Goal: Task Accomplishment & Management: Manage account settings

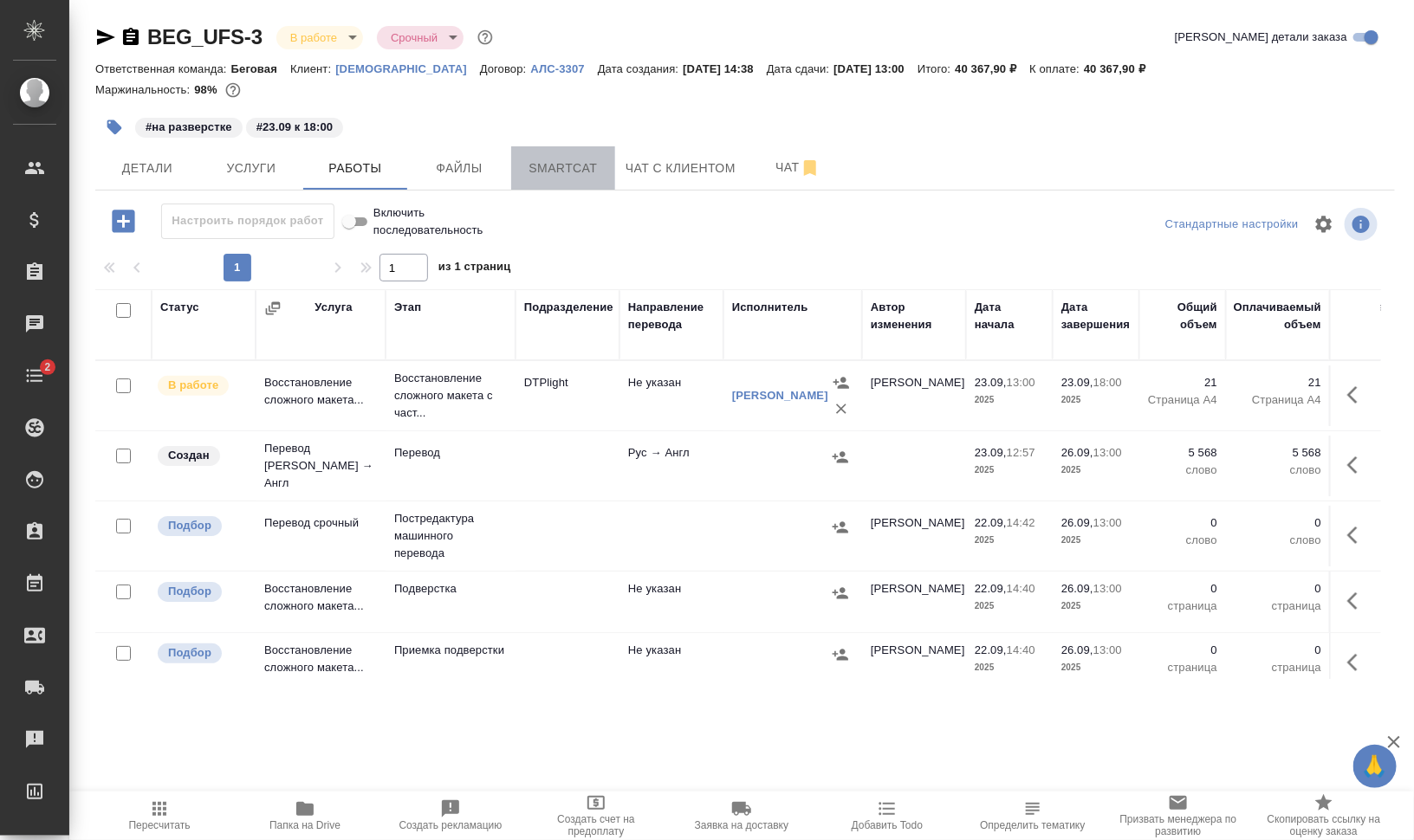
click at [572, 164] on span "Smartcat" at bounding box center [564, 168] width 83 height 22
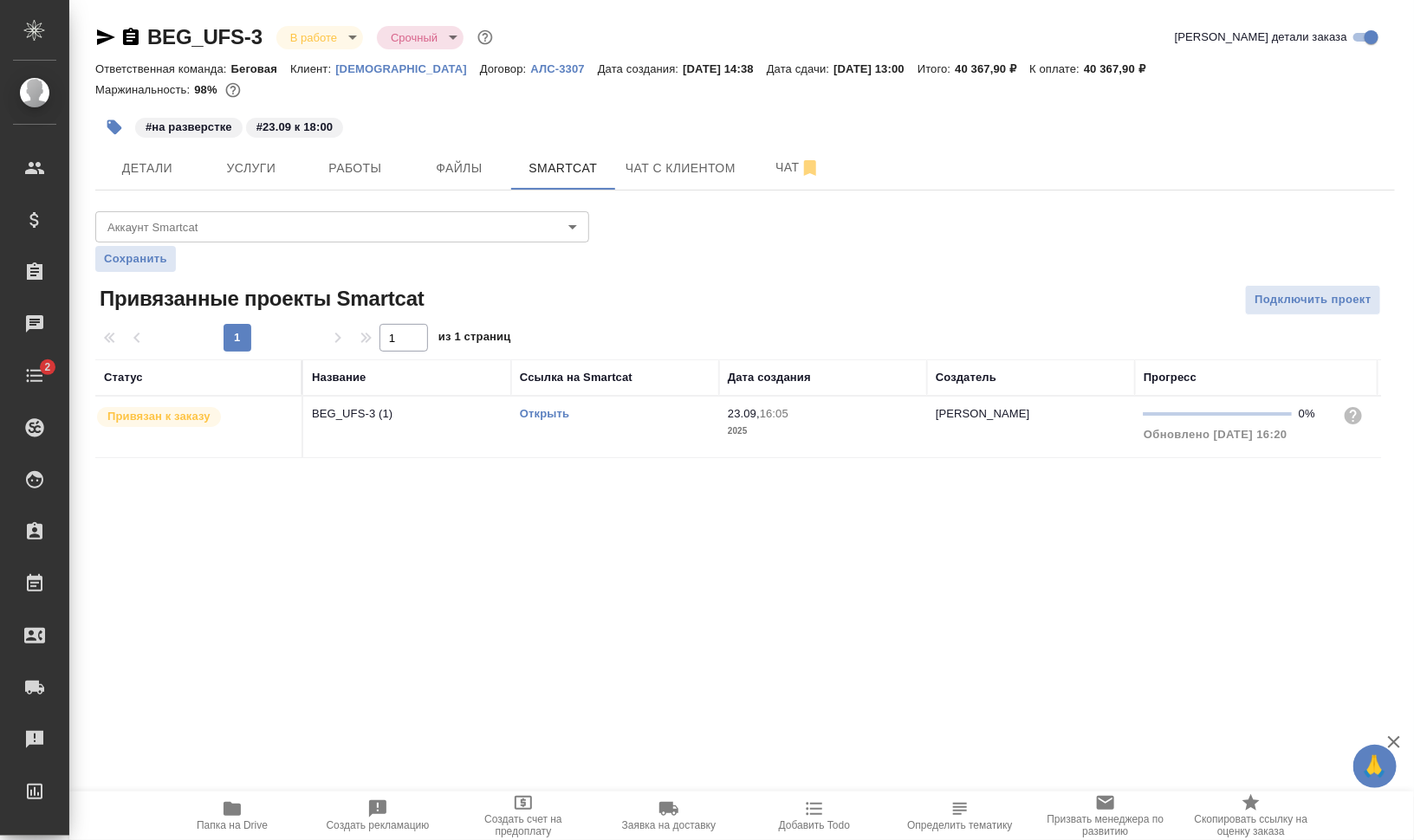
click at [549, 414] on link "Открыть" at bounding box center [545, 413] width 49 height 13
click at [354, 171] on span "Работы" at bounding box center [355, 168] width 83 height 22
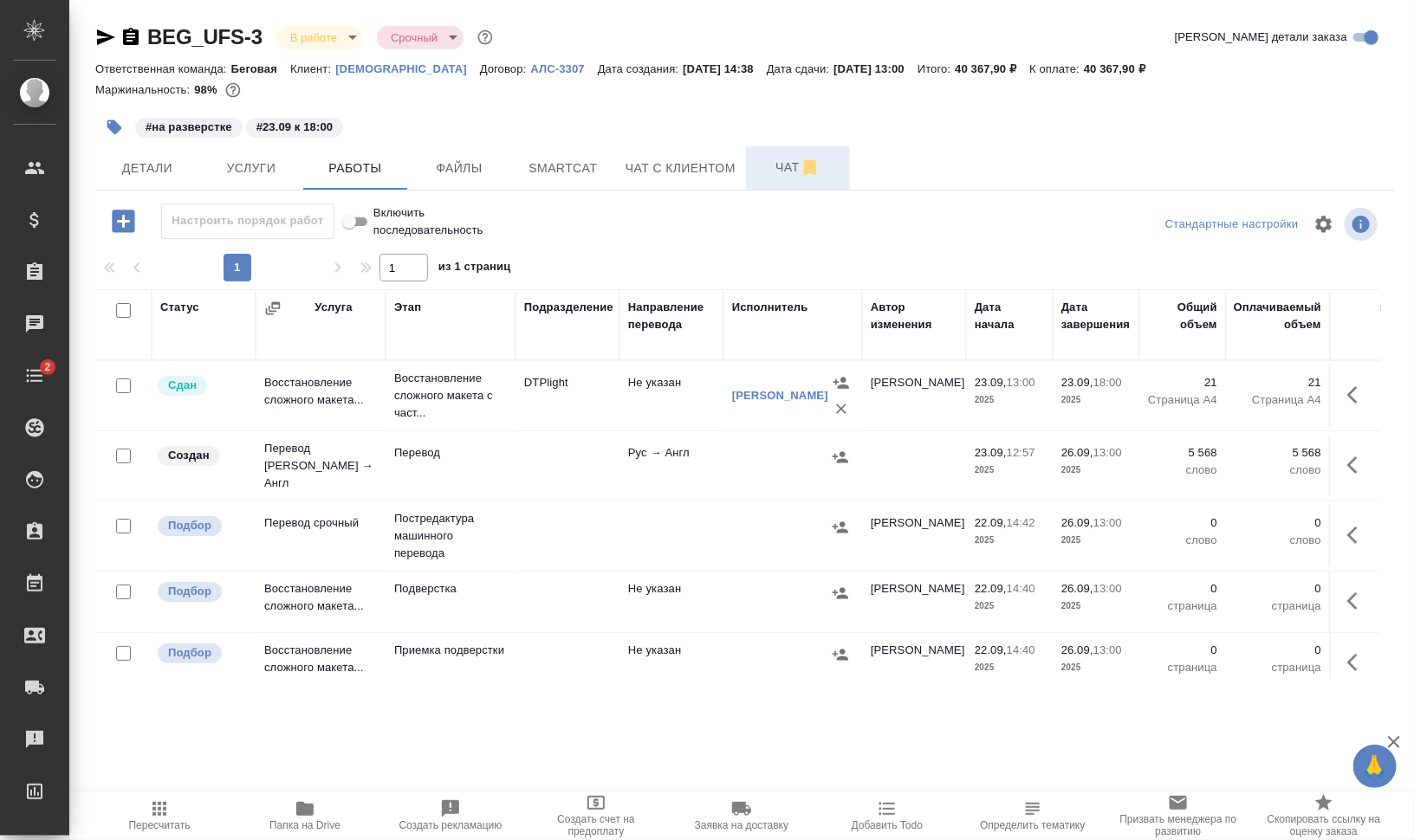
click at [780, 161] on span "Чат" at bounding box center [798, 167] width 83 height 22
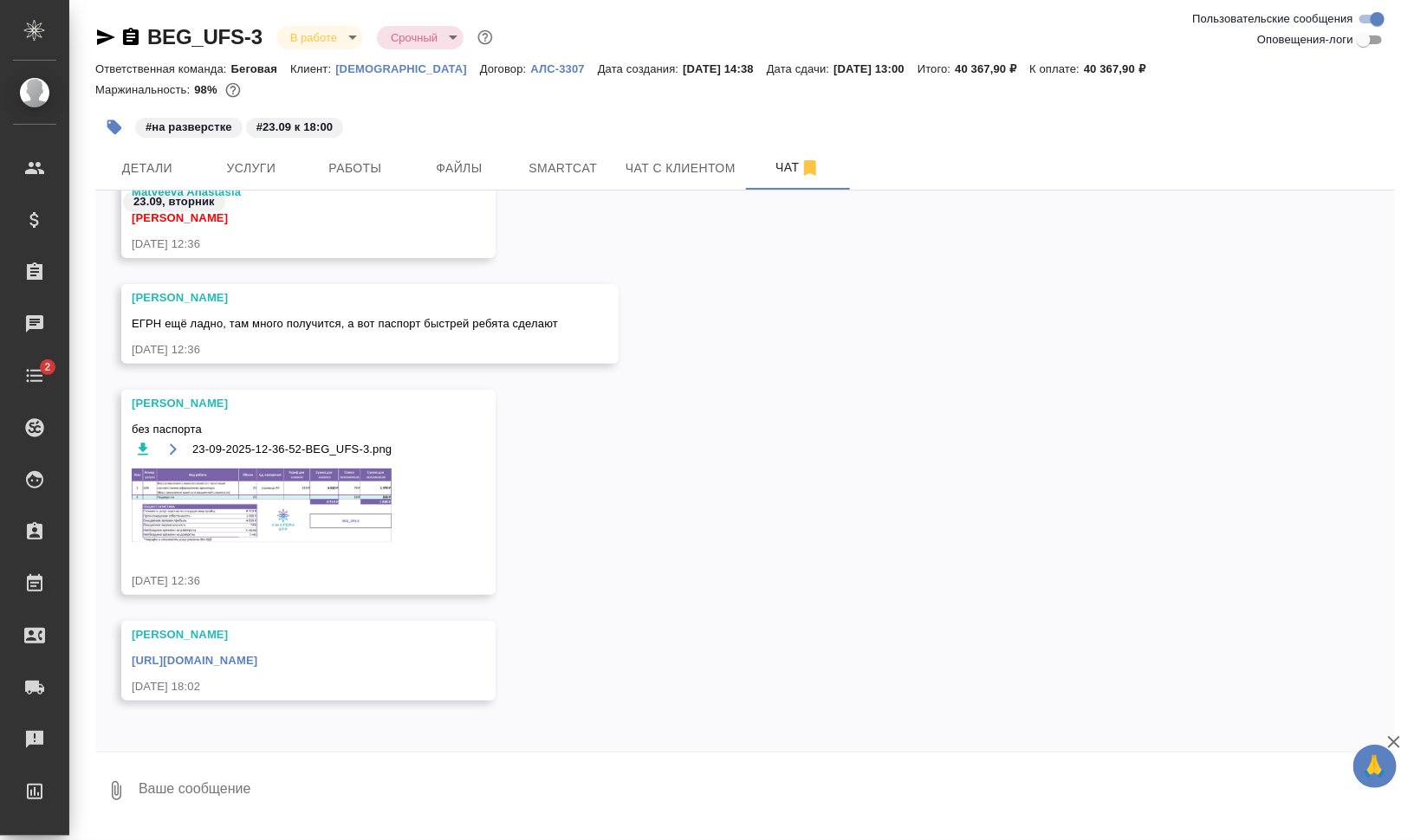
scroll to position [745, 0]
click at [258, 658] on link "https://drive.awatera.com/apps/files/files/10429567?dir=/Shares/%D0%A3%D0%A4%D0…" at bounding box center [194, 660] width 126 height 13
click at [257, 155] on button "Услуги" at bounding box center [251, 168] width 104 height 43
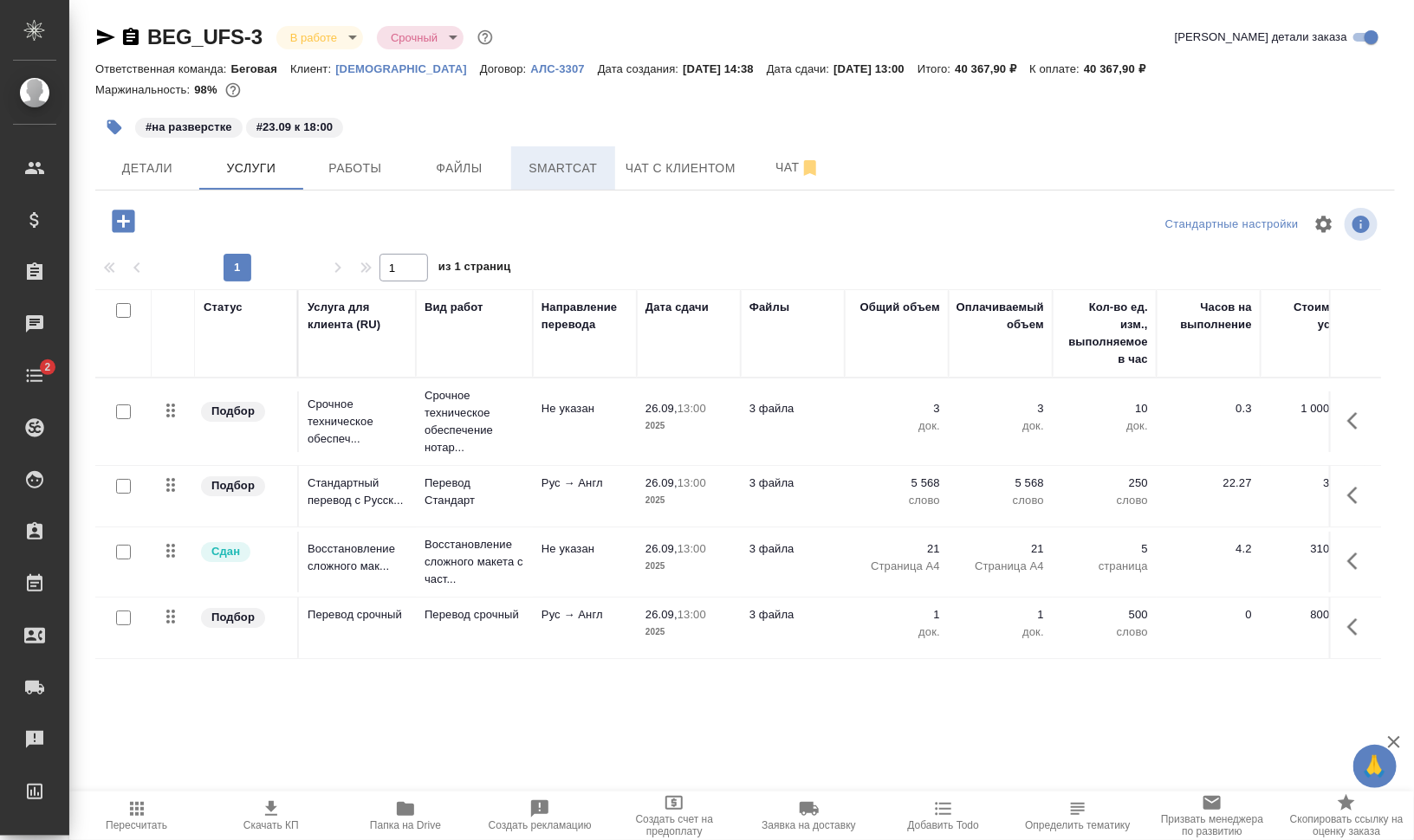
click at [589, 181] on button "Smartcat" at bounding box center [564, 168] width 104 height 43
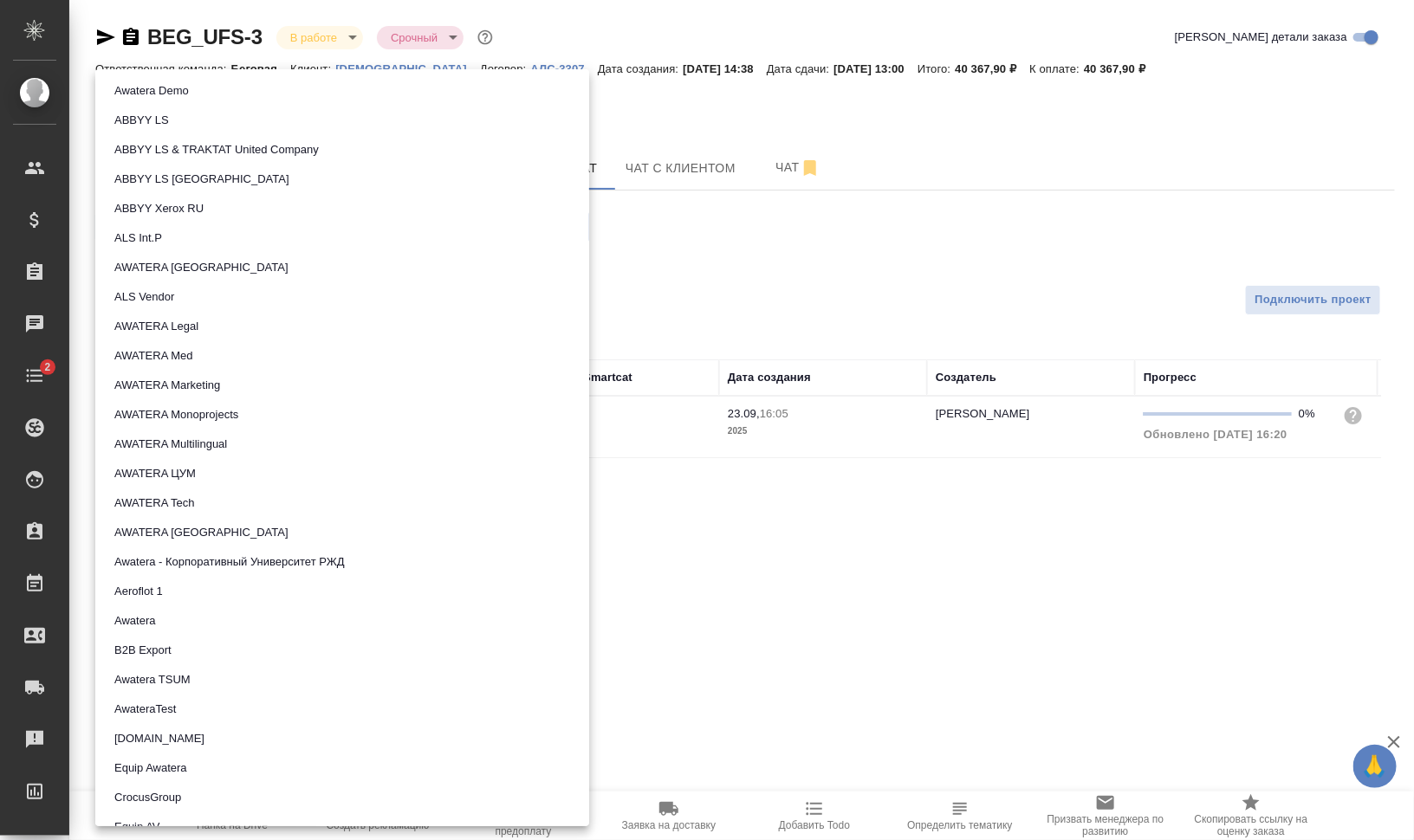
click at [261, 219] on body "🙏 .cls-1 fill:#fff; AWATERA Валеев Динар Клиенты Спецификации Заказы 0 Чаты 2 T…" at bounding box center [707, 490] width 1414 height 980
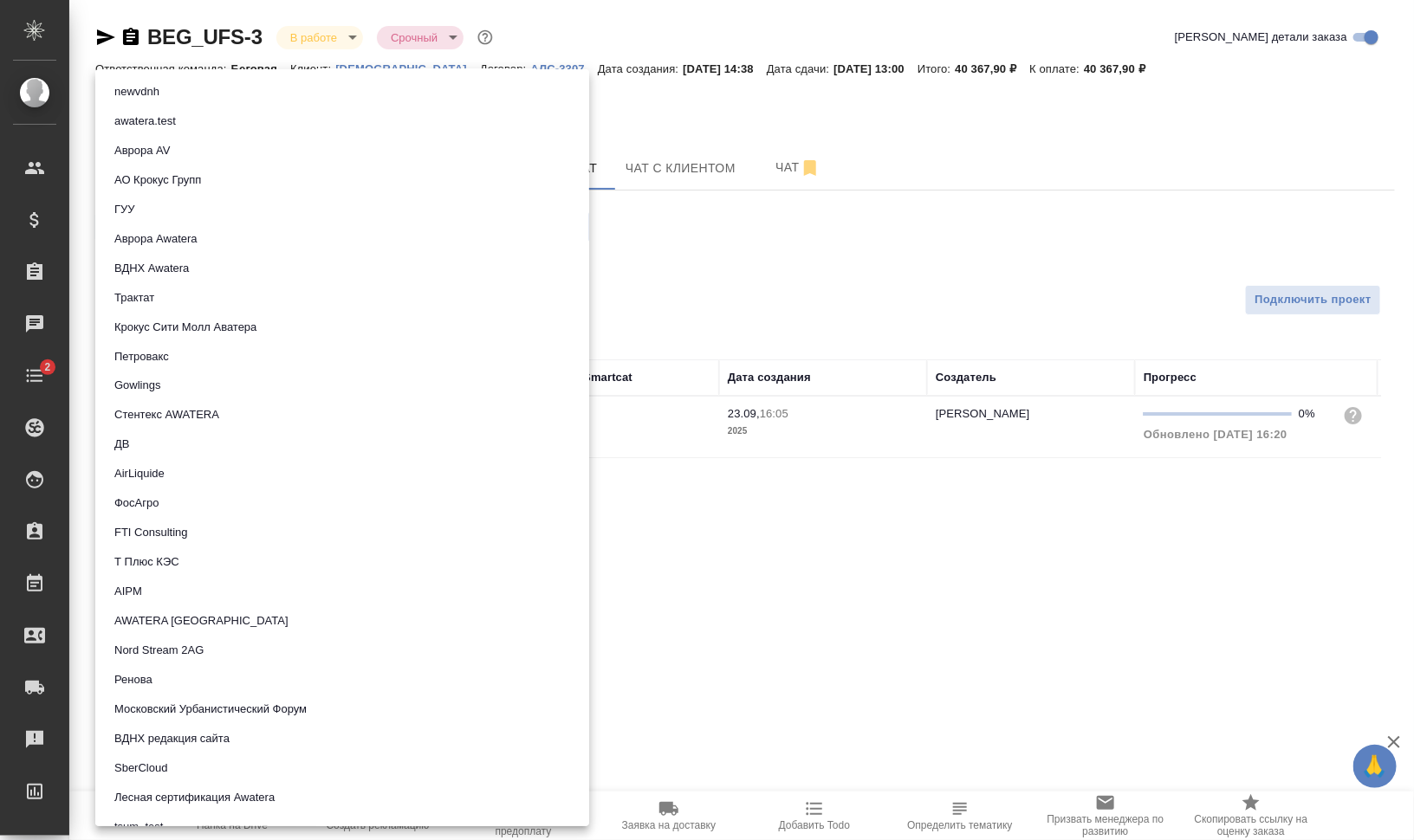
scroll to position [1191, 0]
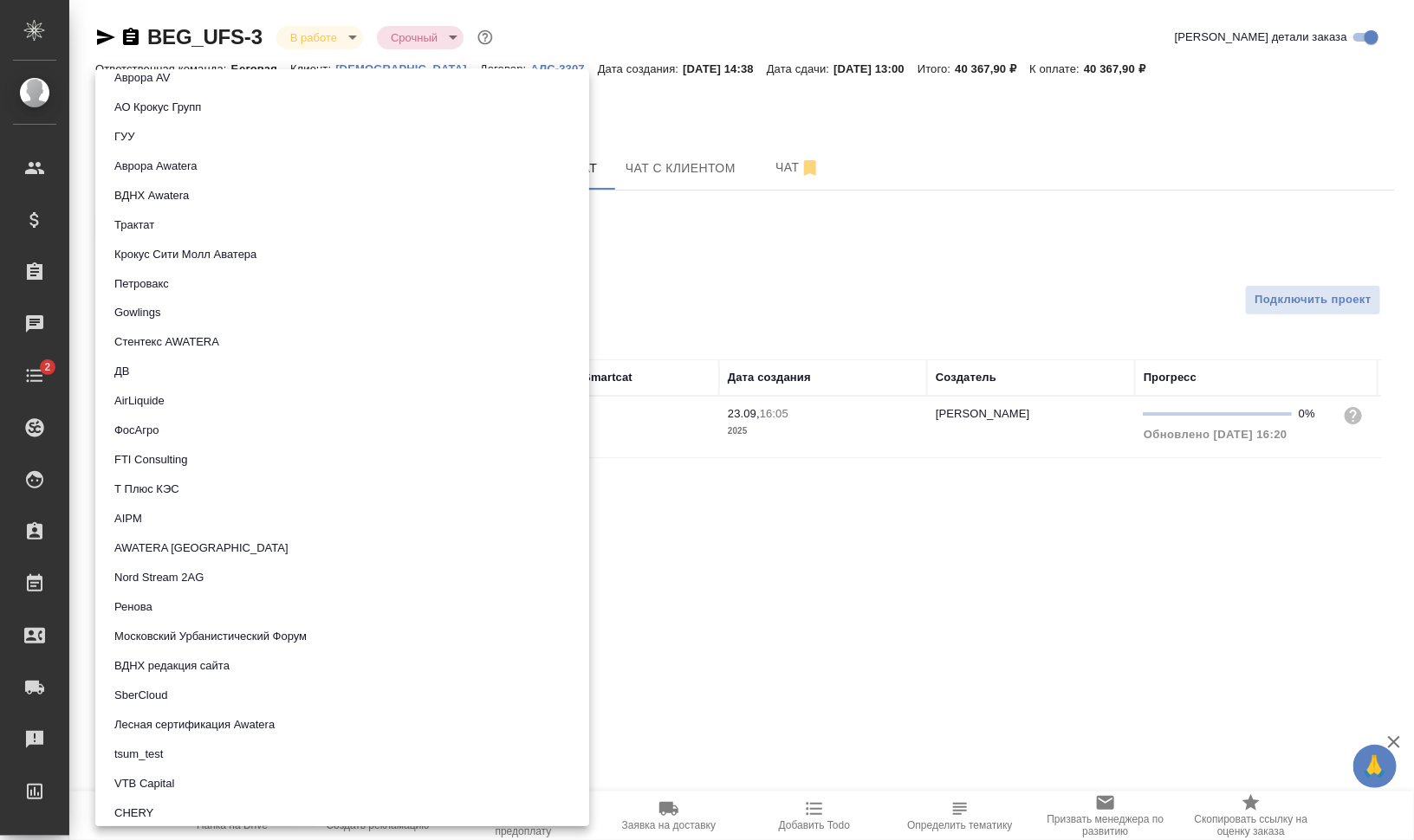
click at [718, 244] on div at bounding box center [707, 420] width 1414 height 840
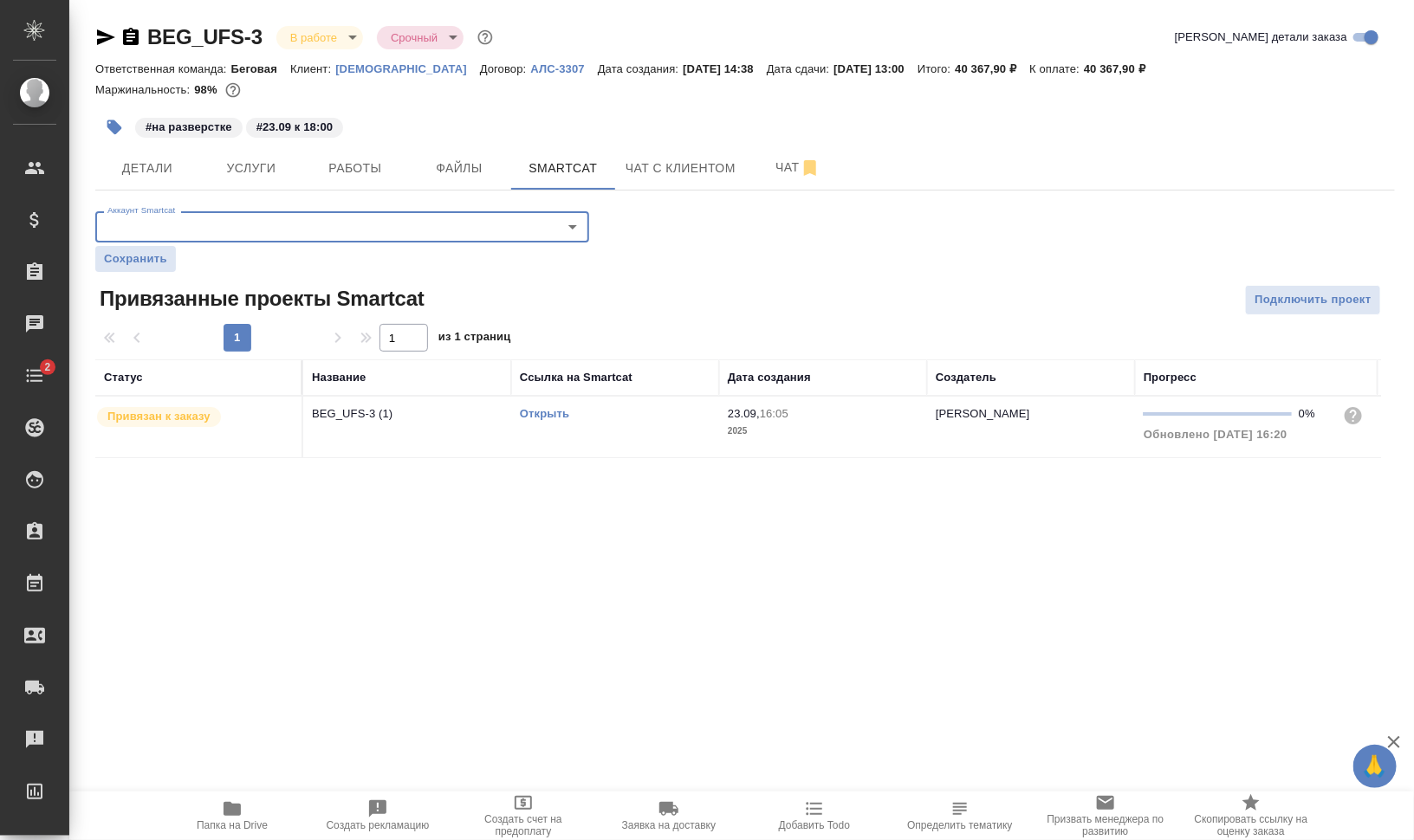
click at [544, 412] on link "Открыть" at bounding box center [545, 413] width 49 height 13
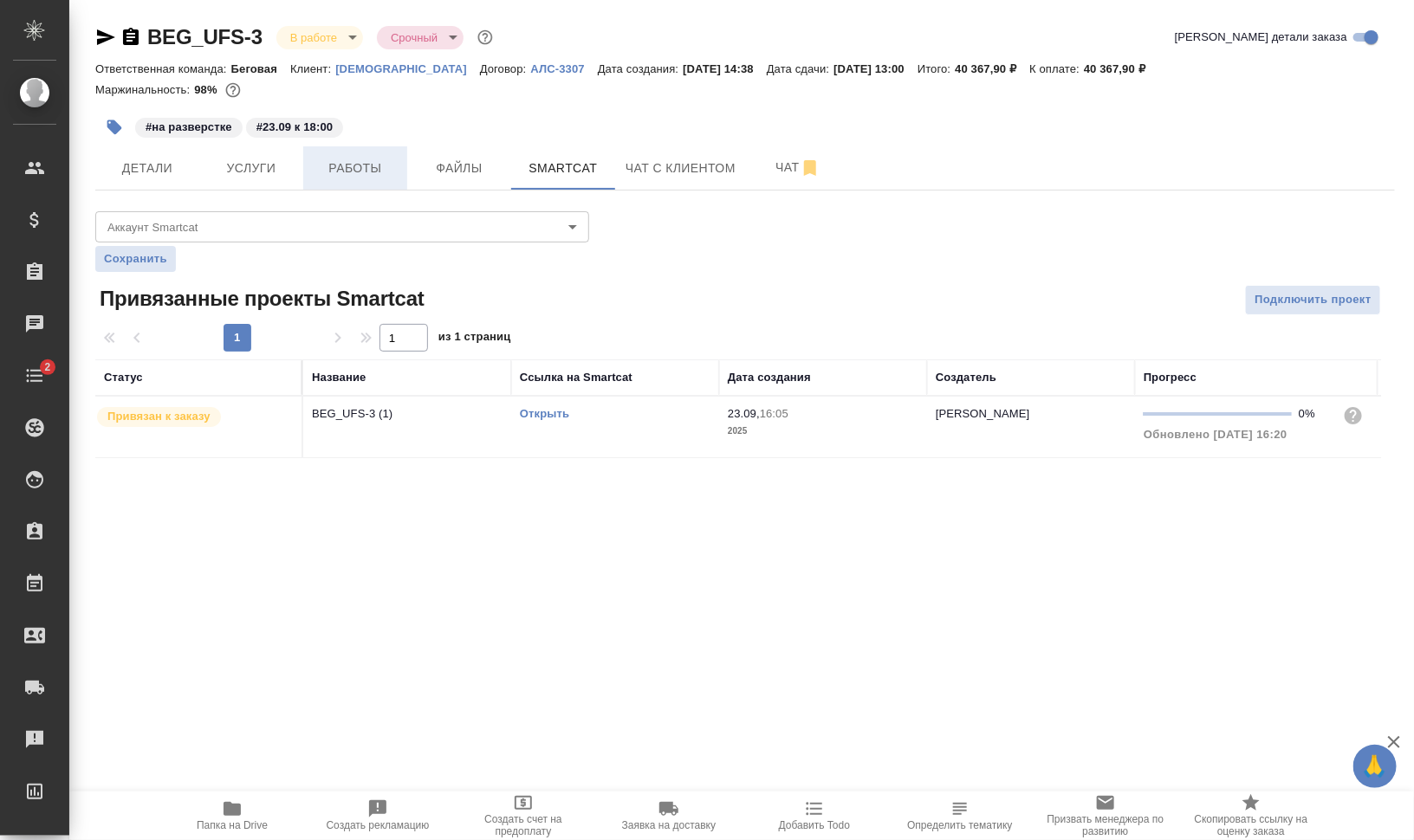
click at [339, 149] on button "Работы" at bounding box center [355, 168] width 104 height 43
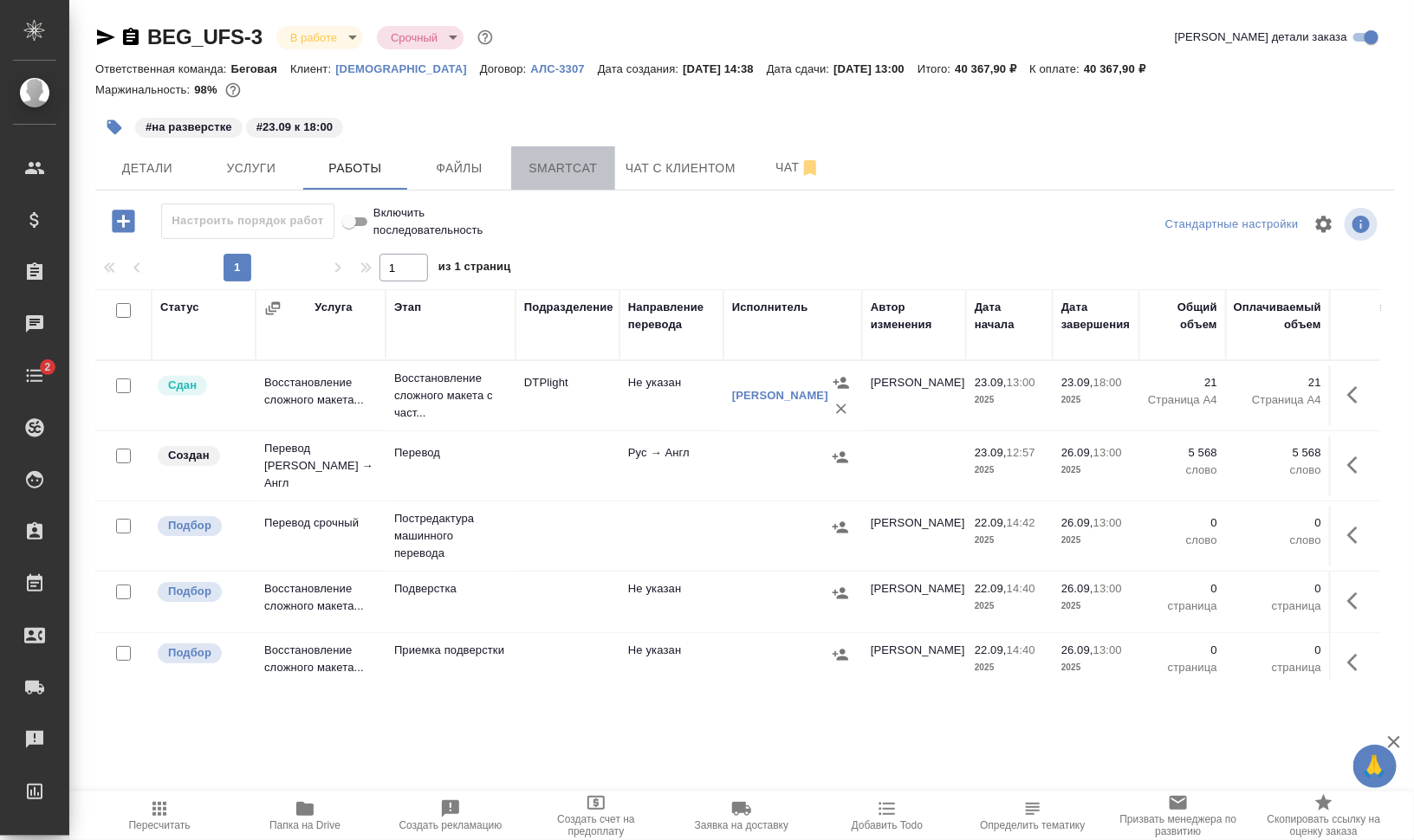
click at [555, 181] on button "Smartcat" at bounding box center [564, 168] width 104 height 43
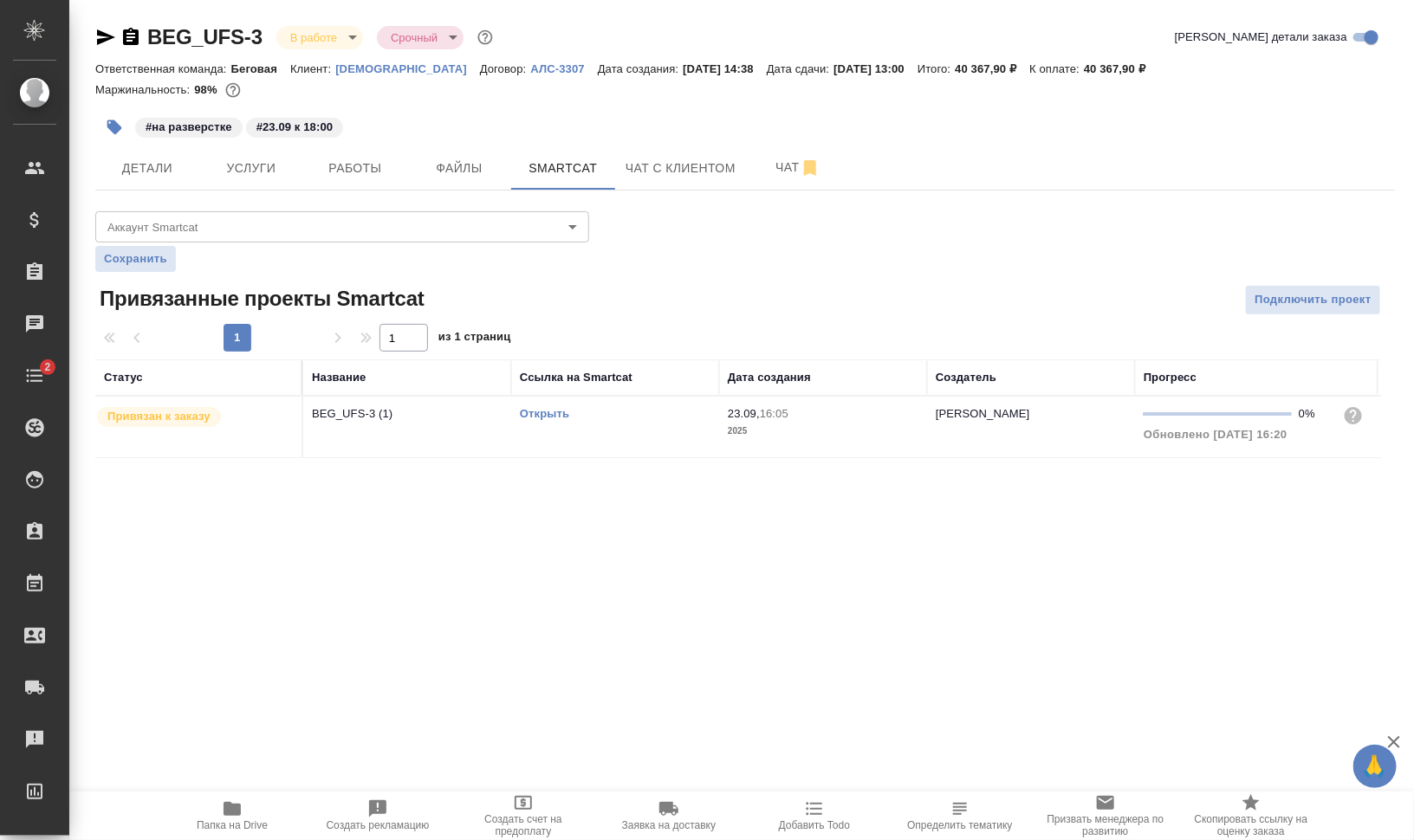
click at [561, 411] on link "Открыть" at bounding box center [545, 413] width 49 height 13
click at [223, 215] on body "🙏 .cls-1 fill:#fff; AWATERA Валеев Динар Клиенты Спецификации Заказы 0 Чаты 2 T…" at bounding box center [707, 490] width 1414 height 980
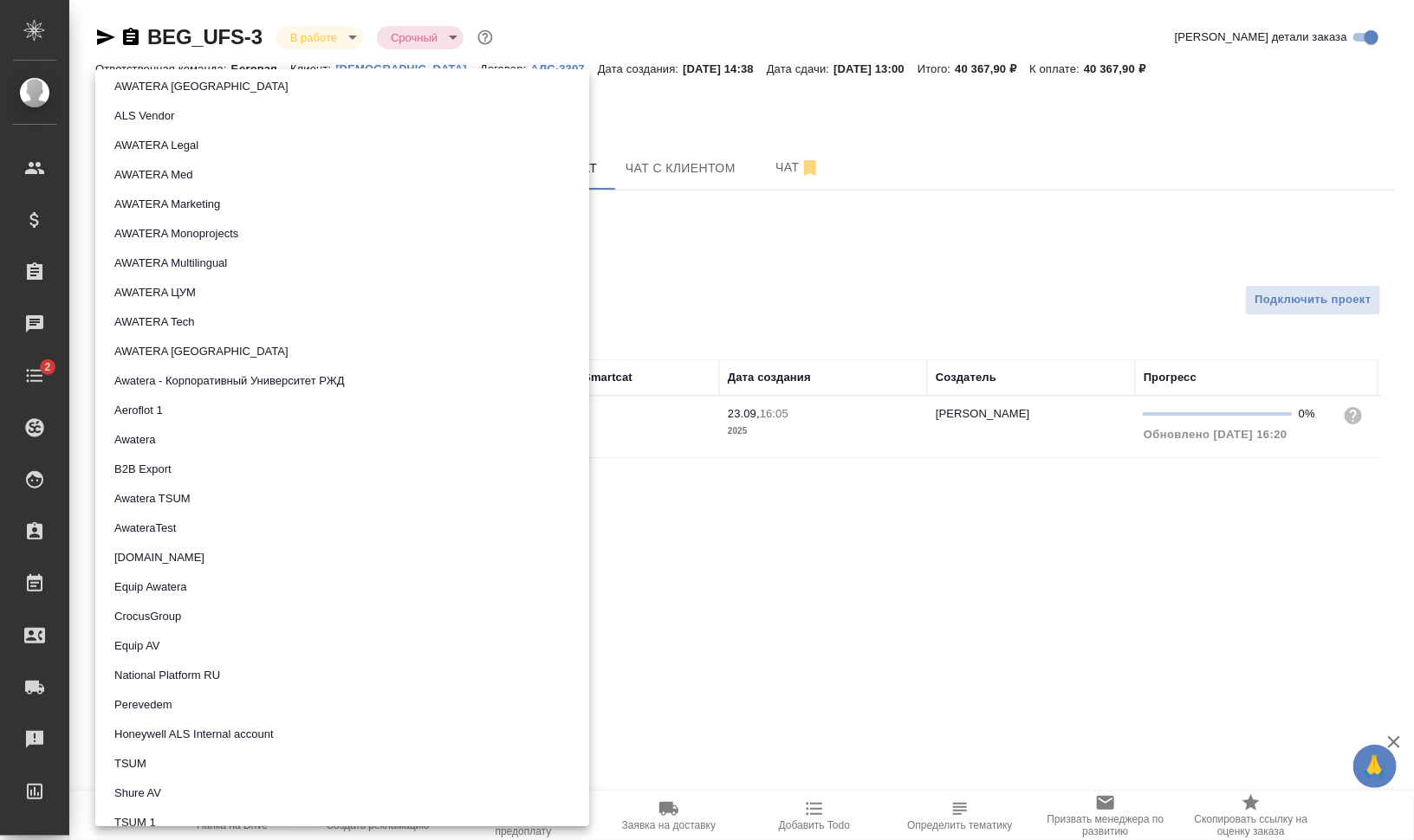
scroll to position [216, 0]
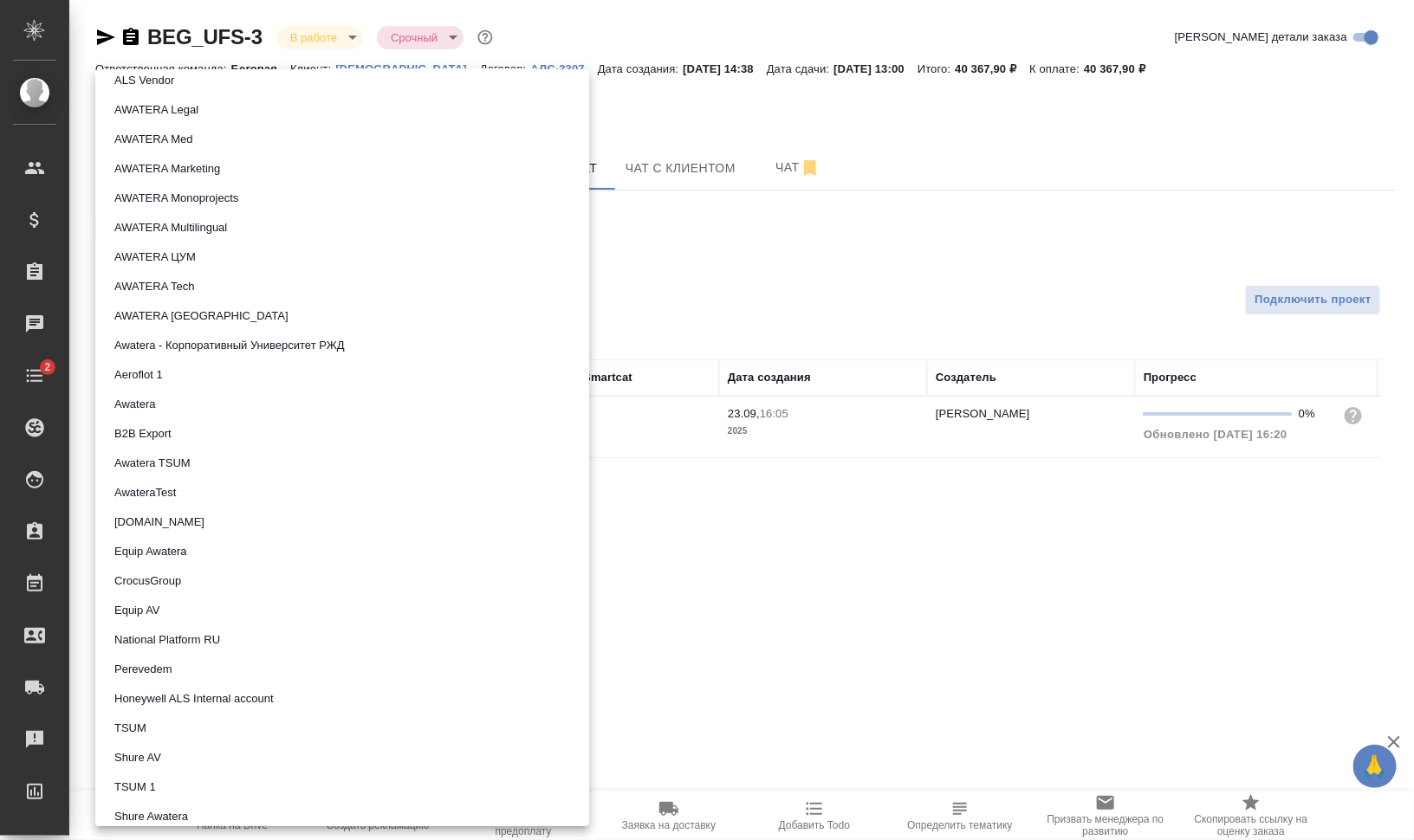
click at [238, 170] on li "AWATERA Marketing" at bounding box center [342, 168] width 494 height 29
type input "5ee7302d78bc4a4c4880ed94"
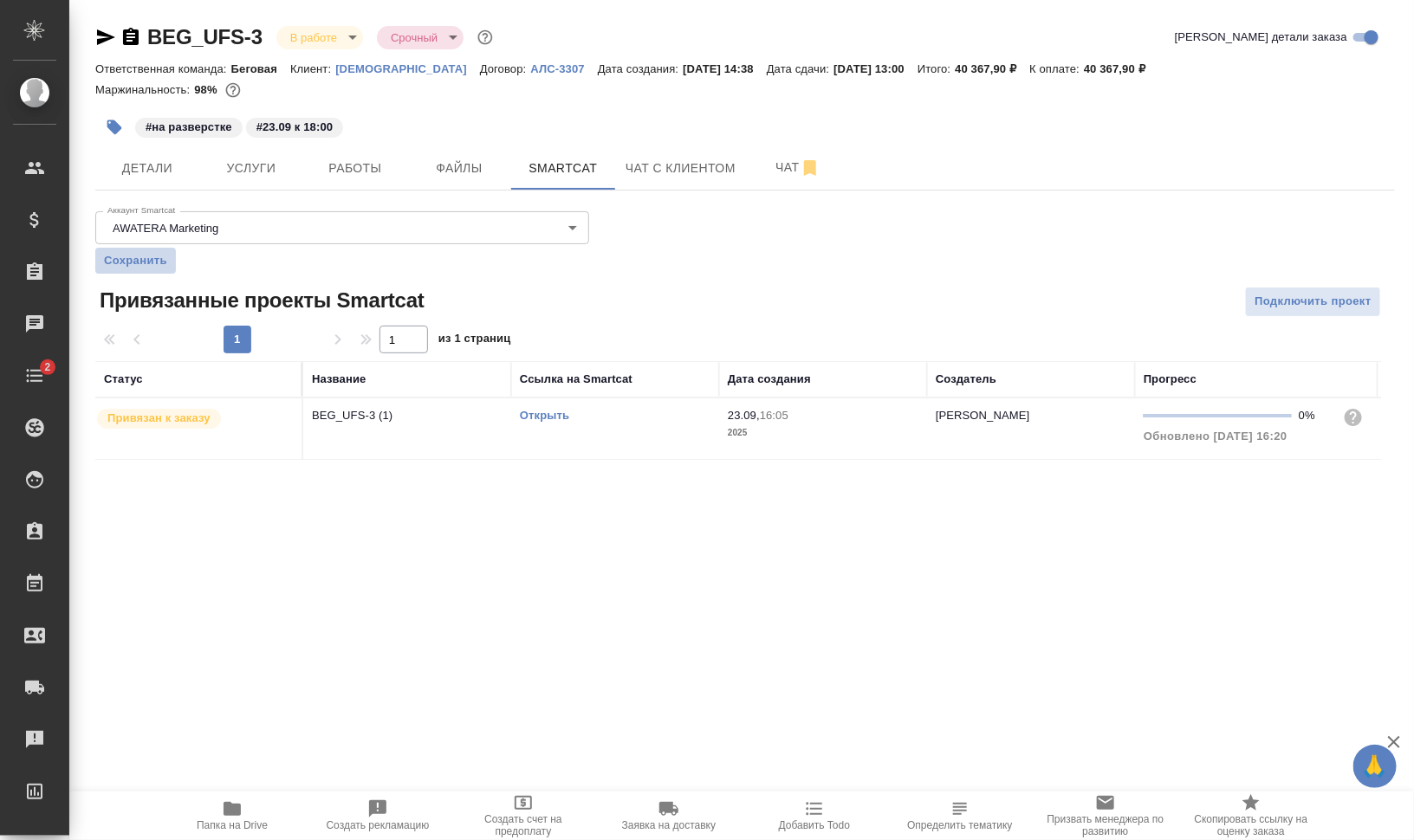
click at [130, 255] on span "Сохранить" at bounding box center [135, 260] width 63 height 17
click at [228, 161] on span "Услуги" at bounding box center [251, 168] width 83 height 22
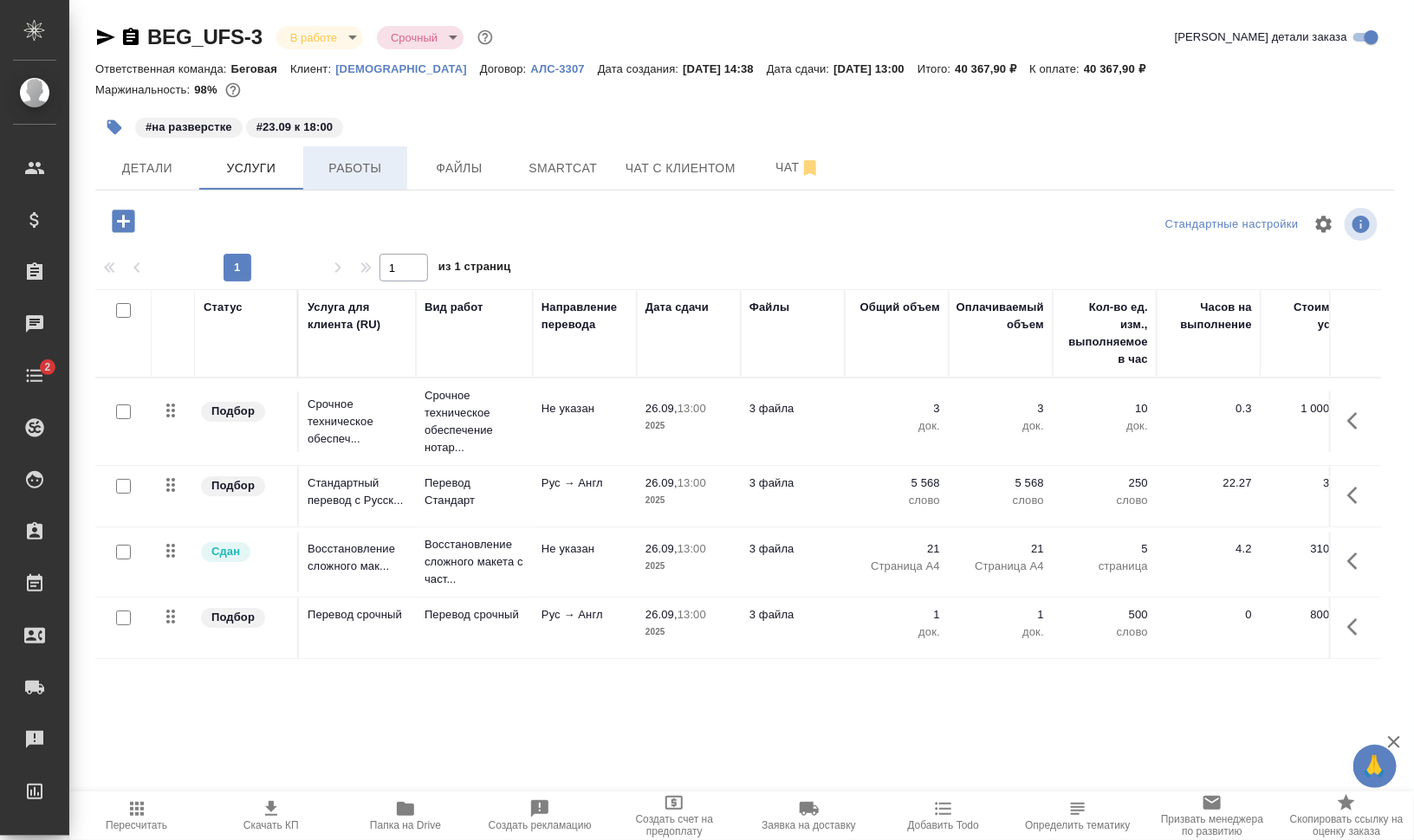
click at [358, 163] on span "Работы" at bounding box center [355, 168] width 83 height 22
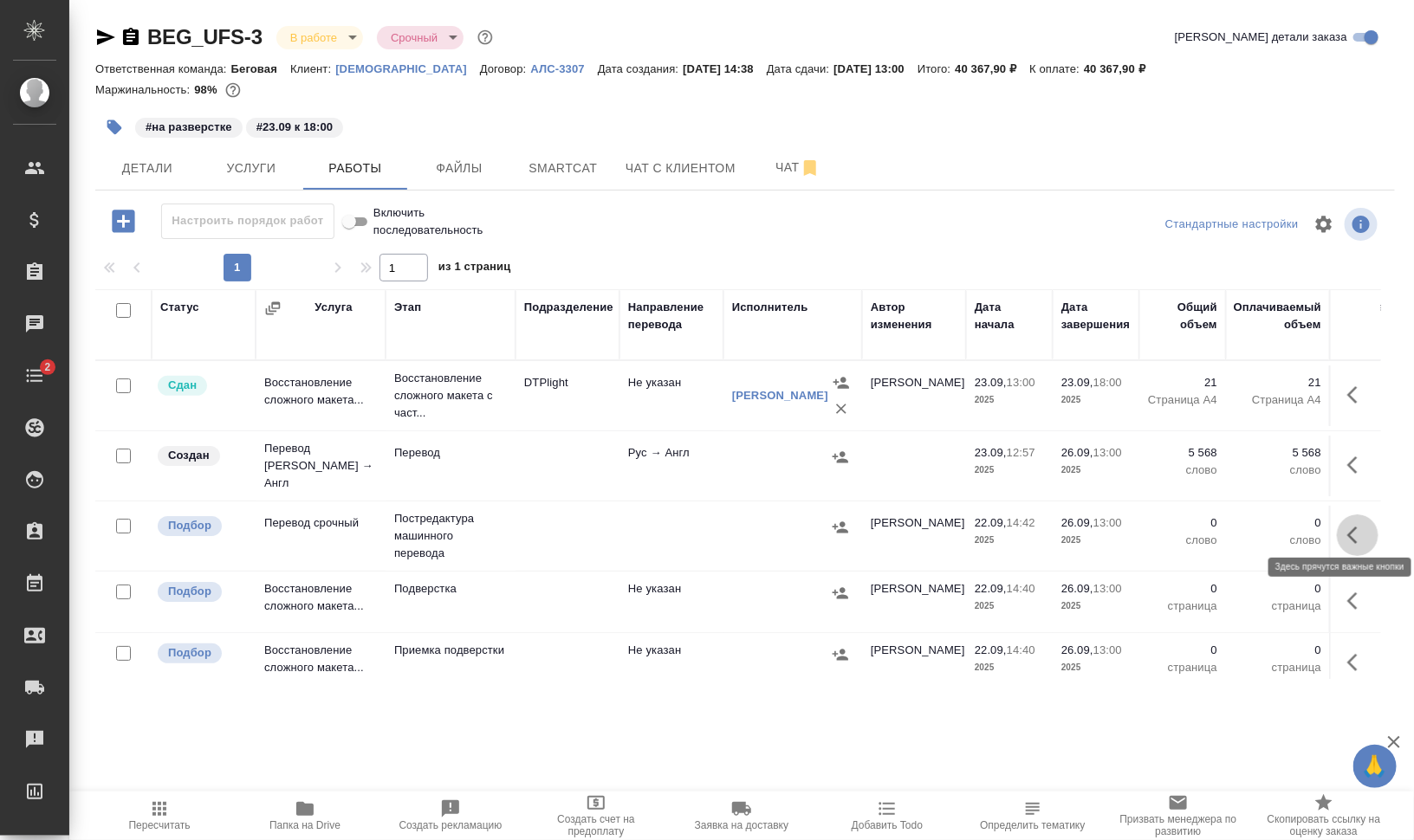
click at [1347, 528] on icon "button" at bounding box center [1357, 535] width 21 height 21
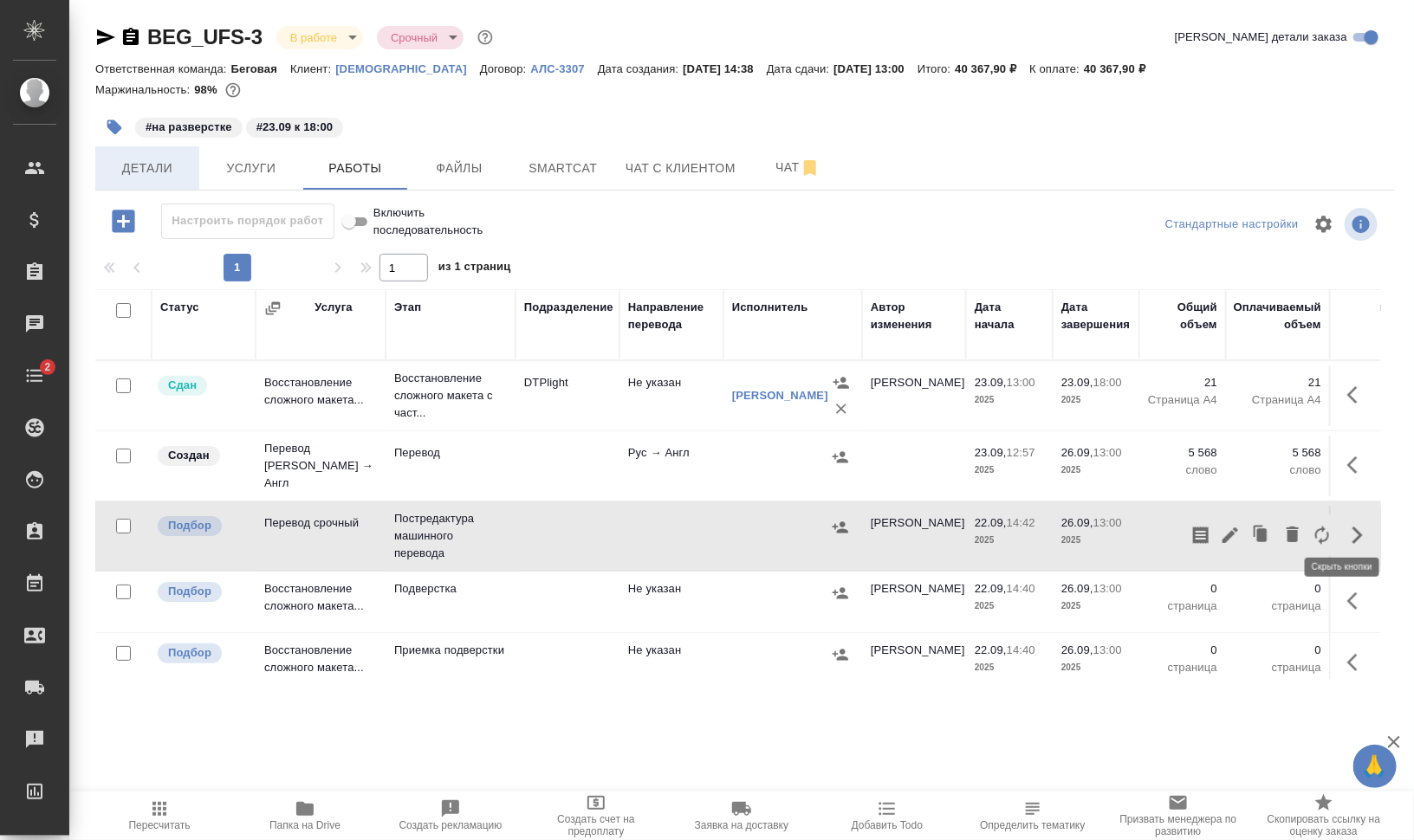
click at [165, 157] on button "Детали" at bounding box center [147, 168] width 104 height 43
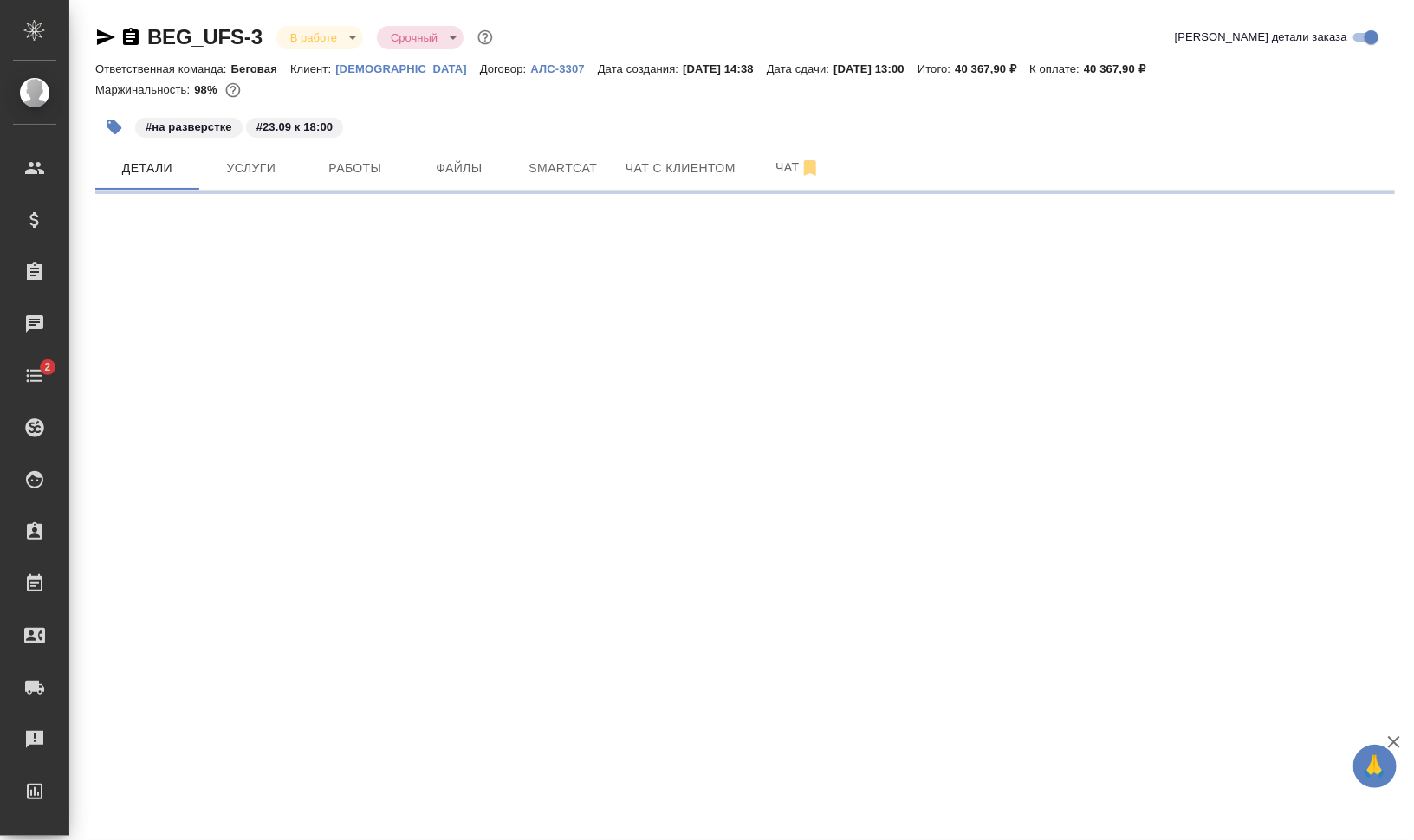
select select "RU"
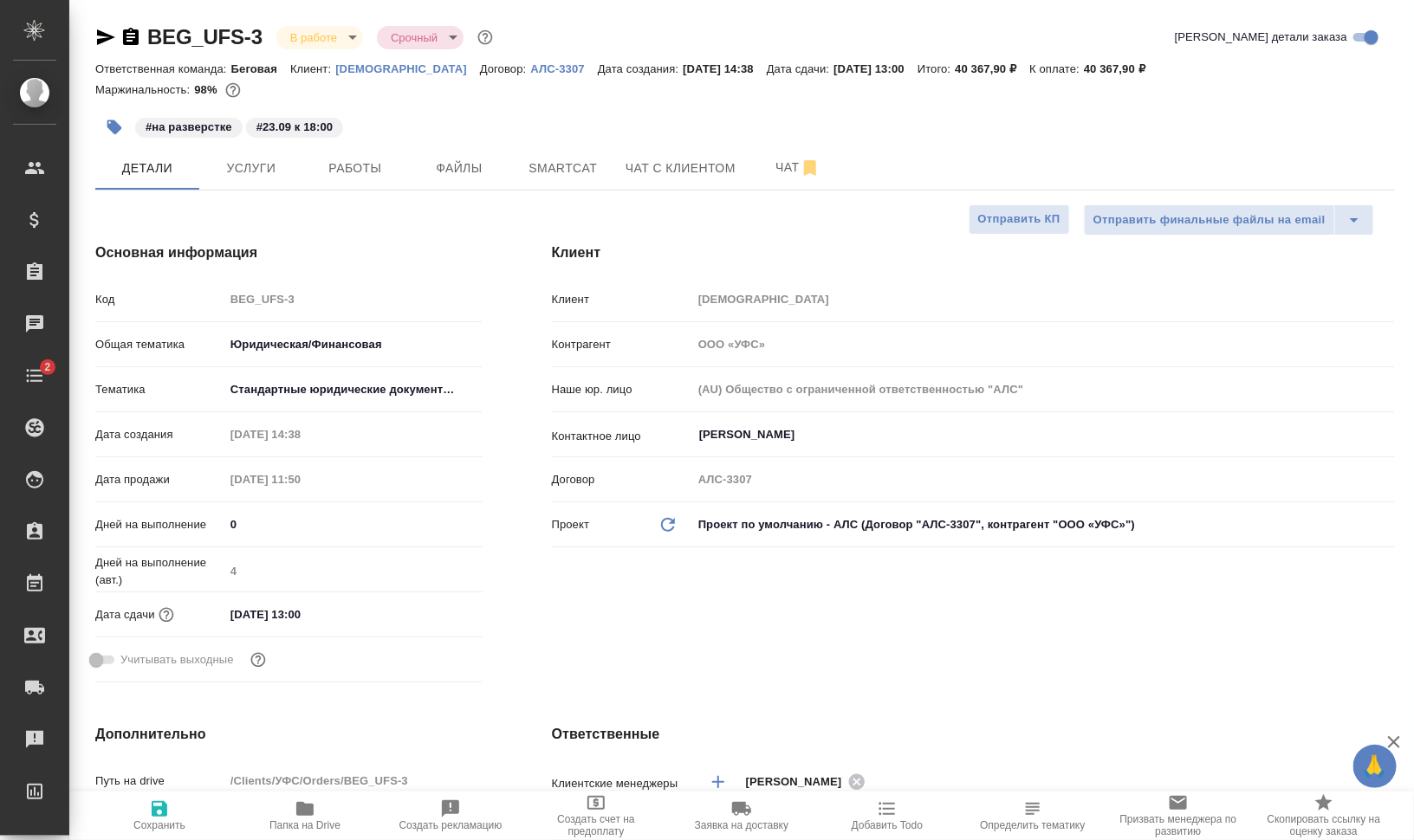
type textarea "x"
click at [357, 156] on button "Работы" at bounding box center [355, 168] width 104 height 43
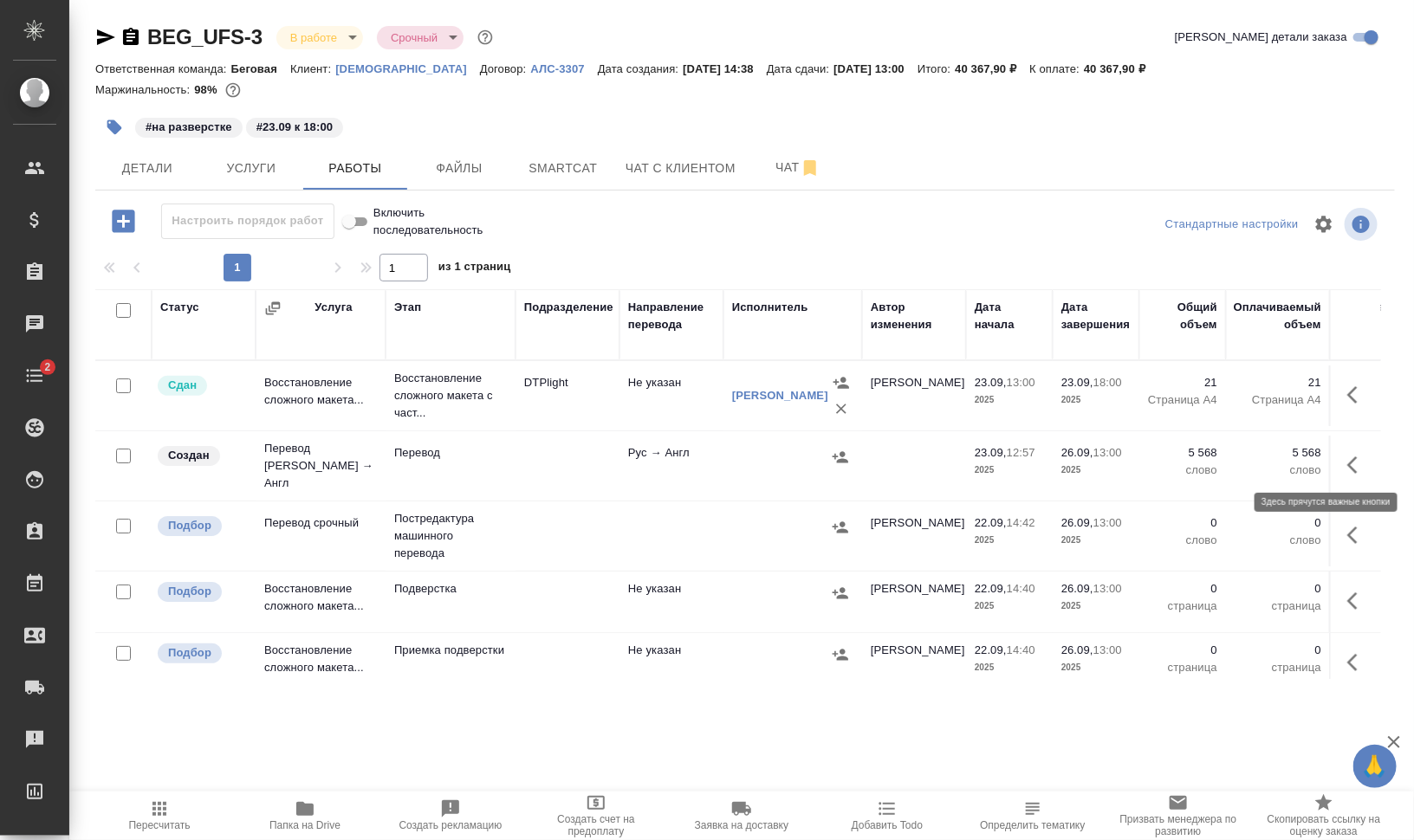
click at [1347, 460] on icon "button" at bounding box center [1357, 465] width 21 height 21
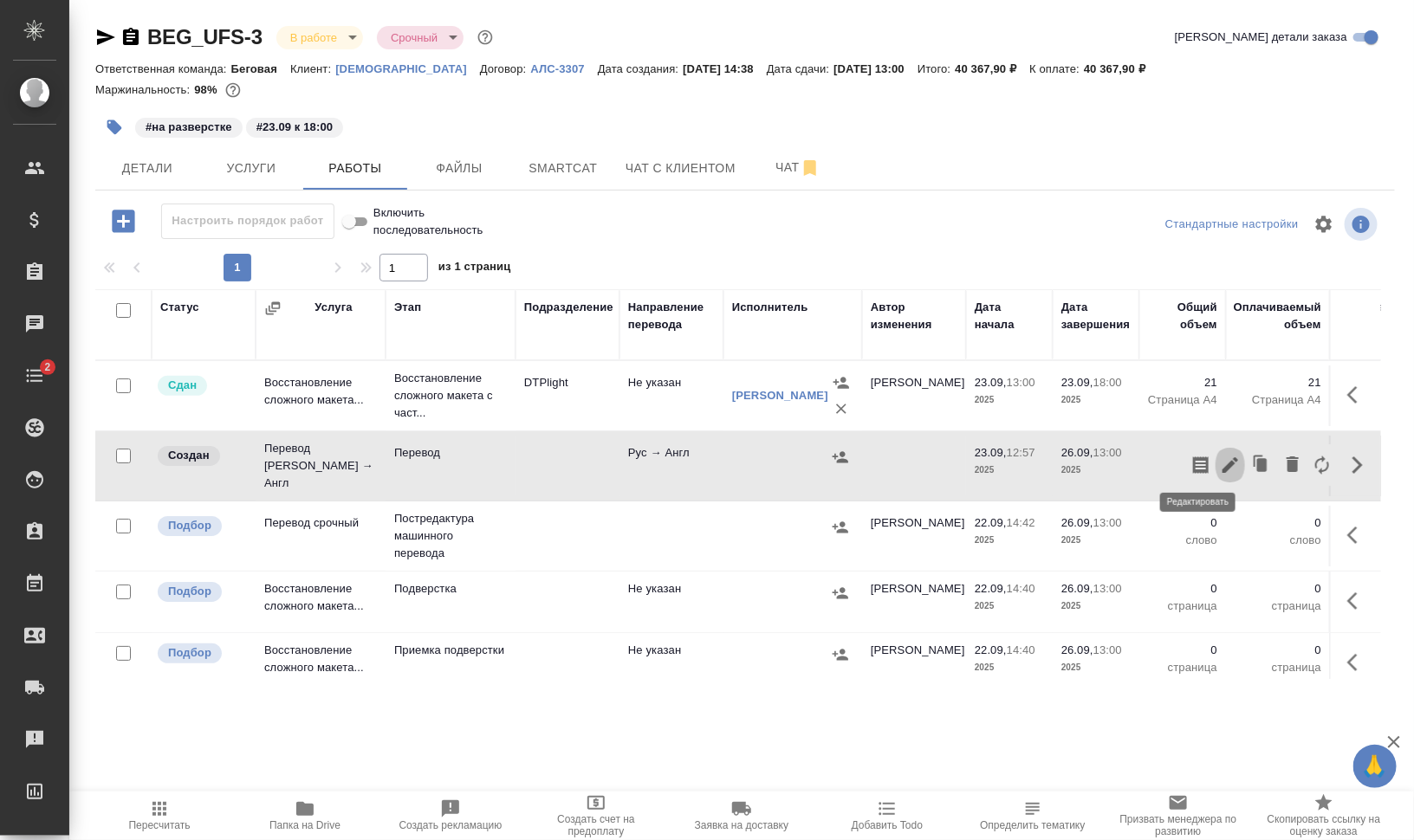
click at [1220, 455] on icon "button" at bounding box center [1231, 465] width 21 height 21
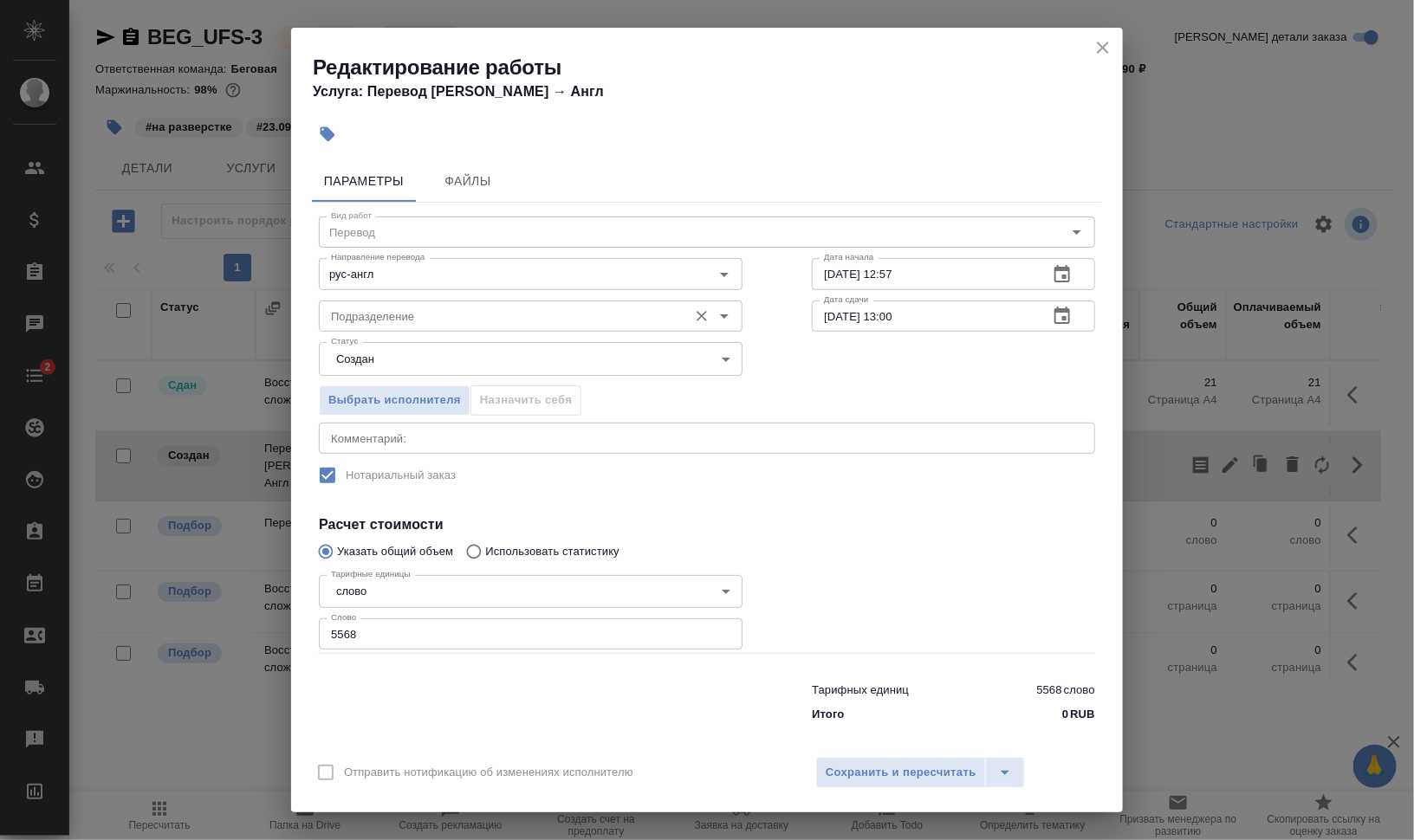
click at [336, 303] on div "Подразделение" at bounding box center [530, 316] width 424 height 31
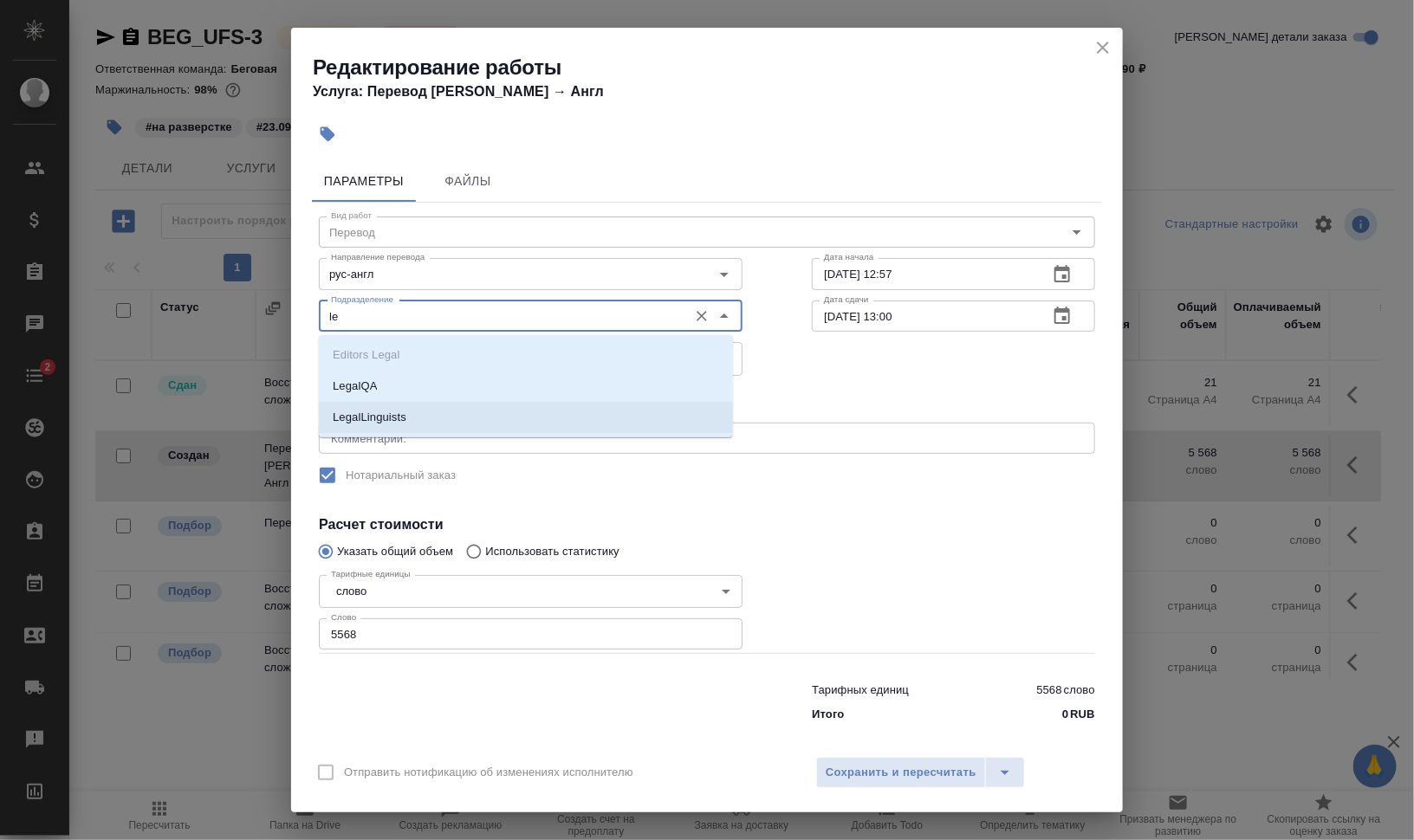
click at [409, 419] on li "LegalLinguists" at bounding box center [526, 417] width 414 height 31
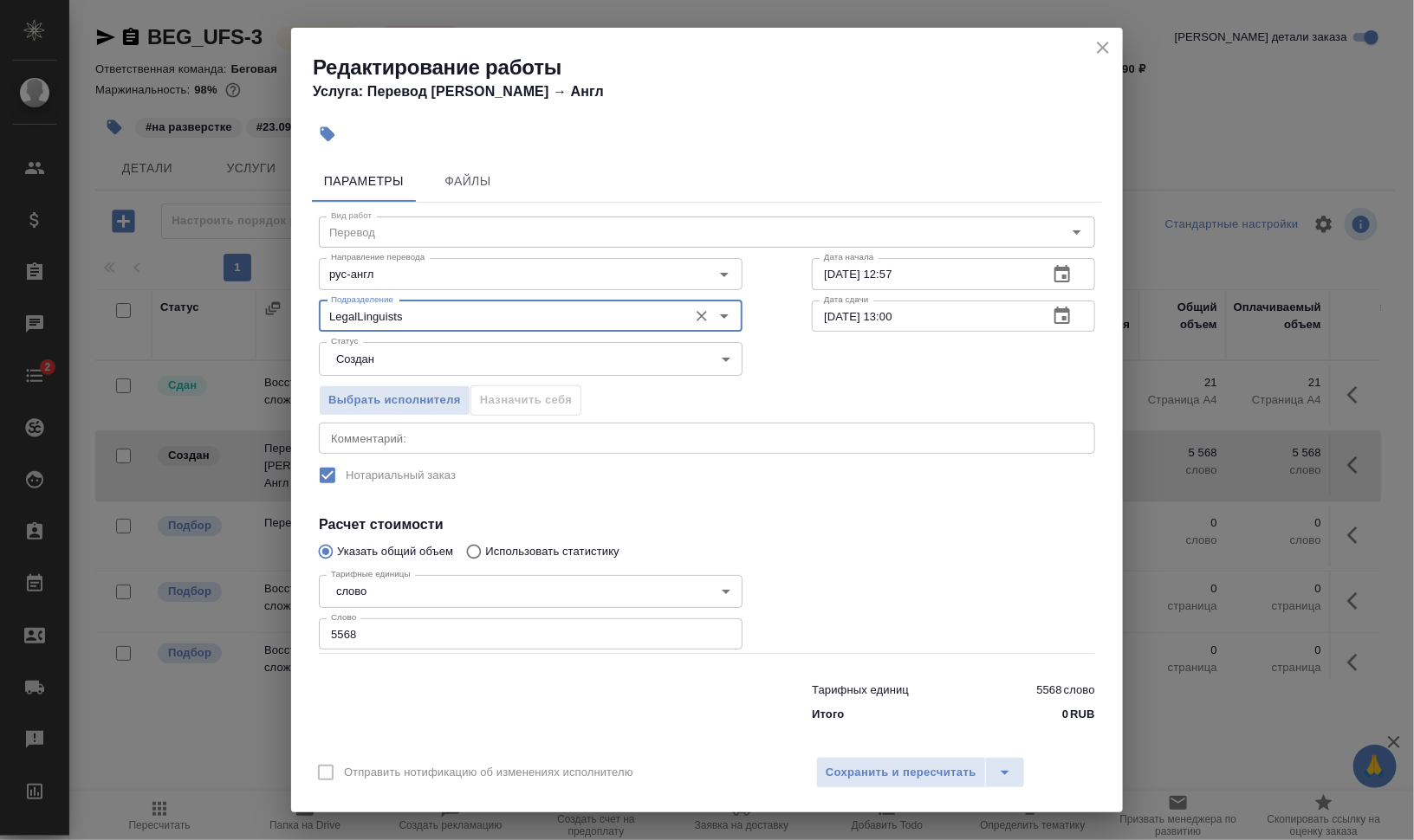
type input "LegalLinguists"
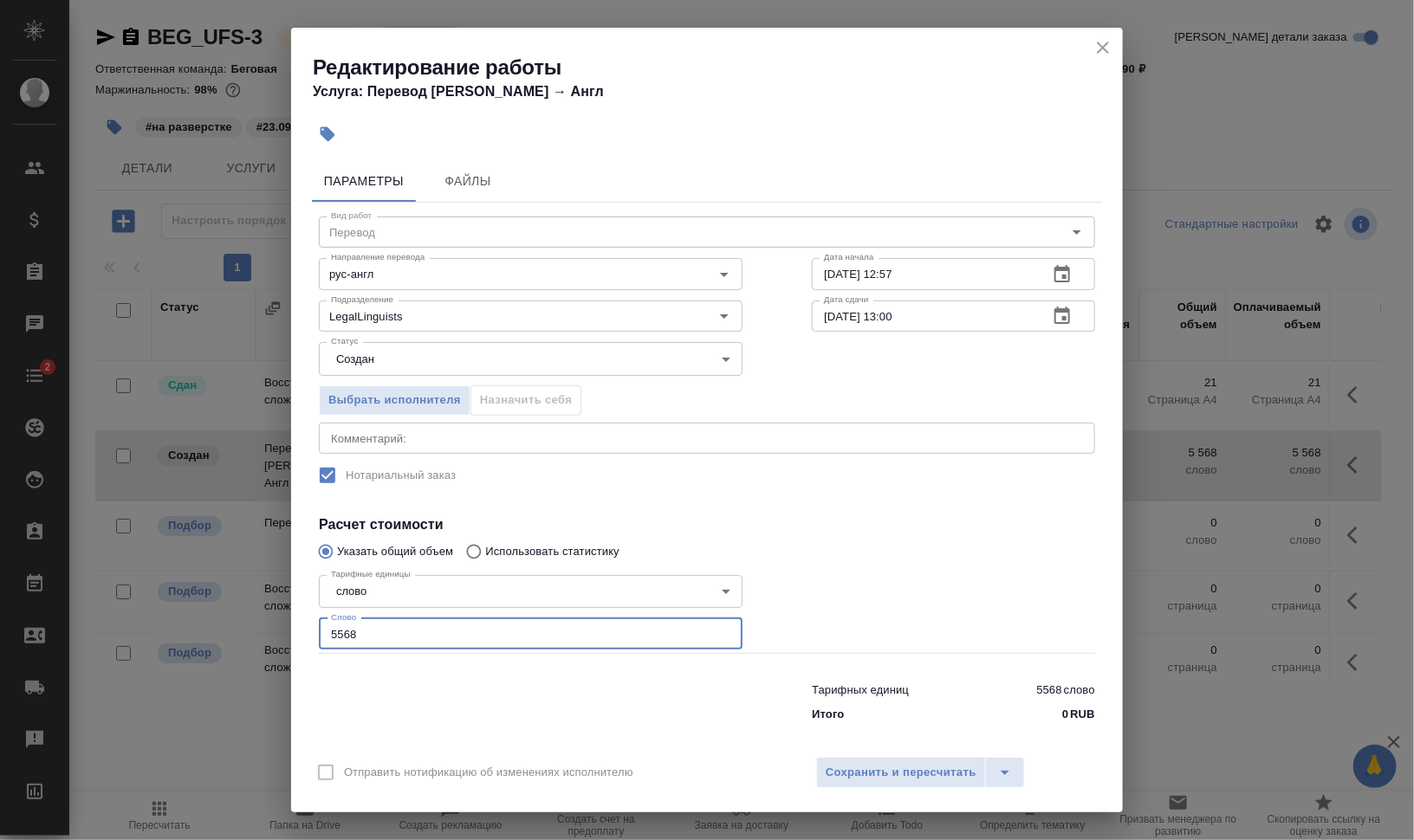
drag, startPoint x: 358, startPoint y: 632, endPoint x: 273, endPoint y: 627, distance: 85.1
click at [281, 627] on div "Редактирование работы Услуга: Перевод Стандарт Рус → Англ Параметры Файлы Вид р…" at bounding box center [707, 420] width 1414 height 840
type input "3700"
click at [595, 426] on div "x Комментарий:" at bounding box center [707, 438] width 777 height 31
drag, startPoint x: 629, startPoint y: 56, endPoint x: 573, endPoint y: 391, distance: 339.6
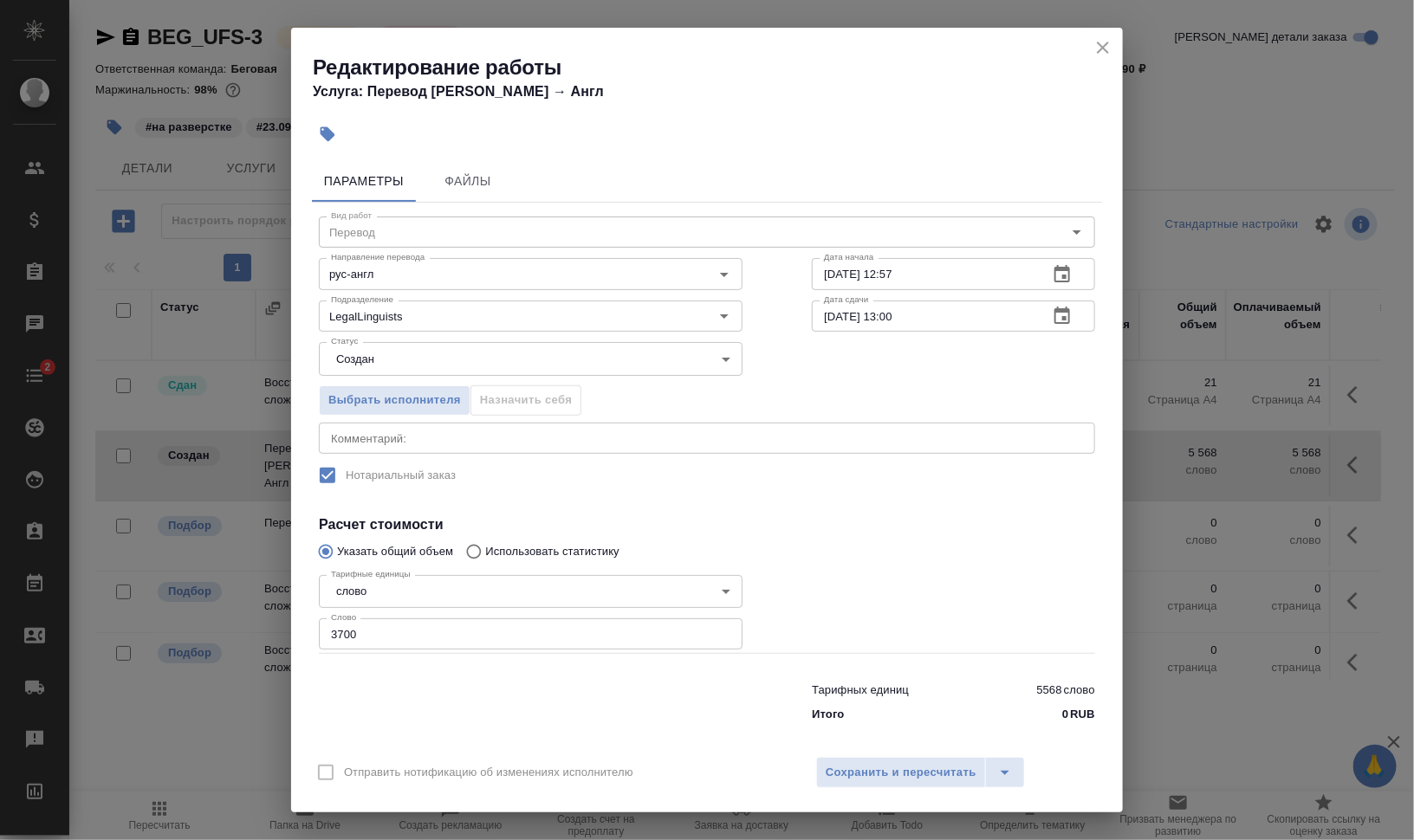
click at [629, 55] on h2 "Редактирование работы" at bounding box center [717, 67] width 810 height 27
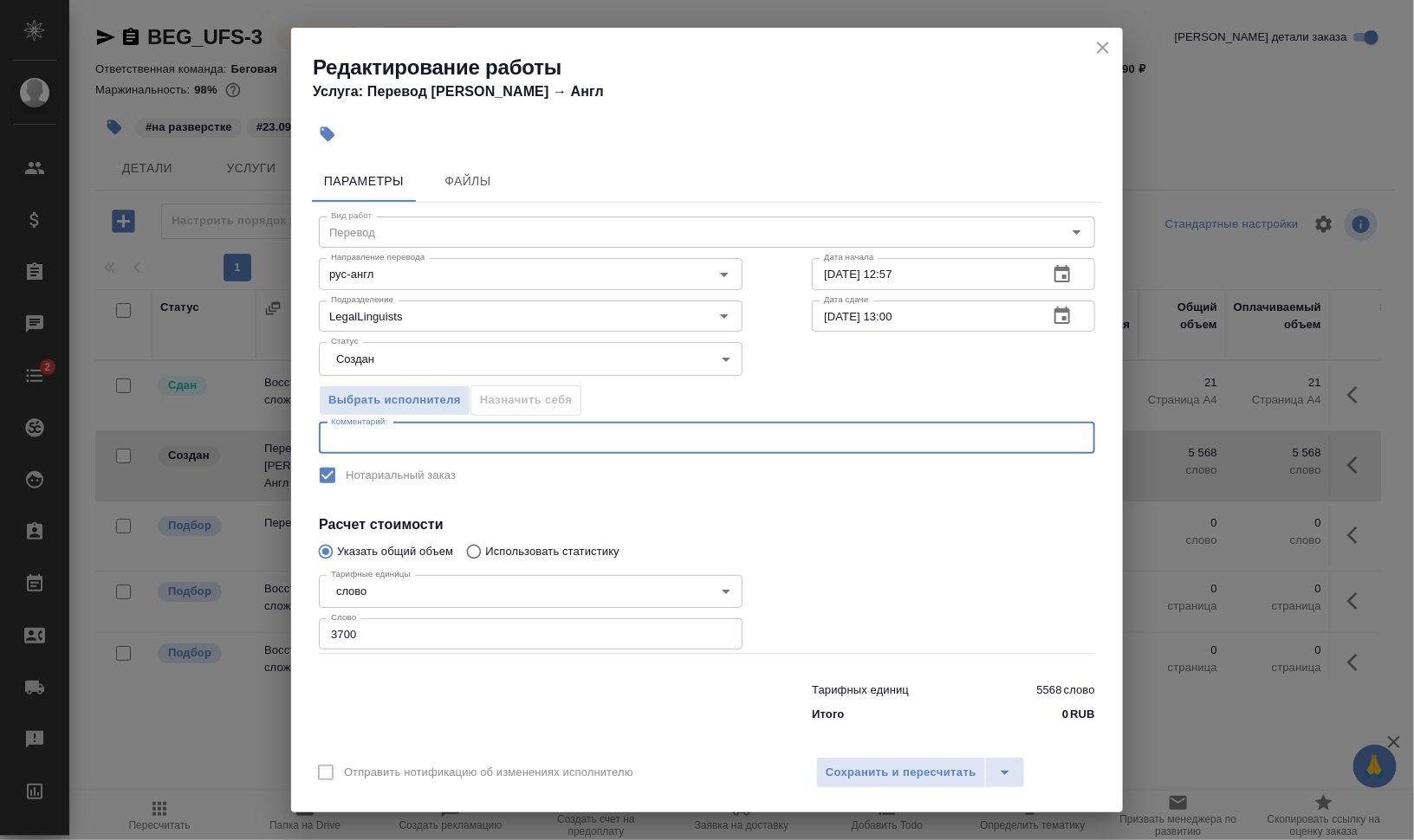
click at [503, 440] on textarea at bounding box center [707, 438] width 752 height 13
type textarea "g"
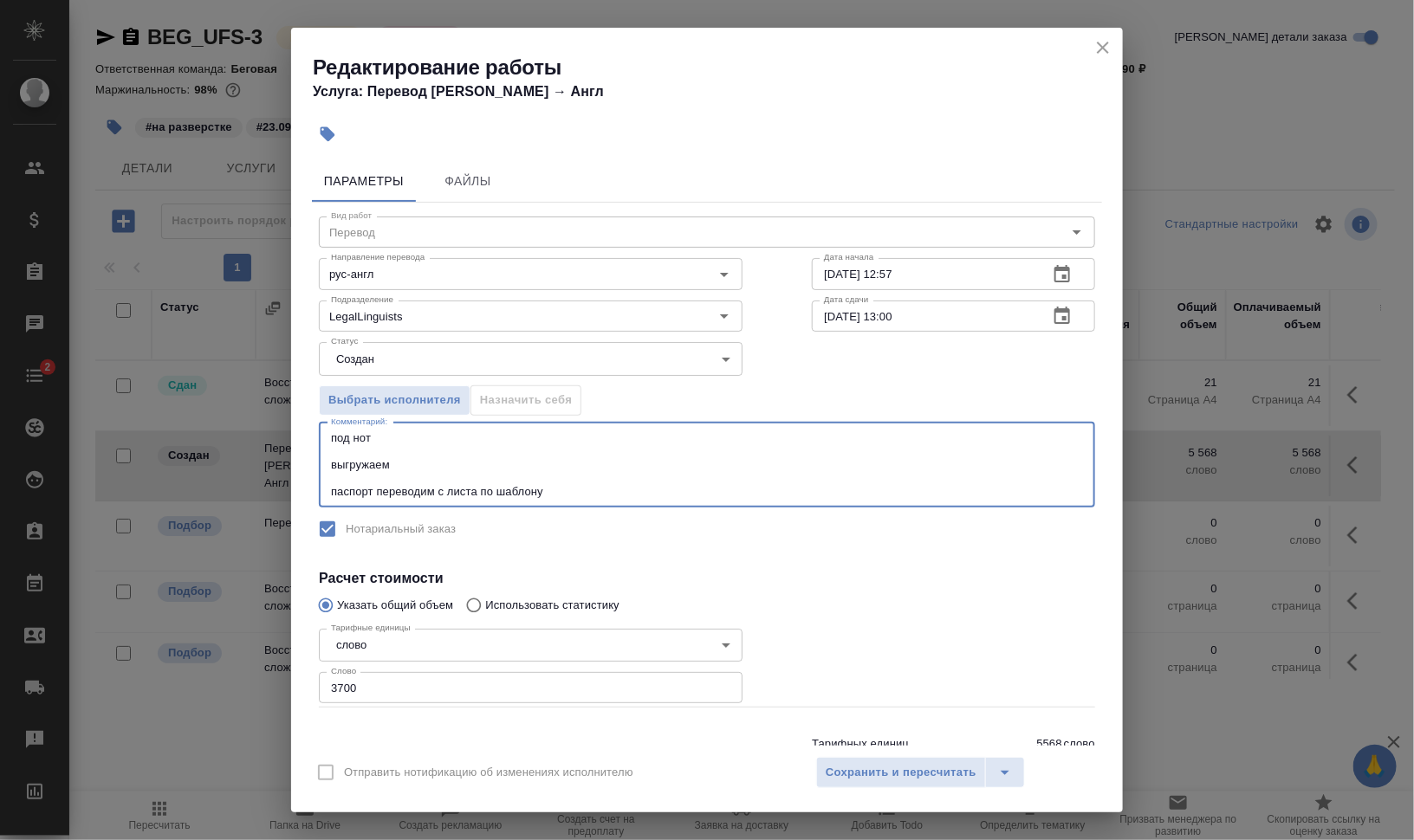
click at [875, 479] on textarea "под нот выгружаем паспорт переводим с листа по шаблону" at bounding box center [707, 464] width 752 height 67
click at [871, 488] on textarea "под нот выгружаем паспорт переводим с листа по шаблону" at bounding box center [707, 464] width 752 height 67
type textarea "под нот выгружаем паспорт переводим с листа по шаблону (если нет шаблона, могу …"
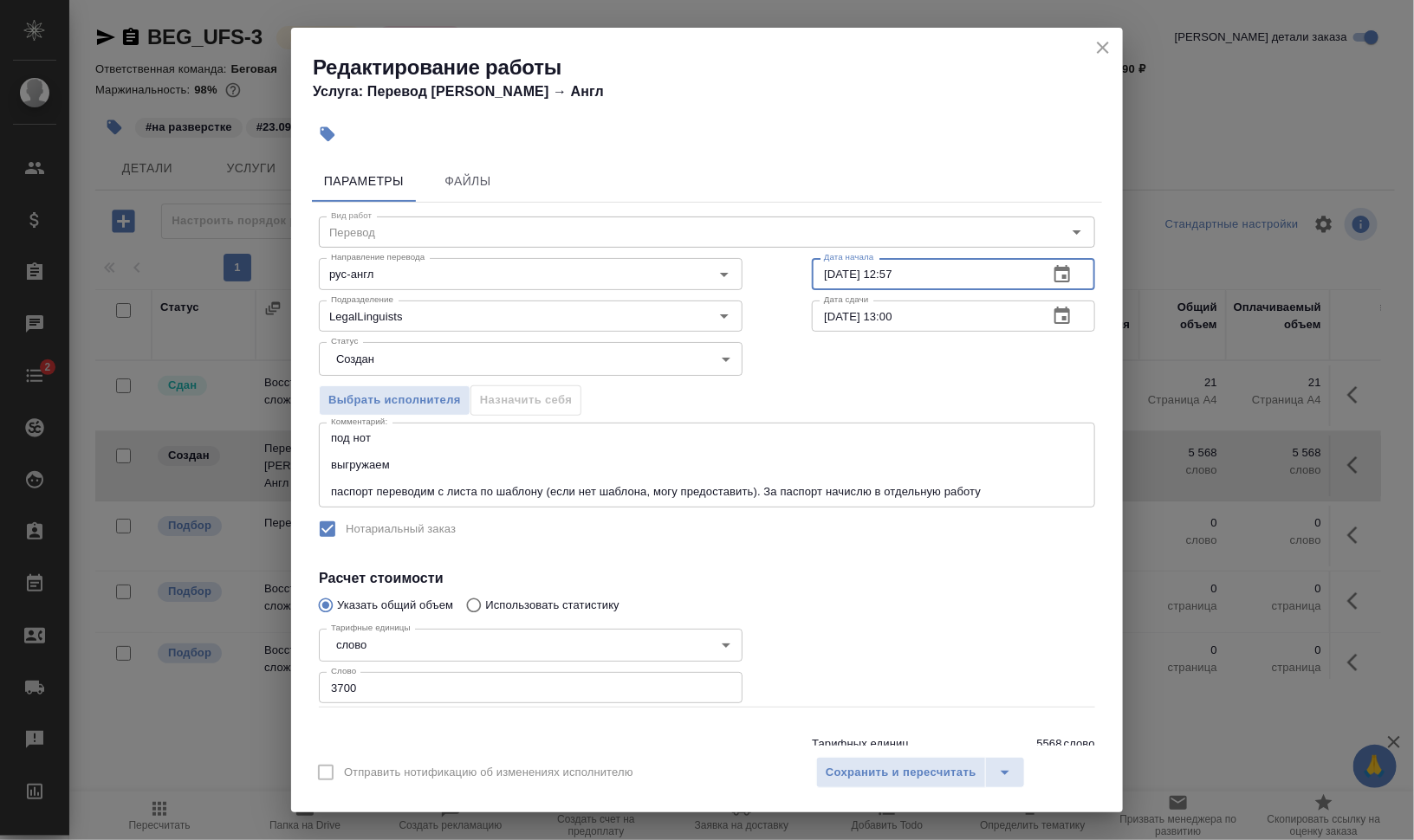
drag, startPoint x: 878, startPoint y: 268, endPoint x: 977, endPoint y: 273, distance: 99.1
click at [974, 273] on input "23.09.2025 12:57" at bounding box center [923, 274] width 223 height 31
type input "23.09.2025 18:32"
click at [898, 272] on input "23.09.2025 18:32" at bounding box center [923, 274] width 223 height 31
click at [888, 312] on input "26.09.2025 13:00" at bounding box center [923, 316] width 223 height 31
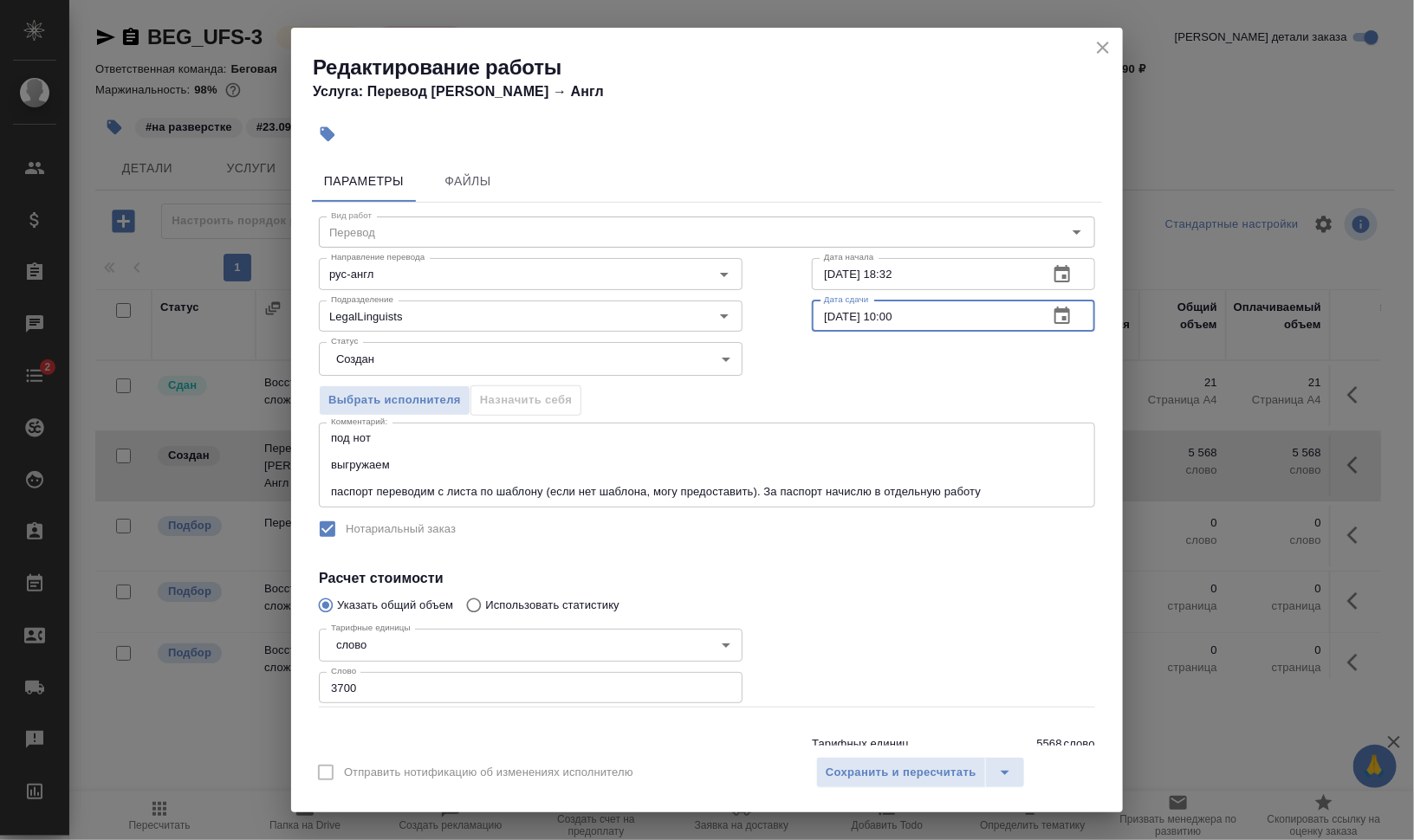
type input "26.09.2025 10:00"
click at [924, 383] on div "Выбрать исполнителя Назначить себя" at bounding box center [707, 397] width 846 height 106
click at [462, 367] on body "🙏 .cls-1 fill:#fff; AWATERA Валеев Динар Клиенты Спецификации Заказы 0 Чаты 2 T…" at bounding box center [707, 490] width 1414 height 980
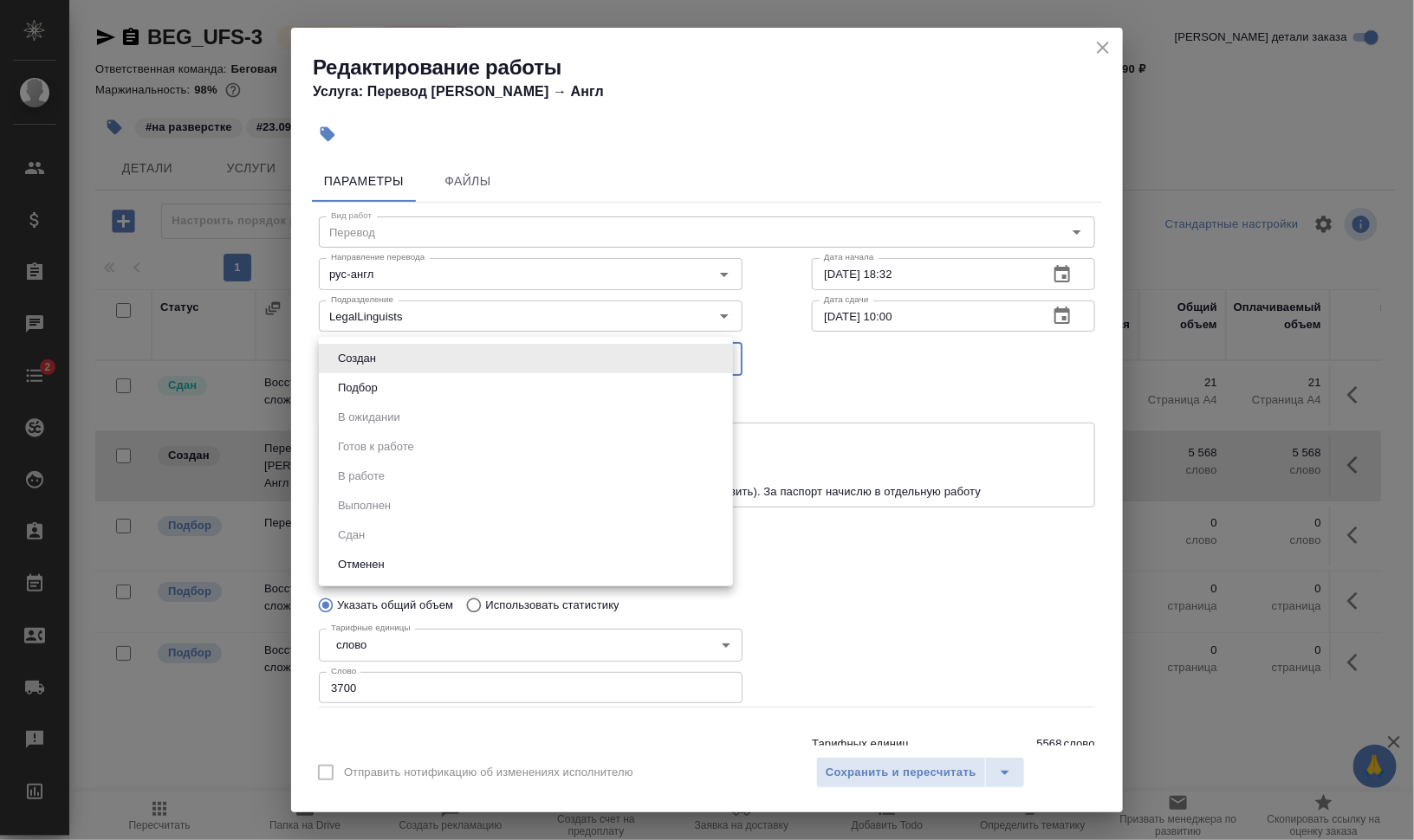
click at [472, 389] on li "Подбор" at bounding box center [526, 388] width 414 height 29
type input "recruiting"
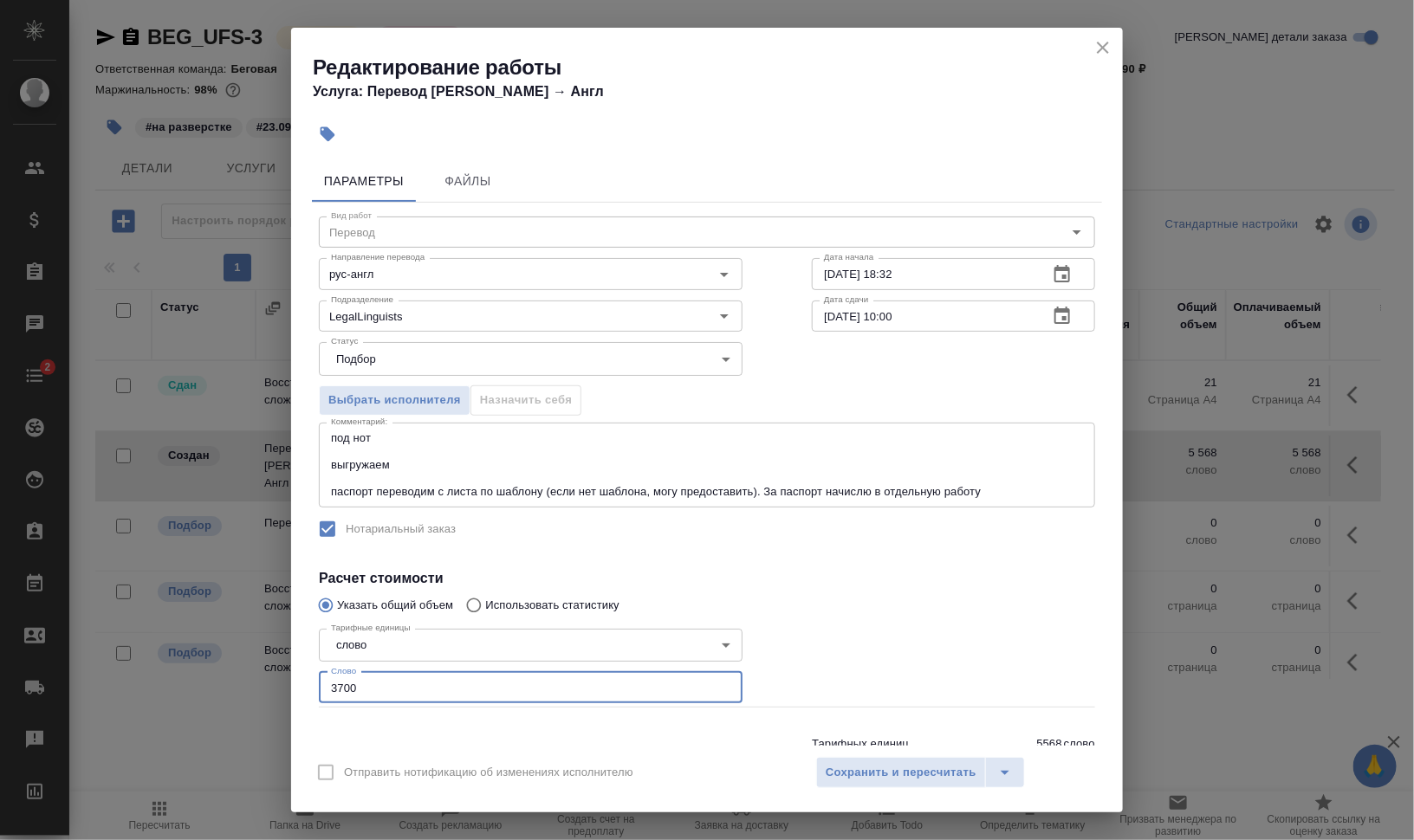
drag, startPoint x: 358, startPoint y: 680, endPoint x: 277, endPoint y: 674, distance: 81.2
click at [279, 674] on div "Редактирование работы Услуга: Перевод Стандарт Рус → Англ Параметры Файлы Вид р…" at bounding box center [707, 420] width 1414 height 840
type input "2700"
click at [792, 568] on h4 "Расчет стоимости" at bounding box center [707, 579] width 777 height 21
click at [1022, 485] on textarea "под нот выгружаем паспорт переводим с листа по шаблону (если нет шаблона, могу …" at bounding box center [707, 464] width 752 height 67
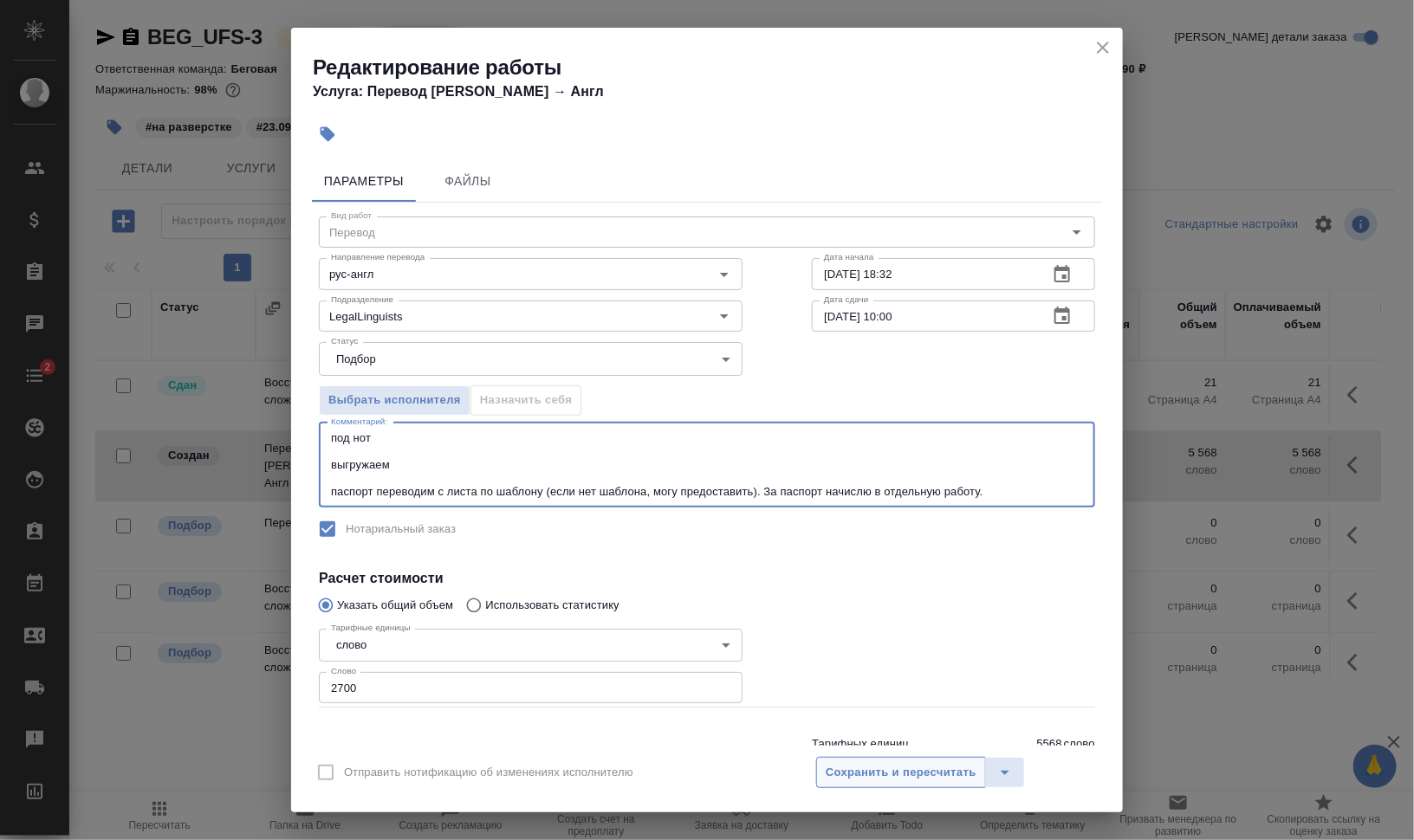
type textarea "под нот выгружаем паспорт переводим с листа по шаблону (если нет шаблона, могу …"
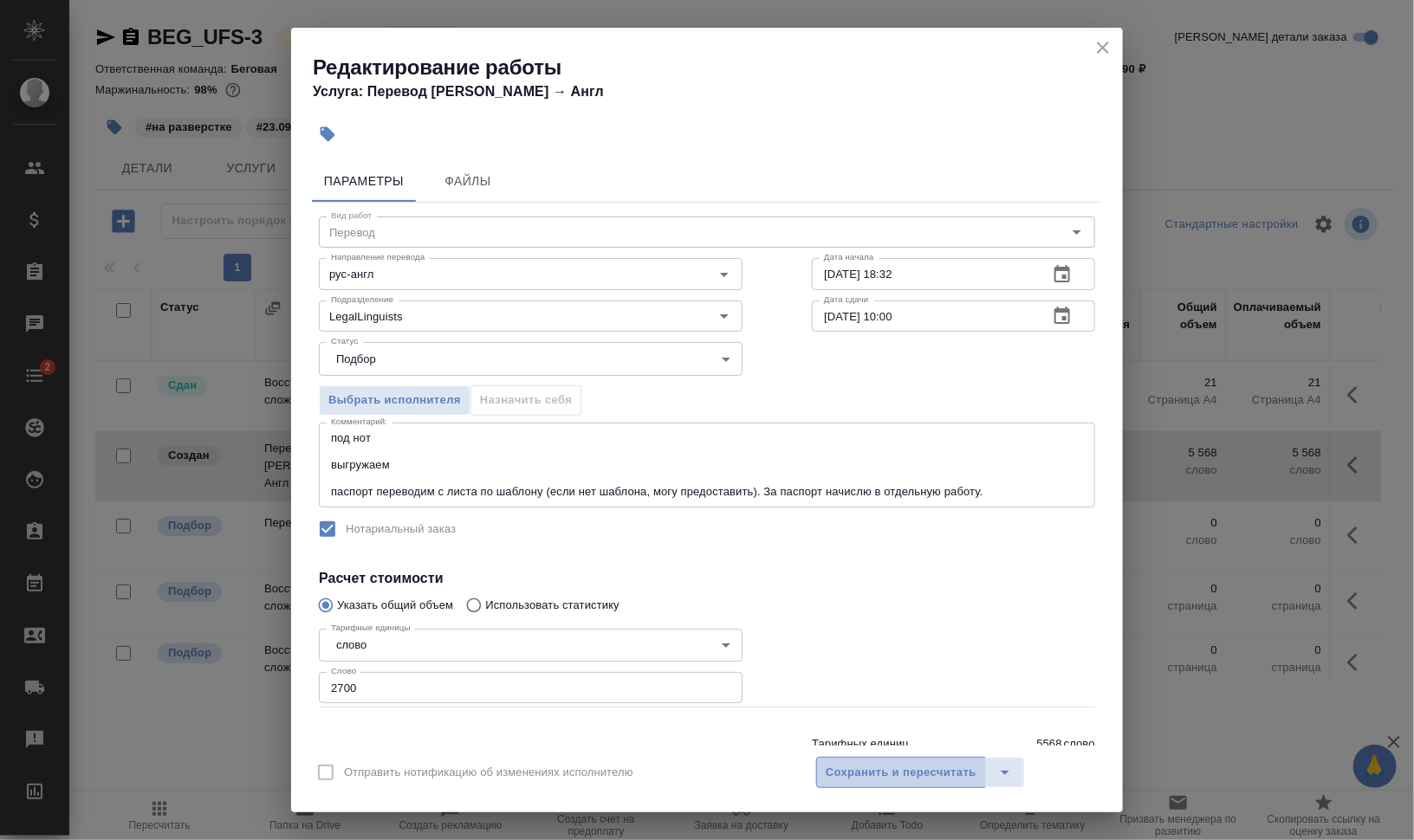
click at [838, 771] on span "Сохранить и пересчитать" at bounding box center [901, 773] width 151 height 20
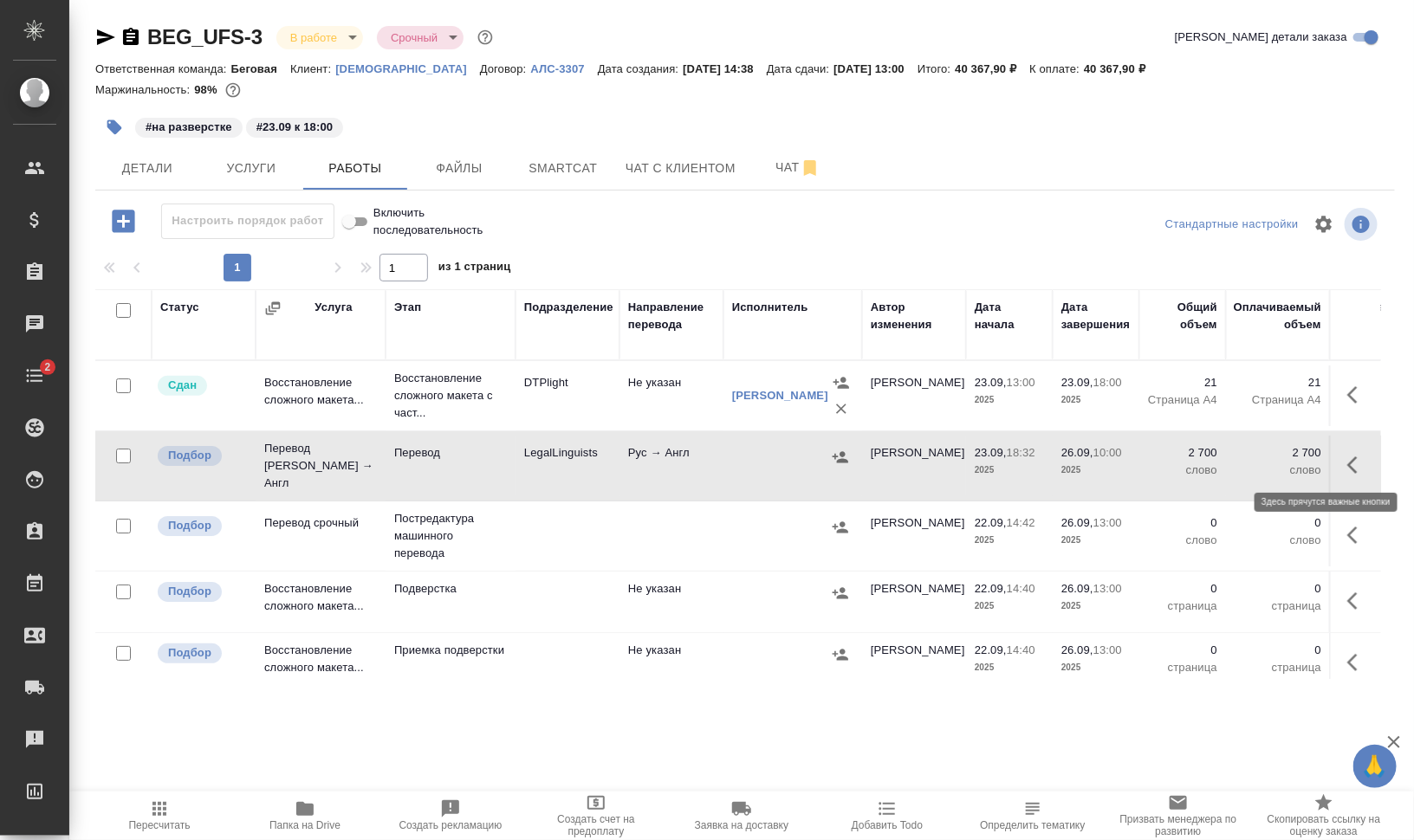
click at [1337, 462] on button "button" at bounding box center [1357, 465] width 42 height 42
click at [1312, 460] on icon "button" at bounding box center [1322, 465] width 21 height 21
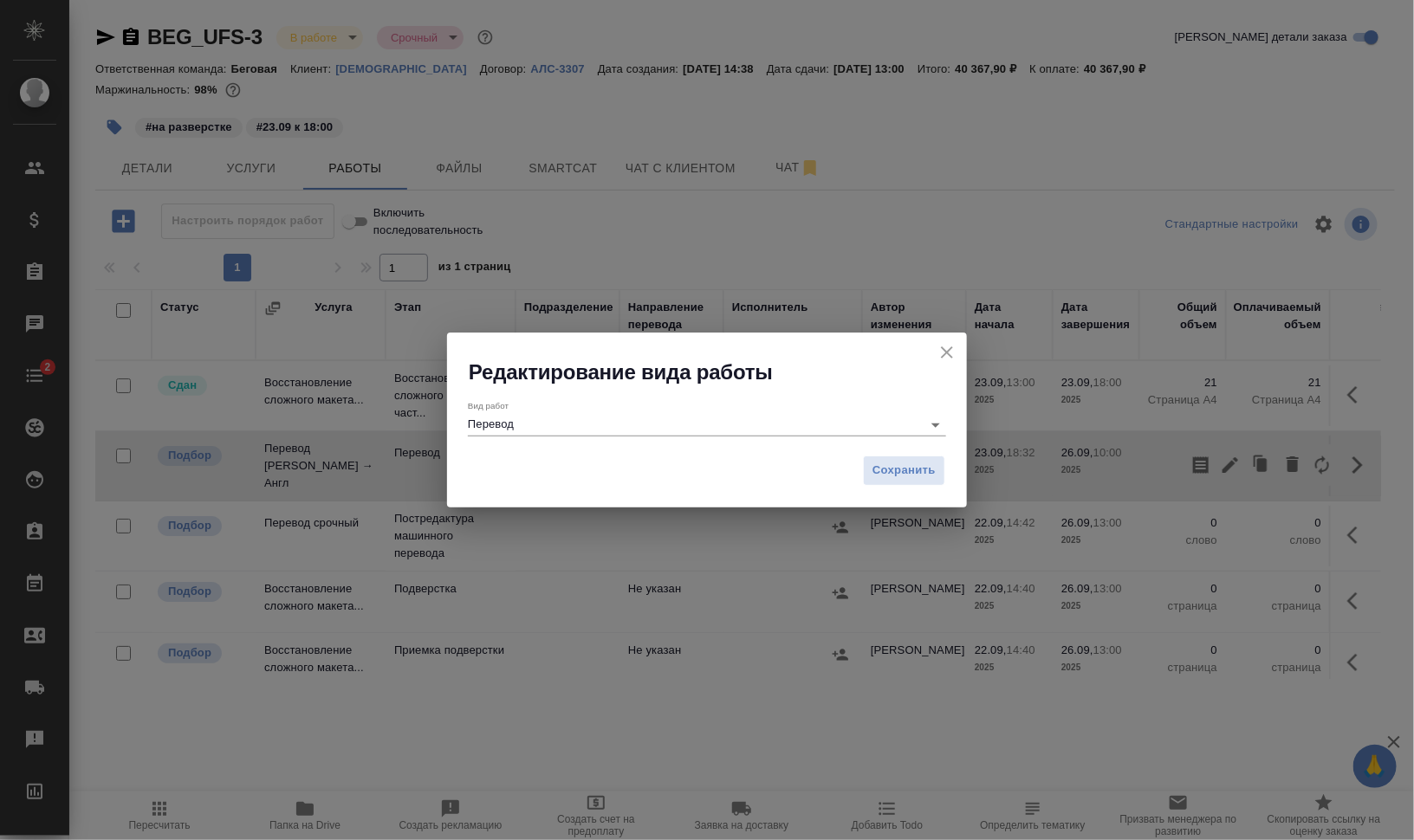
click at [637, 423] on input "Перевод" at bounding box center [691, 425] width 446 height 21
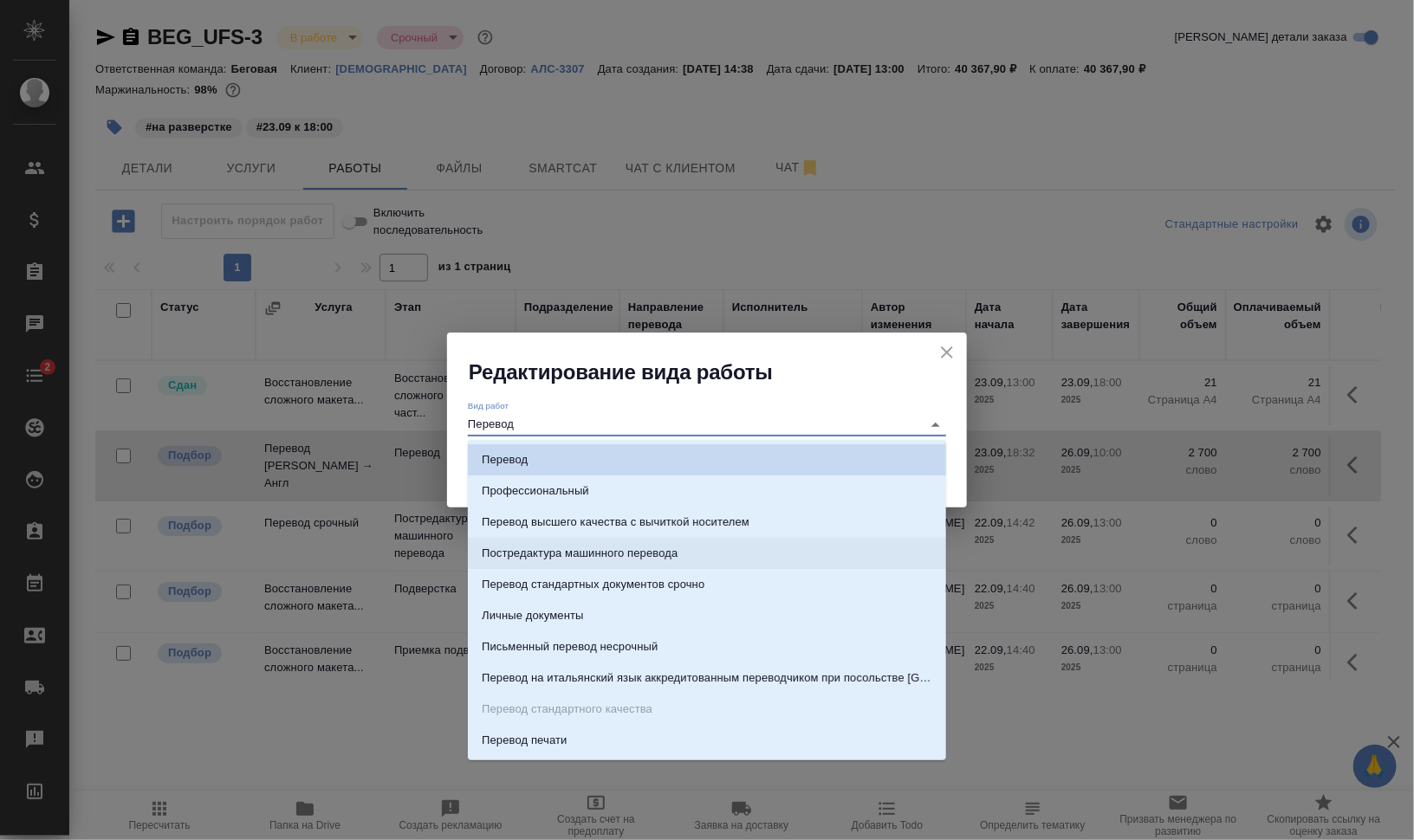
click at [651, 546] on p "Постредактура машинного перевода" at bounding box center [579, 553] width 195 height 17
type input "Постредактура машинного перевода"
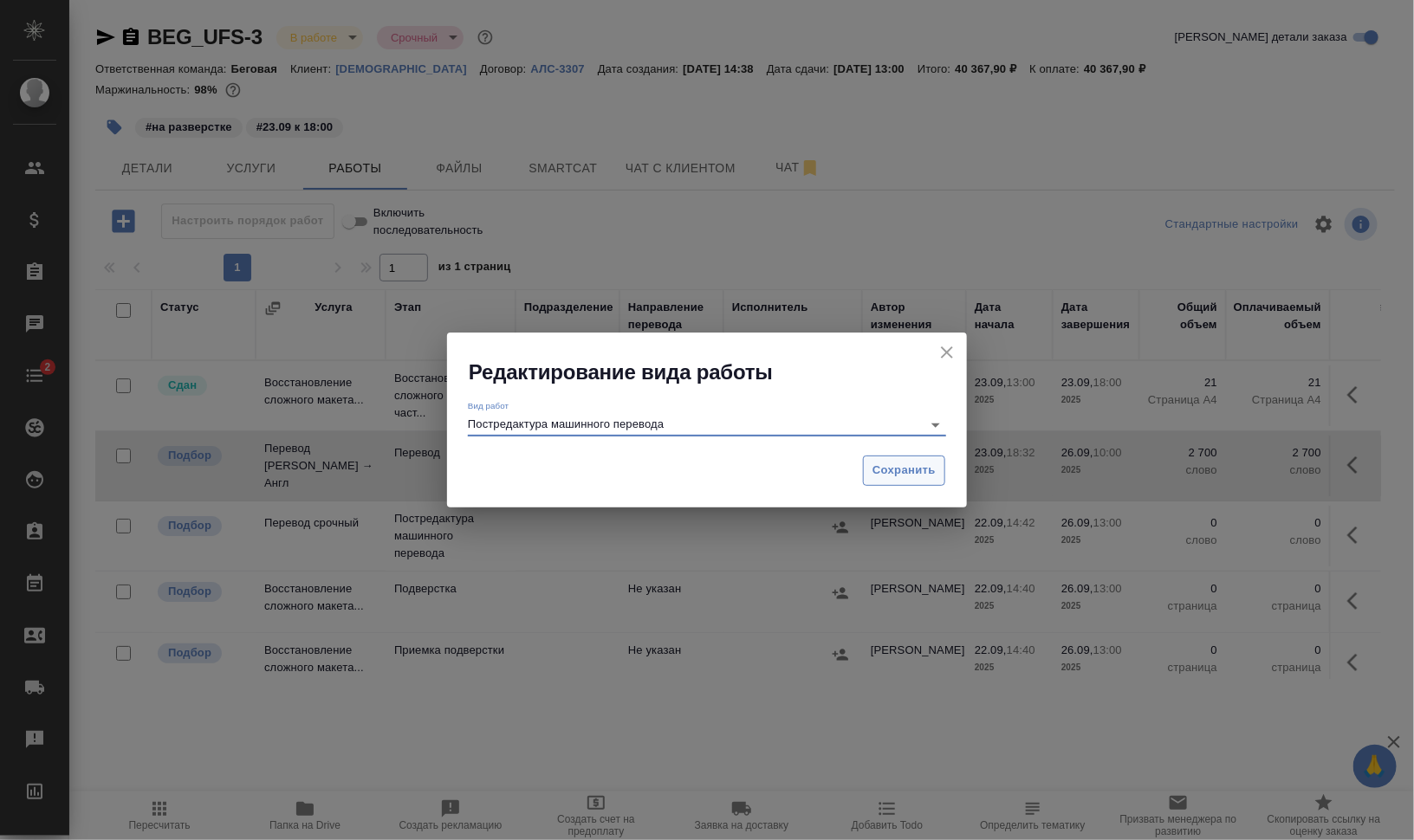
click at [929, 470] on span "Сохранить" at bounding box center [903, 470] width 63 height 20
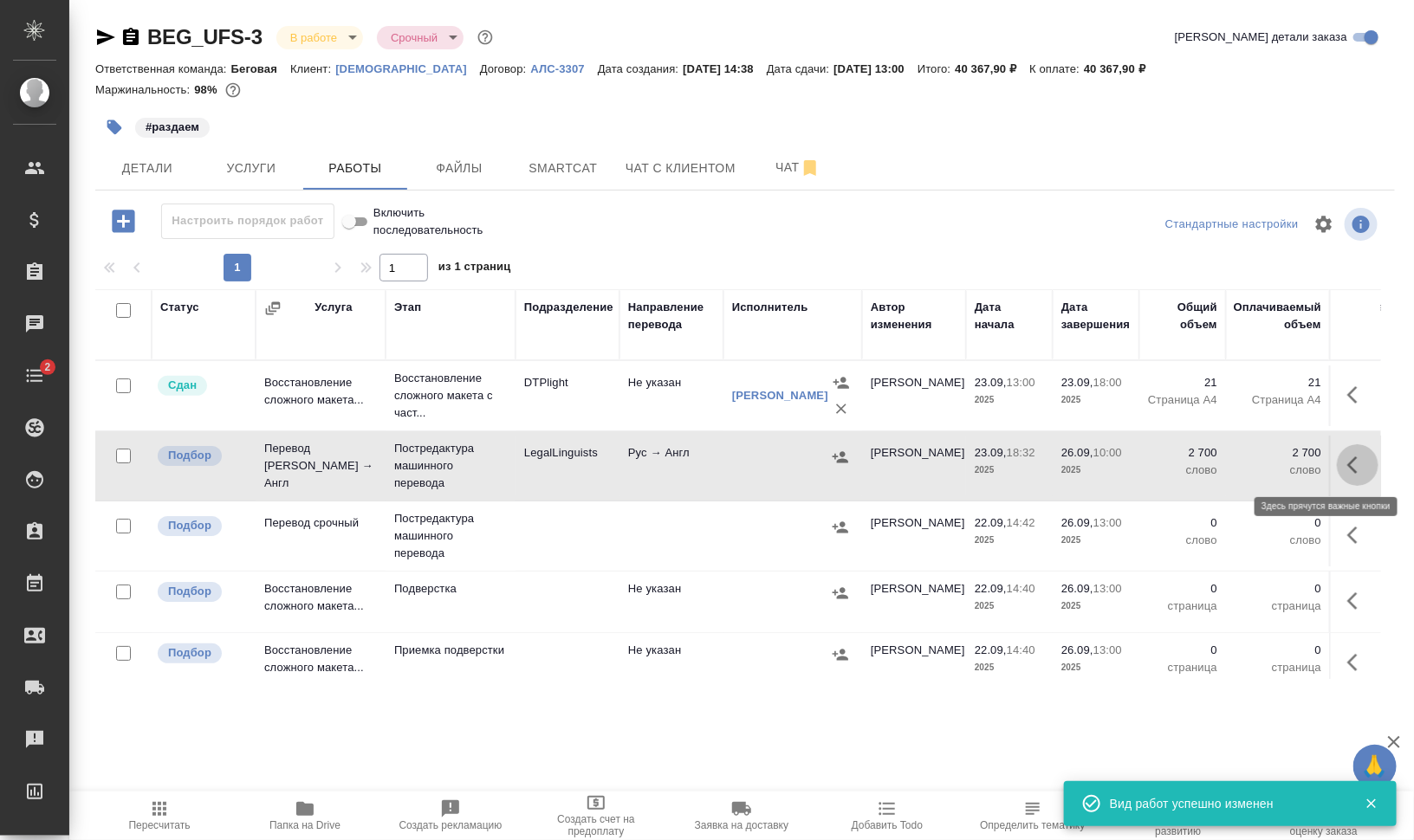
click at [1347, 459] on icon "button" at bounding box center [1357, 465] width 21 height 21
click at [1190, 455] on icon "button" at bounding box center [1201, 465] width 21 height 21
click at [320, 808] on span "Папка на Drive" at bounding box center [305, 815] width 125 height 33
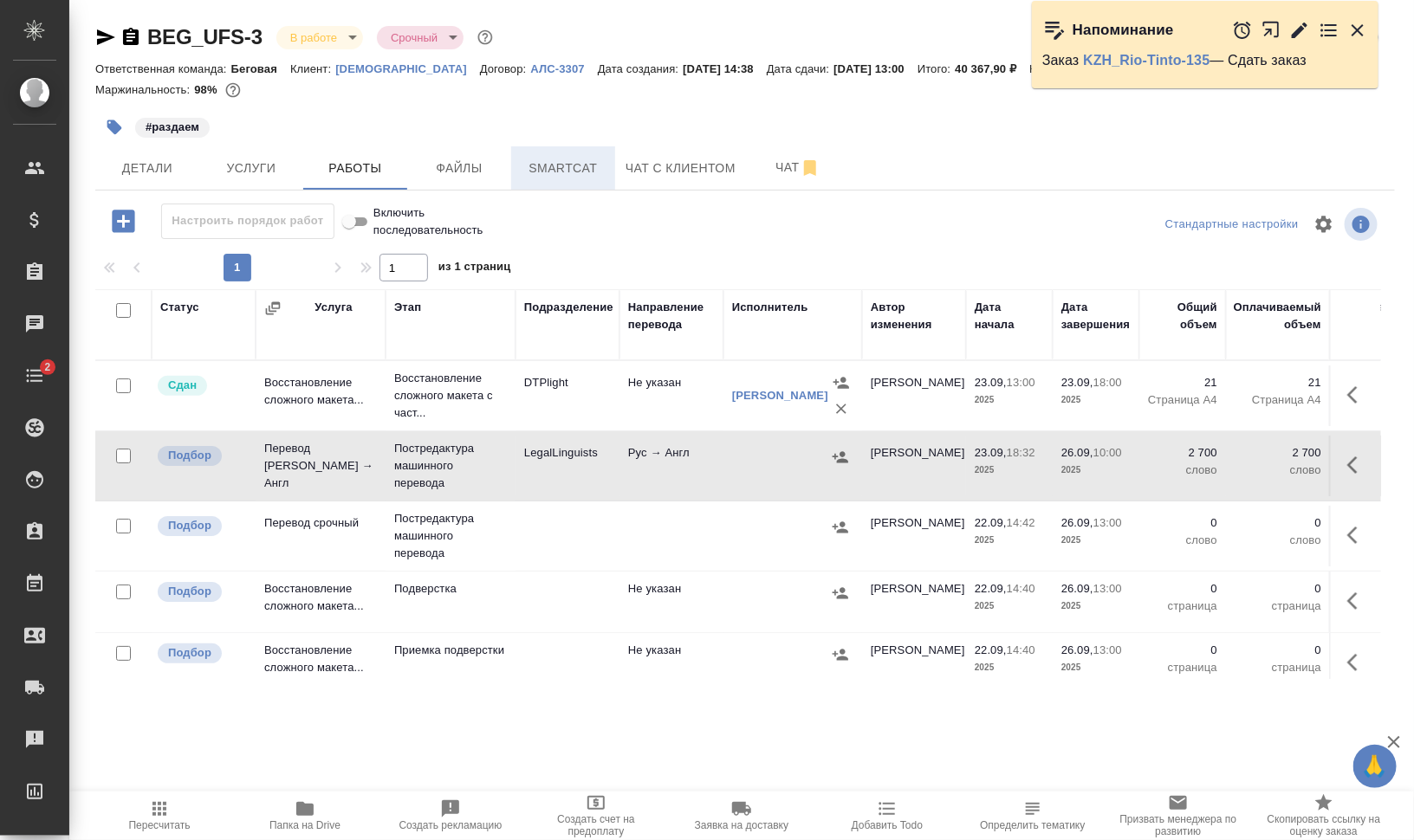
click at [586, 163] on span "Smartcat" at bounding box center [564, 168] width 83 height 22
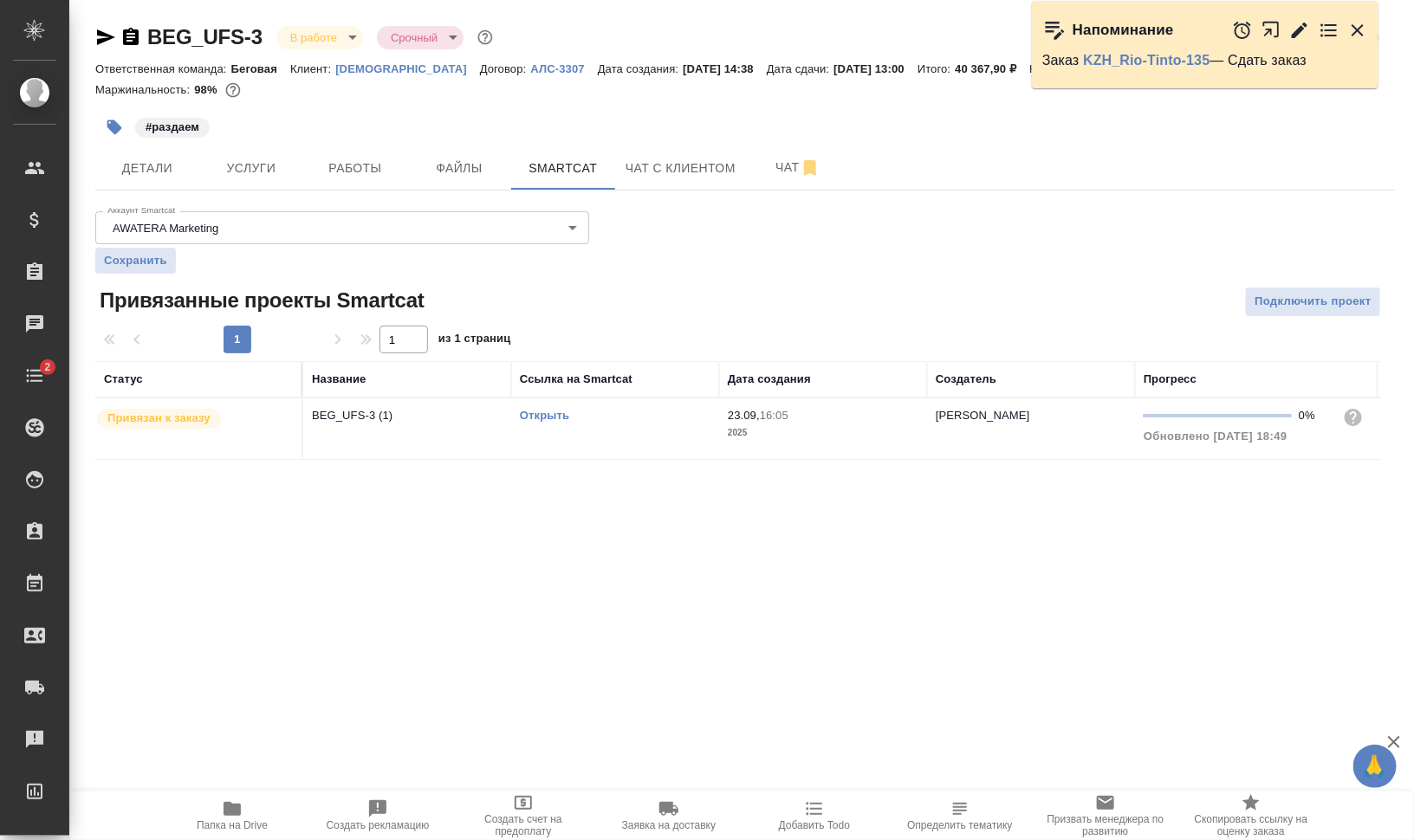
click at [537, 417] on link "Открыть" at bounding box center [545, 415] width 49 height 13
click at [540, 417] on link "Открыть" at bounding box center [545, 415] width 49 height 13
click at [113, 126] on icon "button" at bounding box center [115, 128] width 15 height 15
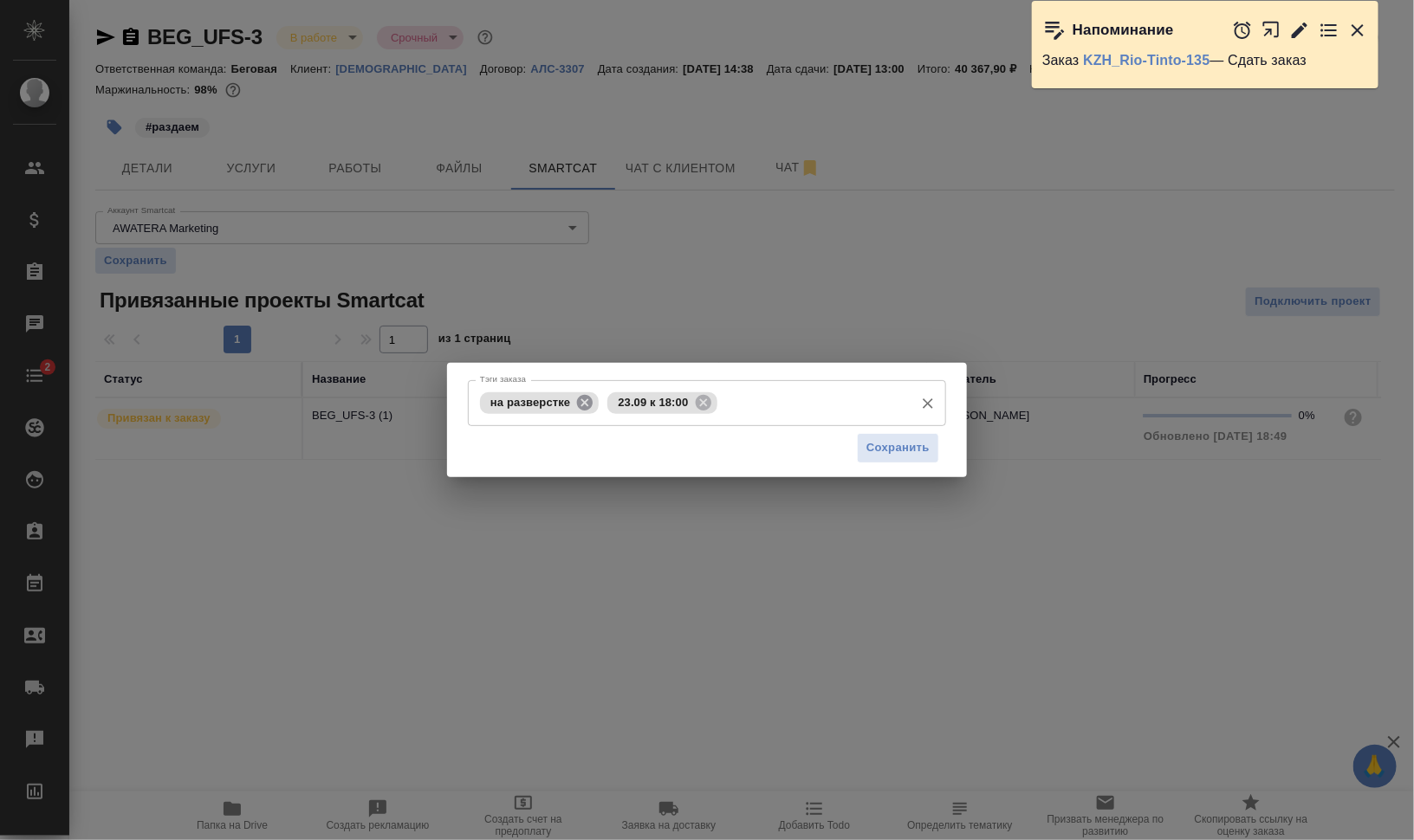
click at [581, 401] on icon at bounding box center [584, 402] width 16 height 16
click at [581, 400] on icon at bounding box center [575, 402] width 16 height 16
click at [597, 408] on input "Тэги заказа" at bounding box center [690, 402] width 429 height 29
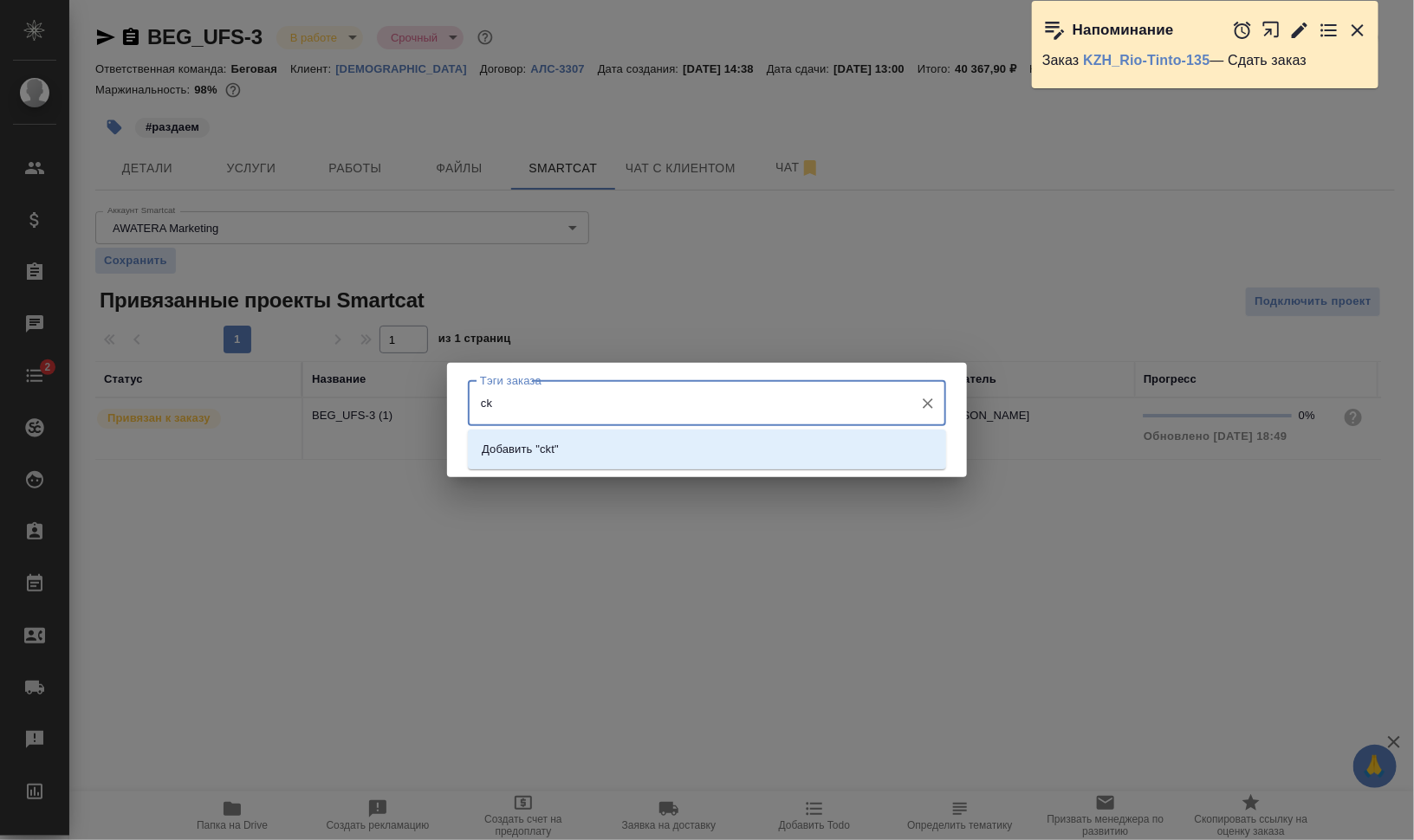
type input "c"
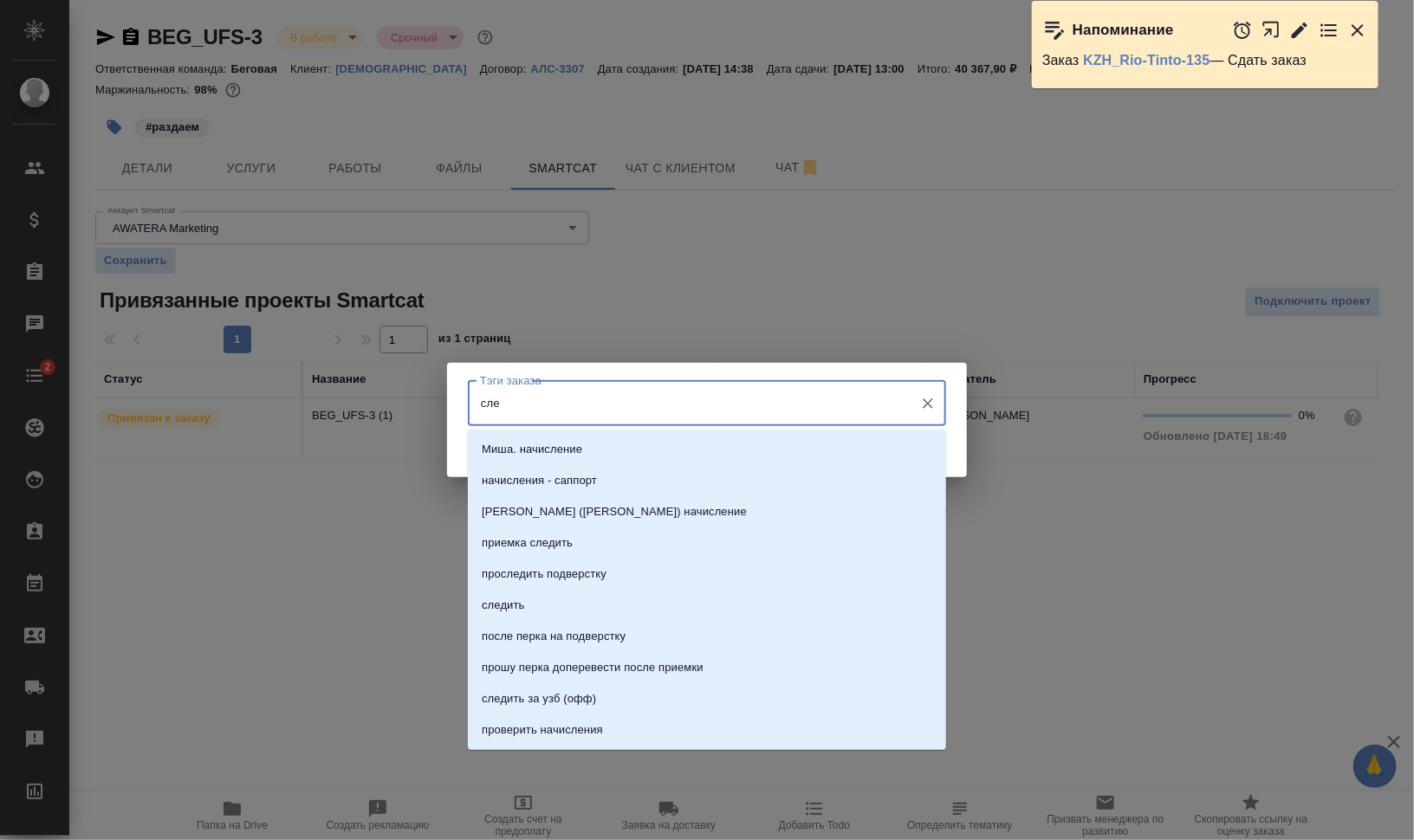
type input "след"
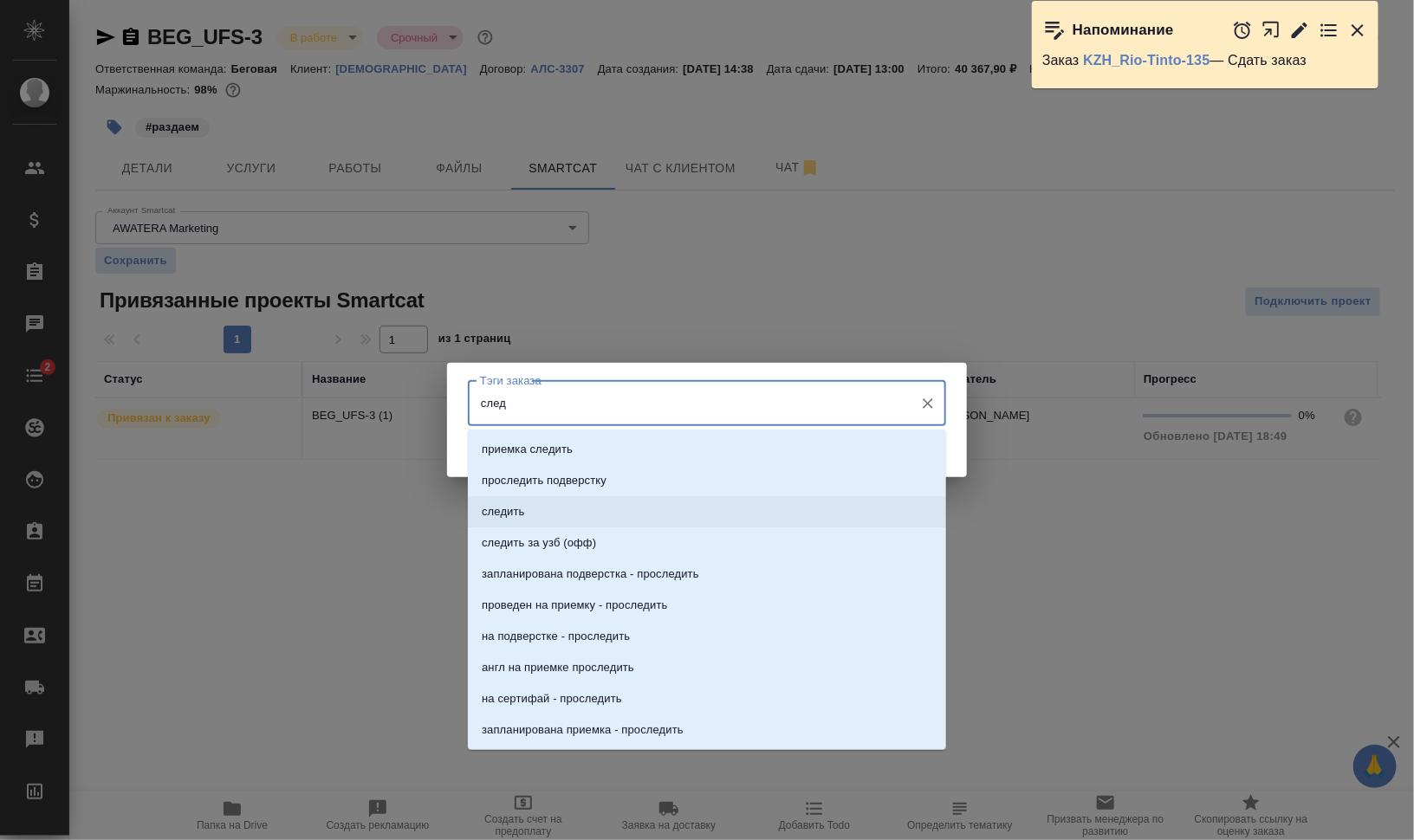
click at [643, 507] on li "следить" at bounding box center [707, 512] width 479 height 31
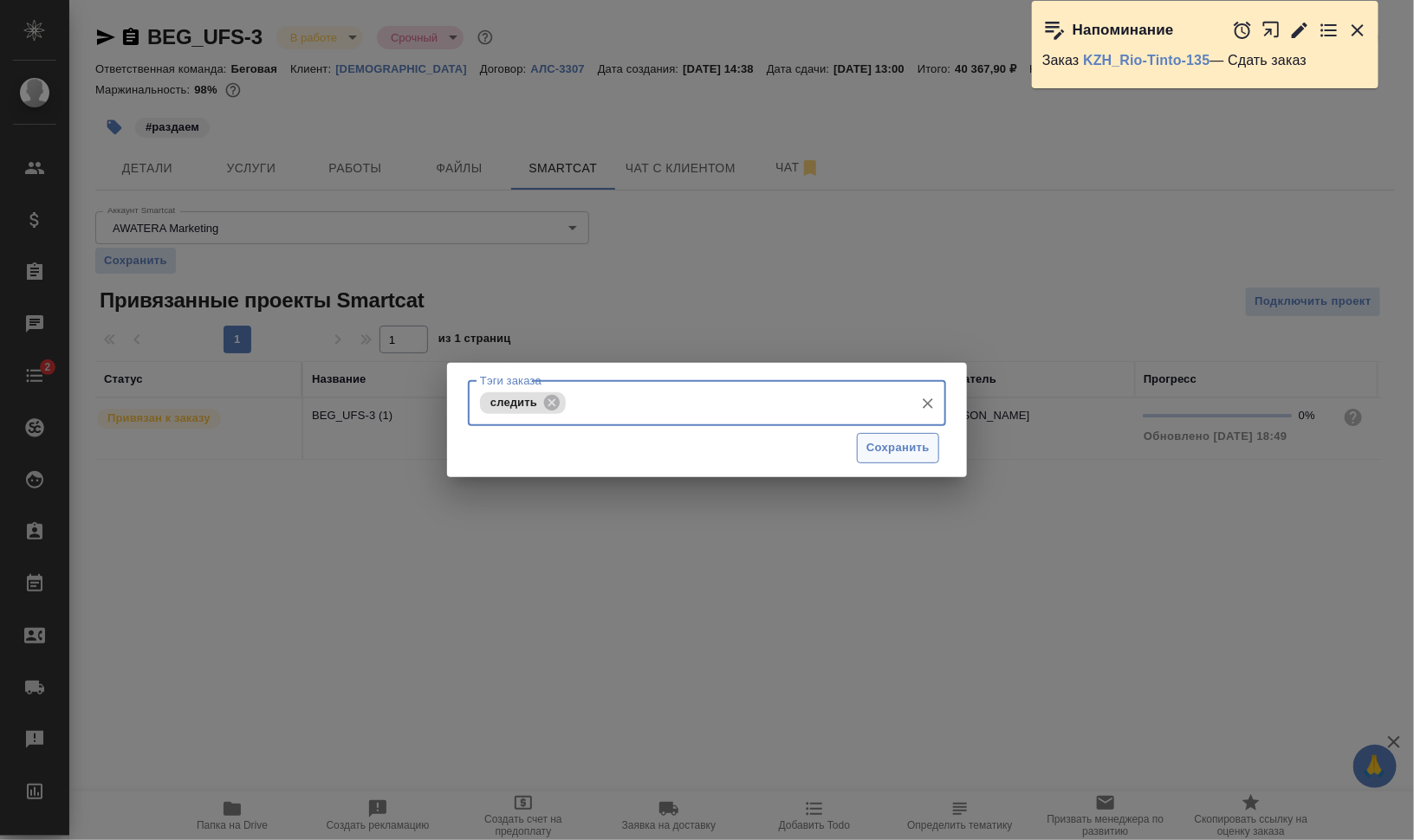
click at [895, 442] on span "Сохранить" at bounding box center [898, 448] width 63 height 20
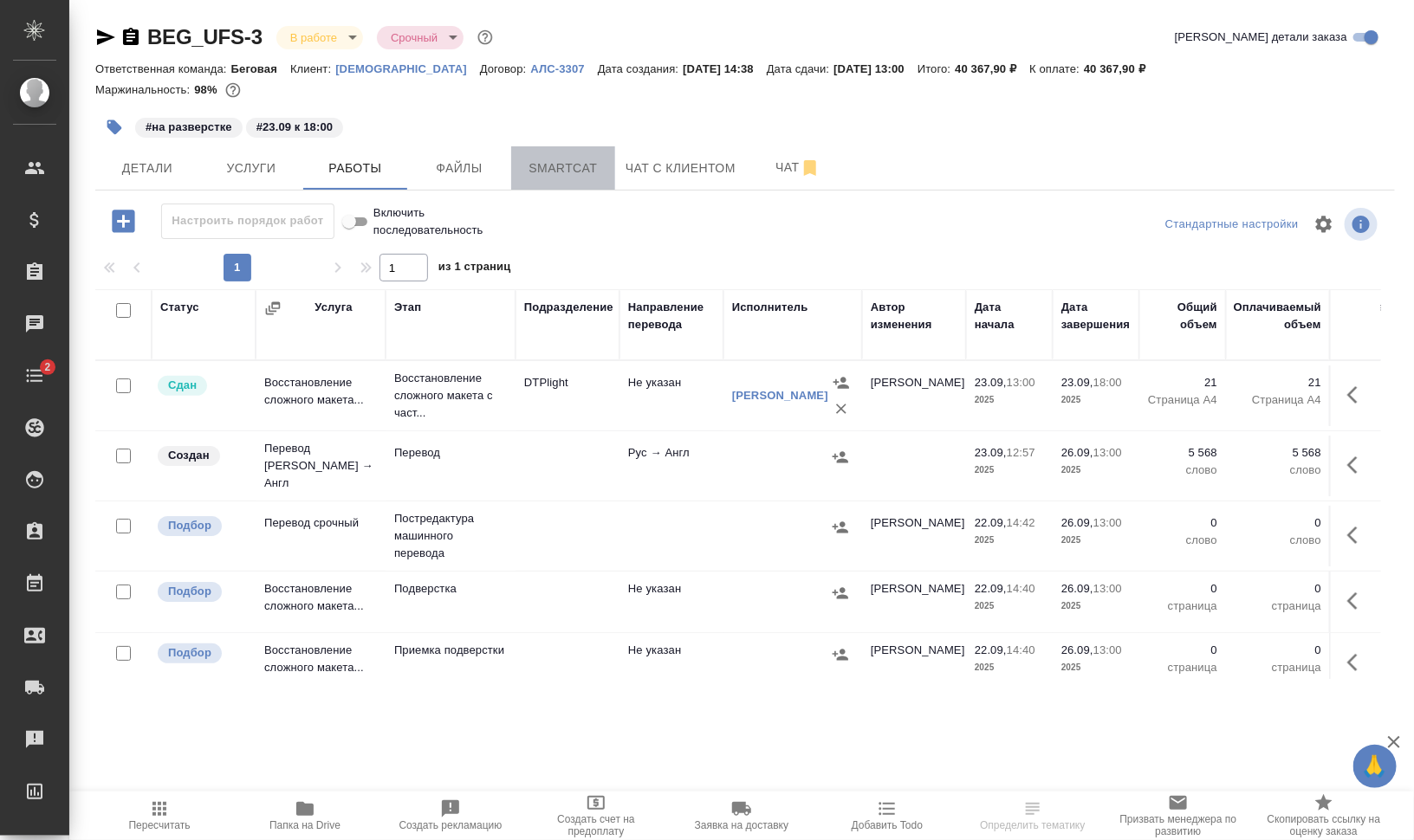
click at [586, 177] on span "Smartcat" at bounding box center [564, 168] width 83 height 22
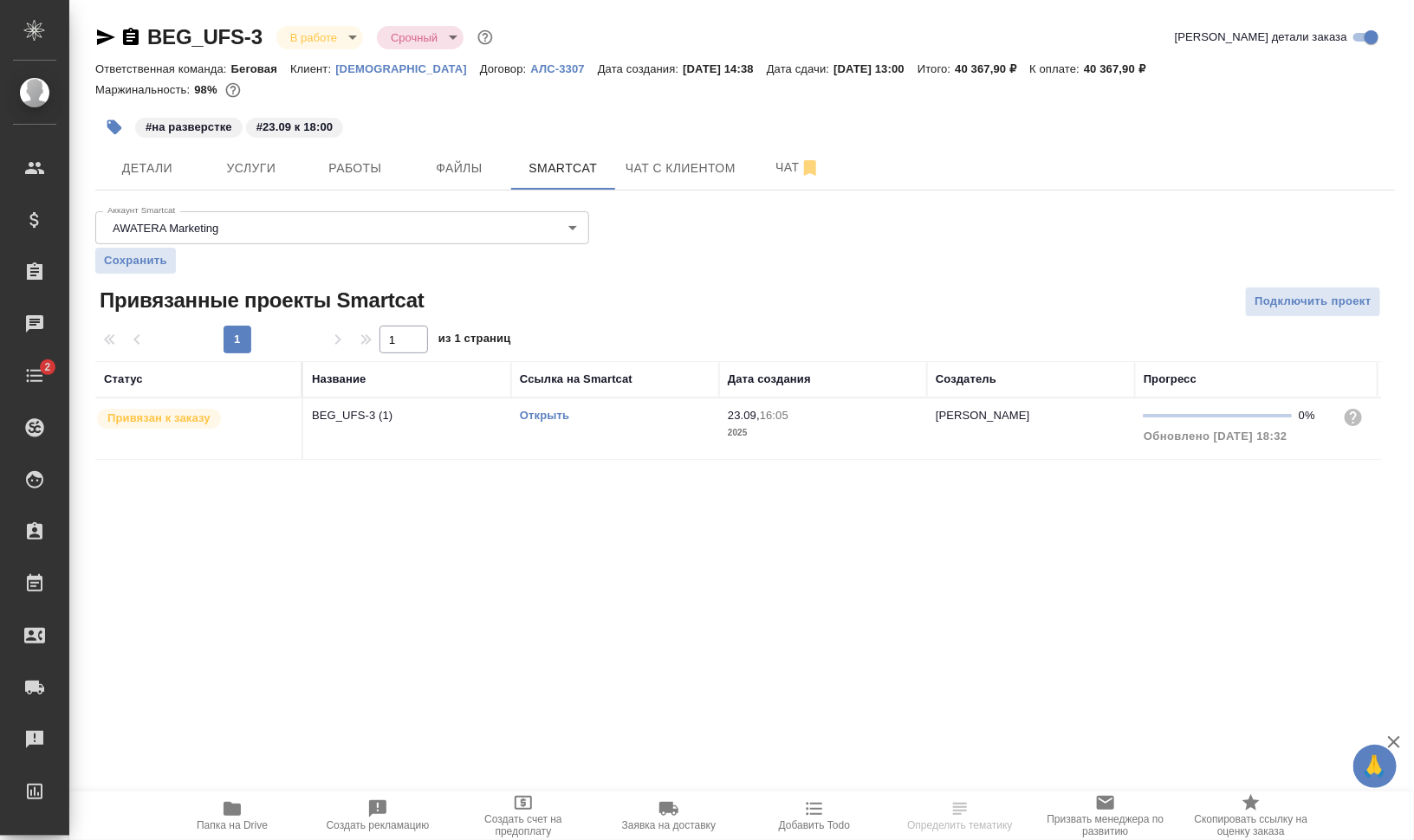
click at [547, 435] on td "Открыть" at bounding box center [615, 428] width 208 height 60
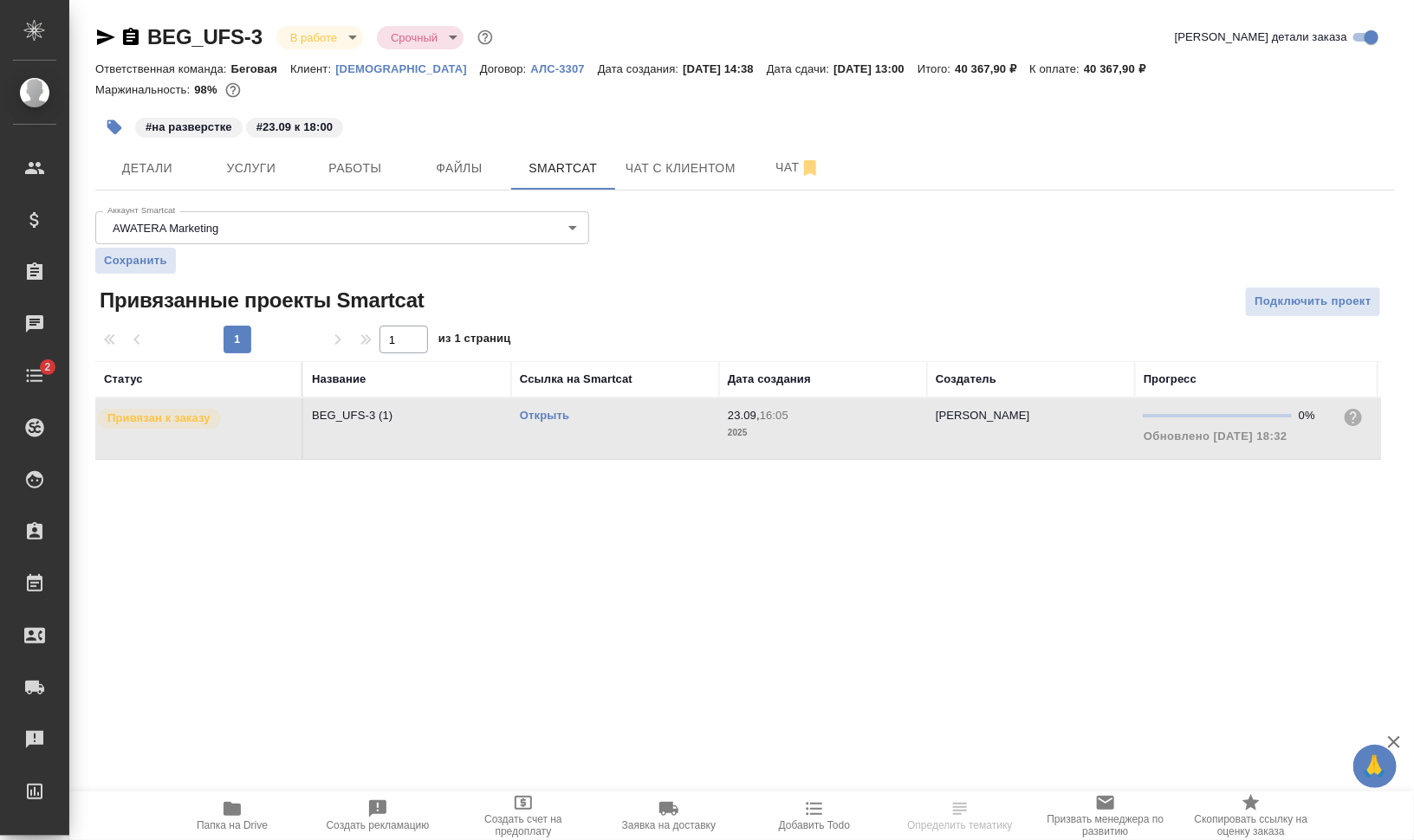
click at [547, 435] on td "Открыть" at bounding box center [615, 428] width 208 height 60
click at [112, 125] on icon "button" at bounding box center [115, 128] width 15 height 15
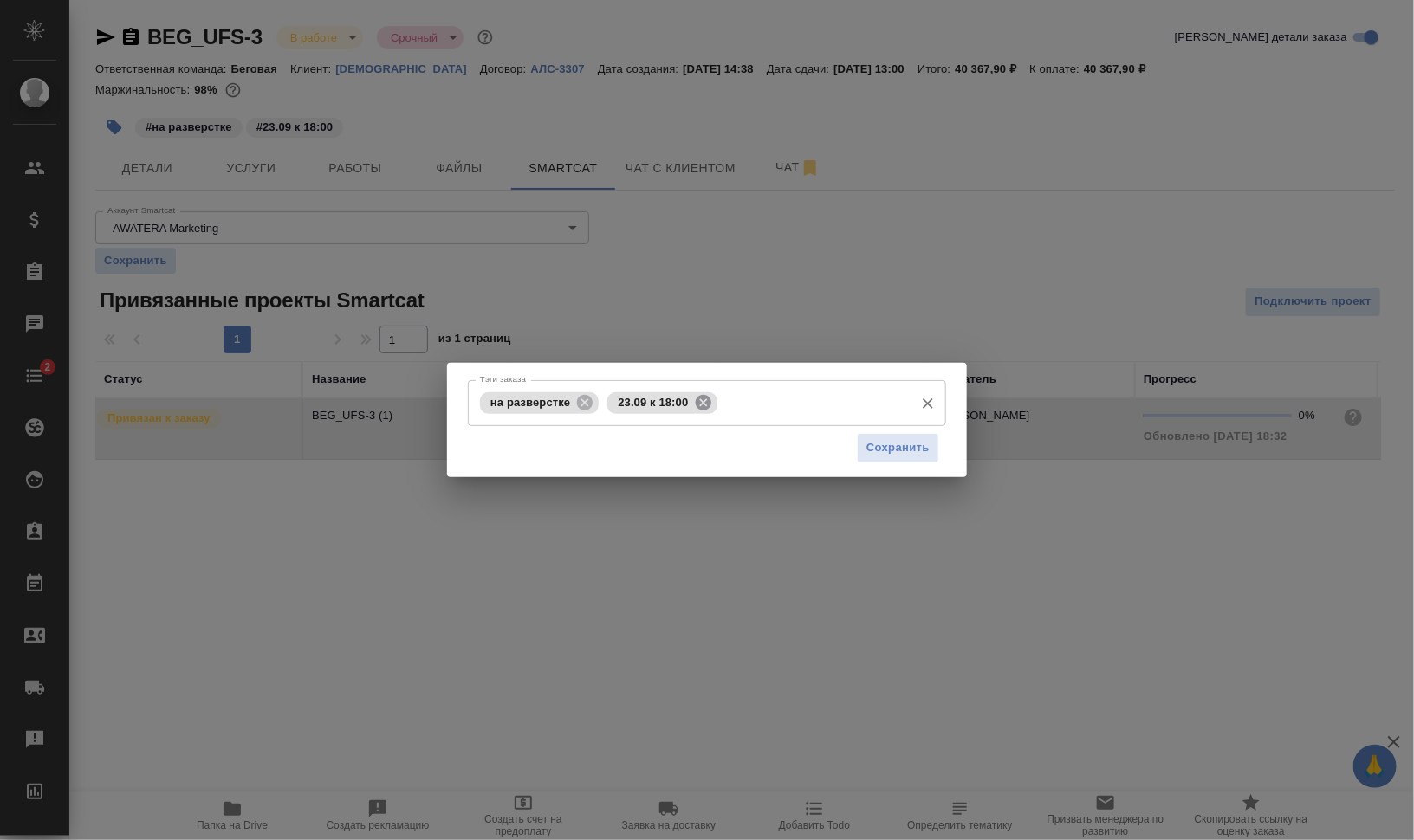
click at [702, 398] on icon at bounding box center [702, 402] width 16 height 16
click at [585, 403] on icon at bounding box center [585, 403] width 19 height 19
click at [638, 407] on input "Тэги заказа" at bounding box center [690, 402] width 429 height 29
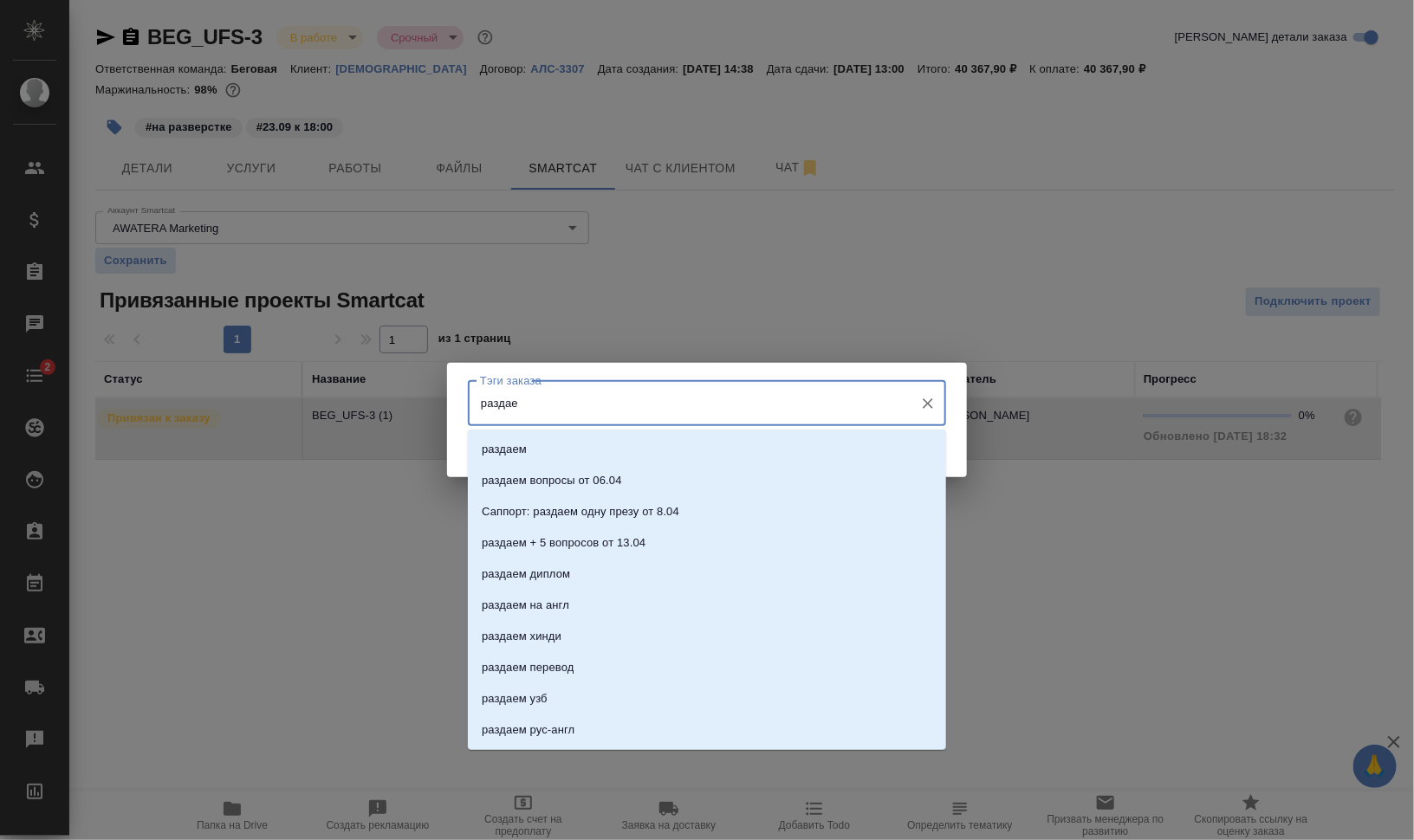
type input "раздаем"
click at [570, 449] on li "раздаем" at bounding box center [707, 449] width 479 height 31
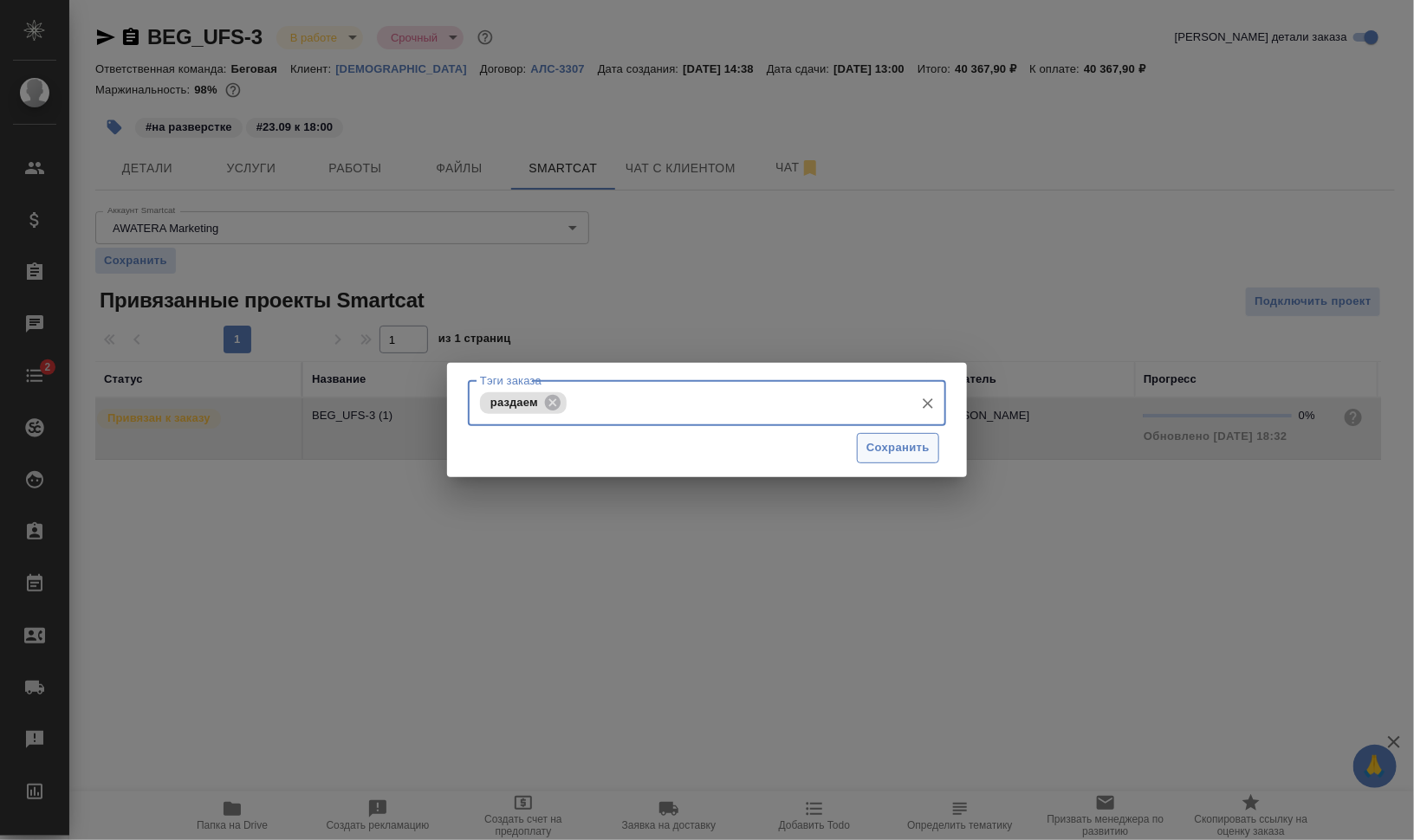
click at [903, 459] on button "Сохранить" at bounding box center [898, 448] width 82 height 30
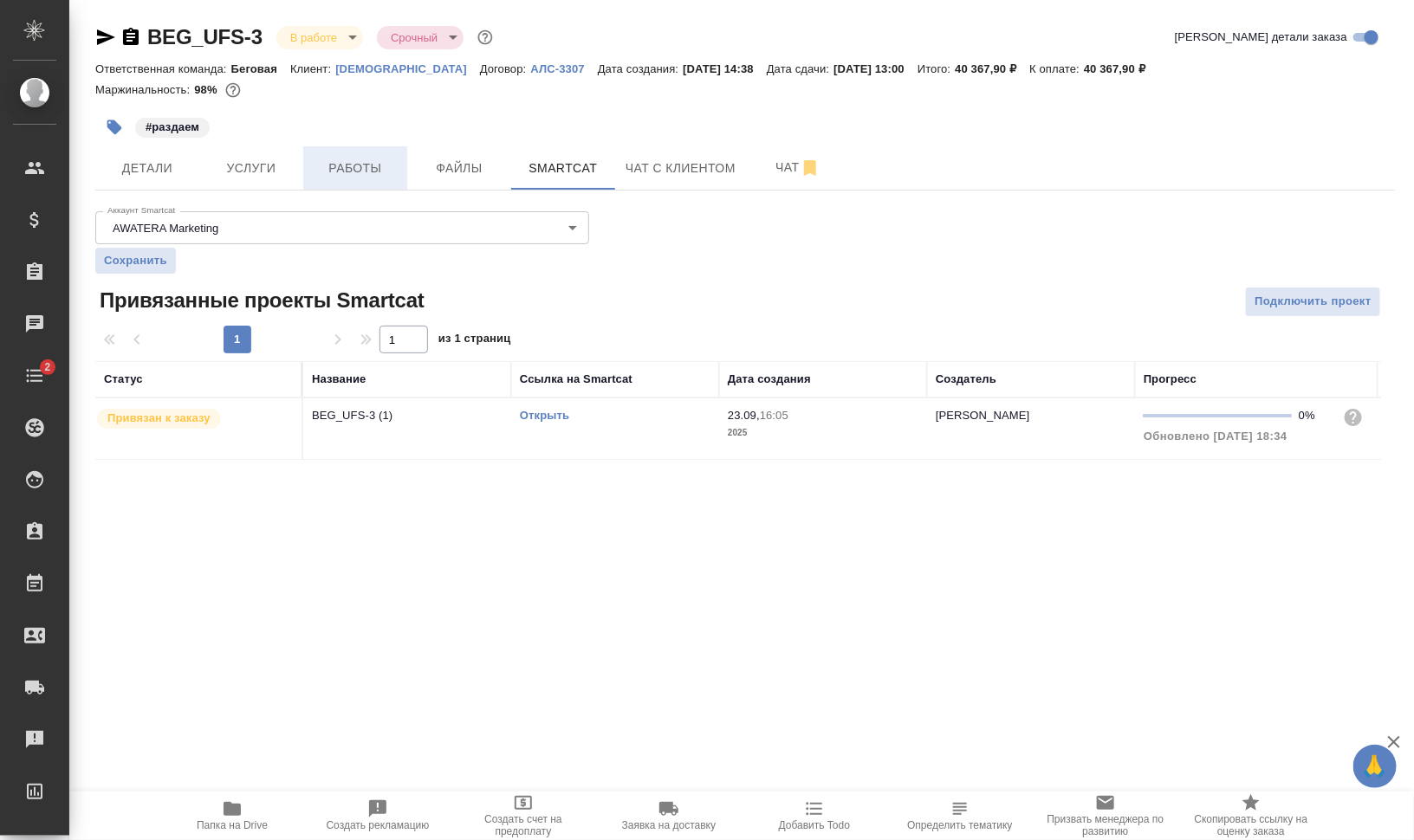
click at [379, 166] on span "Работы" at bounding box center [355, 168] width 83 height 22
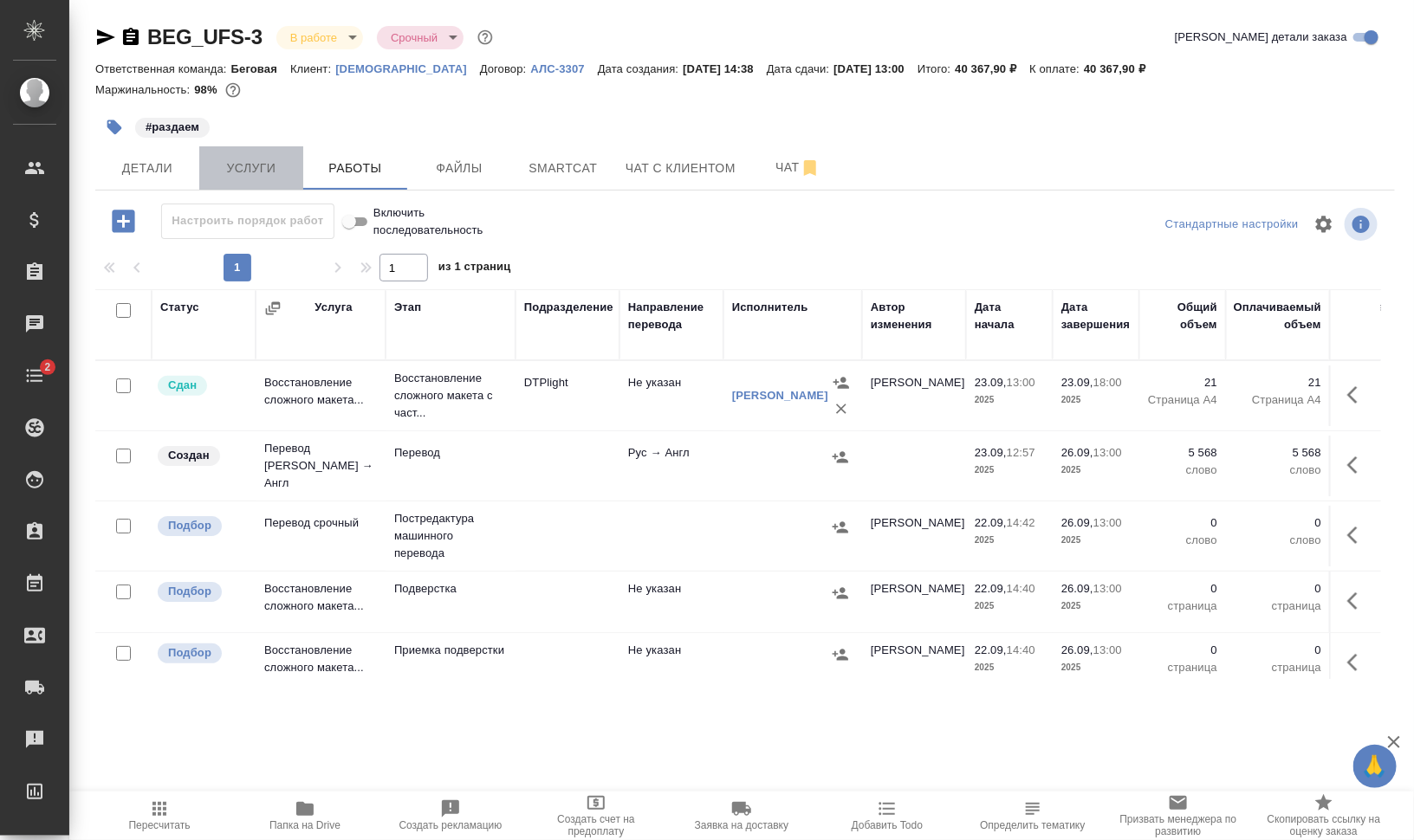
click at [275, 160] on span "Услуги" at bounding box center [251, 168] width 83 height 22
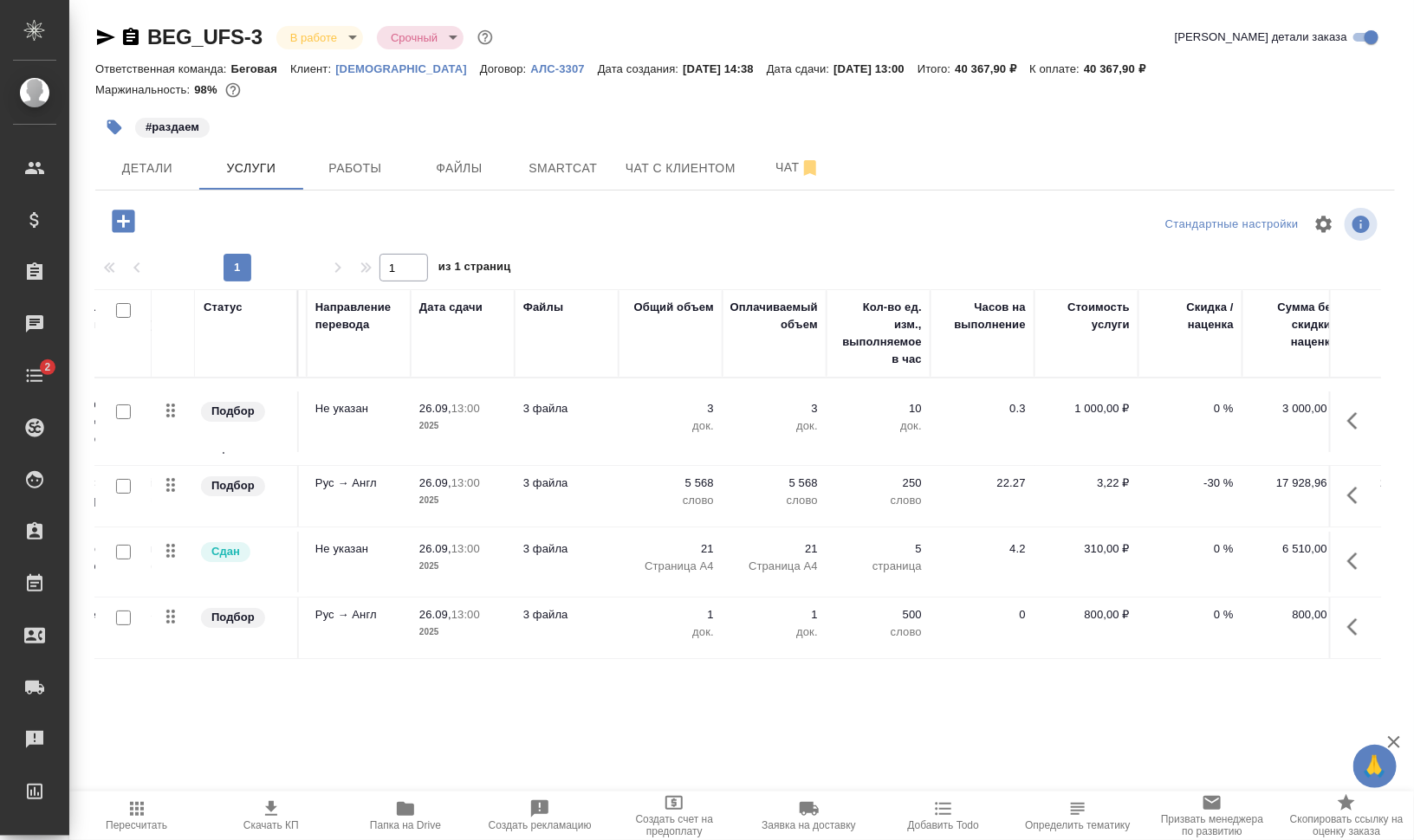
scroll to position [0, 363]
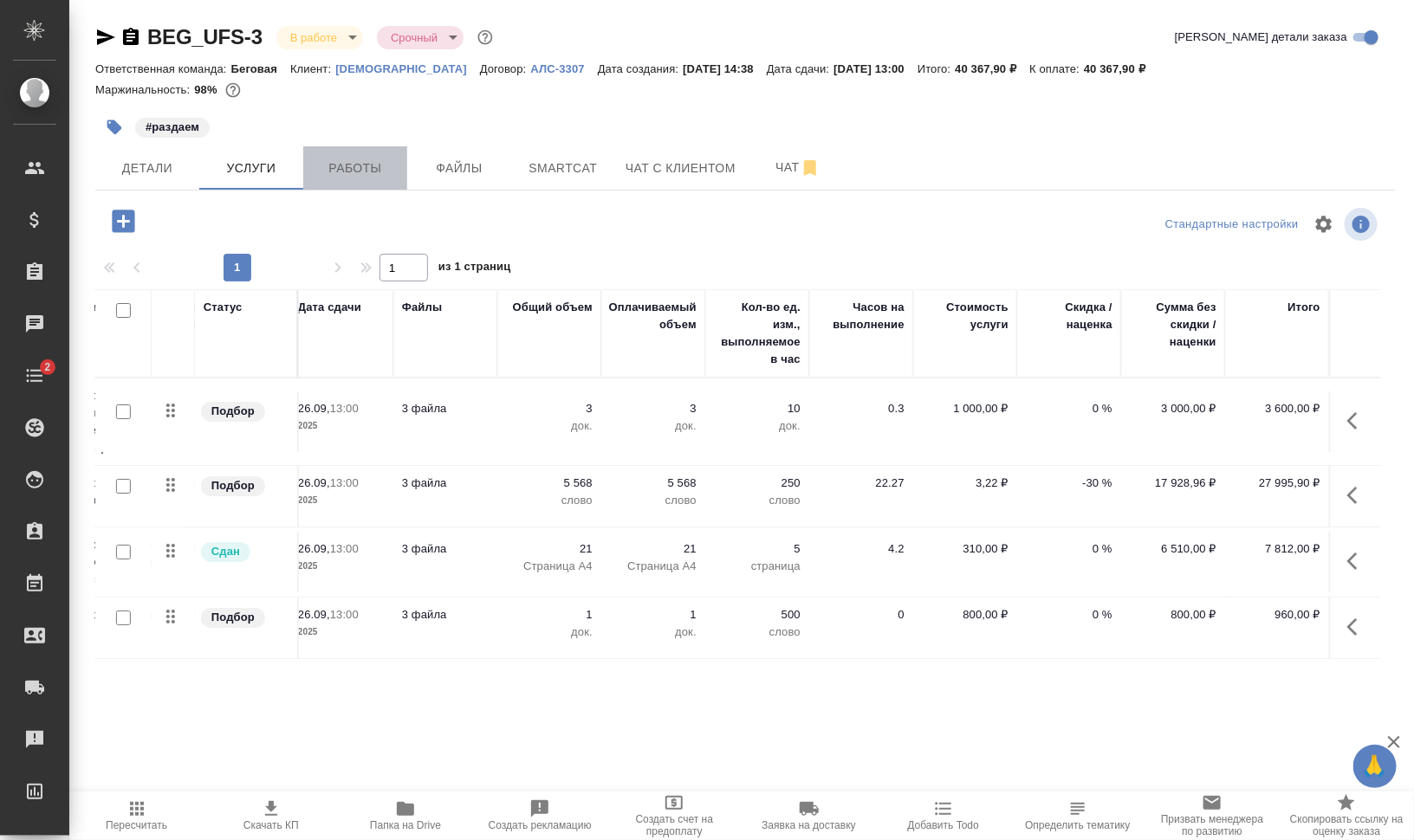
click at [358, 169] on span "Работы" at bounding box center [355, 168] width 83 height 22
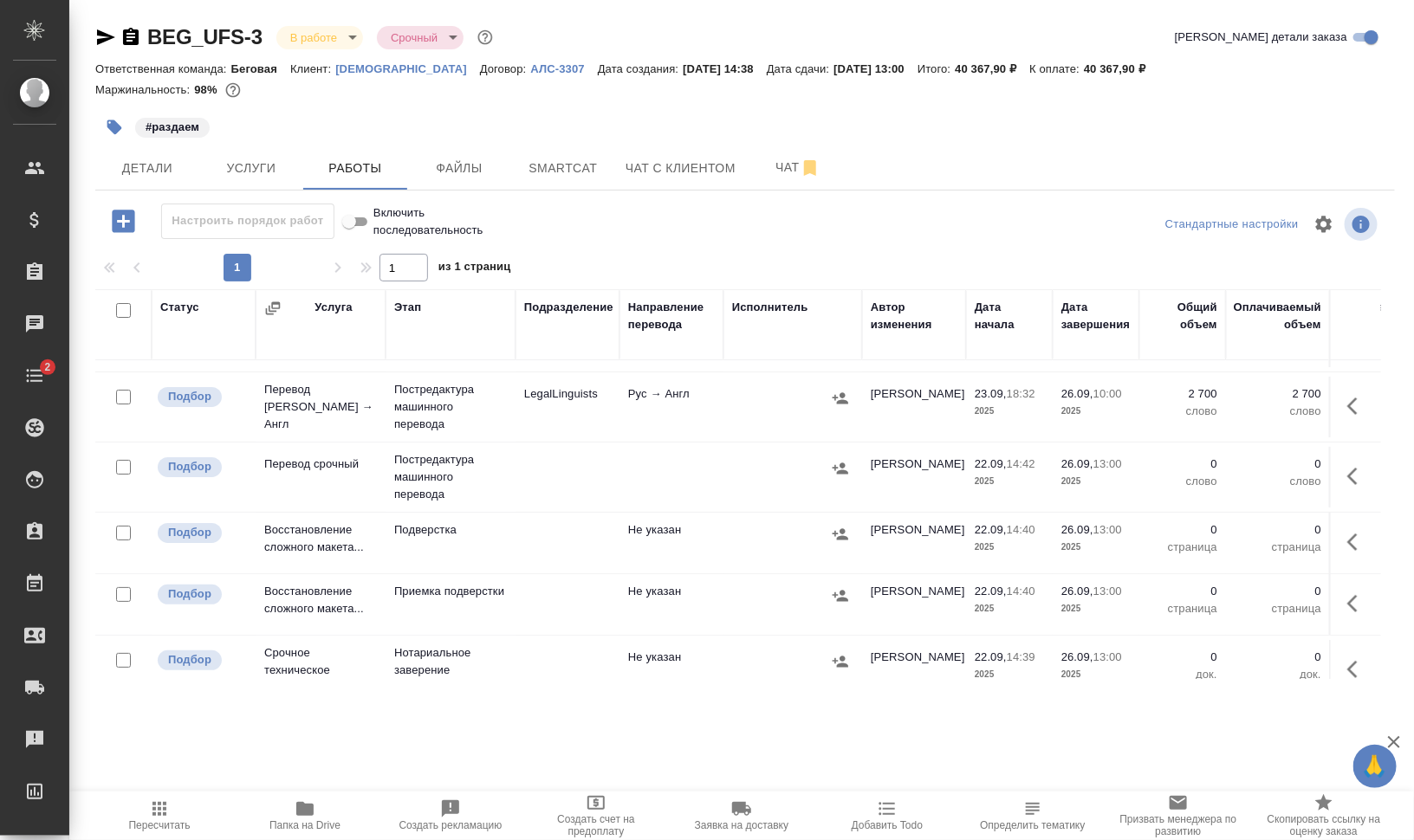
scroll to position [99, 0]
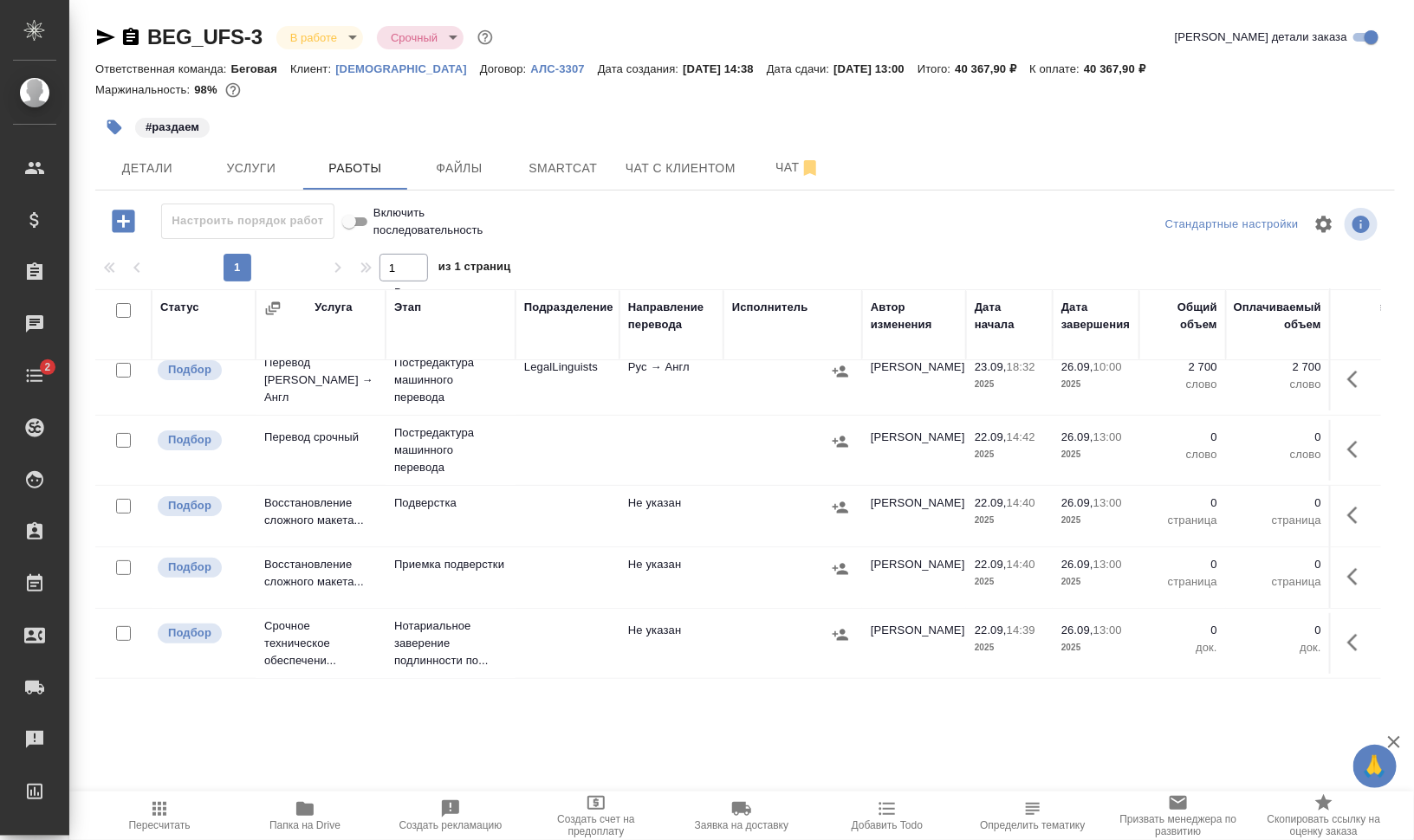
click at [122, 561] on input "checkbox" at bounding box center [124, 568] width 15 height 15
checkbox input "true"
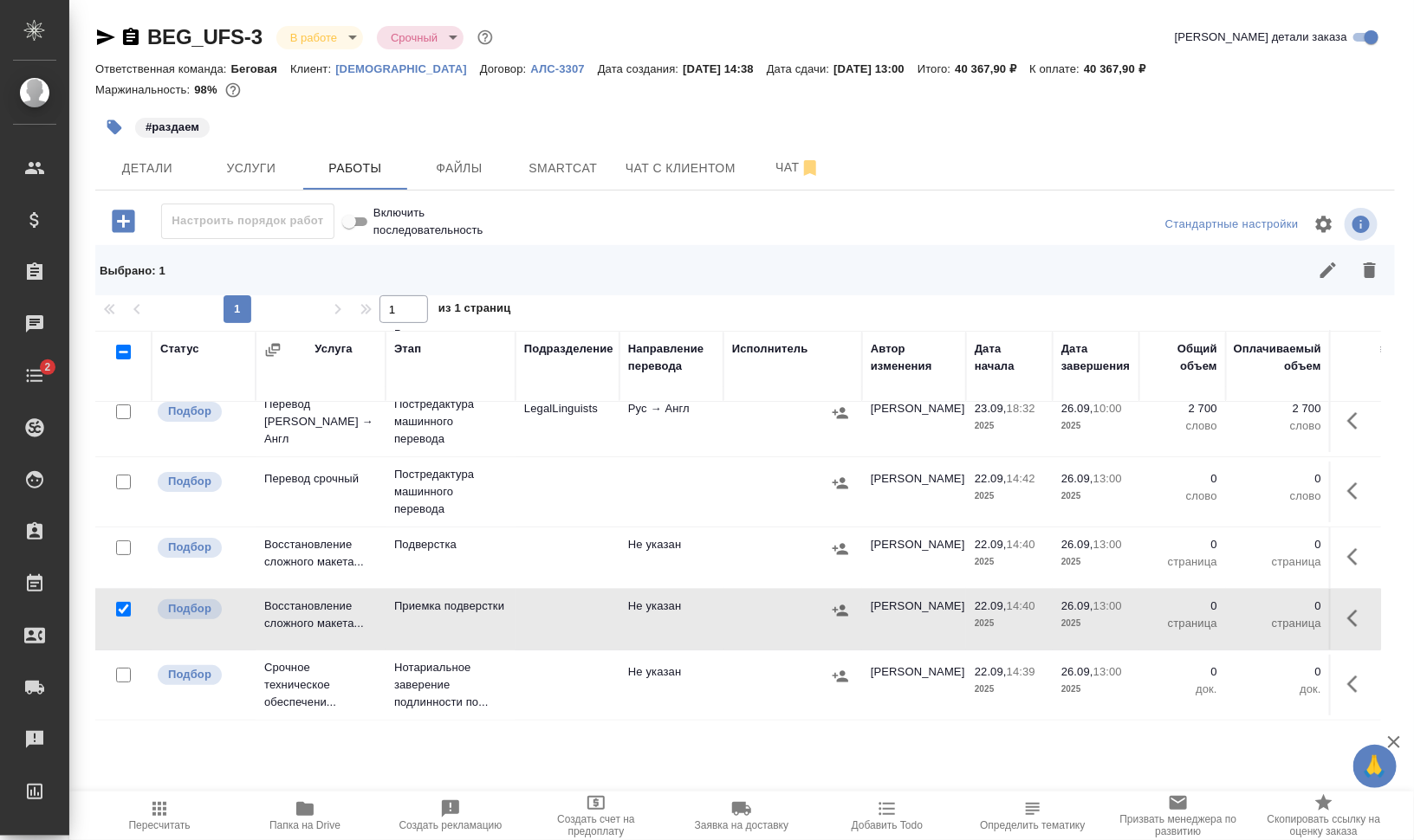
click at [1376, 278] on icon "button" at bounding box center [1370, 270] width 21 height 21
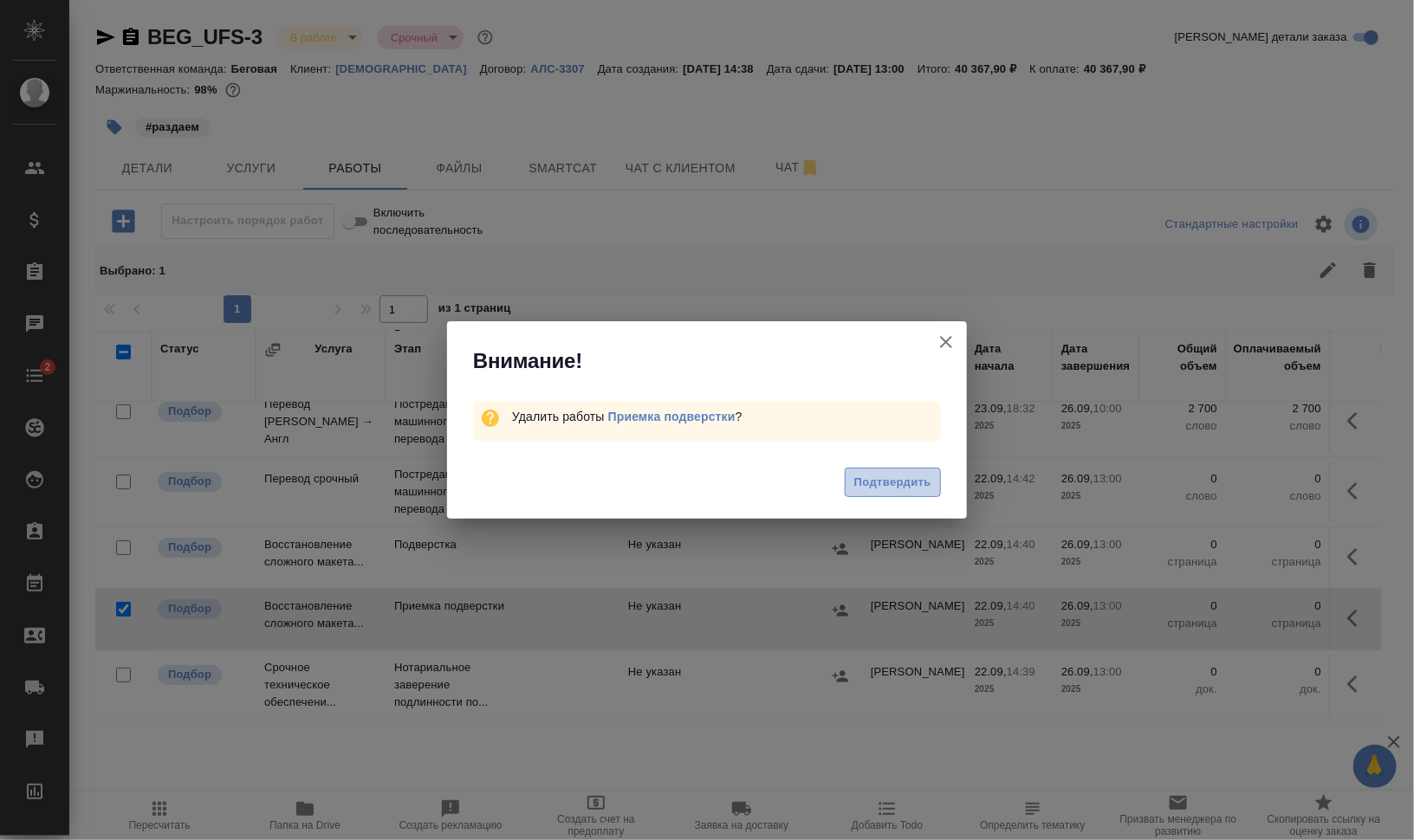
click at [893, 479] on span "Подтвердить" at bounding box center [893, 482] width 77 height 20
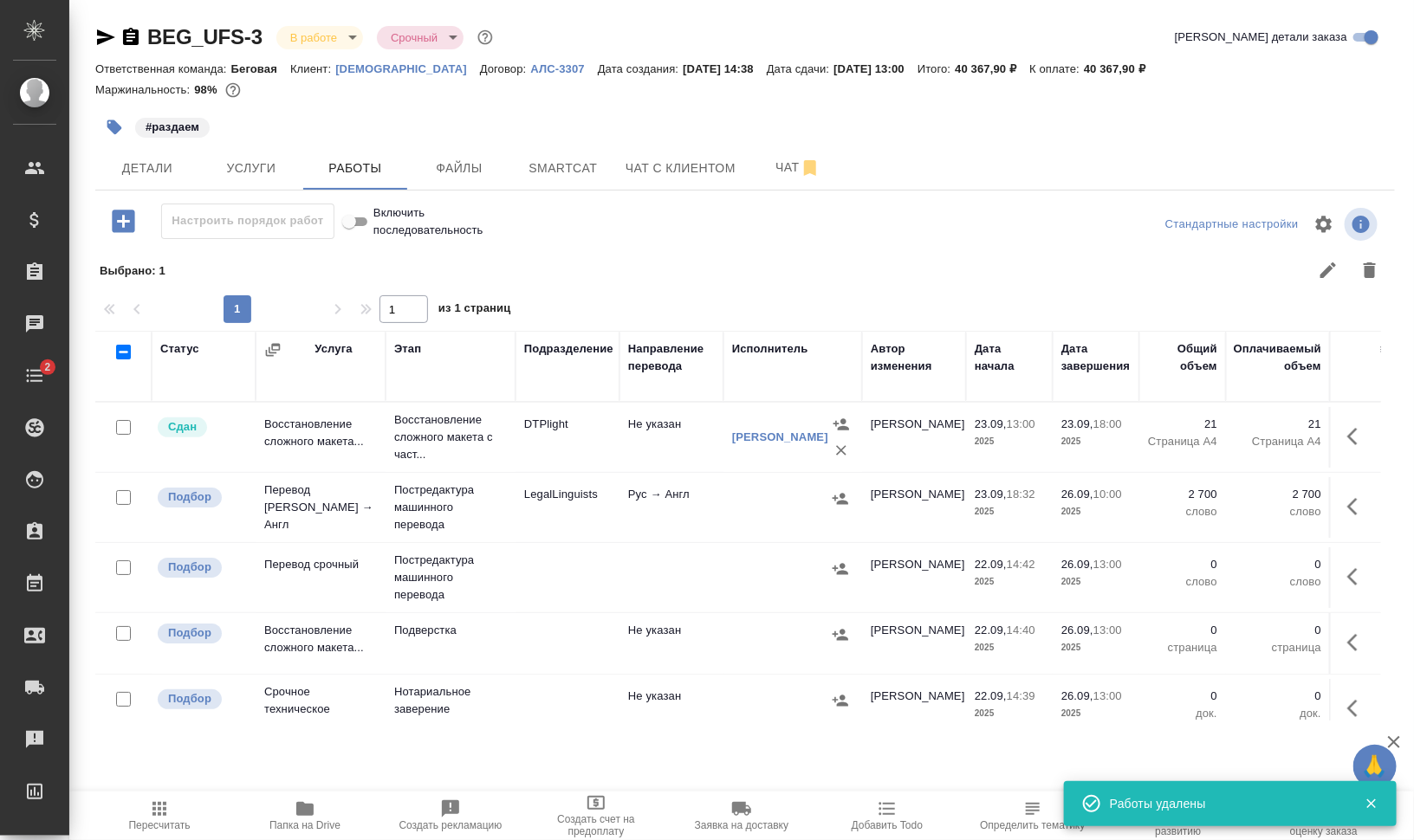
scroll to position [0, 0]
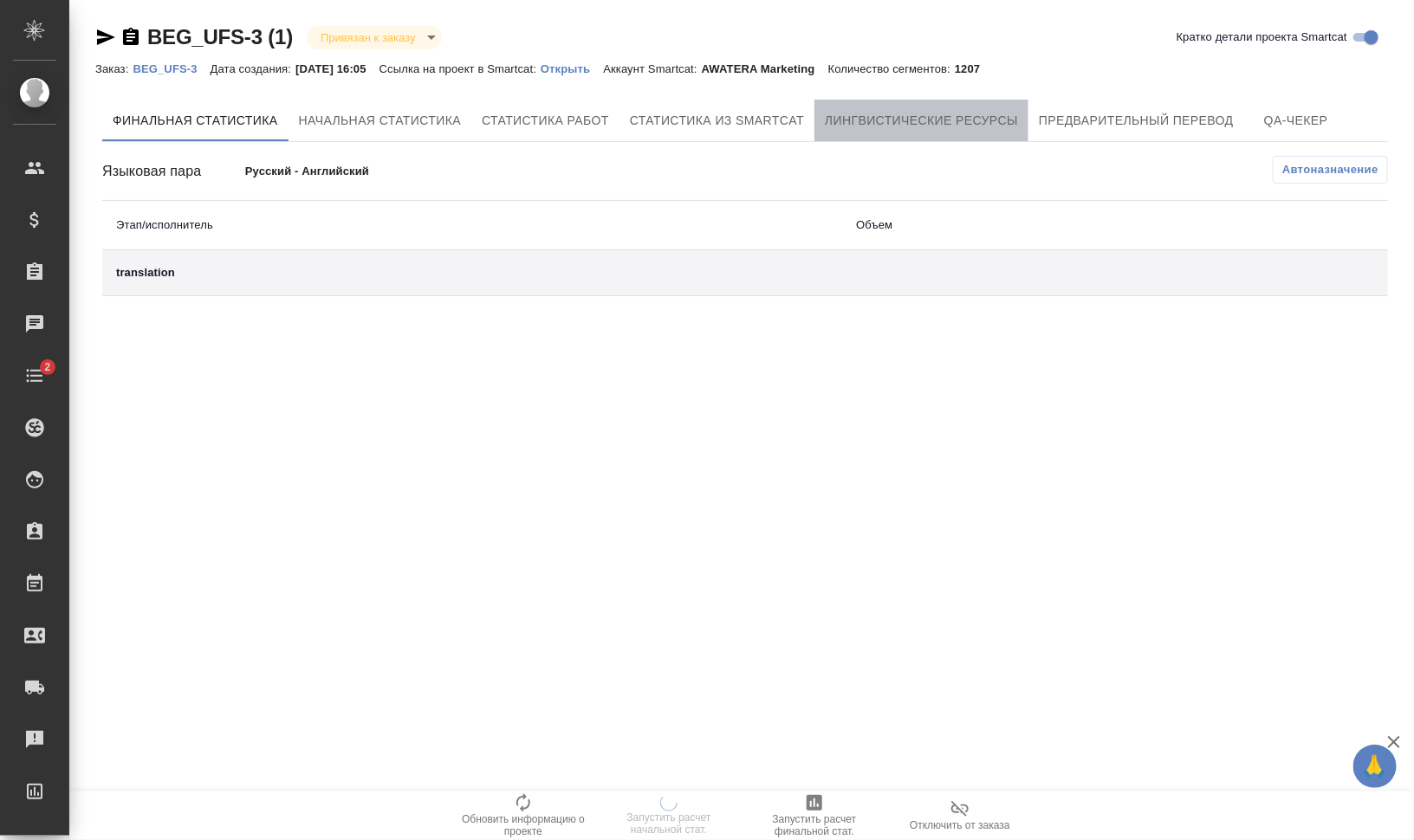
click at [957, 113] on span "Лингвистические ресурсы" at bounding box center [921, 121] width 194 height 22
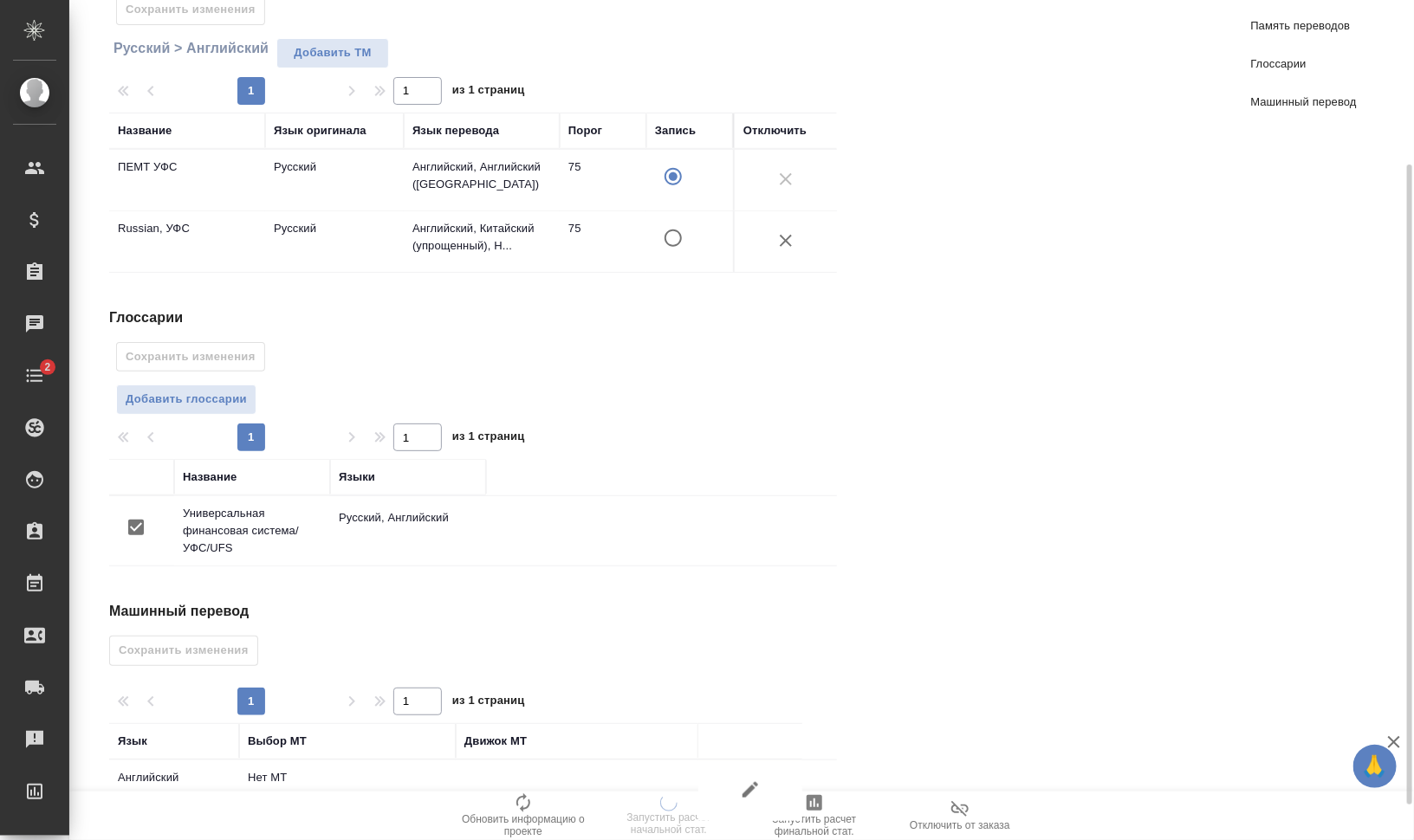
scroll to position [262, 0]
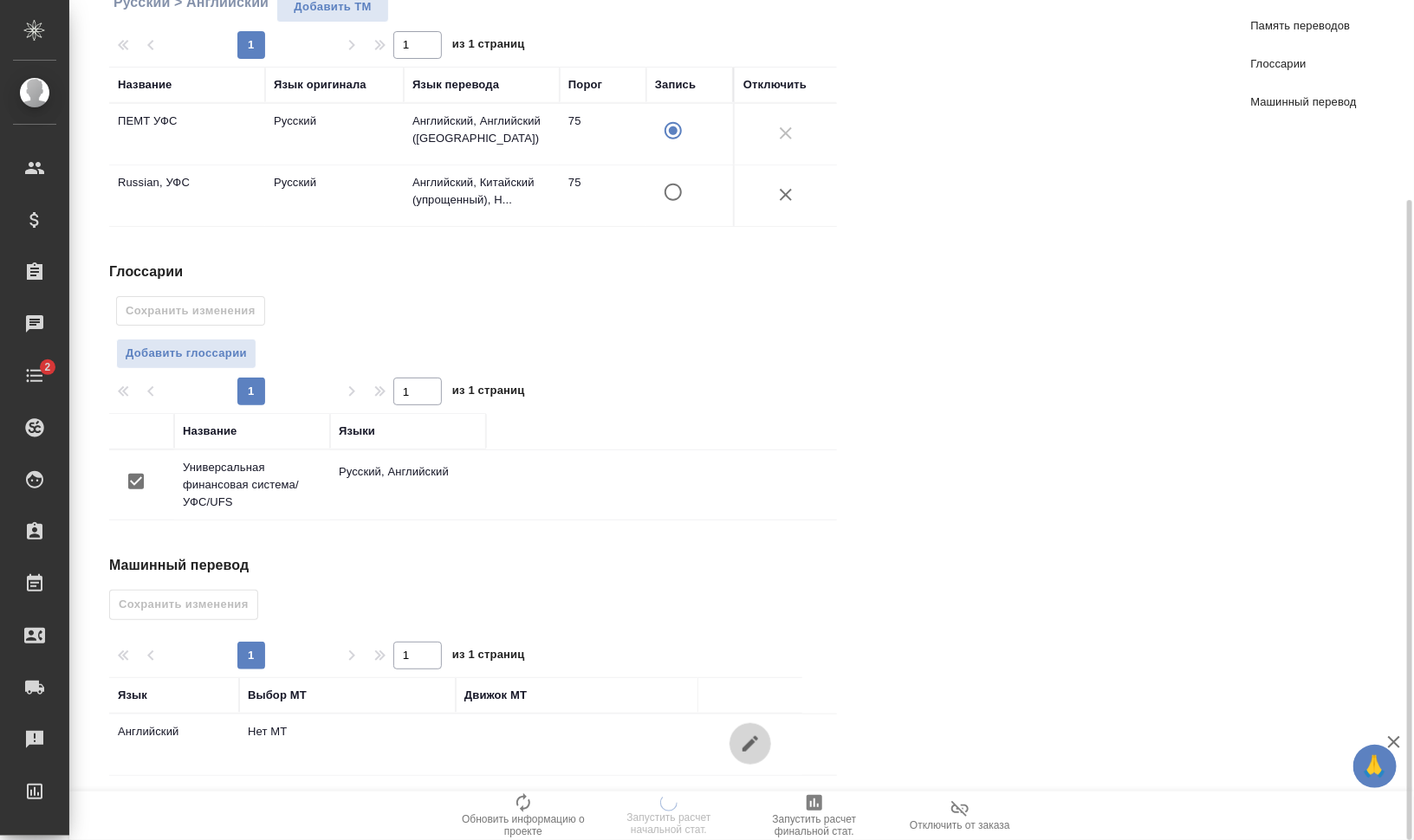
click at [748, 743] on icon "button" at bounding box center [750, 745] width 21 height 21
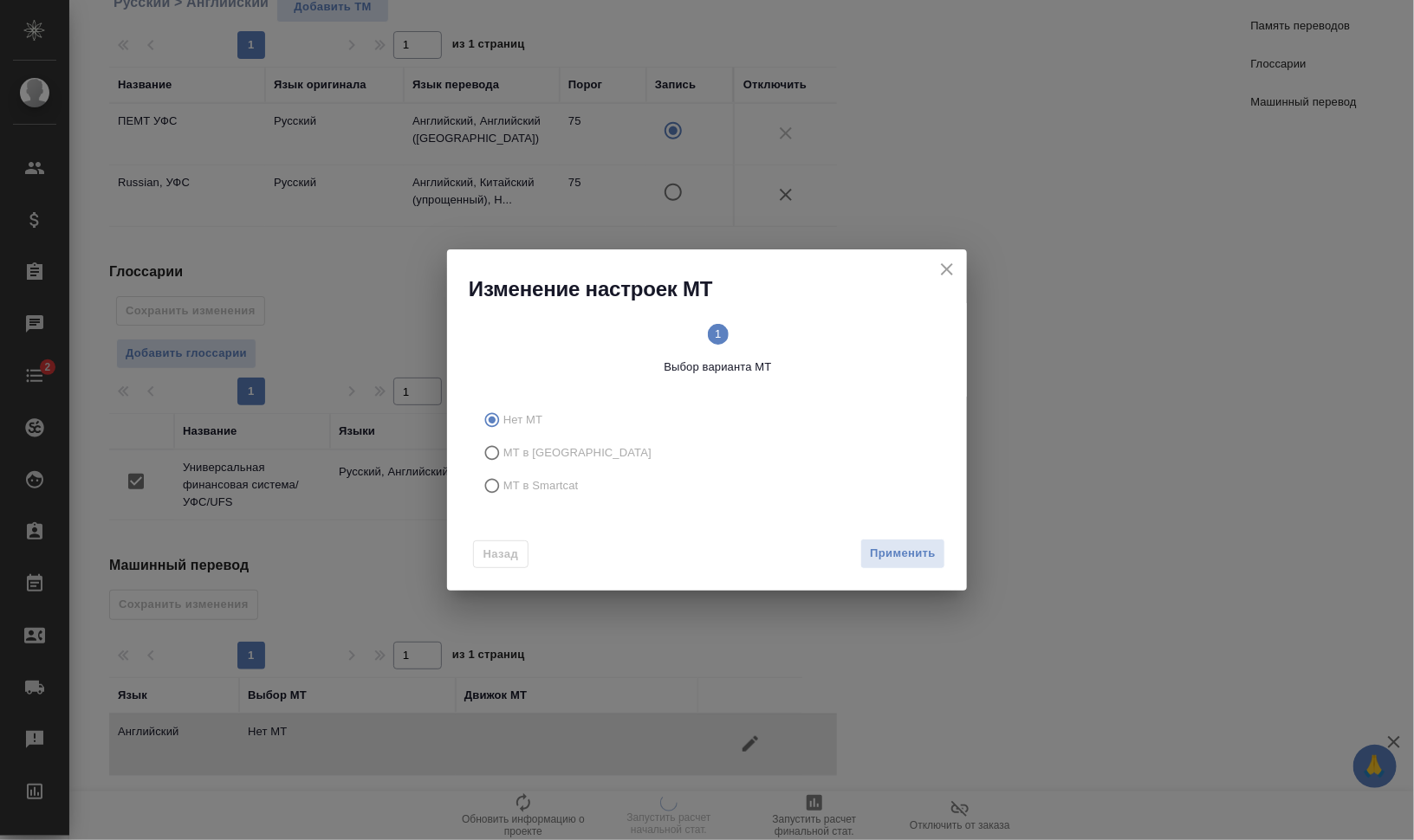
click at [516, 490] on span "МТ в Smartcat" at bounding box center [541, 486] width 76 height 17
click at [503, 490] on input "МТ в Smartcat" at bounding box center [489, 486] width 27 height 33
radio input "true"
click at [839, 331] on circle at bounding box center [832, 334] width 21 height 21
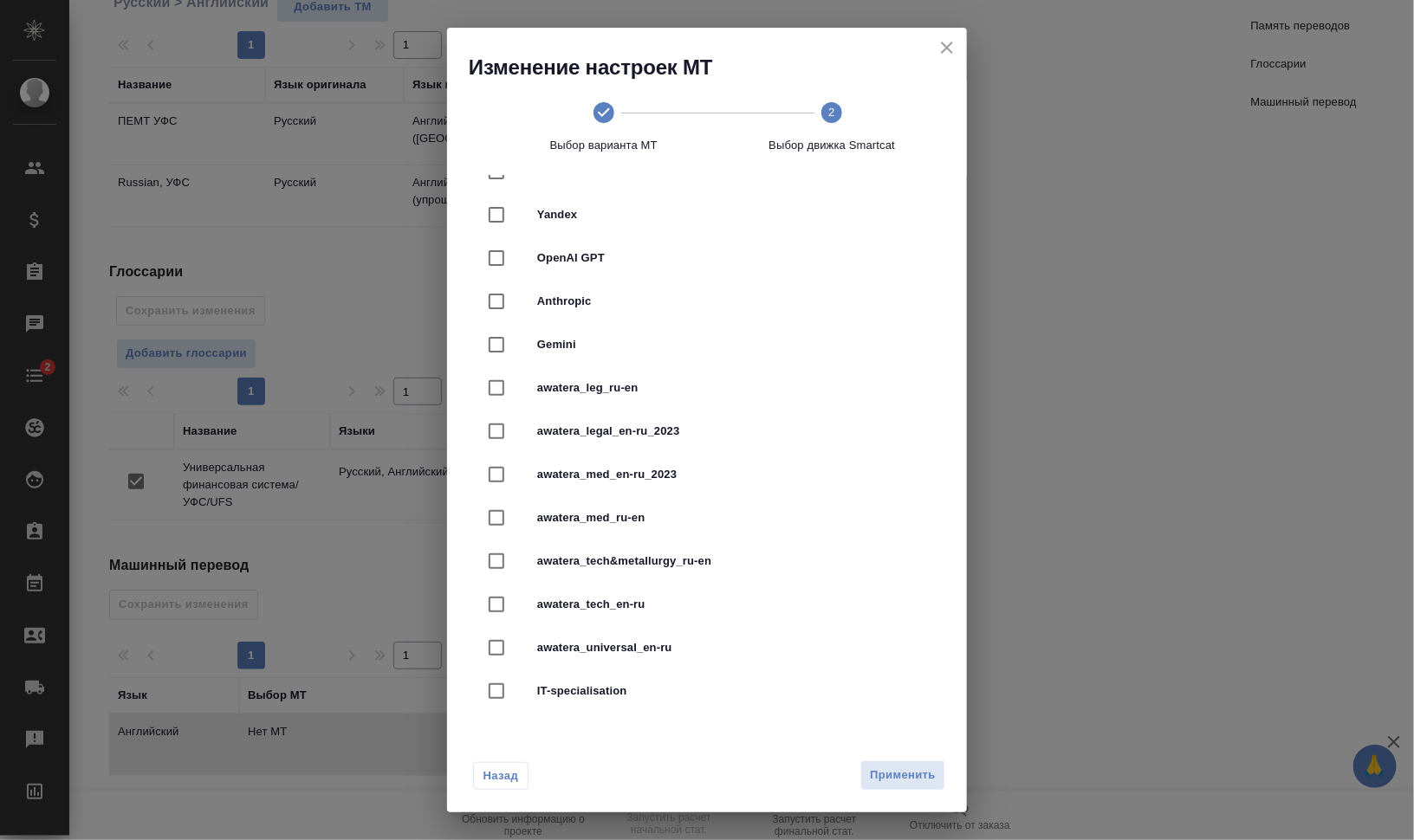
scroll to position [394, 0]
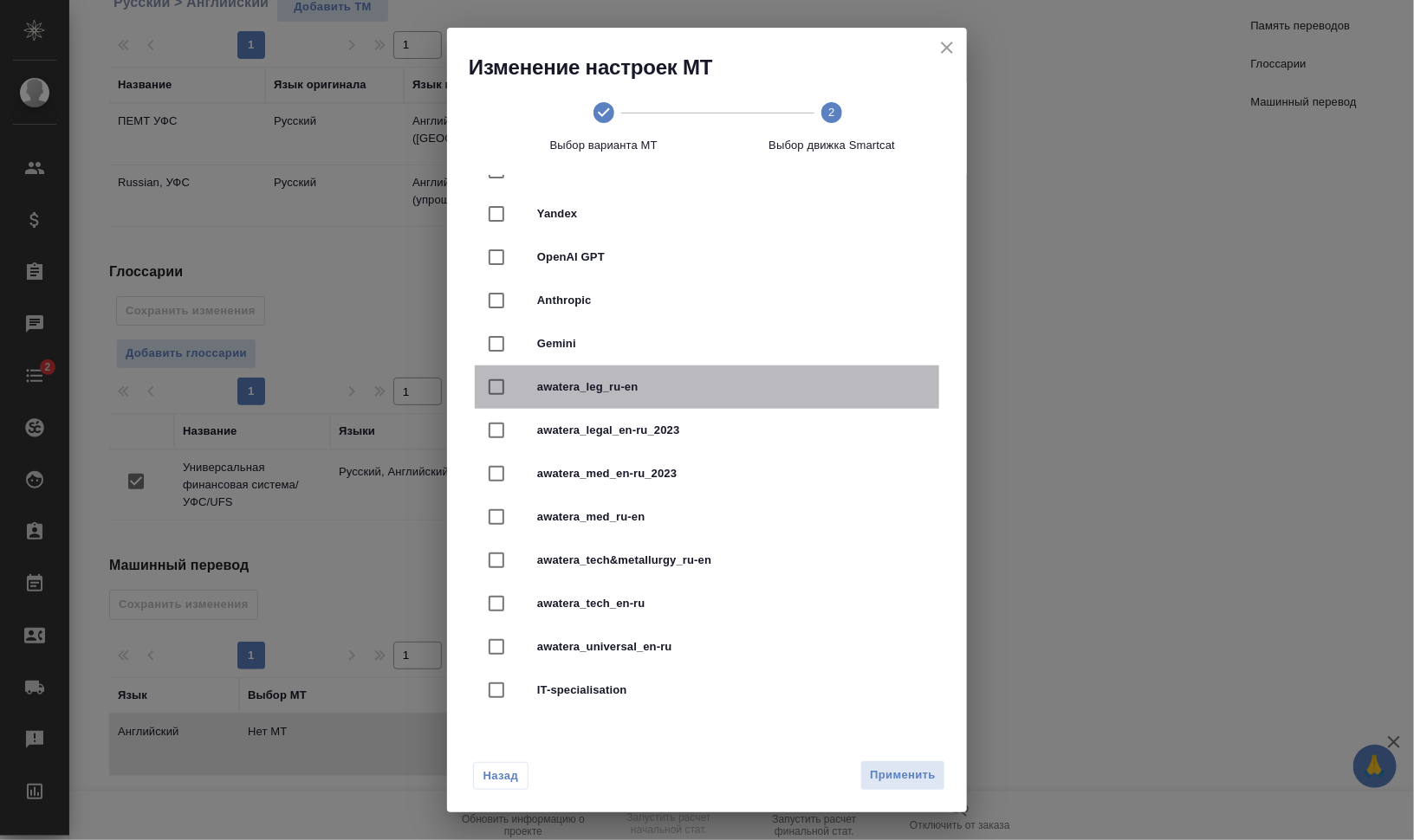
click at [731, 391] on span "awatera_leg_ru-en" at bounding box center [731, 387] width 388 height 17
checkbox input "true"
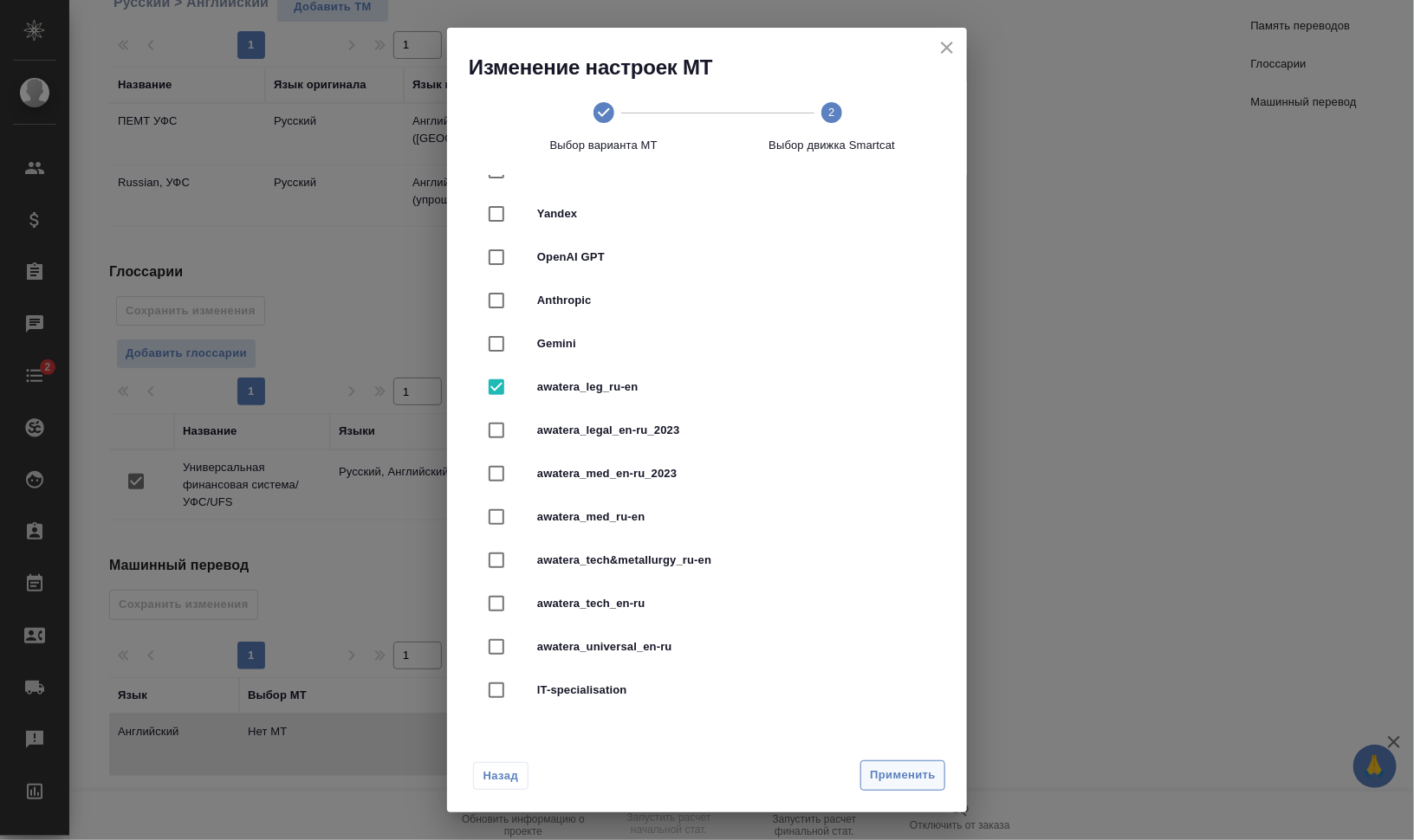
click at [914, 775] on span "Применить" at bounding box center [903, 775] width 66 height 20
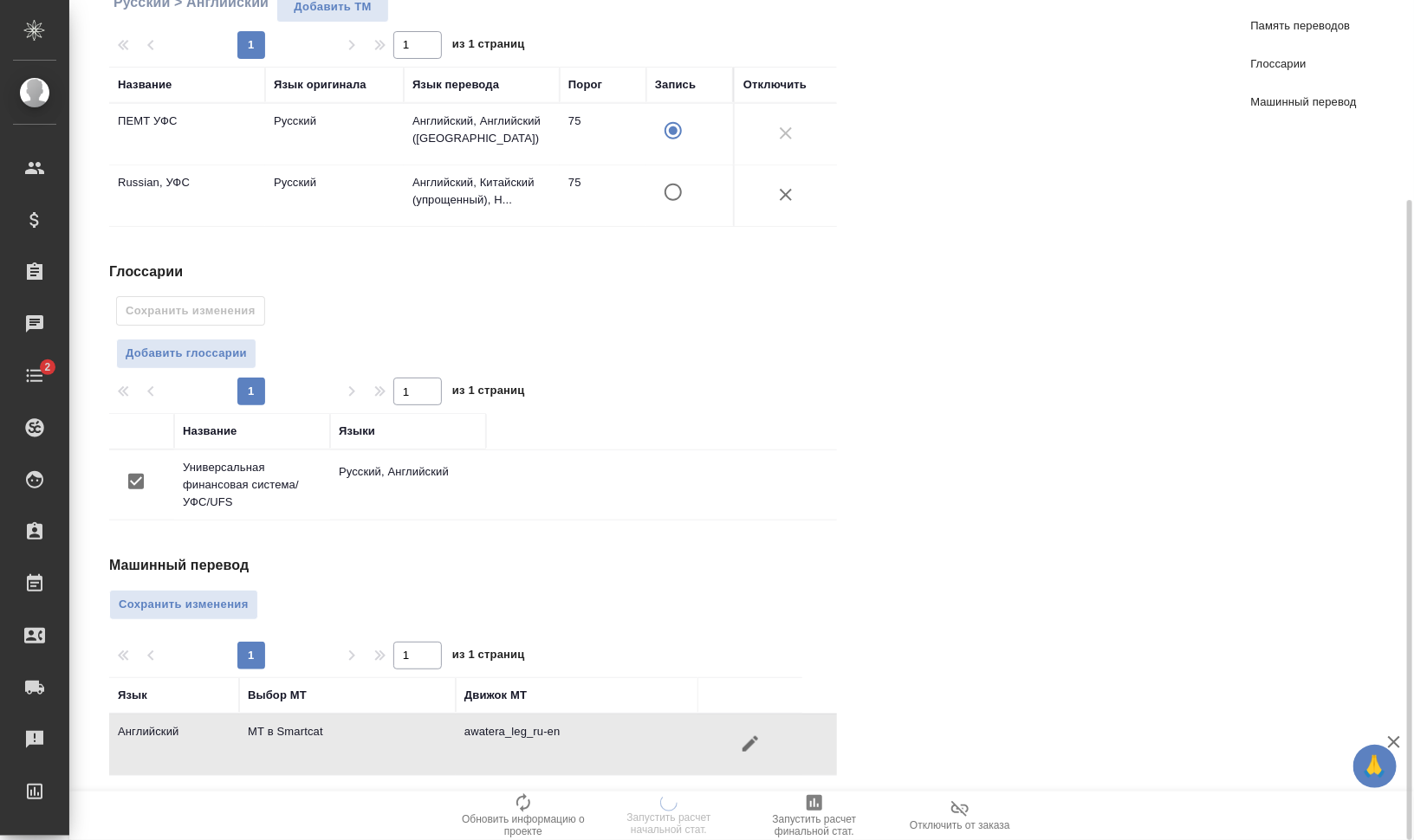
click at [216, 602] on span "Сохранить изменения" at bounding box center [184, 605] width 130 height 20
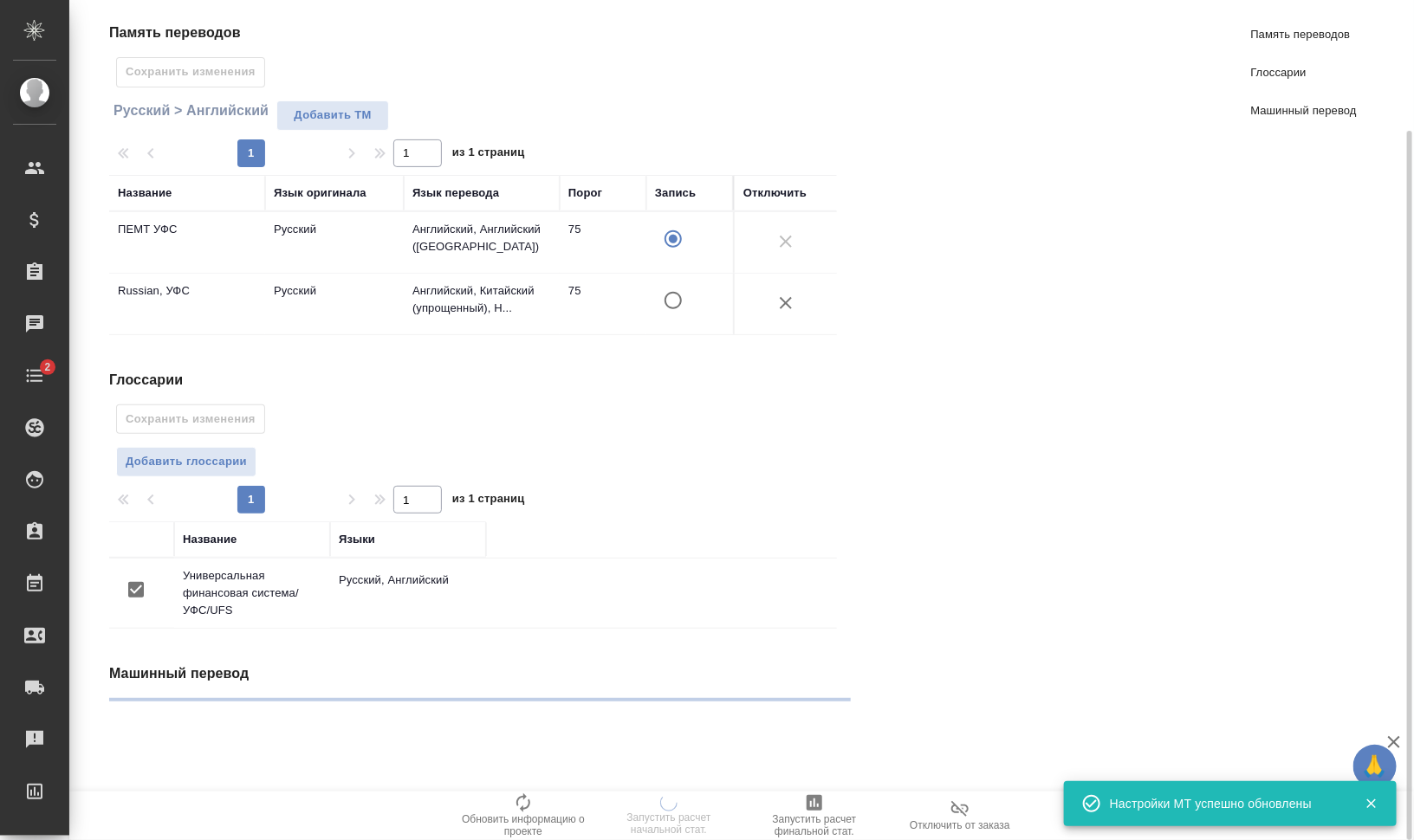
scroll to position [0, 0]
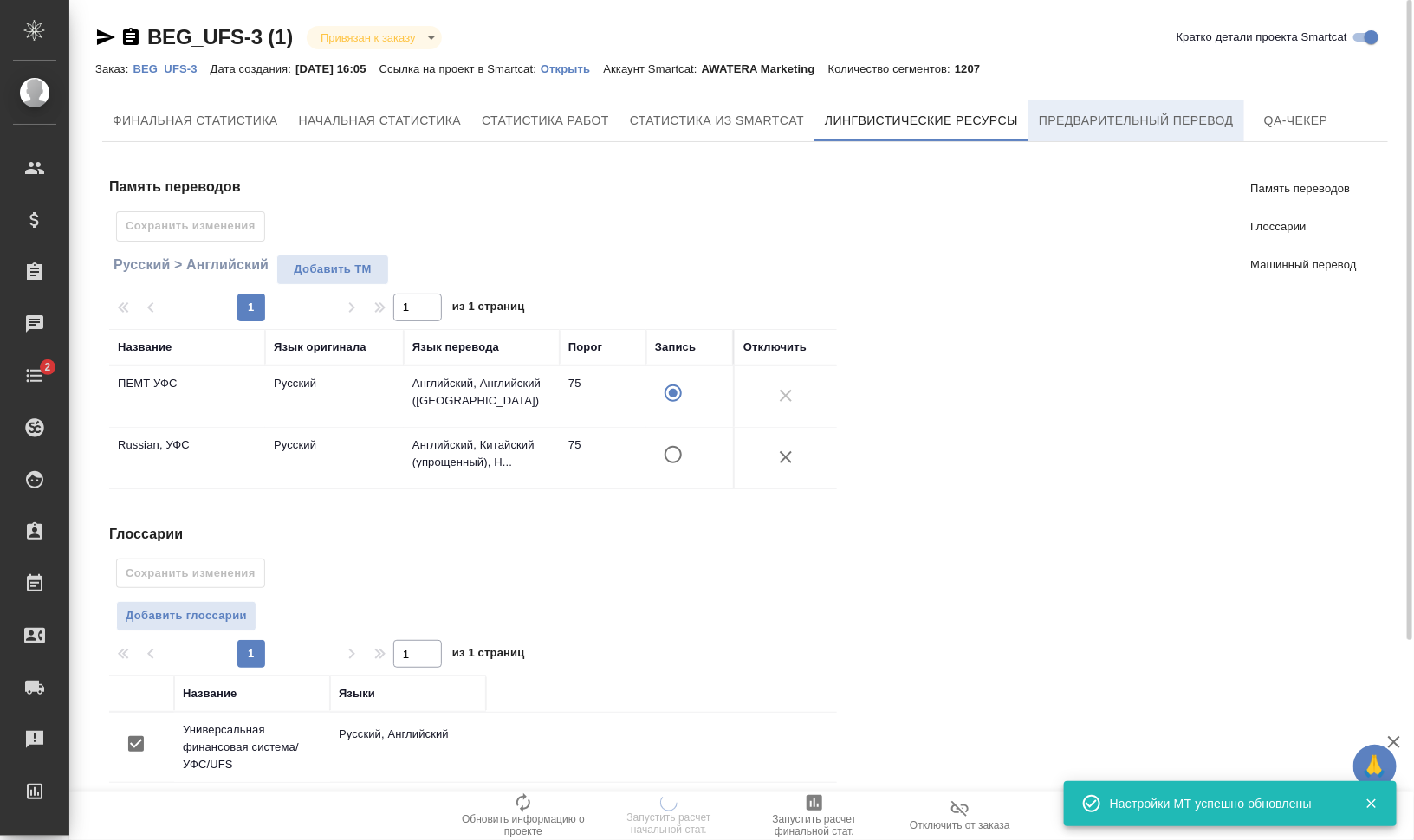
click at [1123, 119] on span "Предварительный перевод" at bounding box center [1136, 121] width 195 height 22
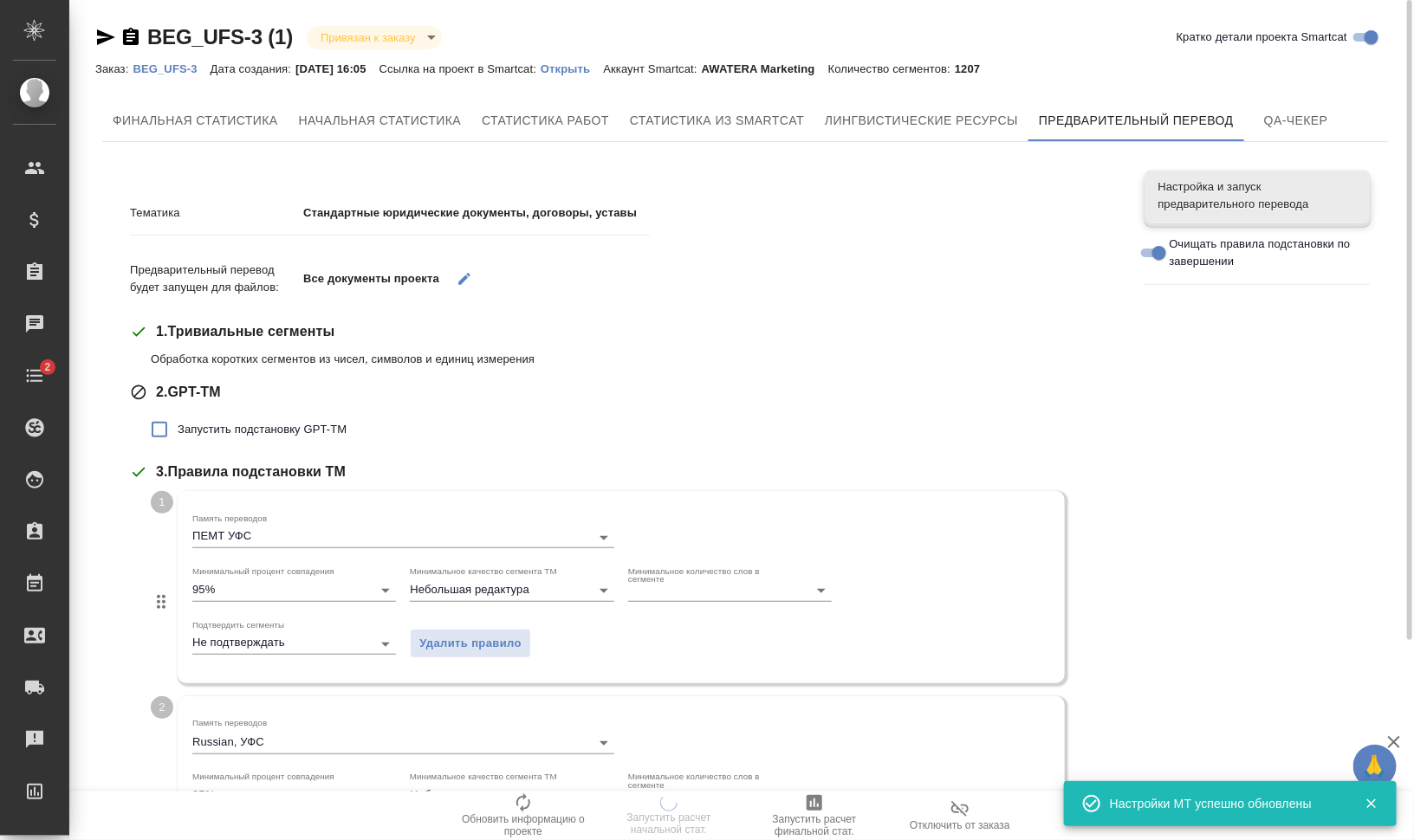
click at [325, 431] on span "Запустить подстановку GPT-TM" at bounding box center [261, 429] width 169 height 17
click at [177, 431] on input "Запустить подстановку GPT-TM" at bounding box center [160, 429] width 37 height 37
checkbox input "true"
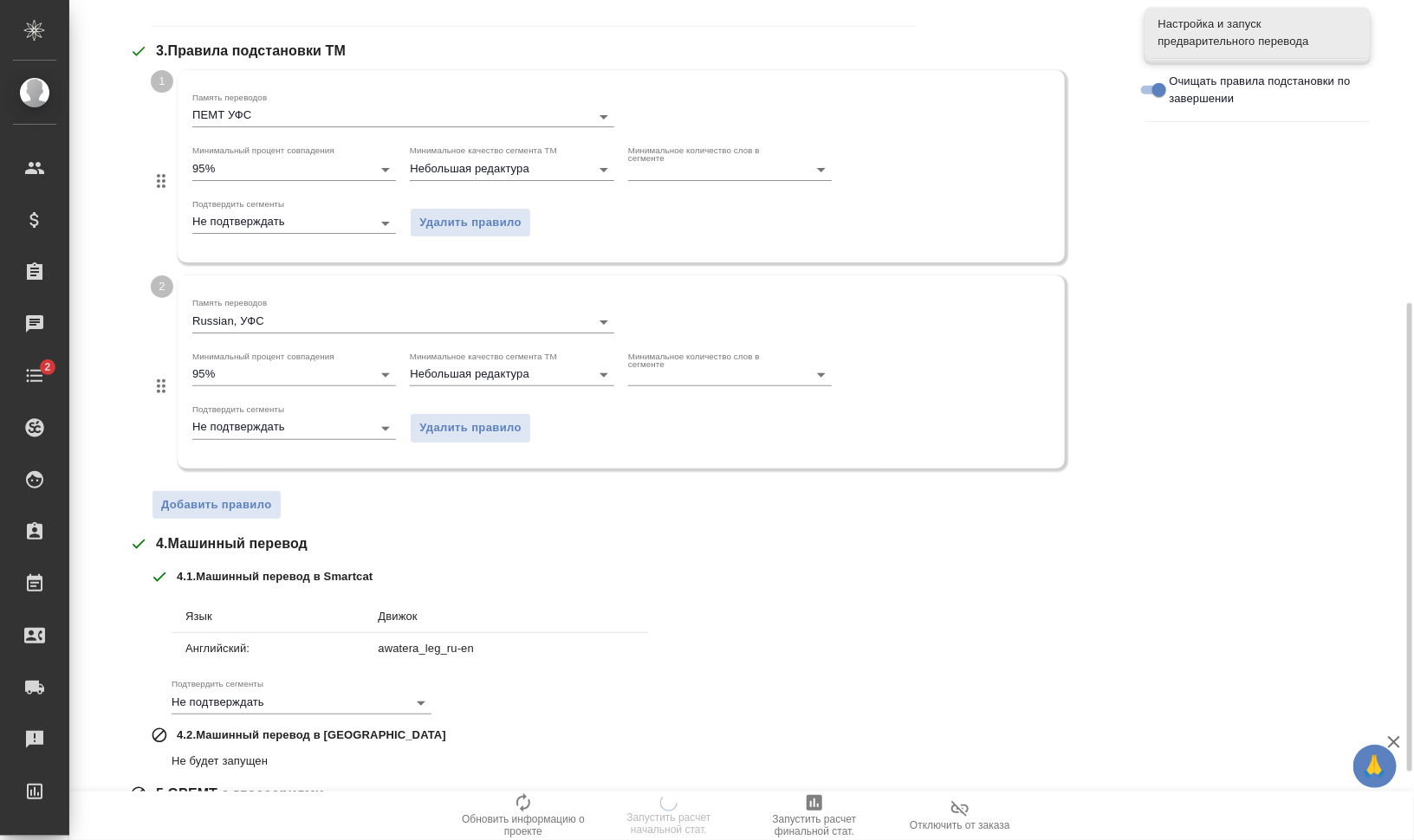
scroll to position [663, 0]
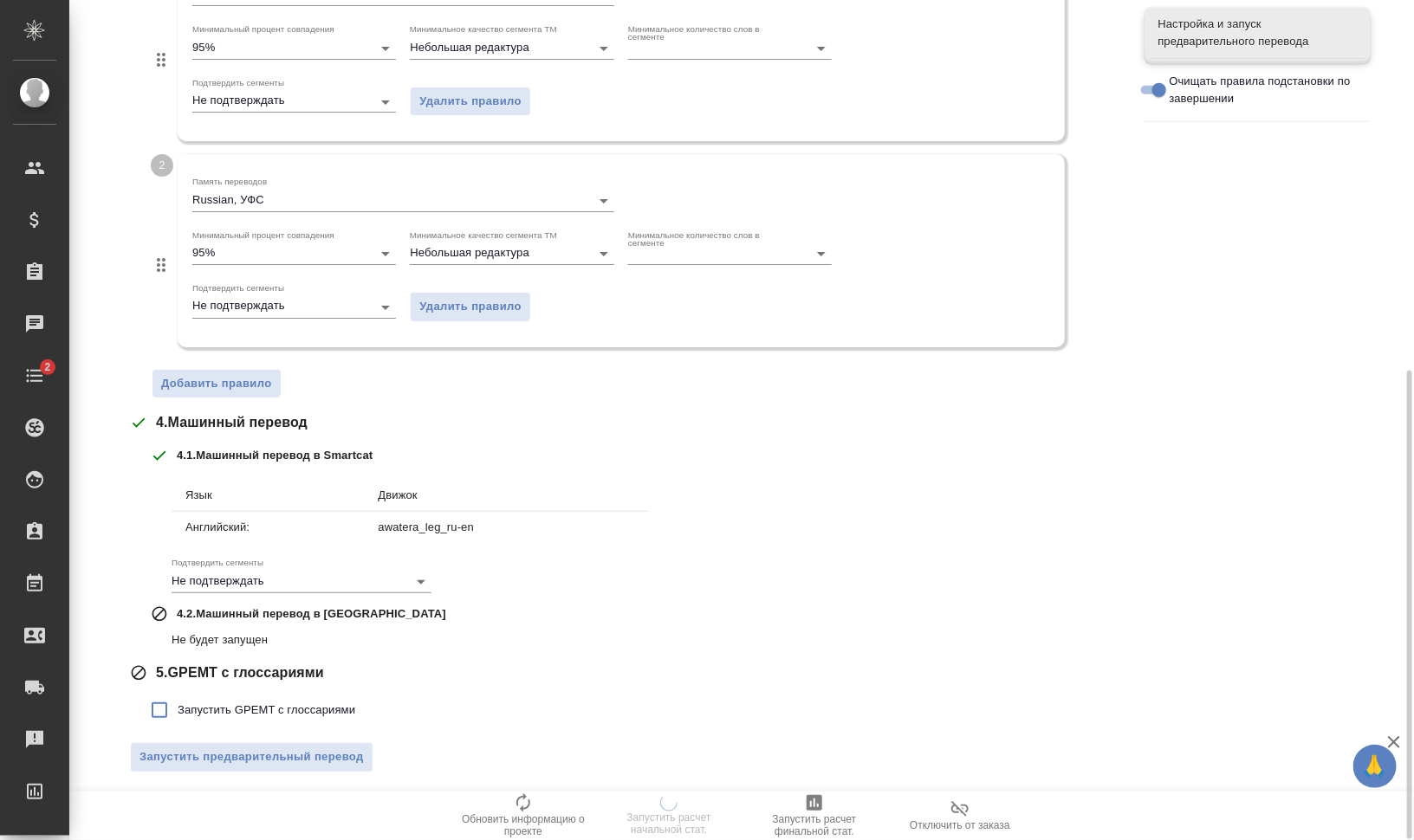
click at [319, 702] on span "Запустить GPEMT с глоссариями" at bounding box center [266, 711] width 177 height 17
click at [177, 700] on input "Запустить GPEMT с глоссариями" at bounding box center [160, 710] width 37 height 37
checkbox input "true"
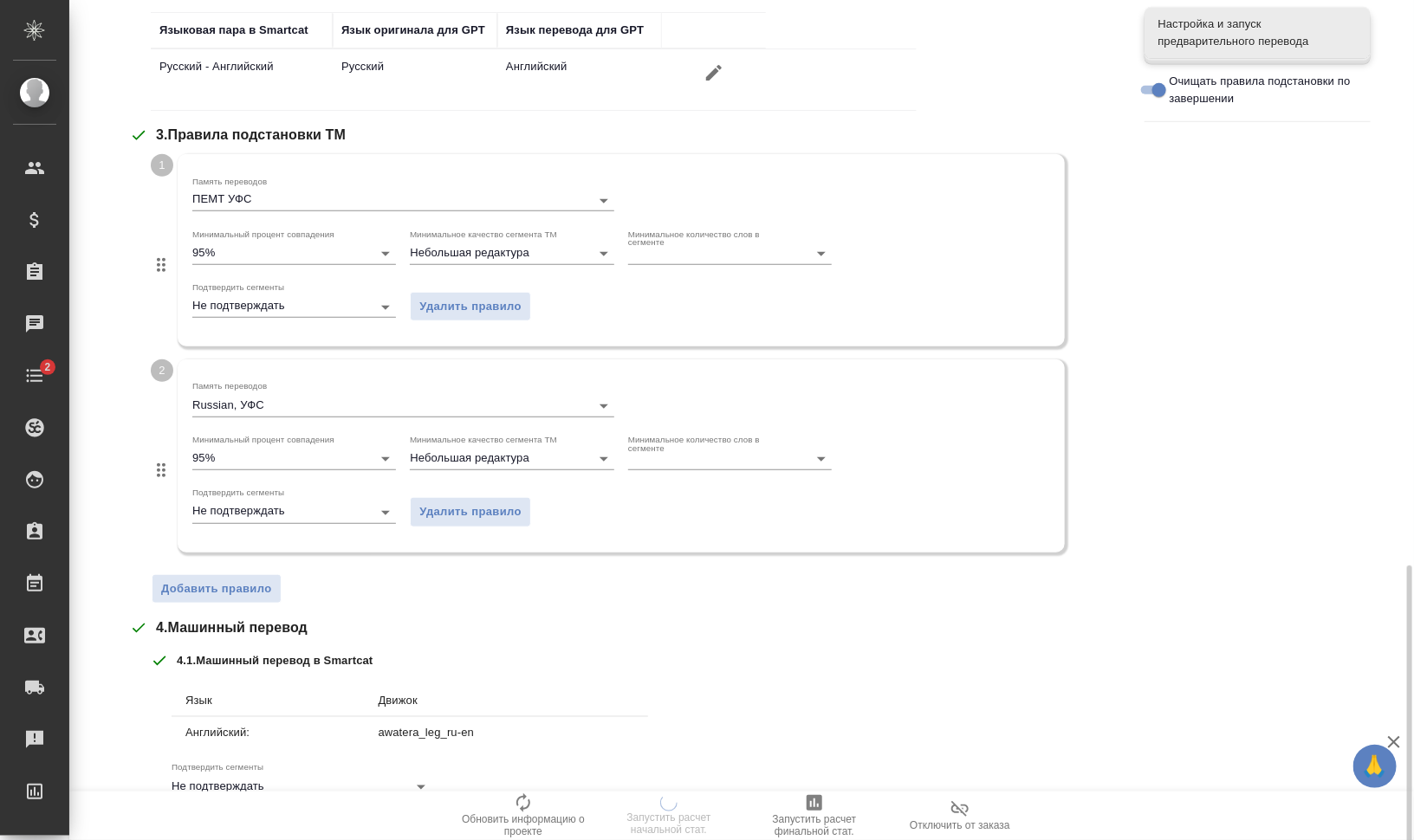
scroll to position [782, 0]
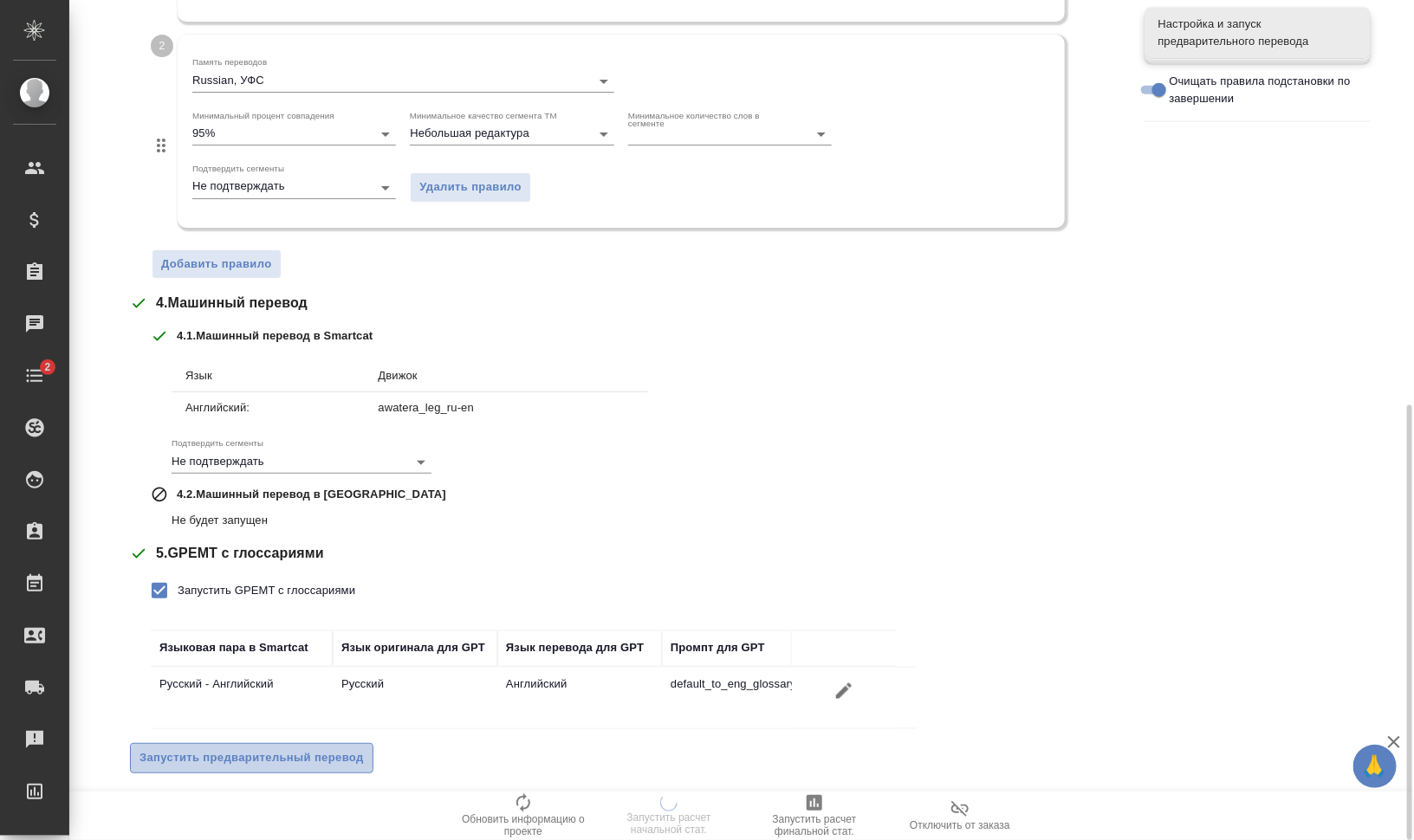
click at [321, 751] on span "Запустить предварительный перевод" at bounding box center [252, 758] width 225 height 20
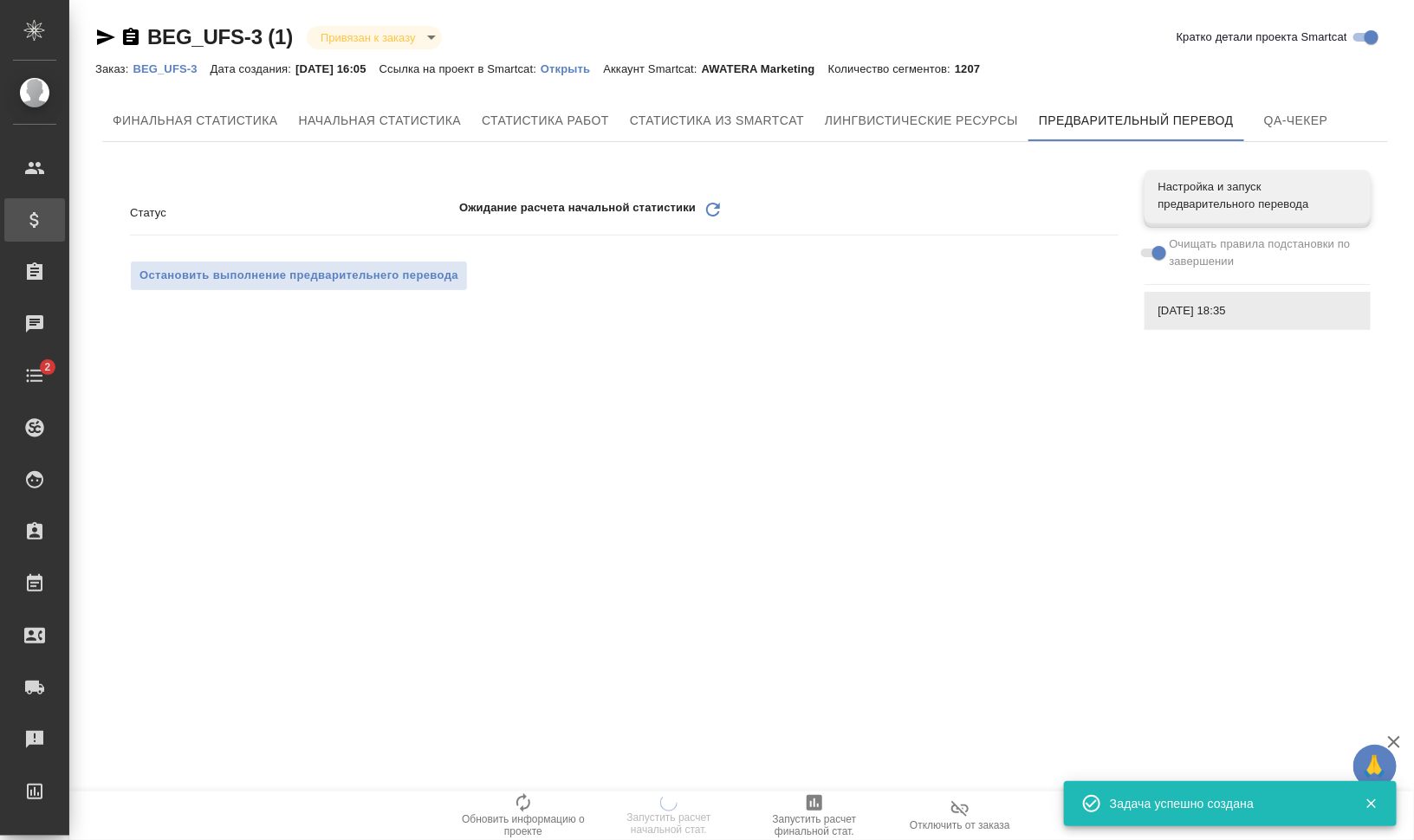
scroll to position [0, 0]
click at [709, 208] on icon "Обновить" at bounding box center [713, 210] width 21 height 21
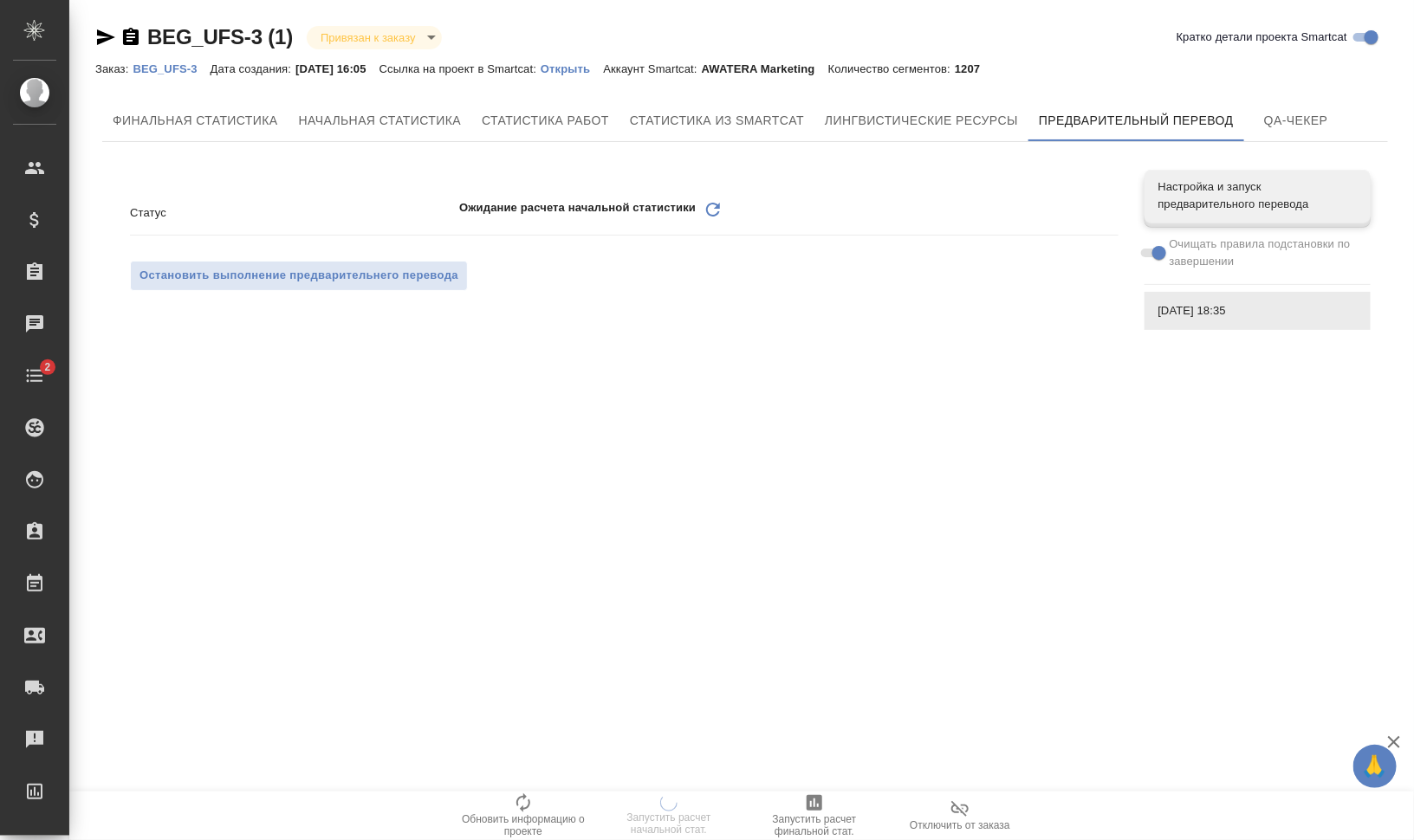
click at [715, 206] on icon "Обновить" at bounding box center [713, 210] width 21 height 21
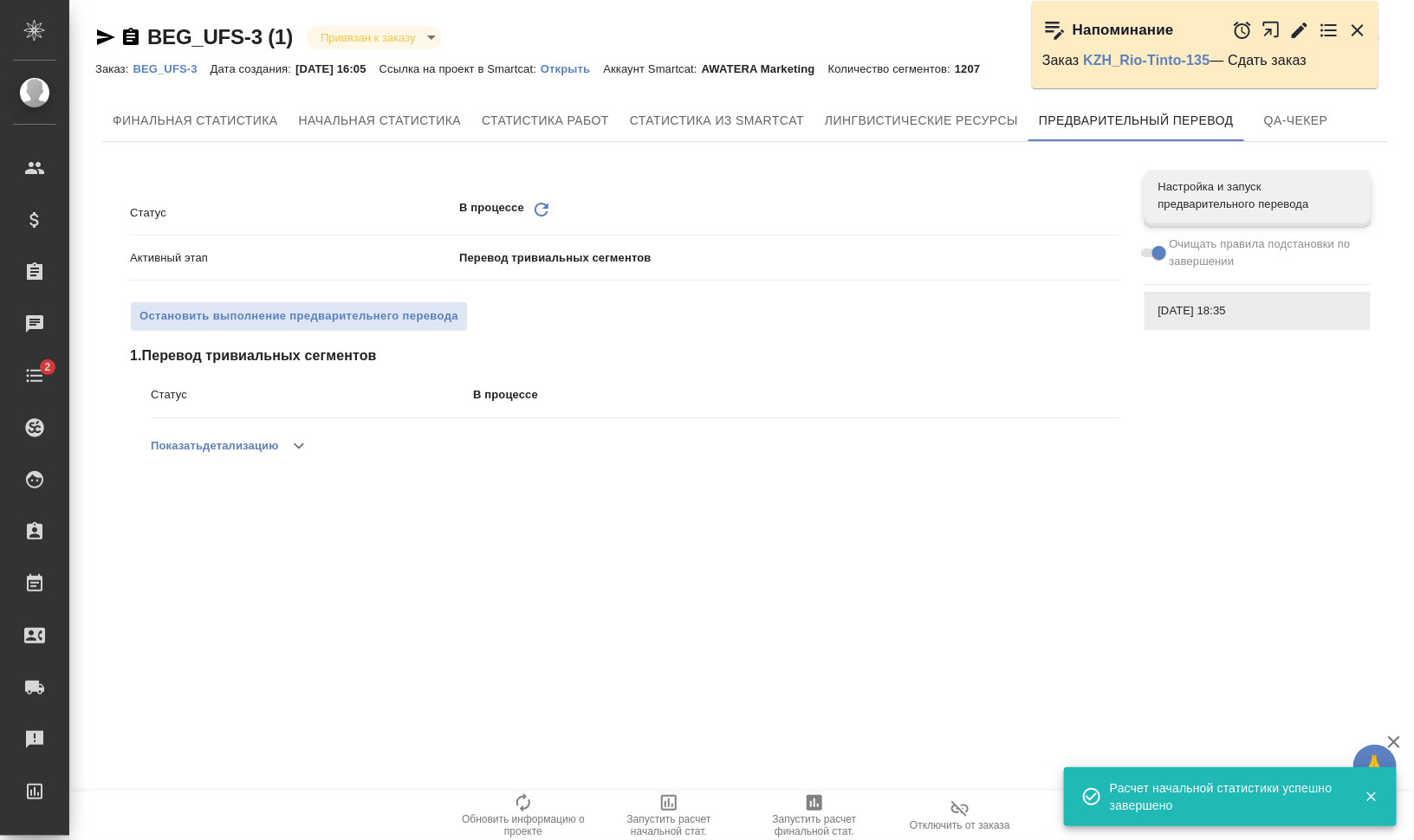
click at [544, 210] on icon "Обновить" at bounding box center [542, 210] width 21 height 21
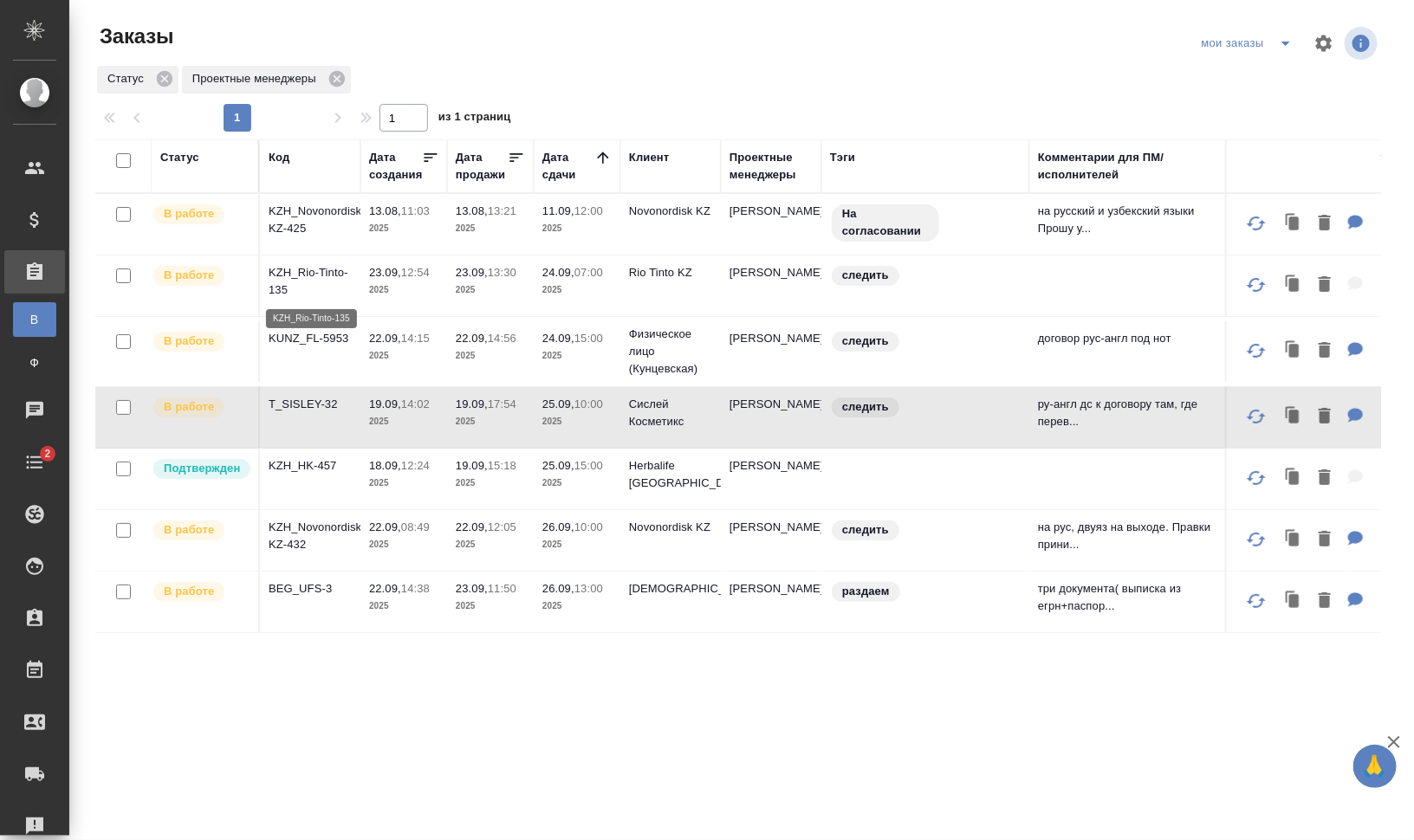
click at [323, 269] on p "KZH_Rio-Tinto-135" at bounding box center [311, 281] width 83 height 35
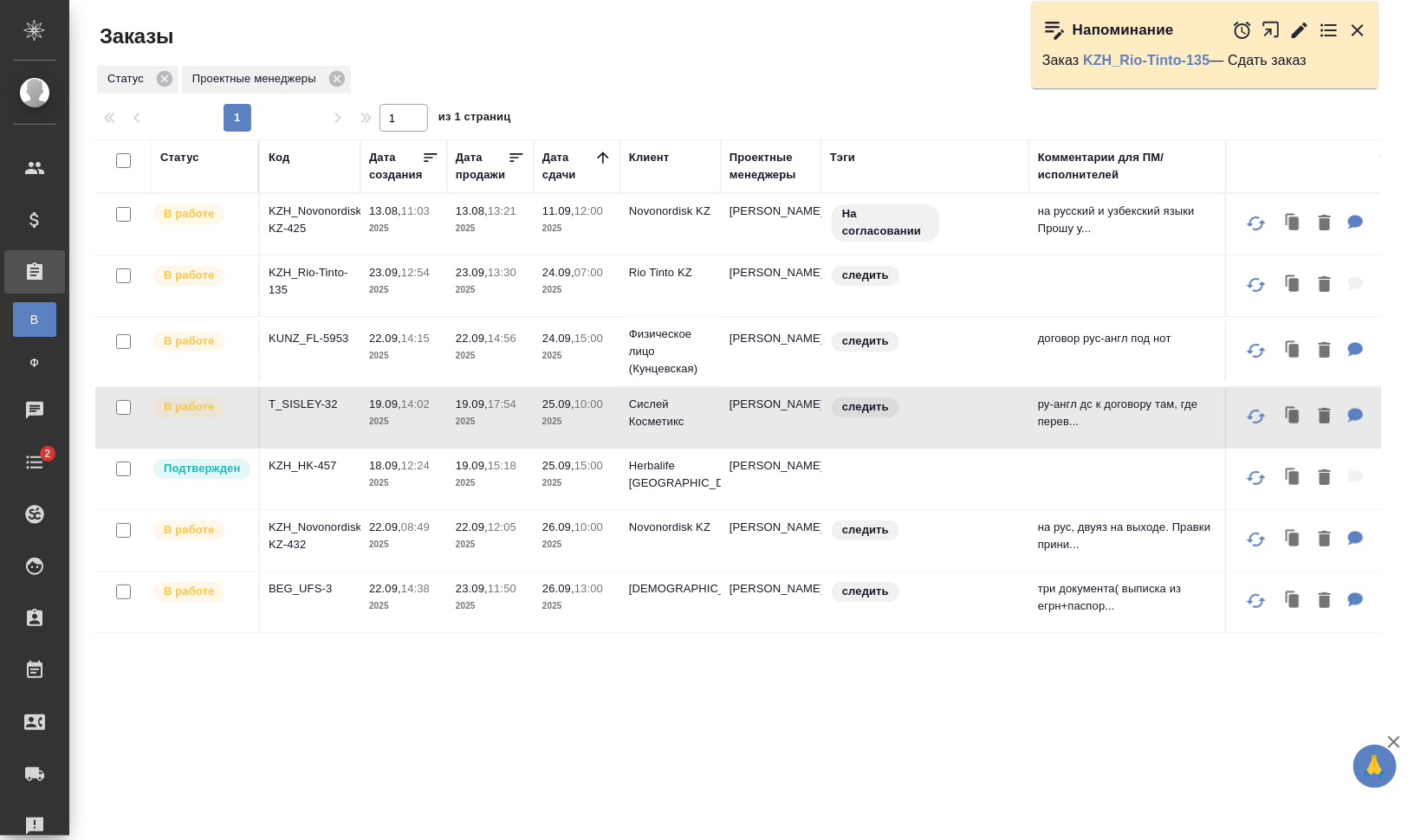
click at [307, 462] on p "KZH_HK-457" at bounding box center [311, 466] width 83 height 17
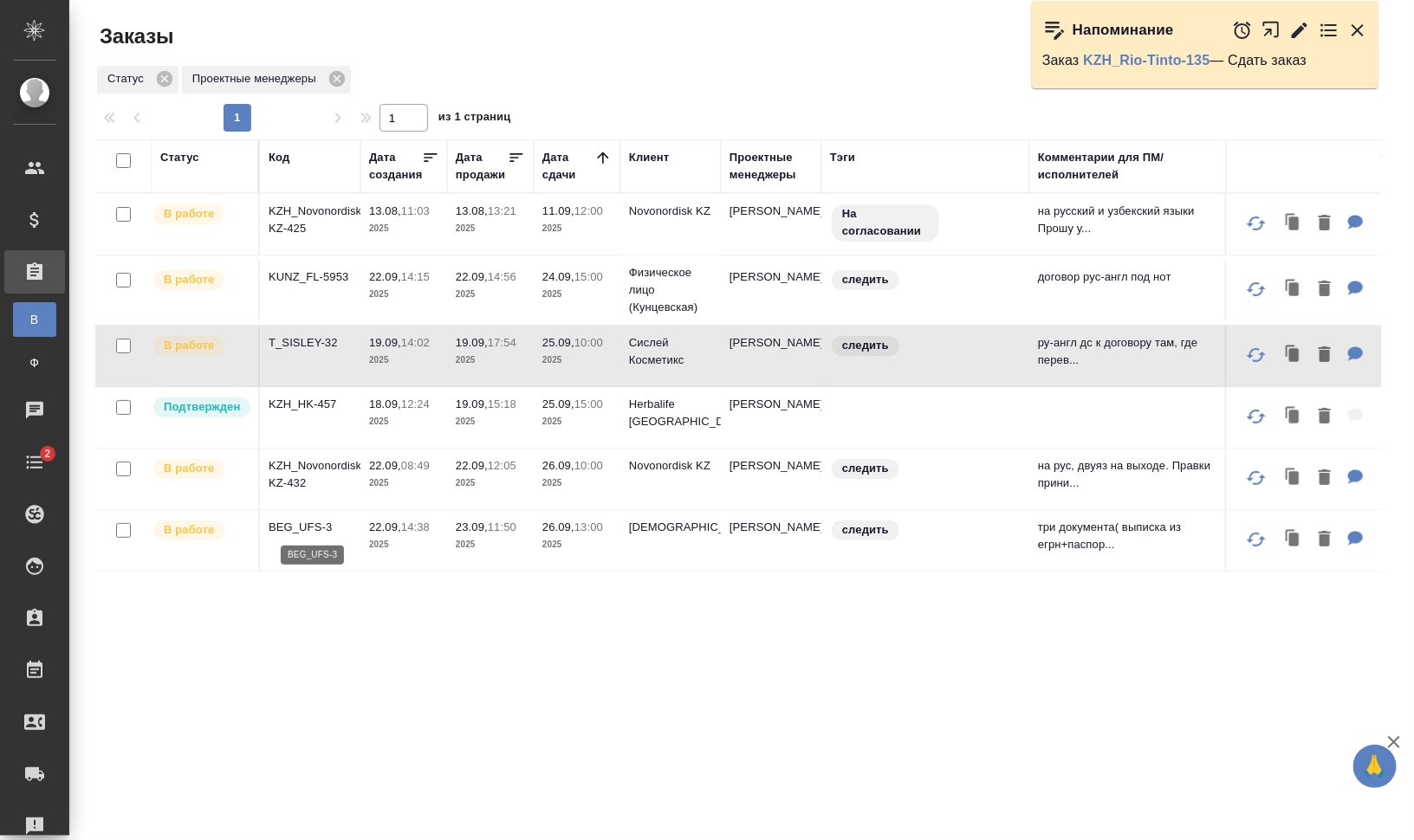
click at [293, 522] on p "BEG_UFS-3" at bounding box center [311, 528] width 83 height 17
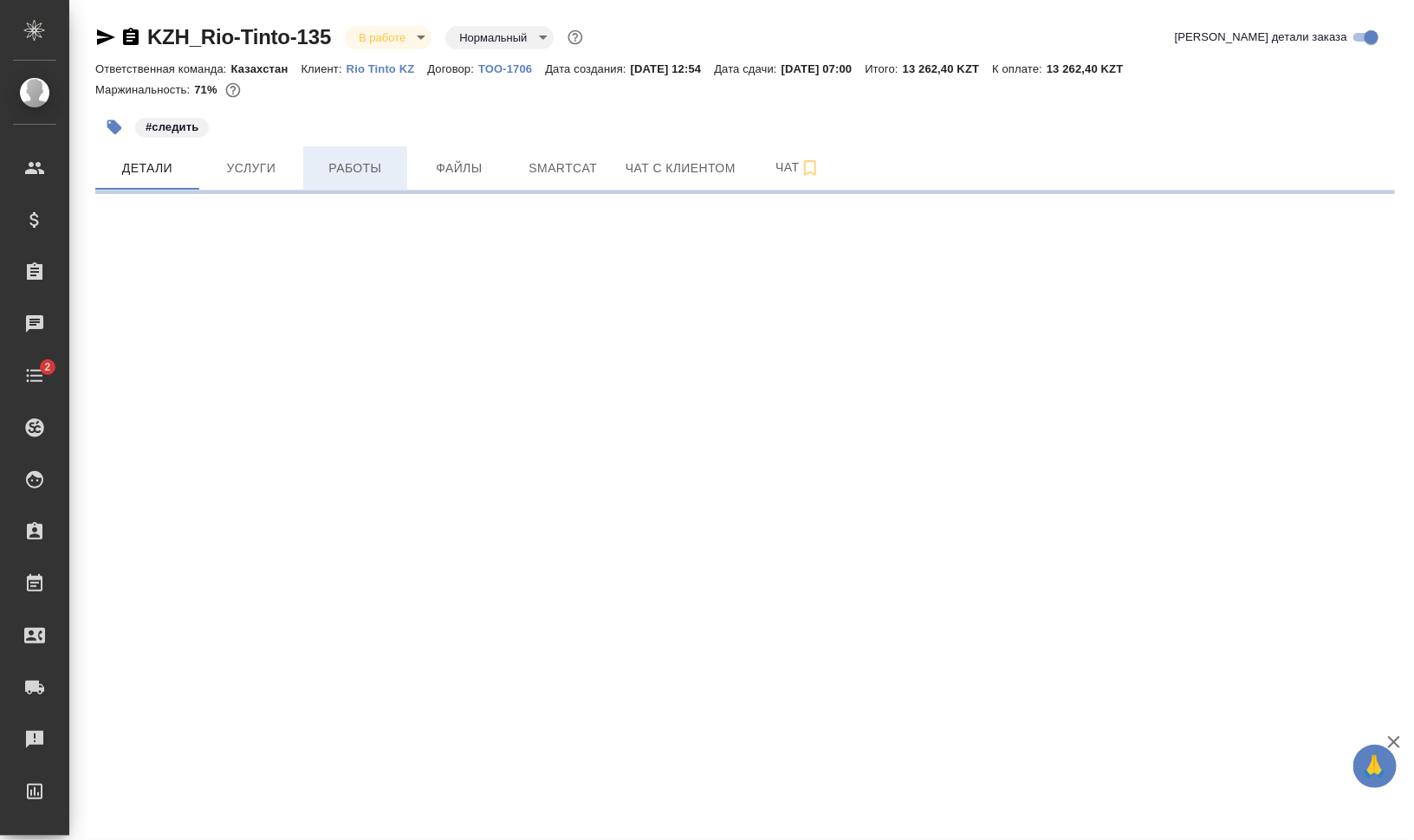
select select "RU"
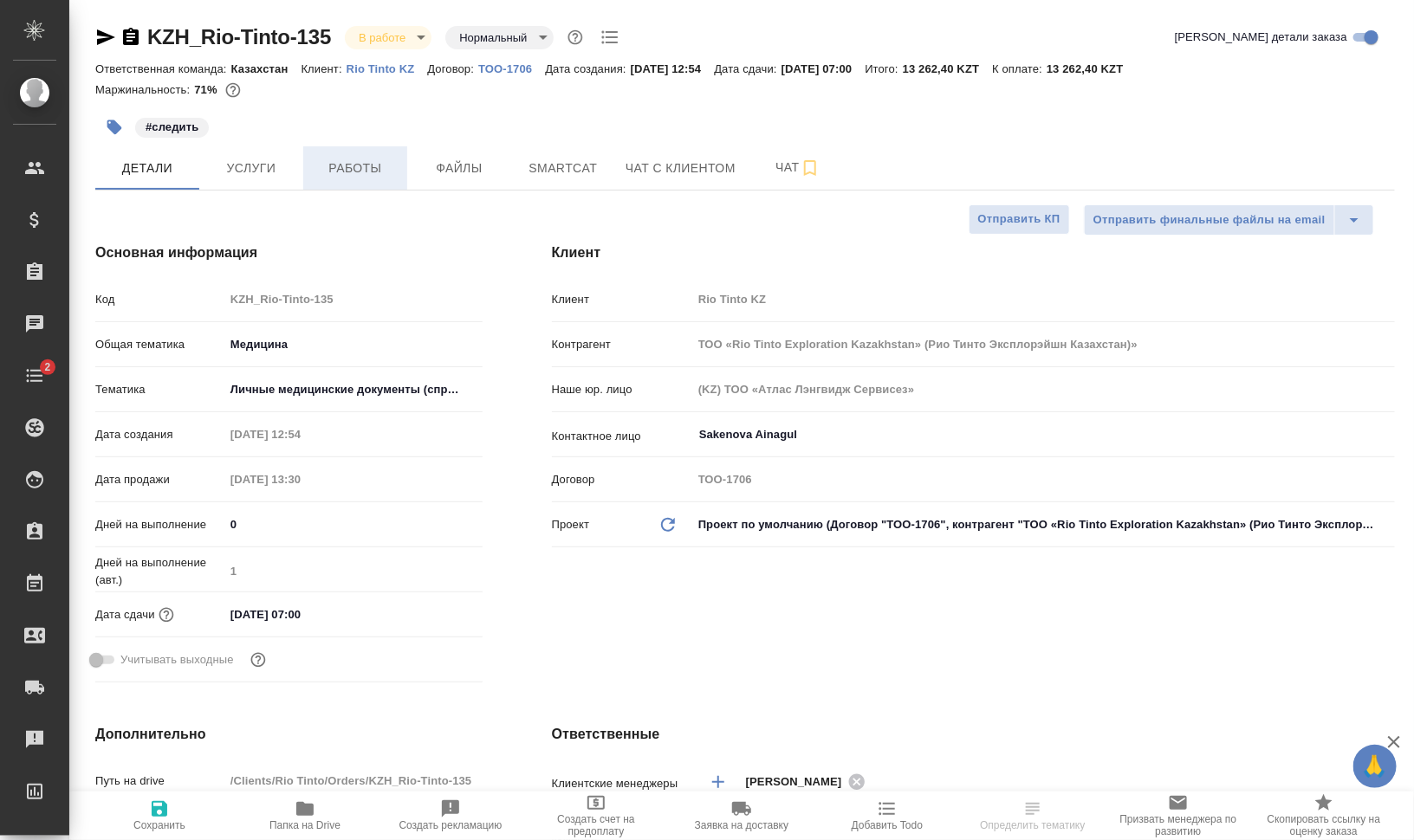
type textarea "x"
type input "ТОО «Rio Tinto Exploration Kazakhstan» (Рио Тинто Эксплорэйшн Казахстан)»"
type textarea "x"
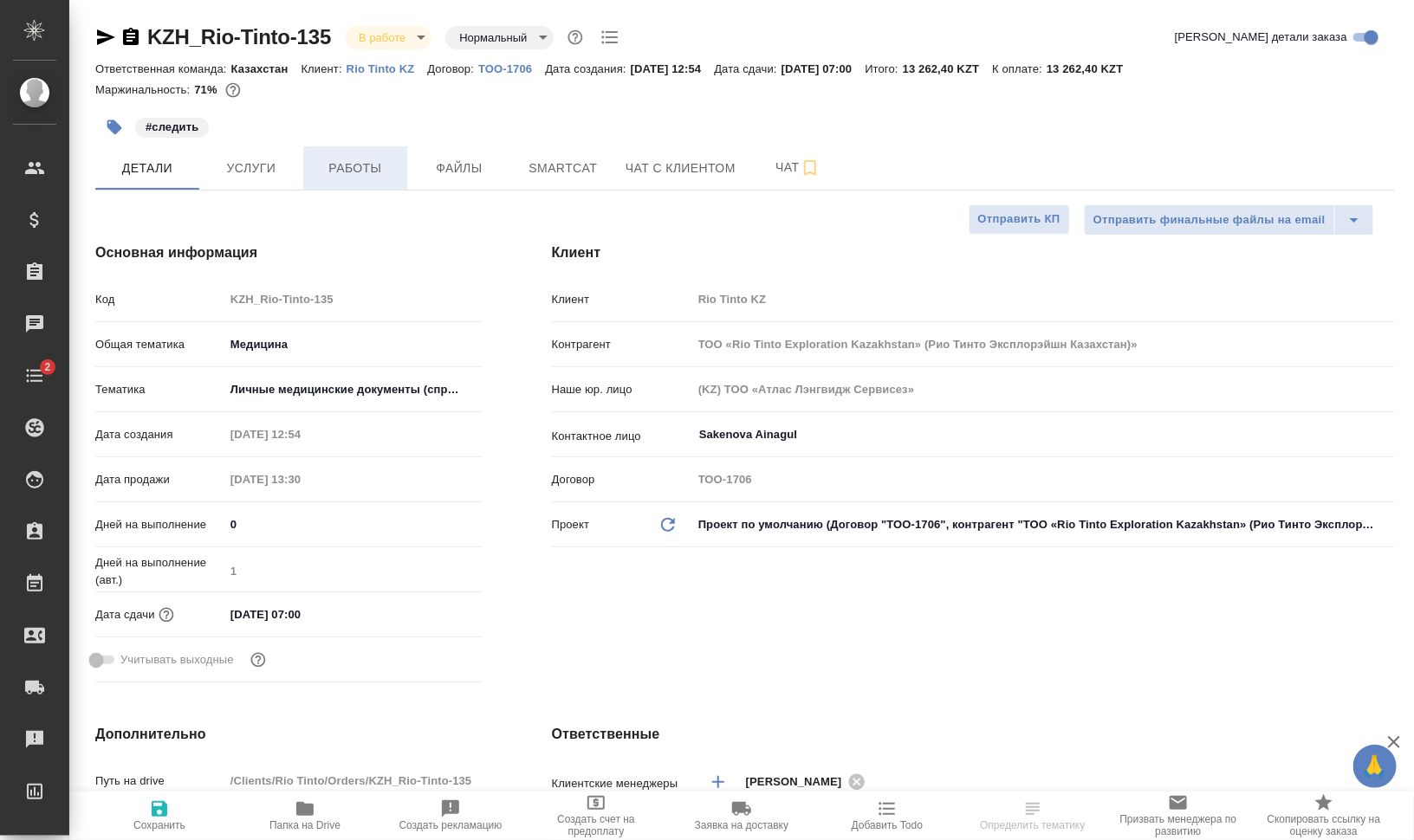
type textarea "x"
type input "[PERSON_NAME]"
click at [581, 164] on span "Smartcat" at bounding box center [564, 168] width 83 height 22
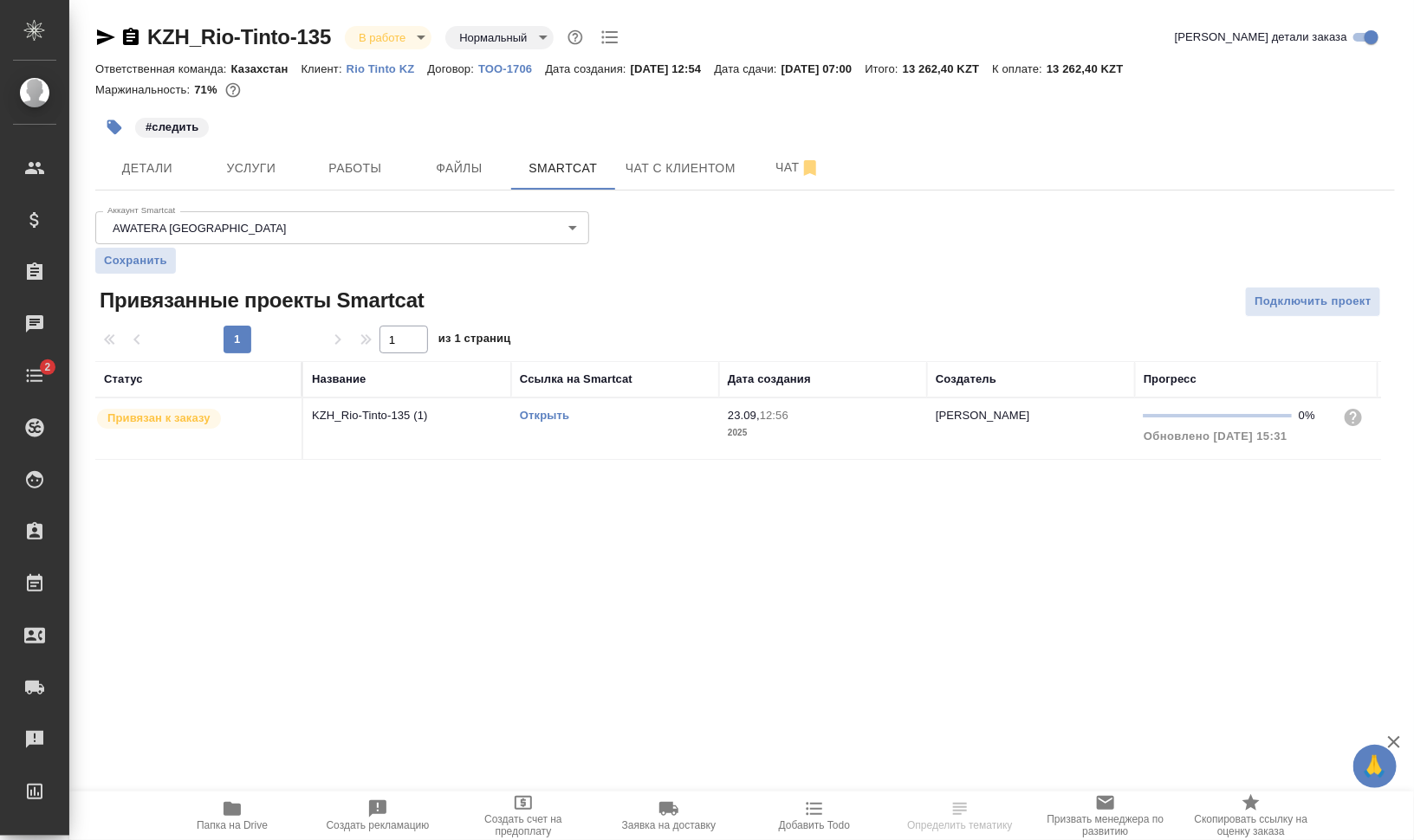
click at [550, 413] on link "Открыть" at bounding box center [545, 415] width 49 height 13
click at [558, 416] on link "Открыть" at bounding box center [545, 415] width 49 height 13
click at [347, 171] on span "Работы" at bounding box center [355, 168] width 83 height 22
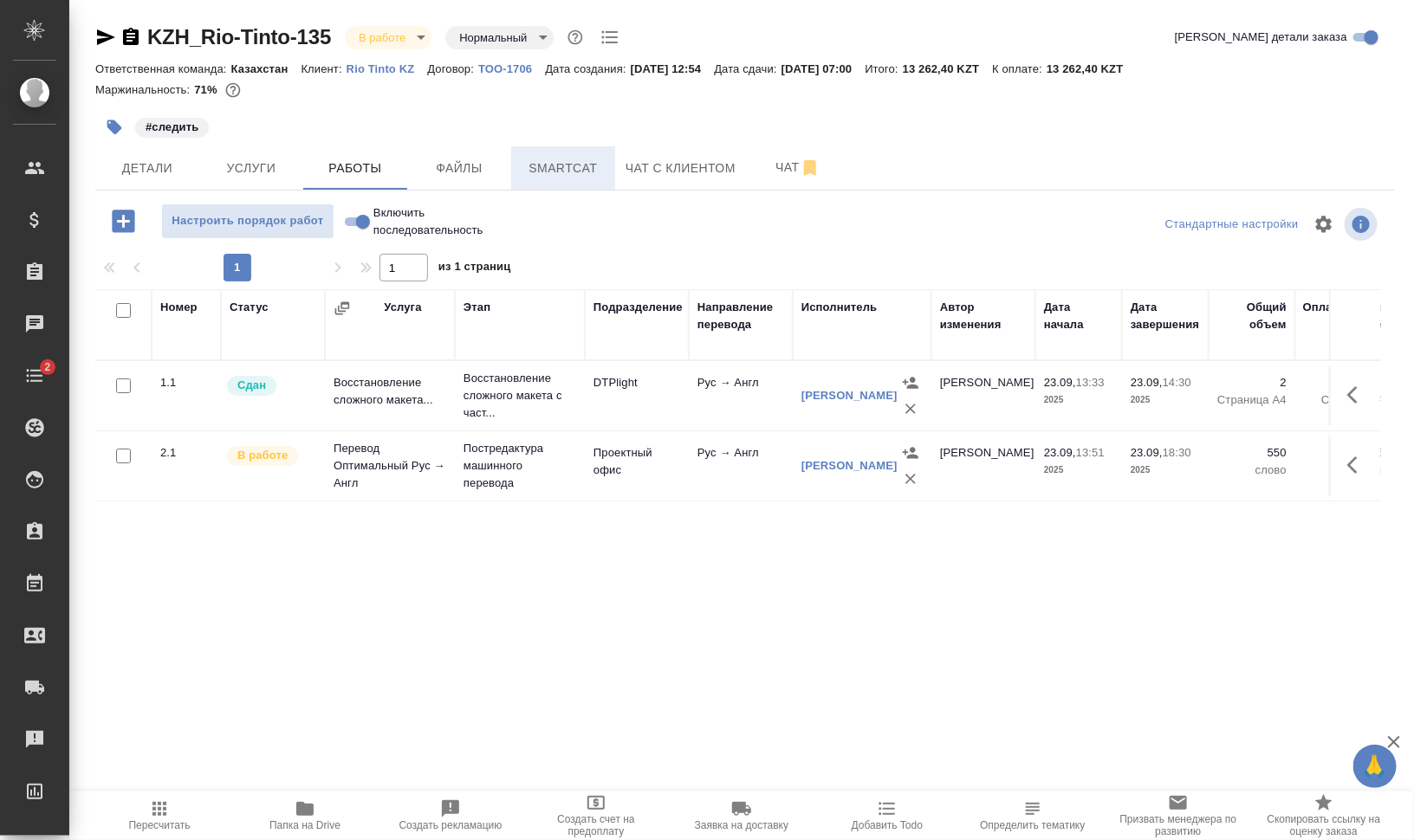
click at [598, 169] on span "Smartcat" at bounding box center [564, 168] width 83 height 22
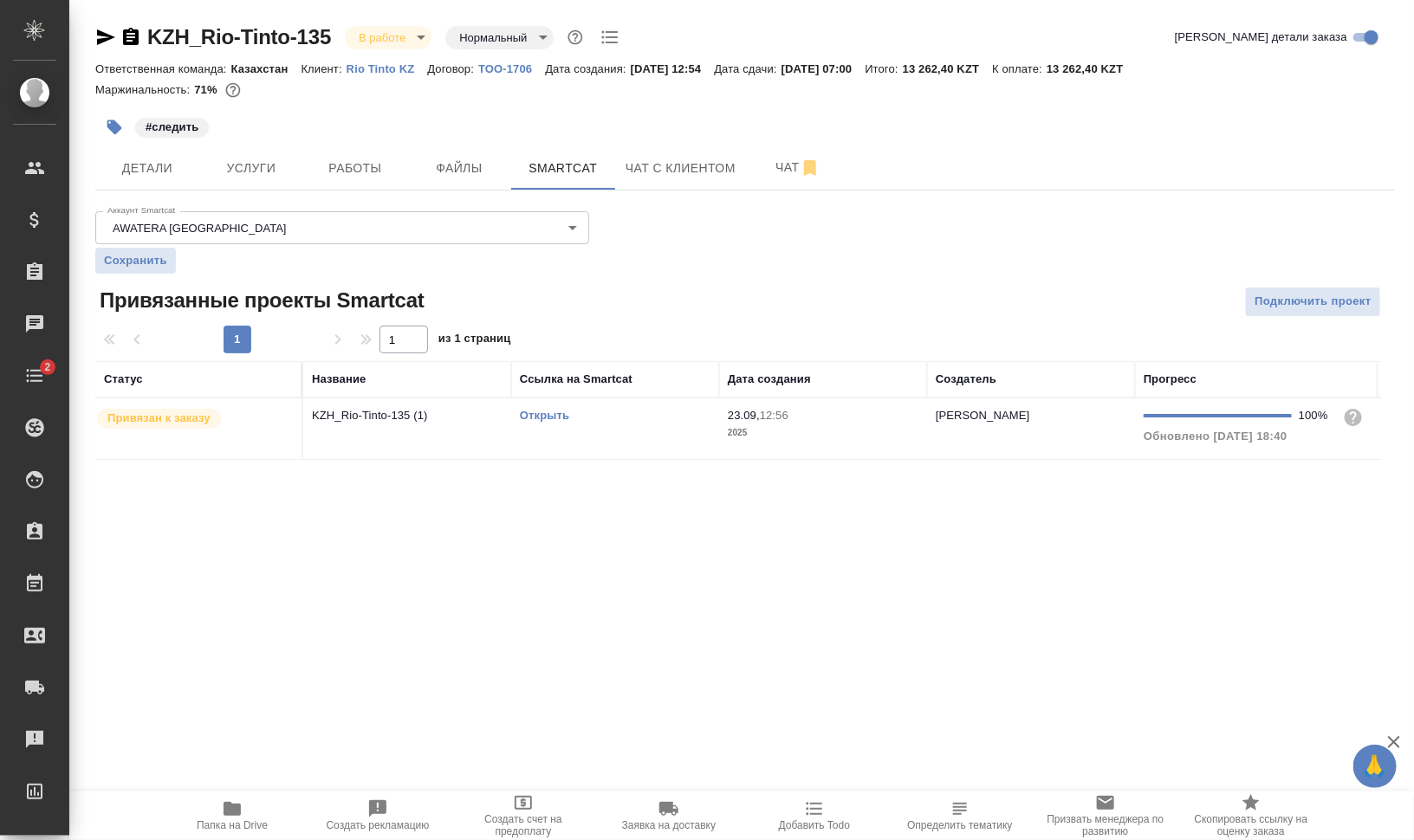
click at [595, 434] on td "Открыть" at bounding box center [615, 428] width 208 height 60
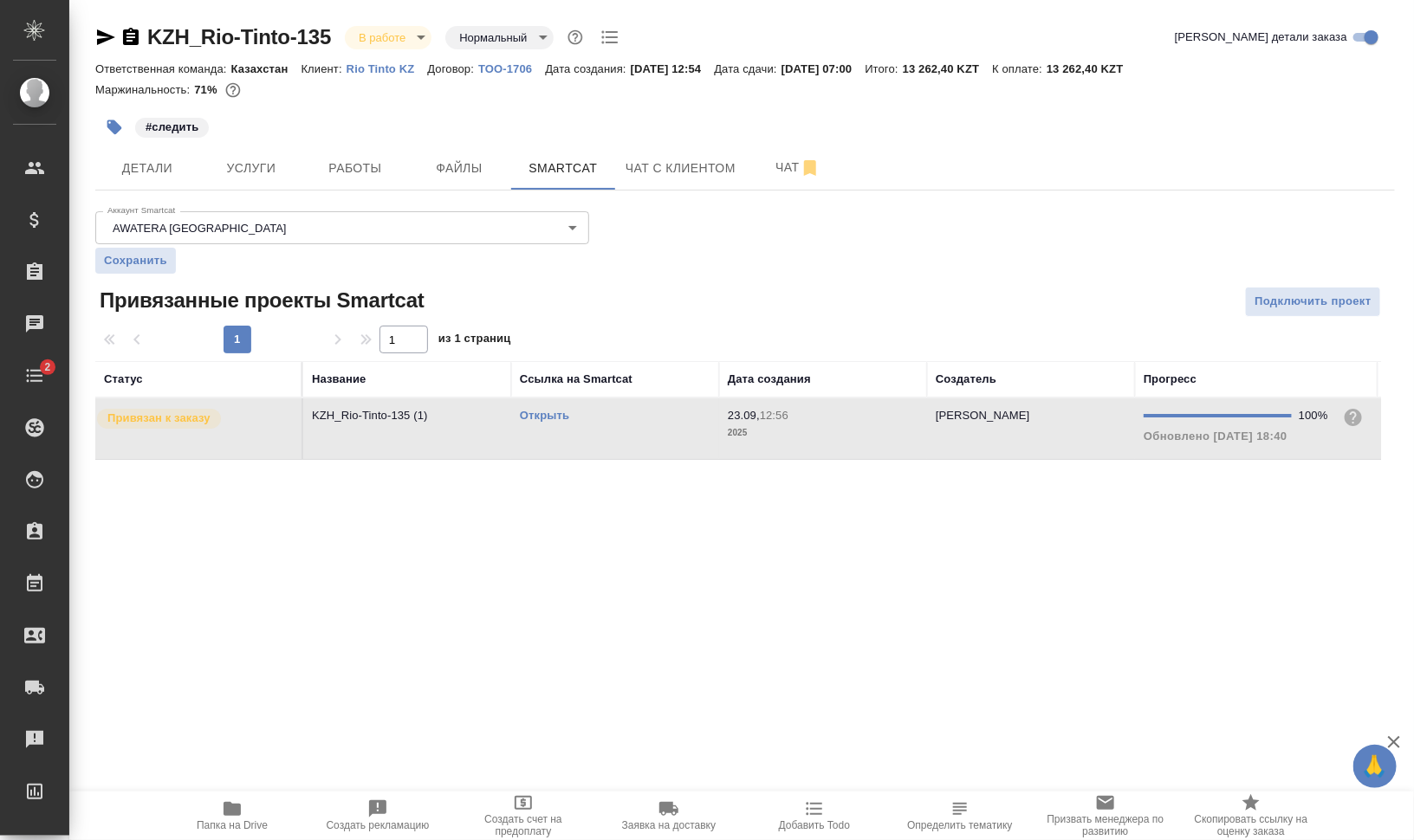
click at [595, 434] on td "Открыть" at bounding box center [615, 428] width 208 height 60
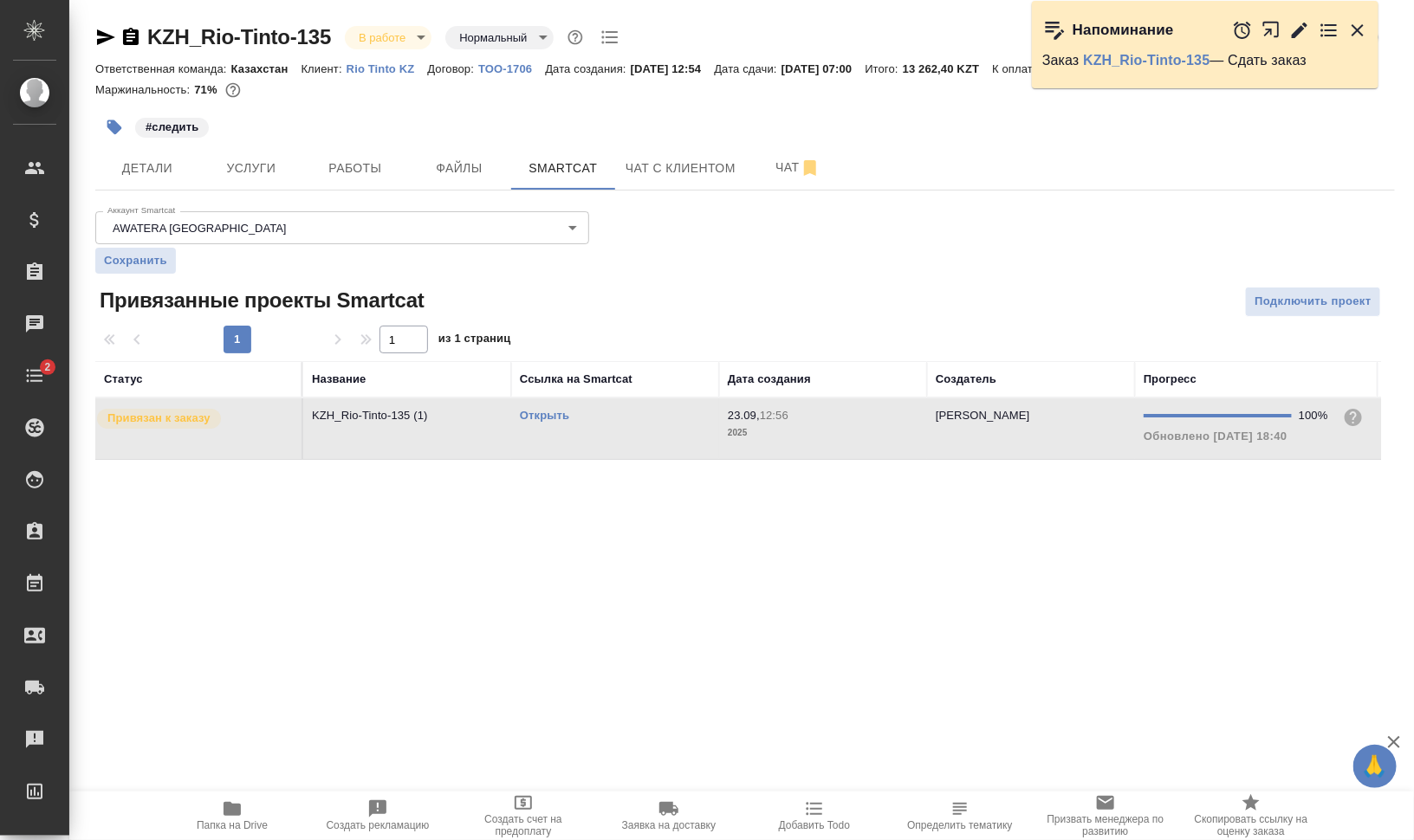
click at [1366, 28] on icon "button" at bounding box center [1357, 30] width 21 height 21
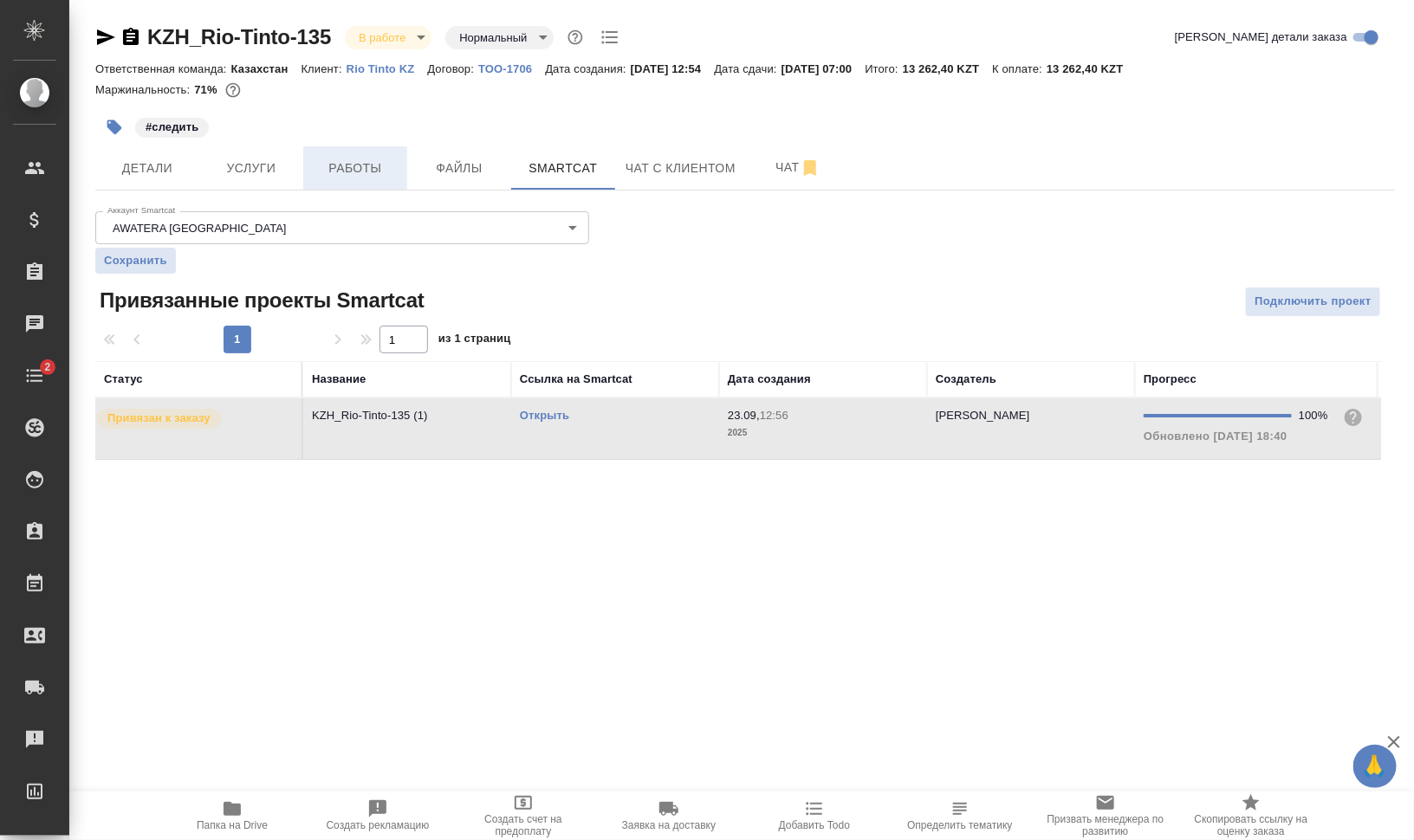
click at [358, 169] on span "Работы" at bounding box center [355, 168] width 83 height 22
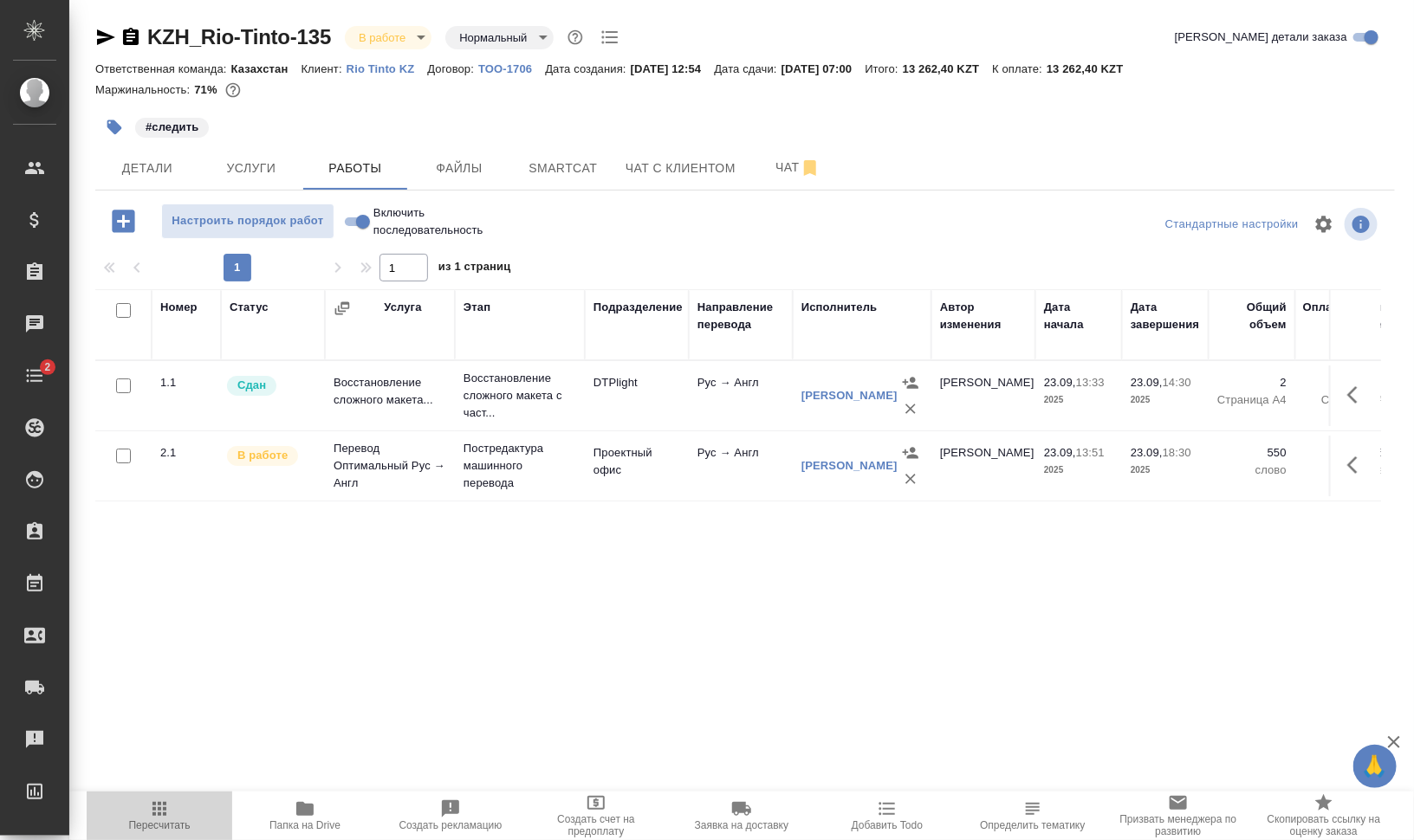
click at [160, 806] on icon "button" at bounding box center [160, 809] width 21 height 21
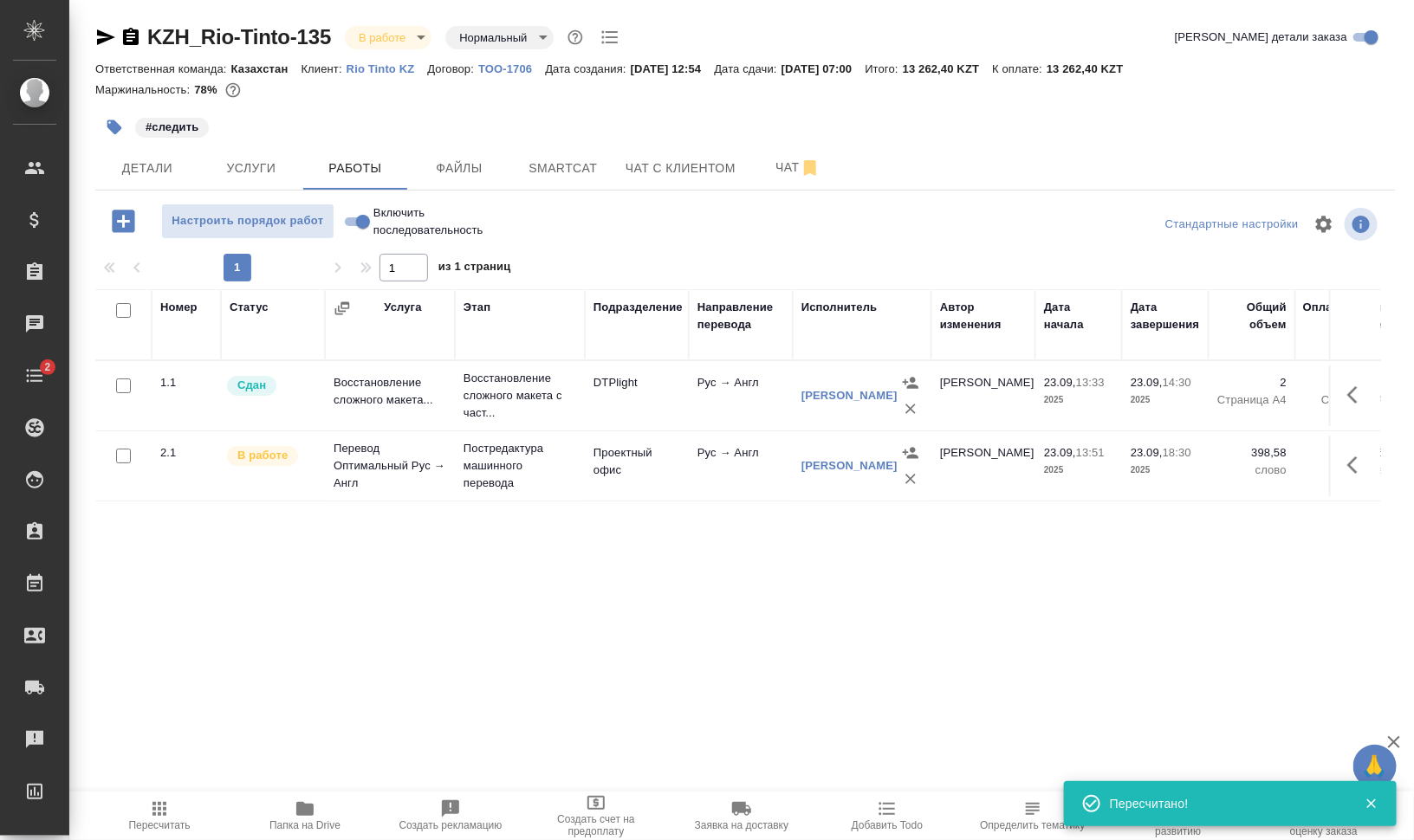
click at [1344, 469] on button "button" at bounding box center [1357, 465] width 42 height 42
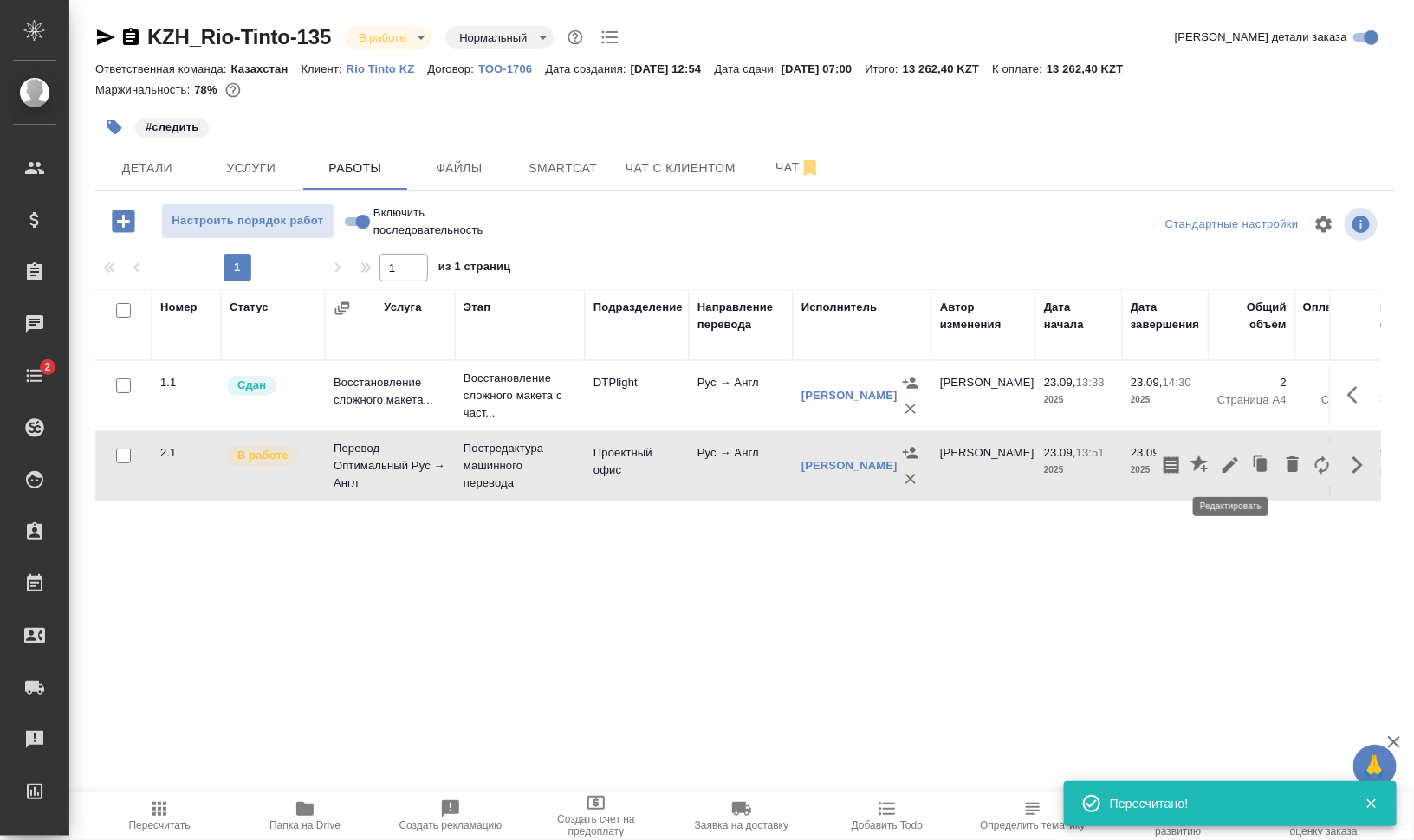
click at [1230, 459] on icon "button" at bounding box center [1231, 465] width 21 height 21
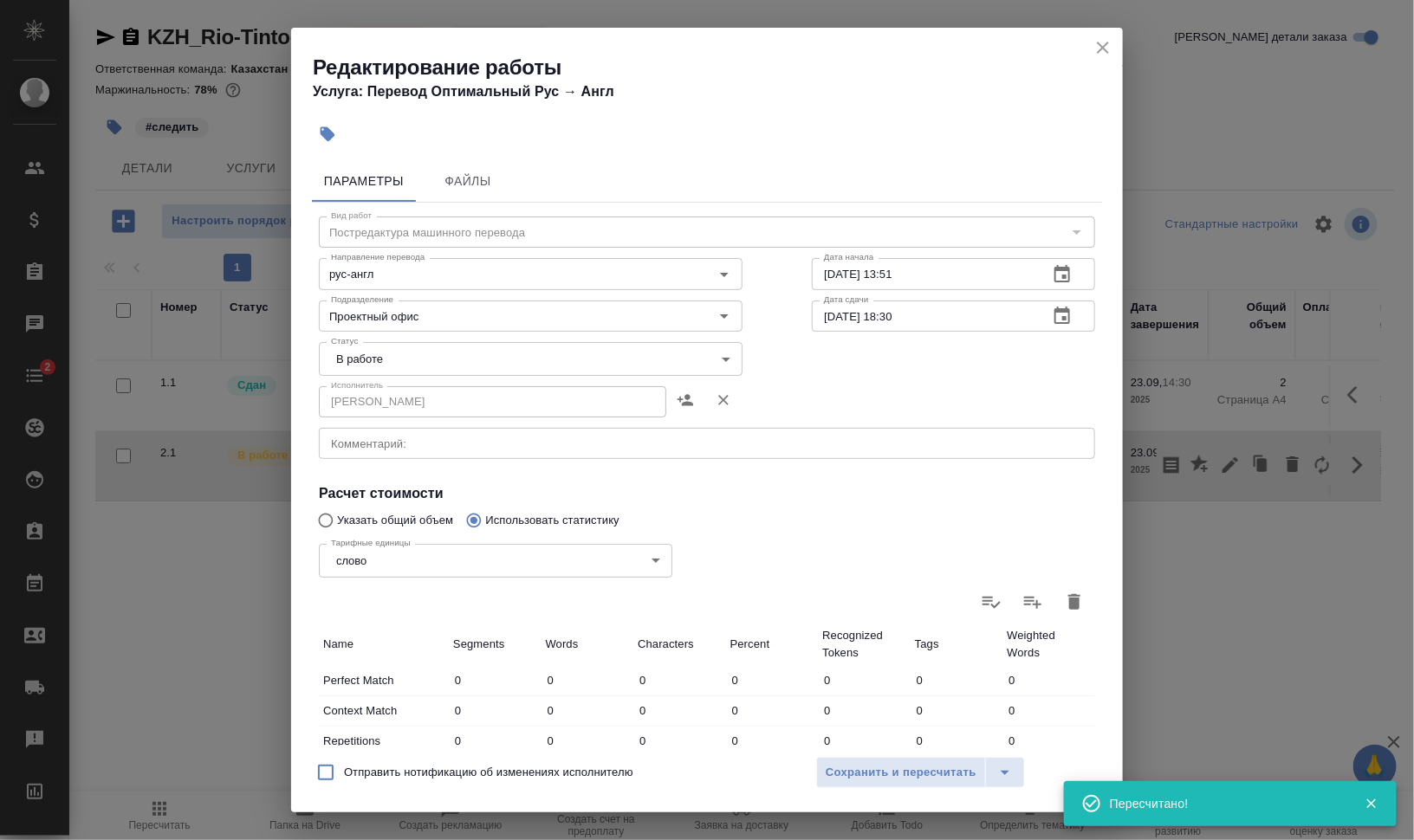
click at [420, 356] on body "🙏 .cls-1 fill:#fff; AWATERA [PERSON_NAME] [PERSON_NAME] Спецификации Заказы 0 Ч…" at bounding box center [707, 490] width 1414 height 980
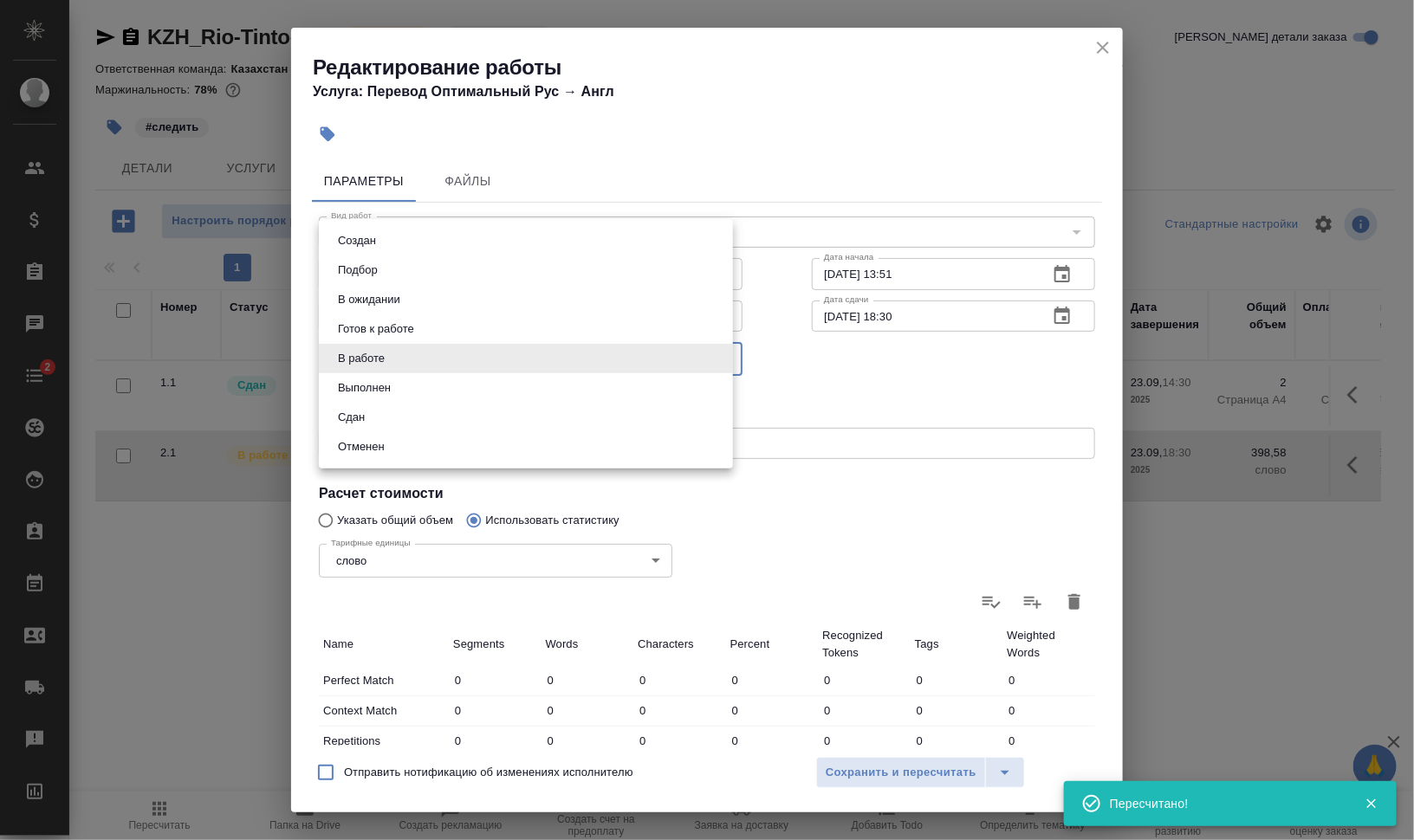
click at [412, 412] on li "Сдан" at bounding box center [526, 417] width 414 height 29
type input "closed"
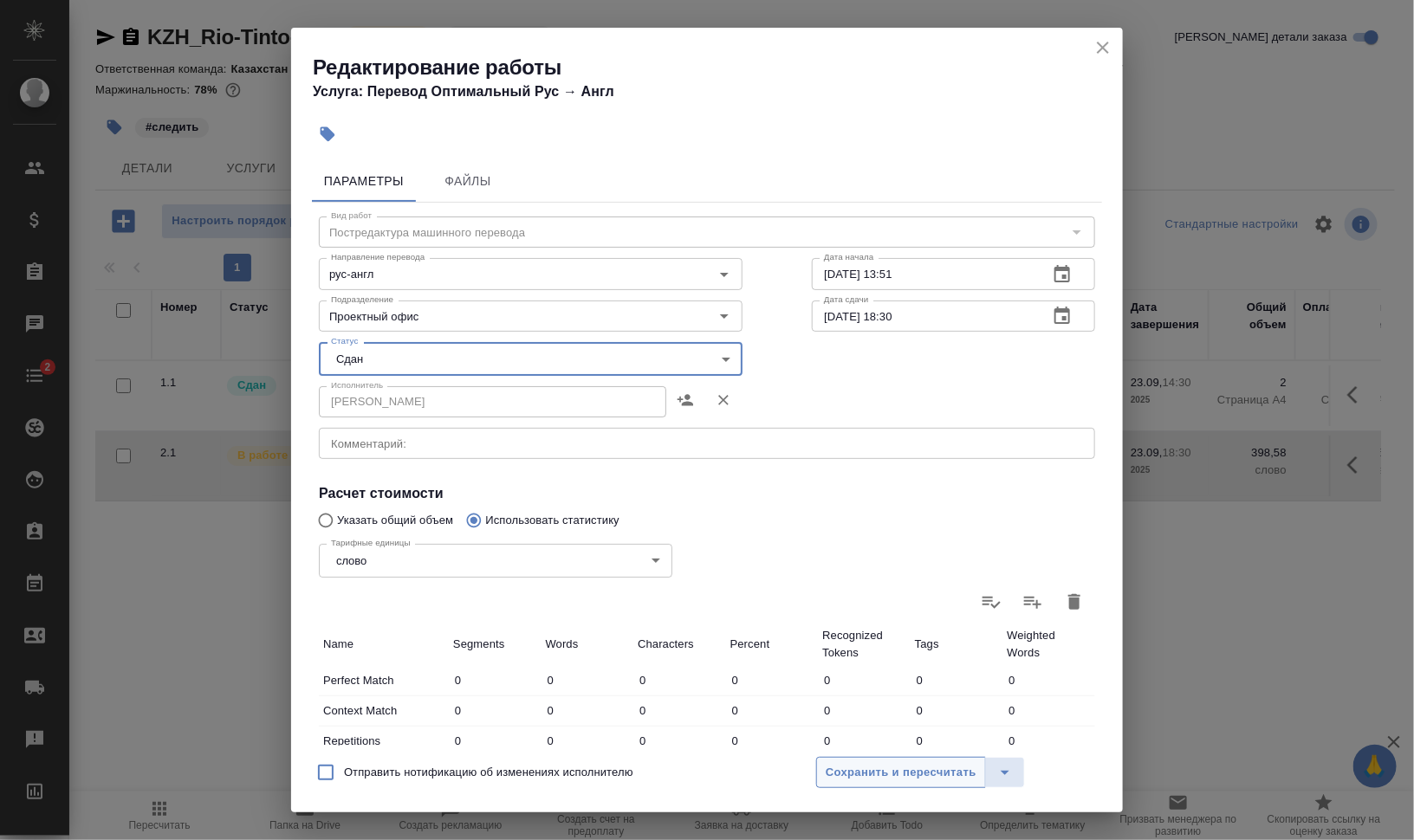
click at [850, 767] on span "Сохранить и пересчитать" at bounding box center [901, 773] width 151 height 20
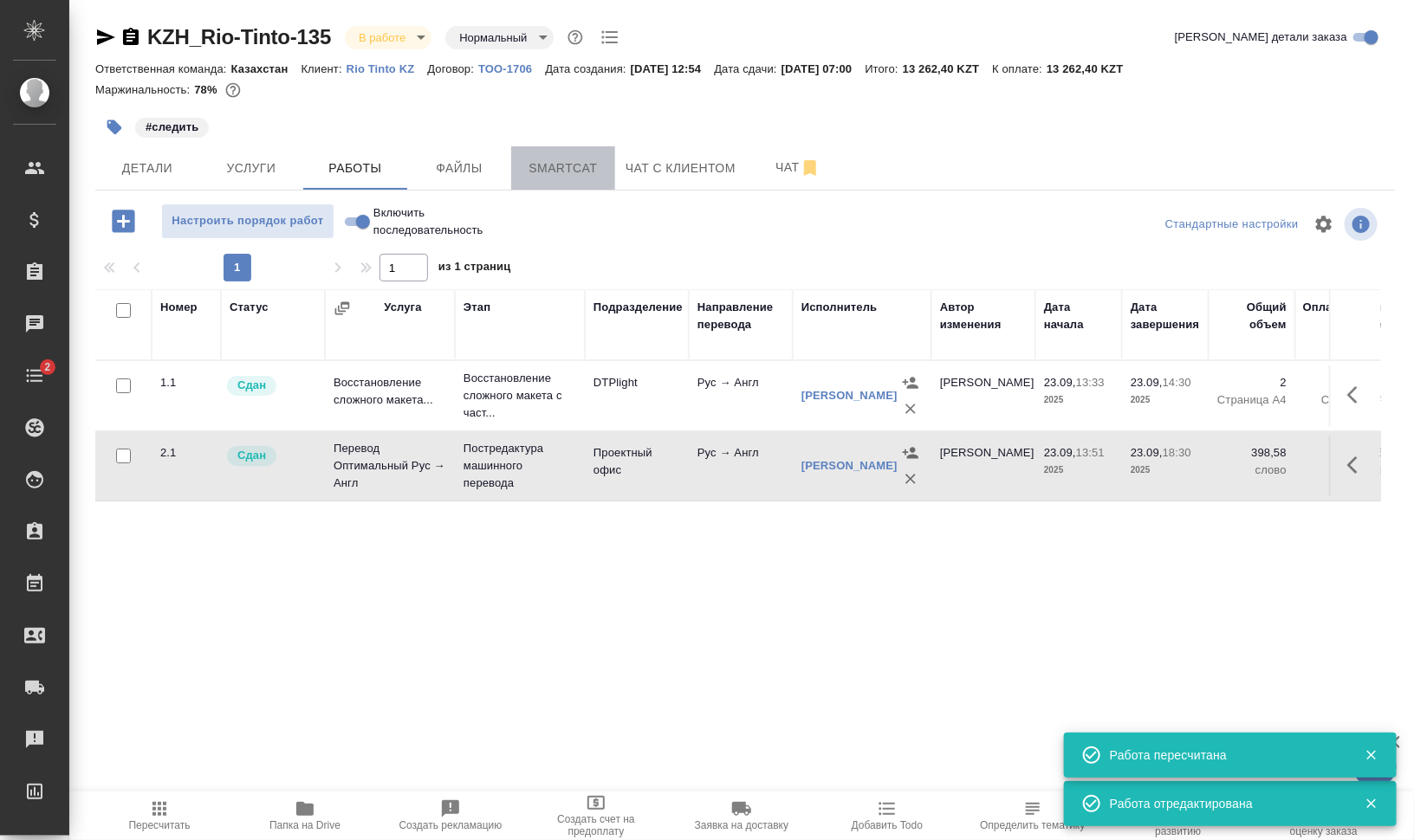
click at [591, 163] on span "Smartcat" at bounding box center [564, 168] width 83 height 22
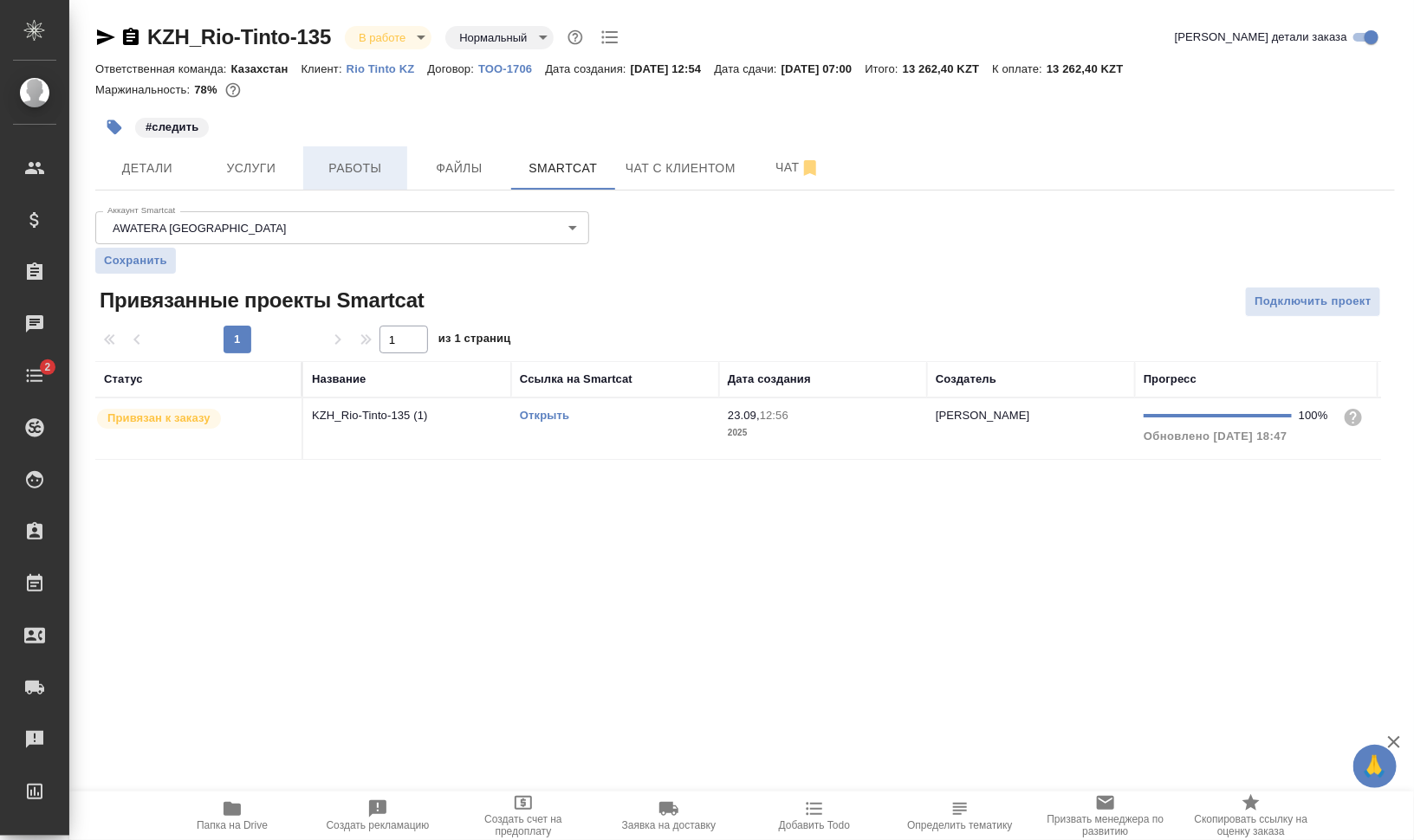
click at [381, 172] on span "Работы" at bounding box center [355, 168] width 83 height 22
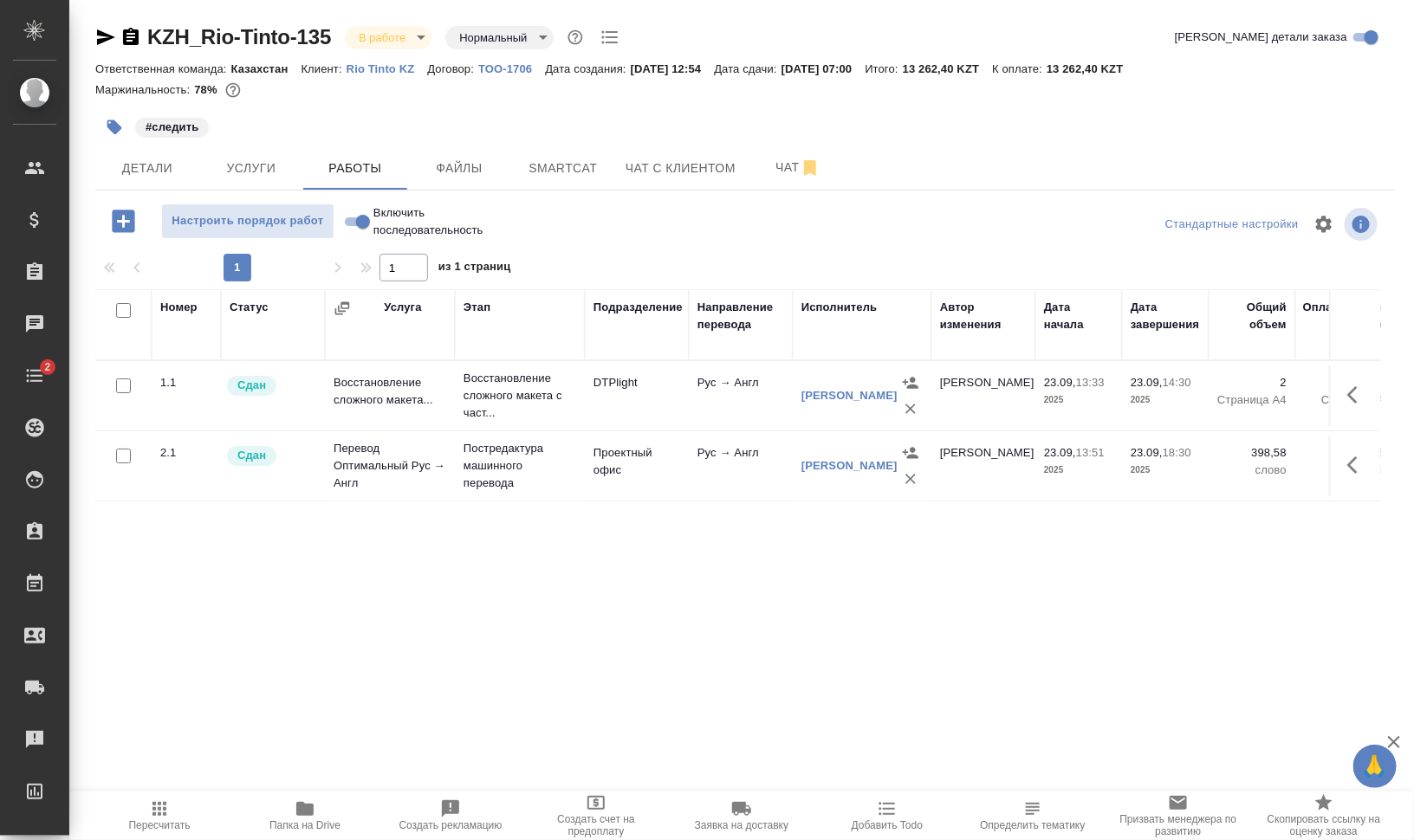
click at [302, 817] on icon "button" at bounding box center [305, 809] width 21 height 21
click at [375, 39] on body "🙏 .cls-1 fill:#fff; AWATERA [PERSON_NAME] [PERSON_NAME] Спецификации Заказы 0 Ч…" at bounding box center [707, 490] width 1414 height 980
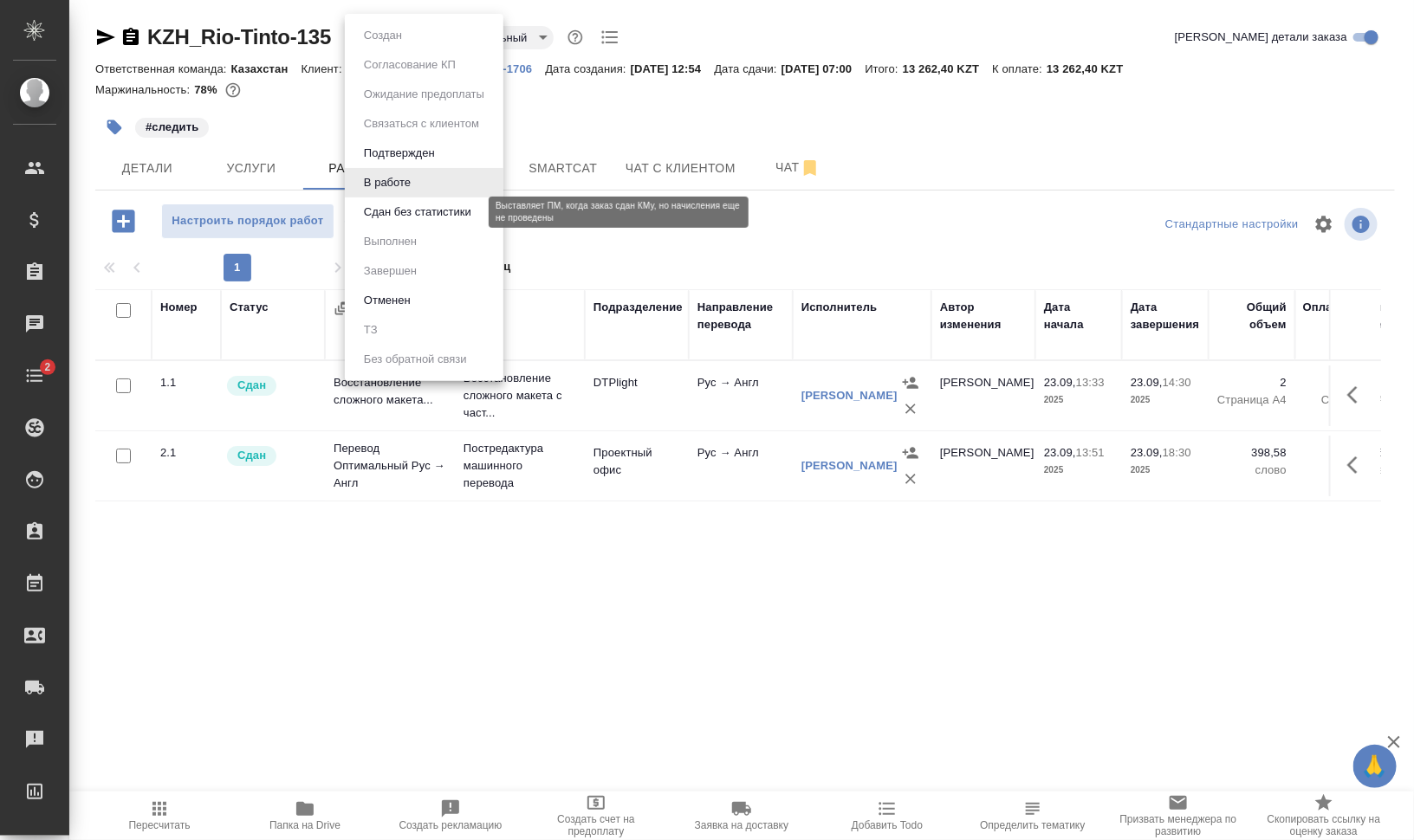
click at [412, 210] on button "Сдан без статистики" at bounding box center [417, 212] width 118 height 19
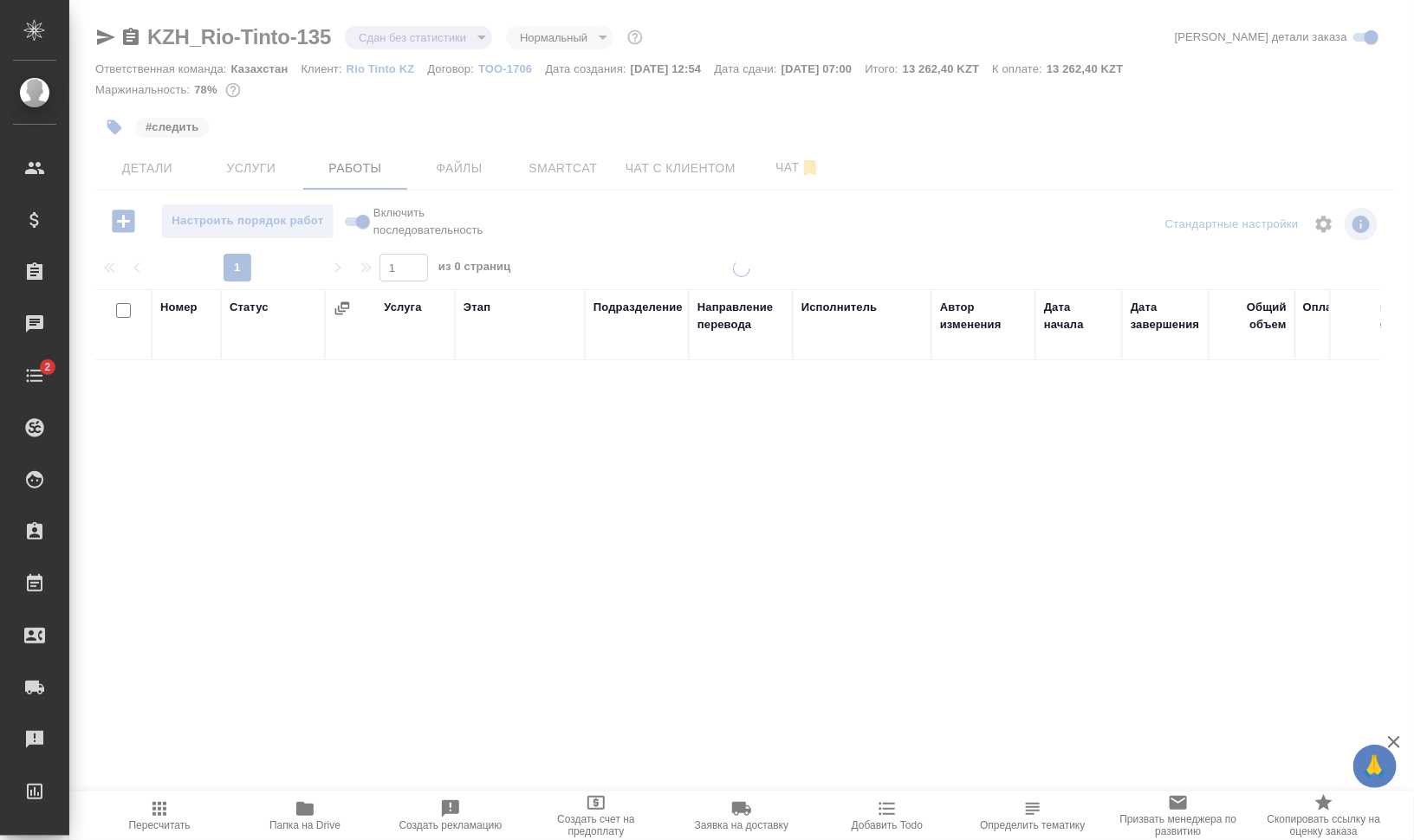
click at [390, 40] on div at bounding box center [741, 361] width 1345 height 724
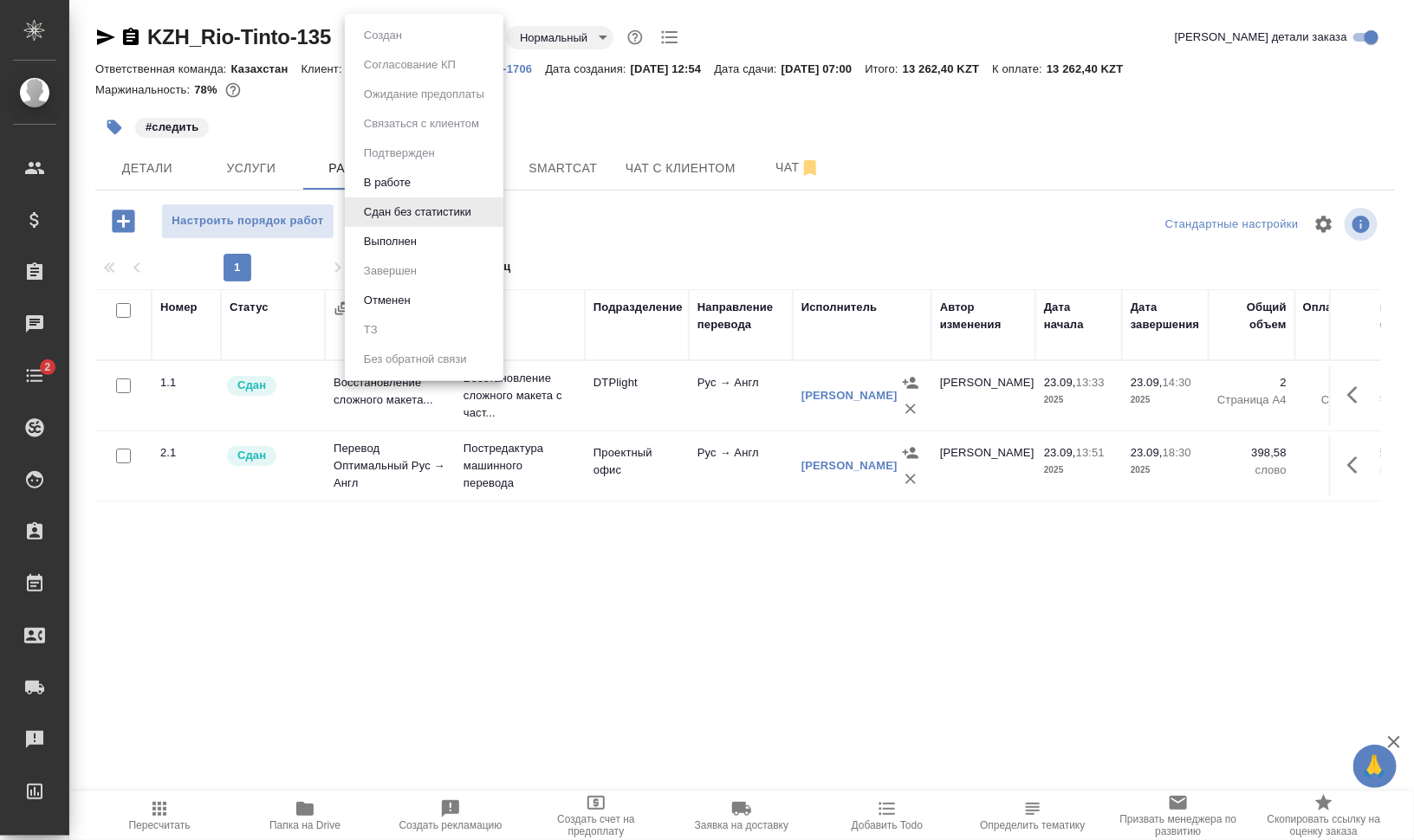
click at [390, 40] on body "🙏 .cls-1 fill:#fff; AWATERA [PERSON_NAME] [PERSON_NAME] Спецификации Заказы 0 Ч…" at bounding box center [707, 490] width 1414 height 980
click at [403, 238] on button "Выполнен" at bounding box center [390, 242] width 63 height 19
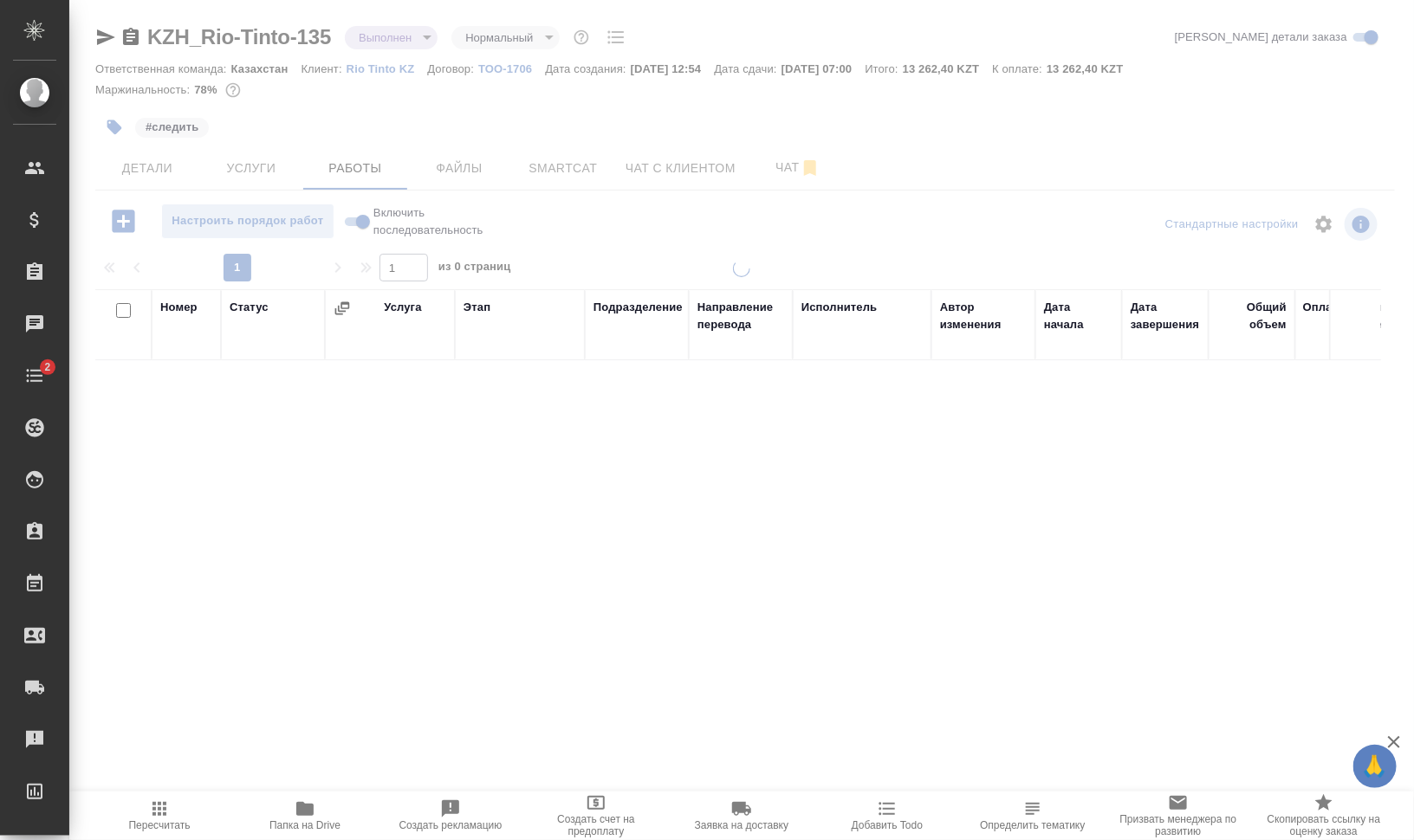
click at [112, 128] on icon "button" at bounding box center [115, 128] width 15 height 15
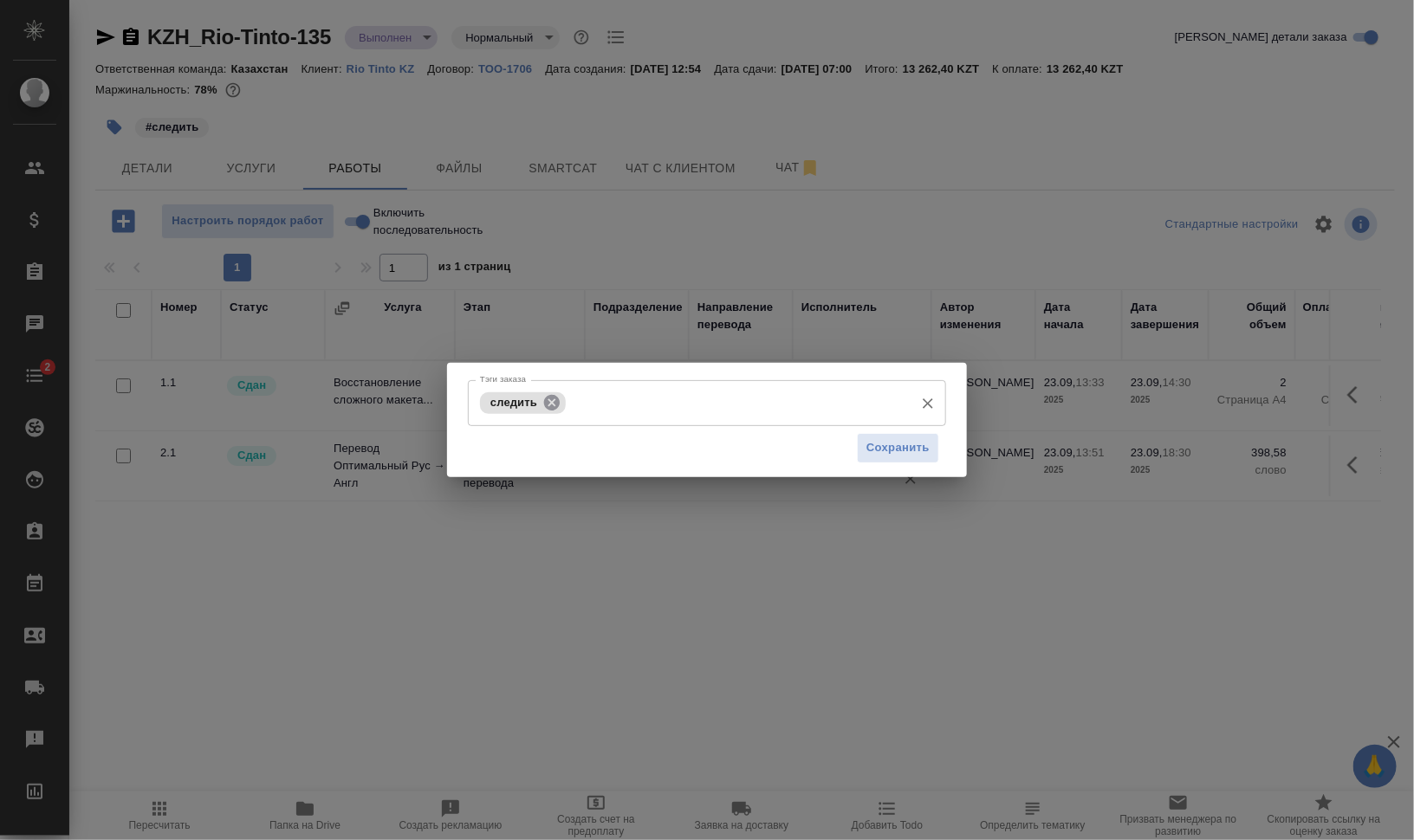
click at [554, 410] on icon at bounding box center [551, 402] width 16 height 16
click at [884, 446] on span "Сохранить" at bounding box center [898, 448] width 63 height 20
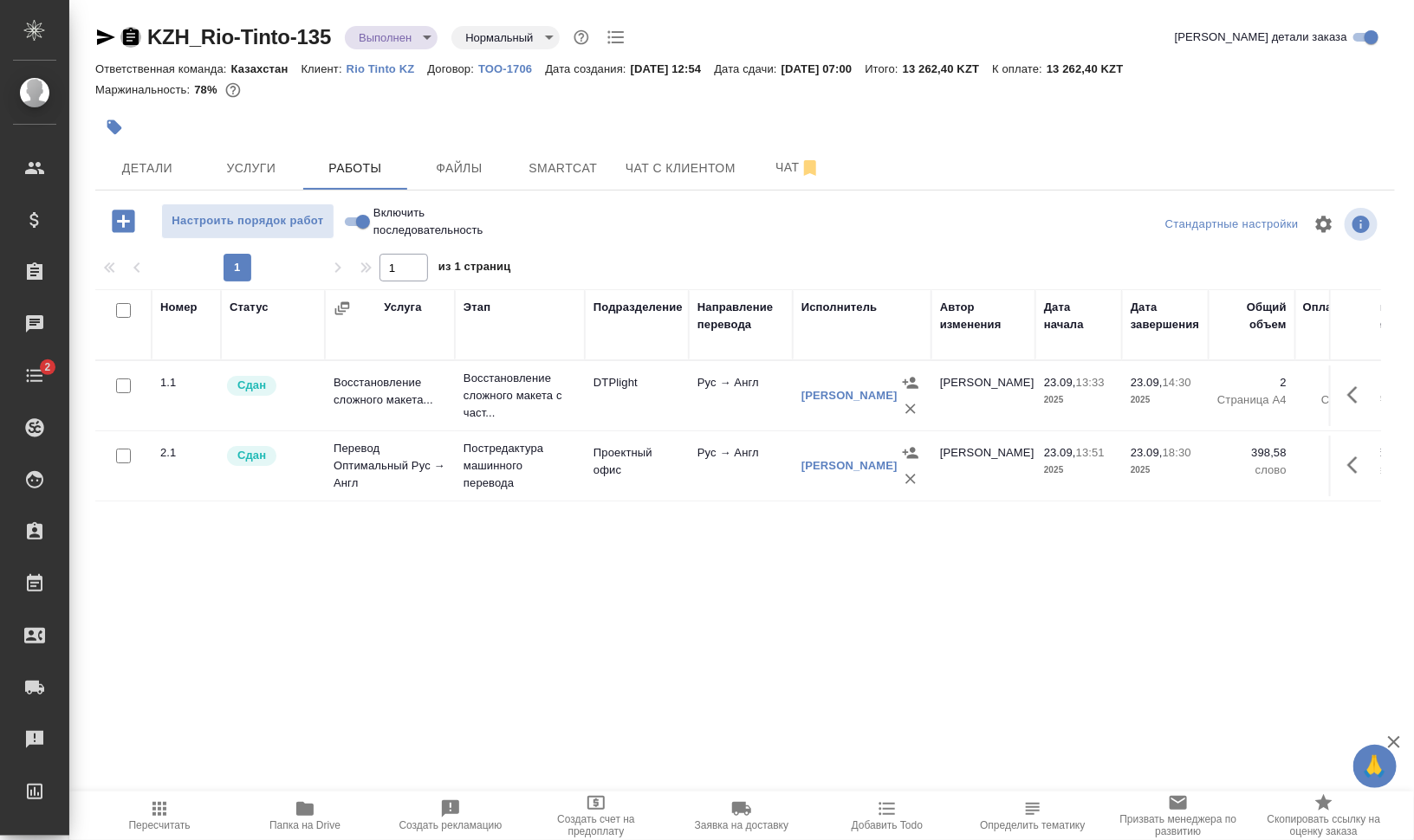
click at [131, 36] on icon "button" at bounding box center [130, 36] width 16 height 17
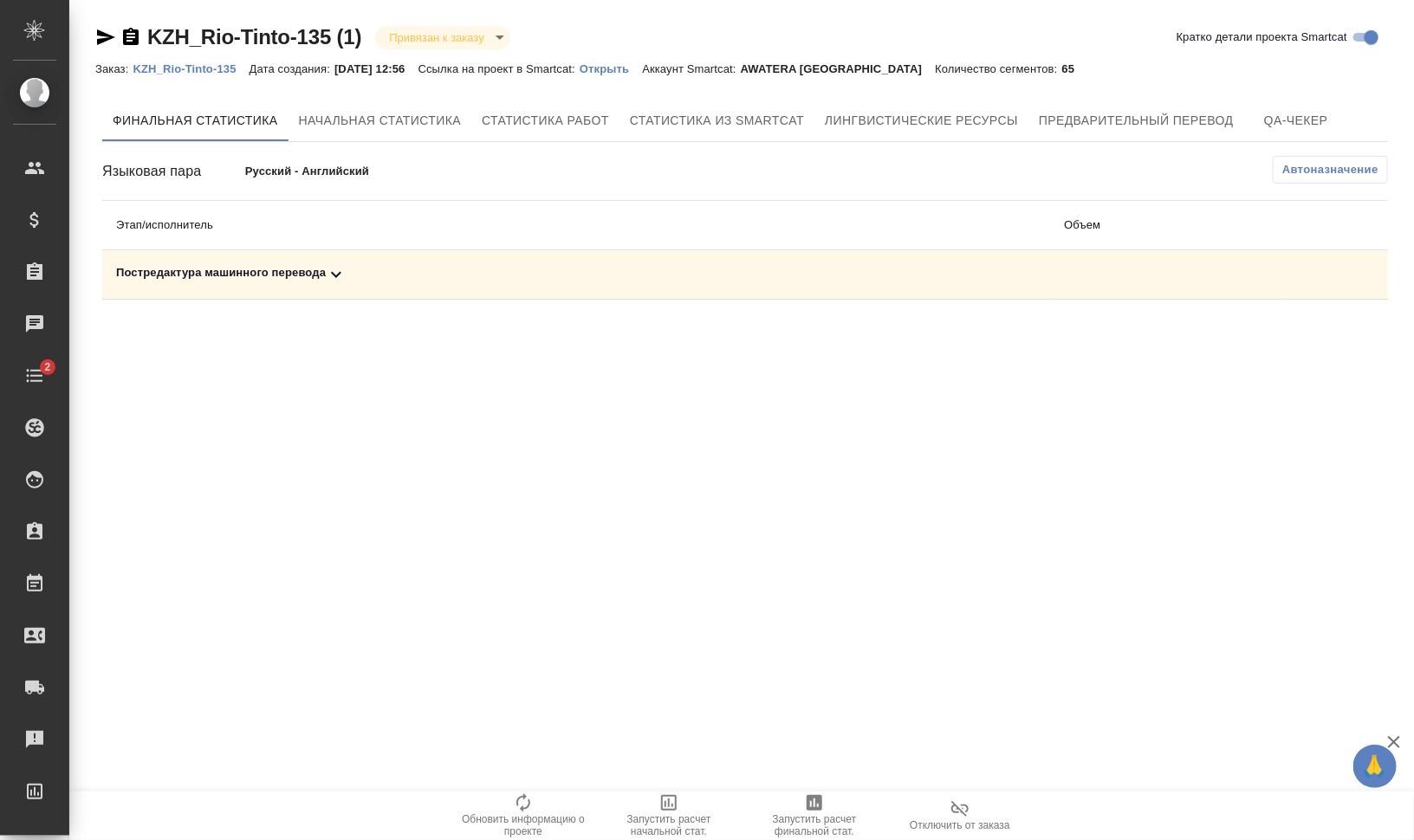
click at [301, 271] on div "Постредактура машинного перевода" at bounding box center [576, 275] width 920 height 21
click at [795, 823] on span "Запустить расчет финальной стат." at bounding box center [815, 826] width 125 height 25
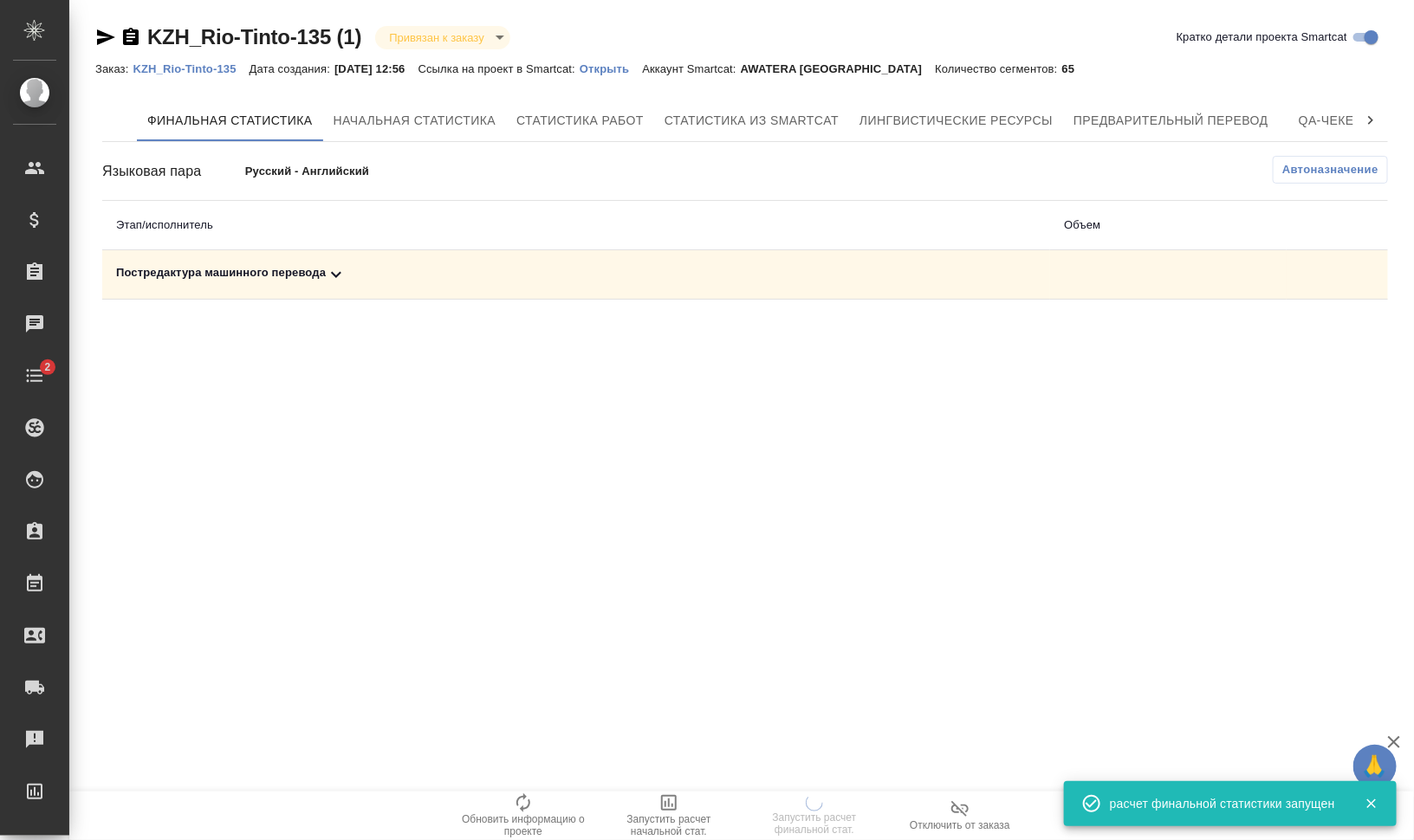
click at [207, 276] on div "Постредактура машинного перевода" at bounding box center [576, 275] width 920 height 21
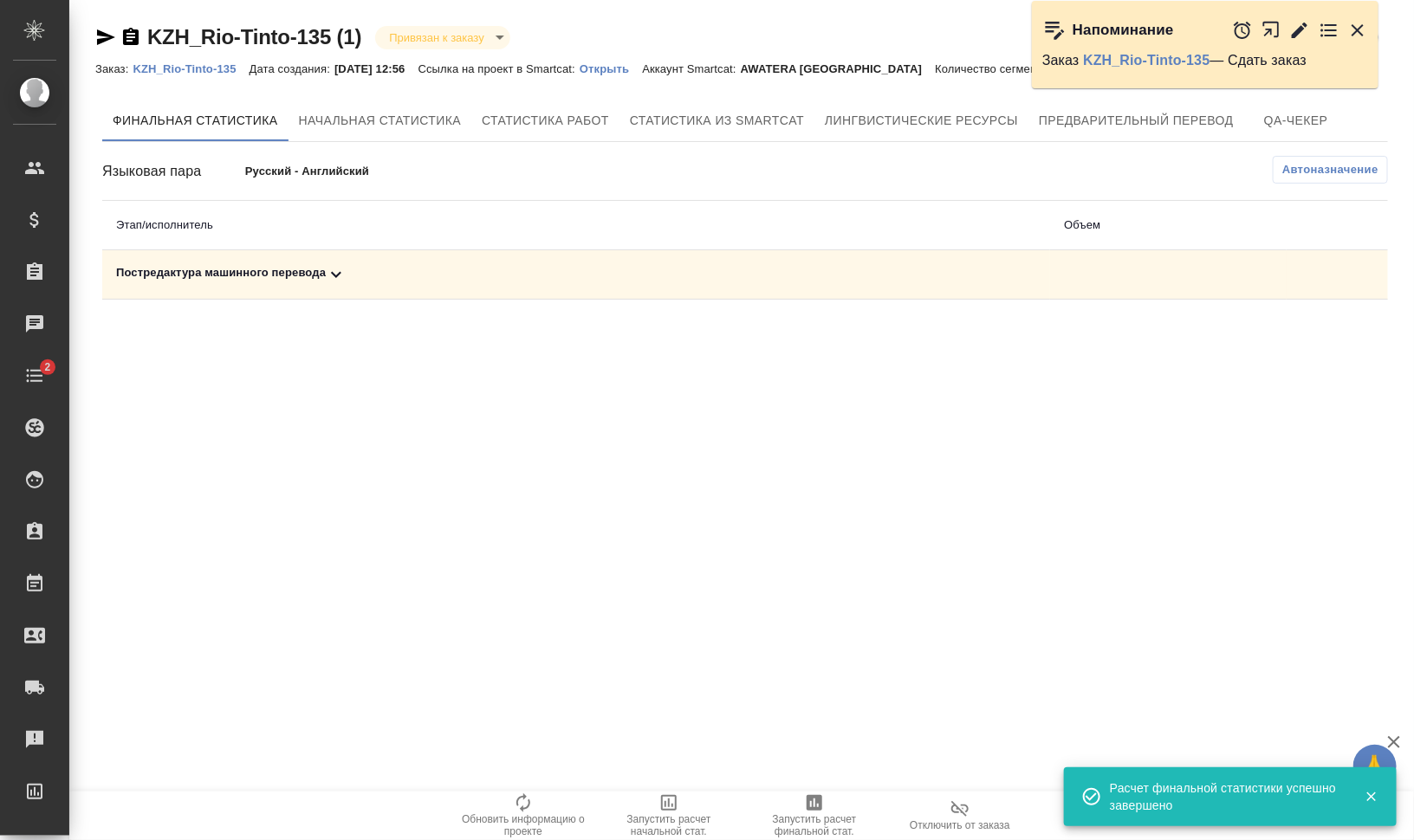
click at [301, 273] on div "Постредактура машинного перевода" at bounding box center [576, 275] width 920 height 21
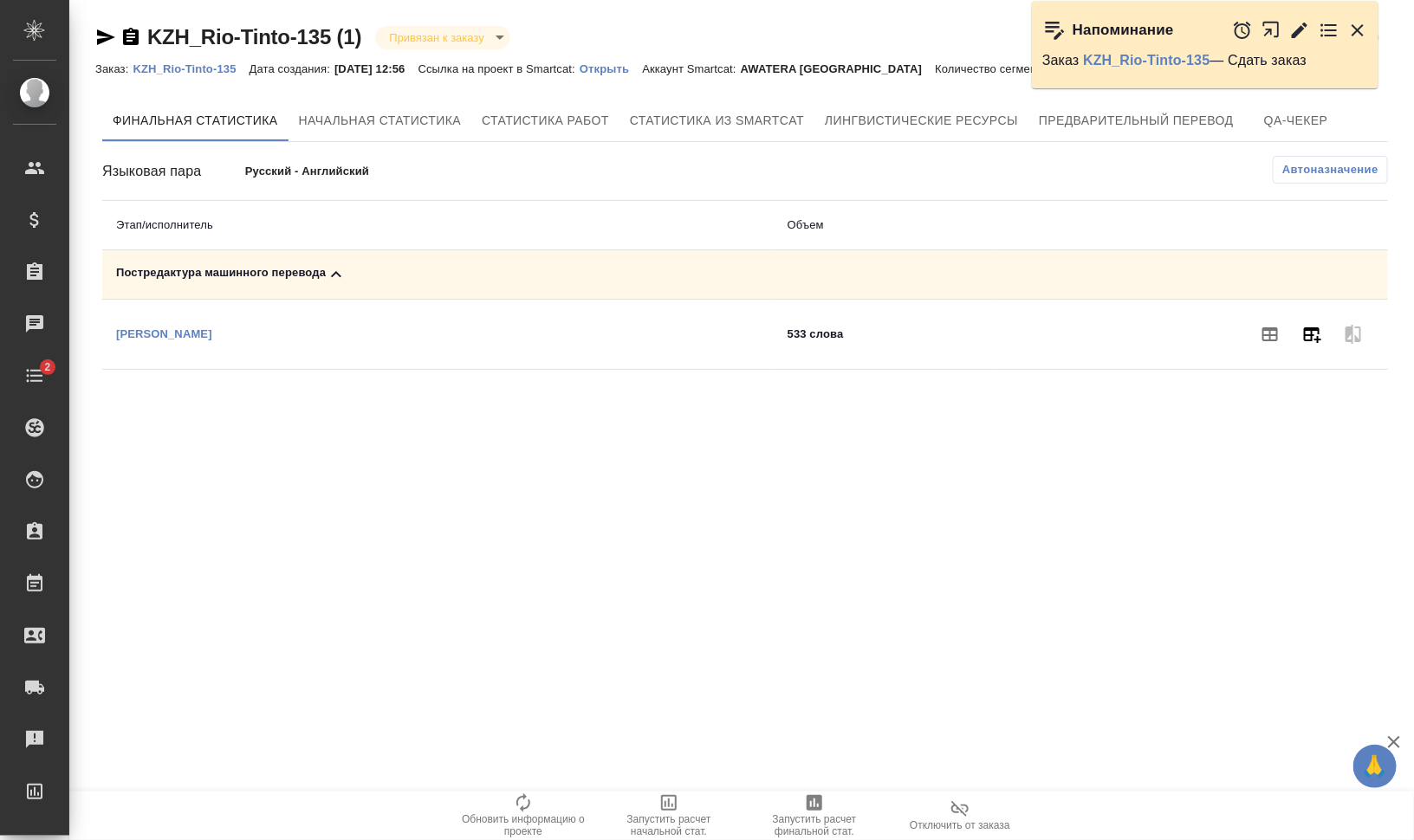
click at [1313, 332] on icon "button" at bounding box center [1312, 334] width 21 height 21
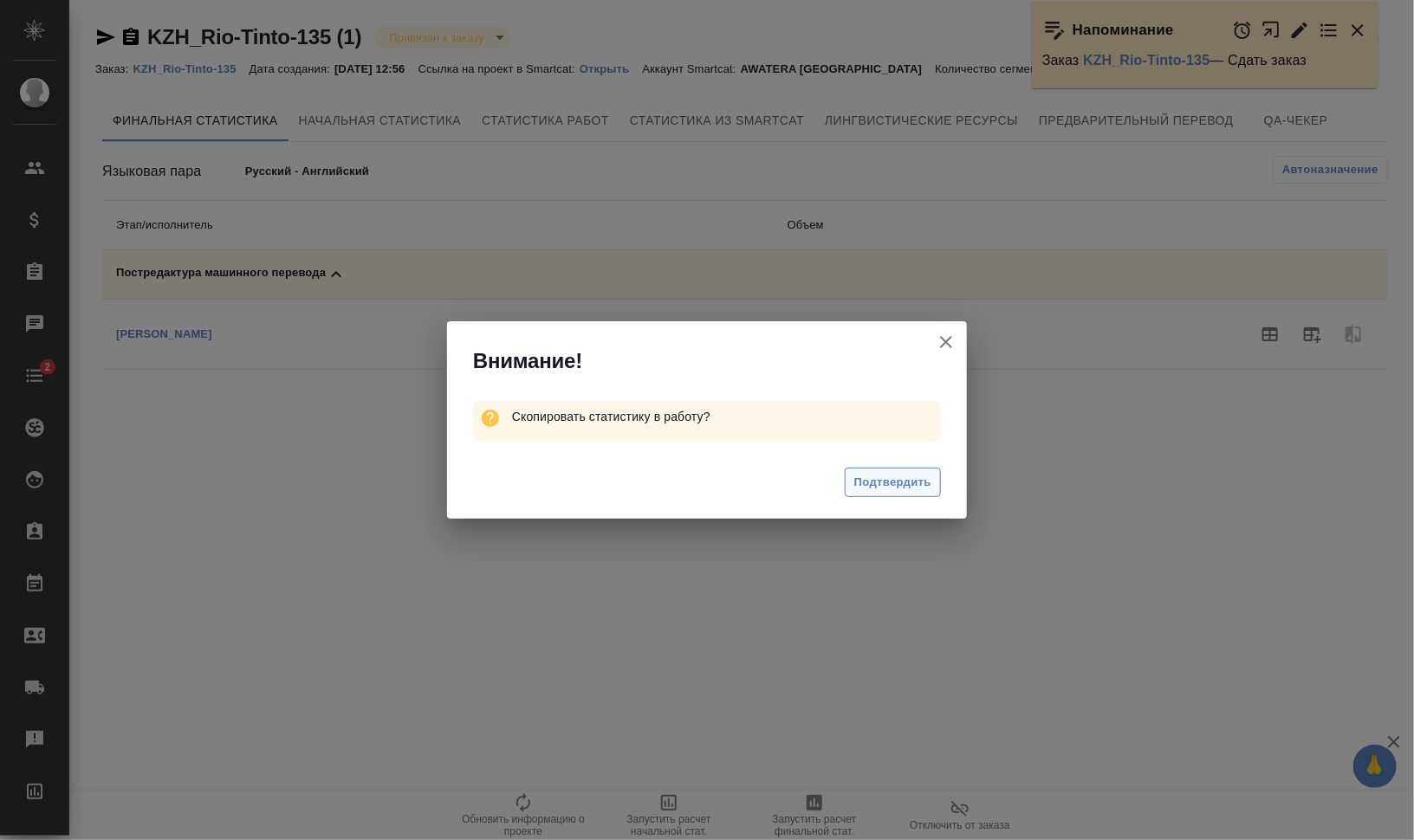
click at [902, 481] on span "Подтвердить" at bounding box center [893, 482] width 77 height 20
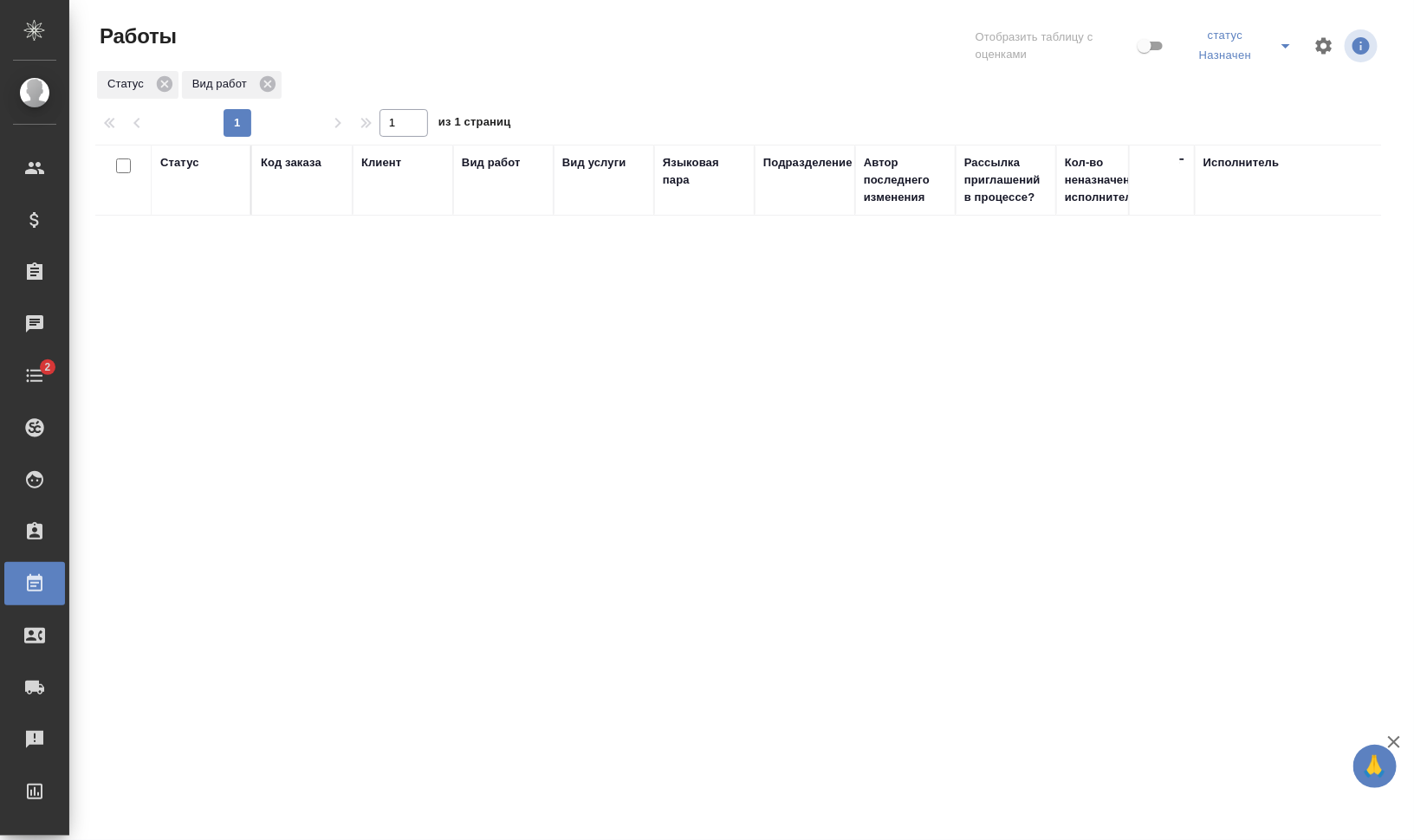
click at [509, 154] on div "Вид работ" at bounding box center [491, 162] width 59 height 17
click at [1352, 85] on icon "button" at bounding box center [1351, 85] width 12 height 12
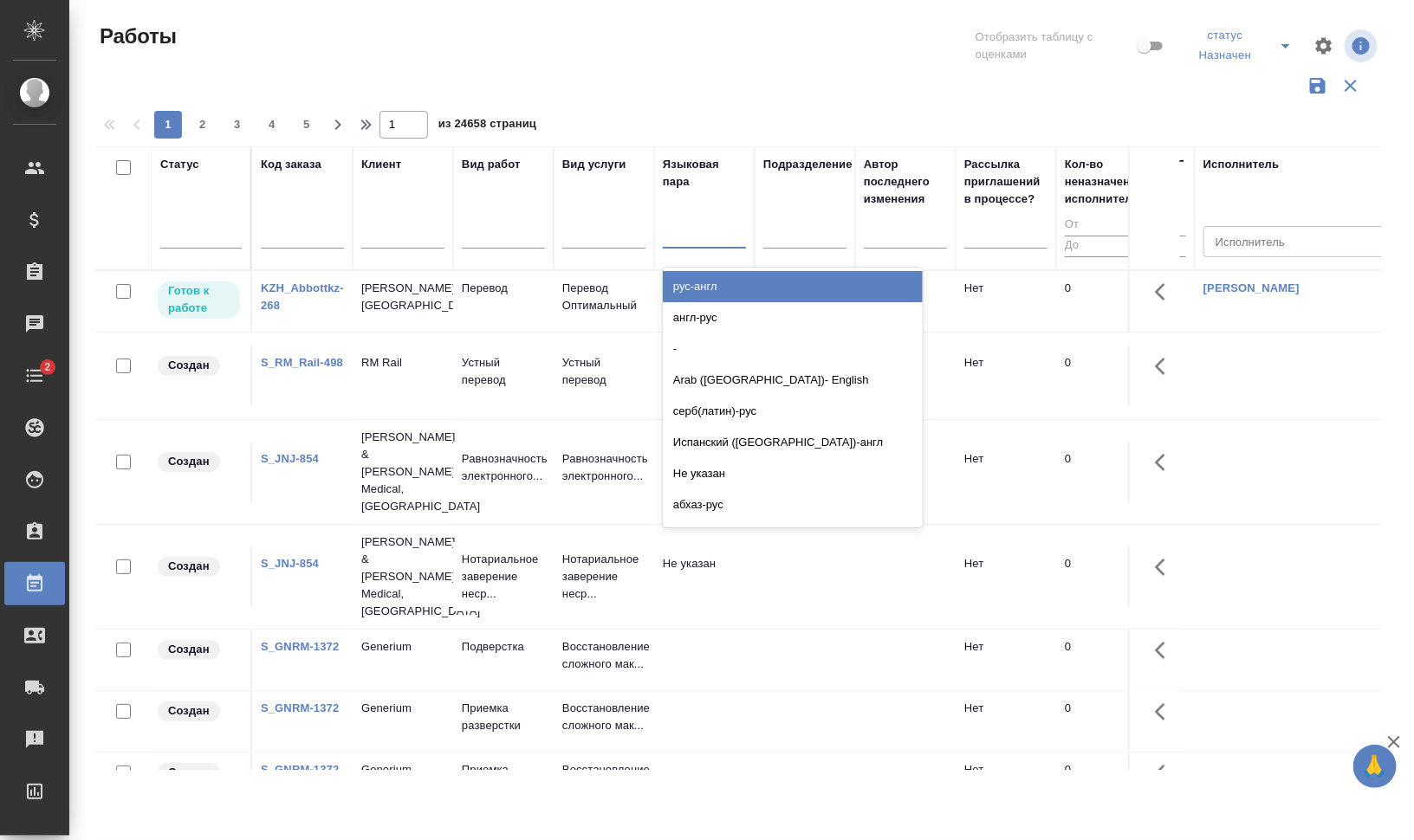
click at [679, 237] on div at bounding box center [704, 231] width 83 height 25
drag, startPoint x: 732, startPoint y: 281, endPoint x: 163, endPoint y: 239, distance: 570.5
click at [732, 282] on div "рус-англ" at bounding box center [792, 286] width 260 height 31
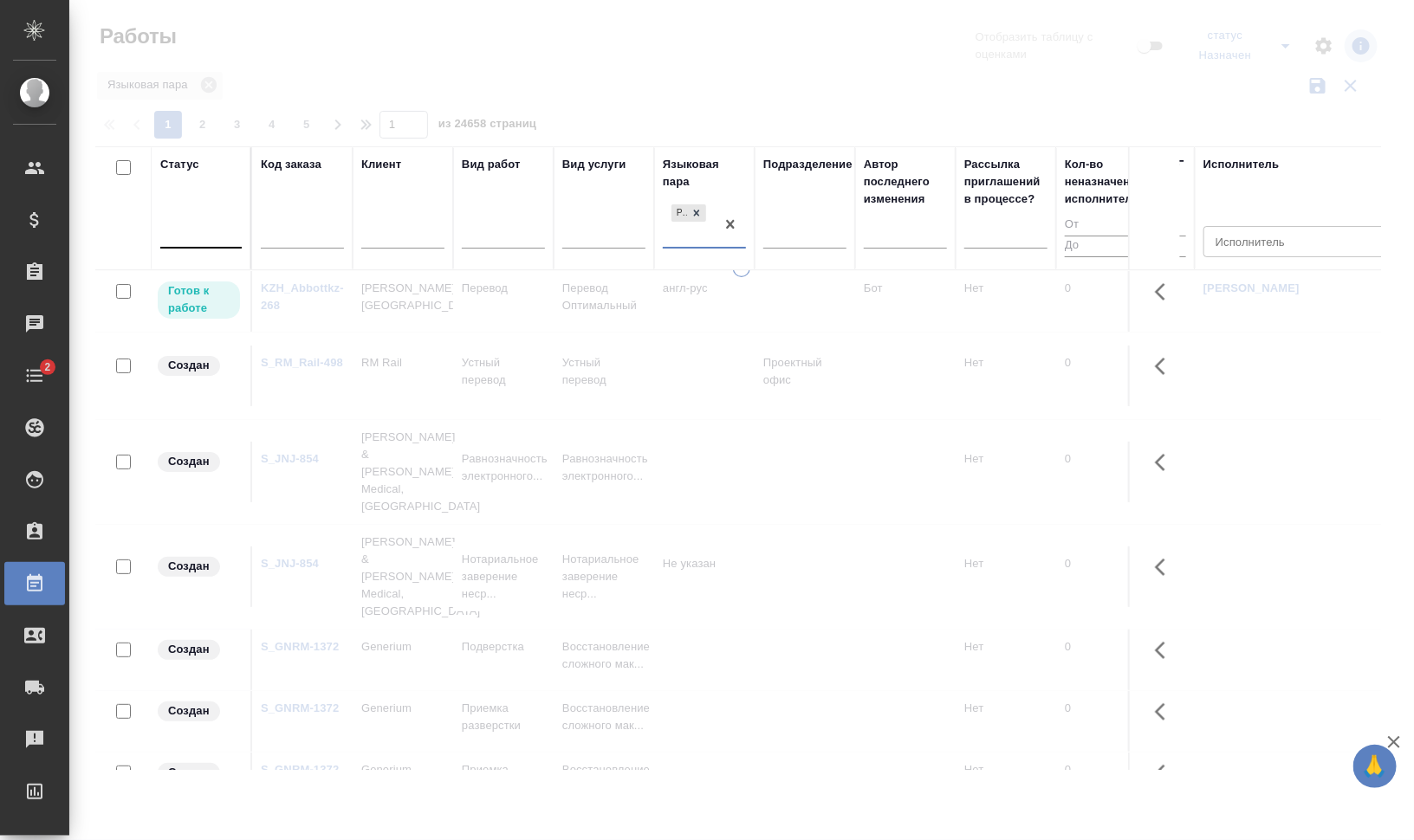
click at [194, 222] on div at bounding box center [201, 231] width 81 height 25
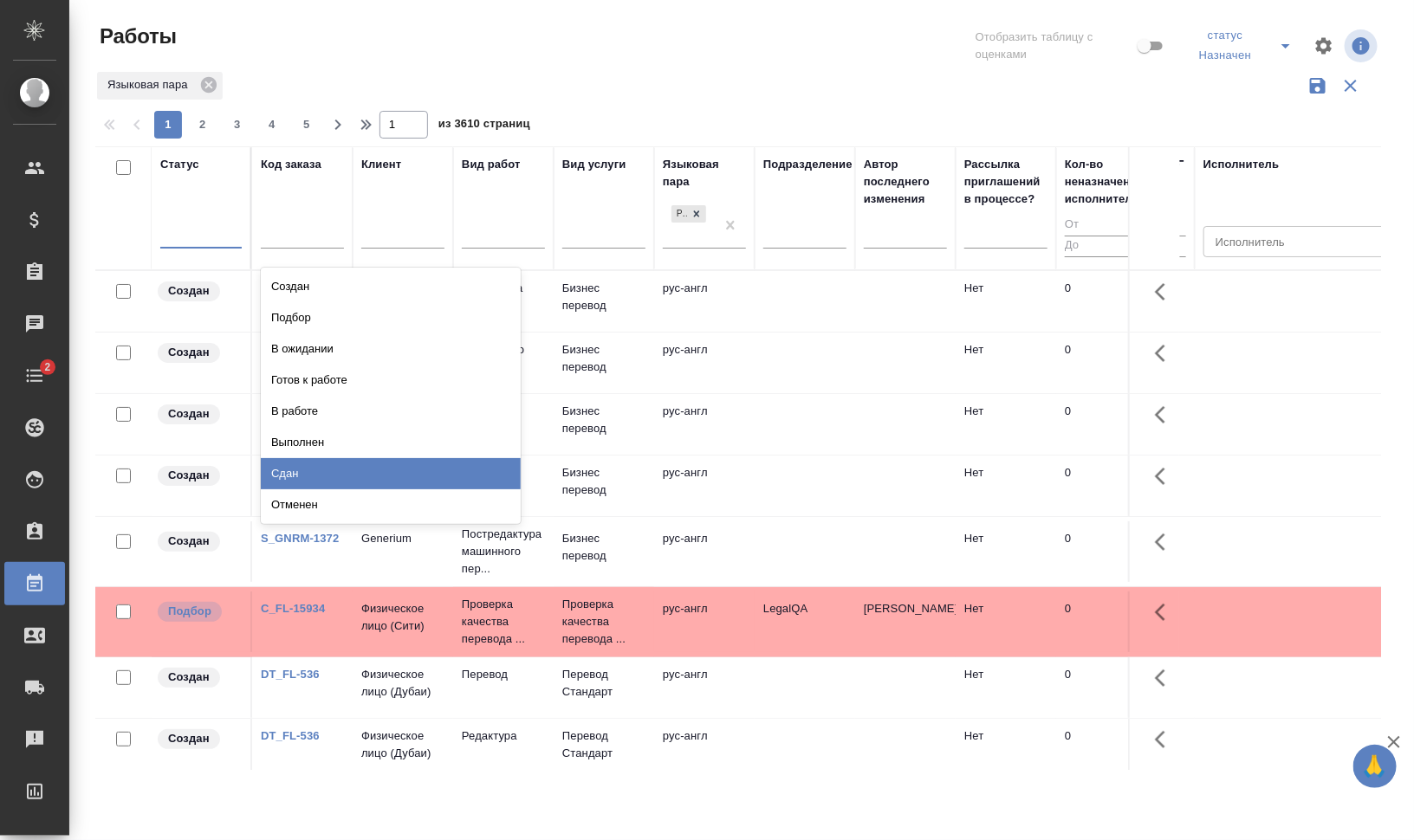
click at [347, 471] on div "Сдан" at bounding box center [390, 474] width 260 height 31
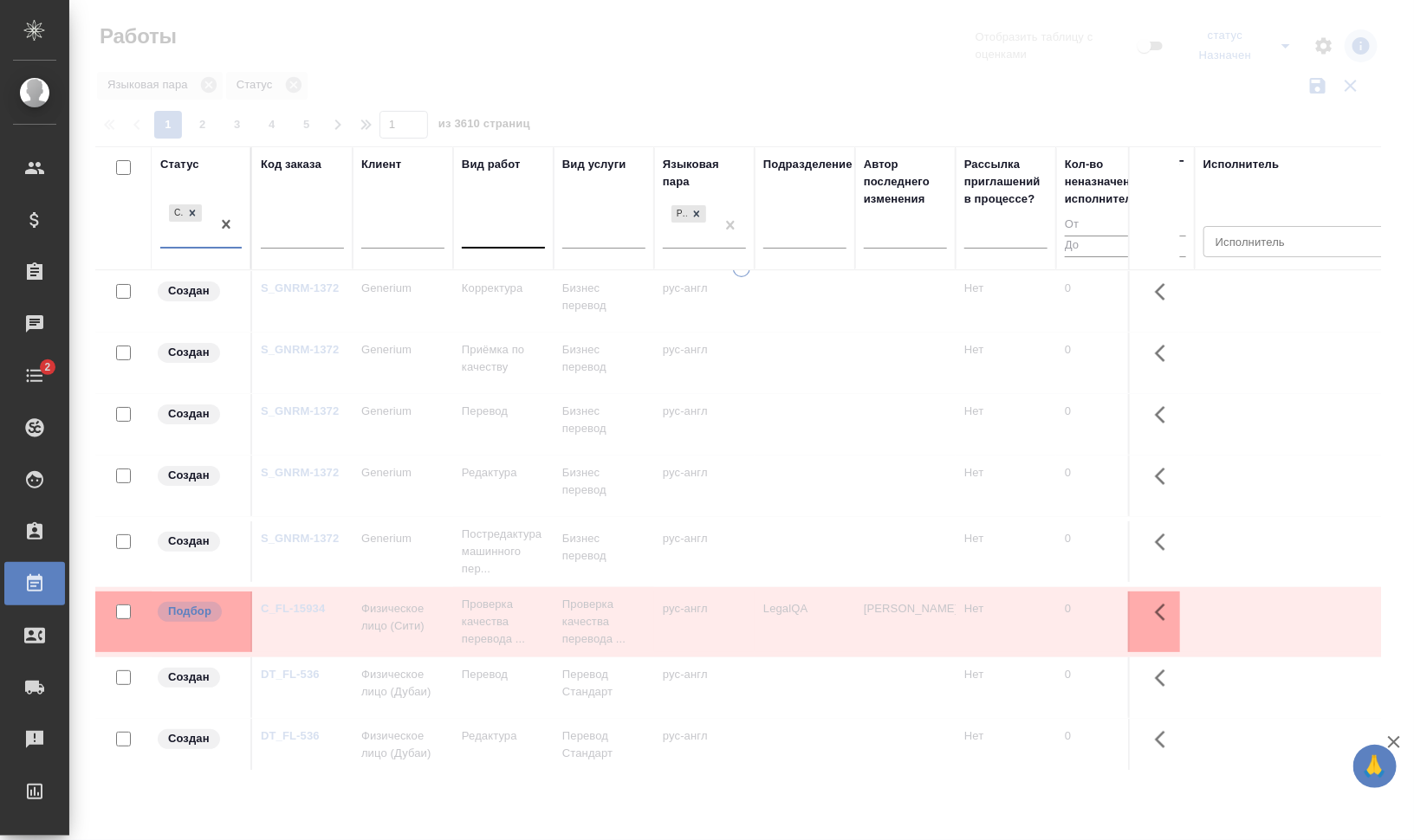
click at [523, 237] on div at bounding box center [503, 231] width 83 height 25
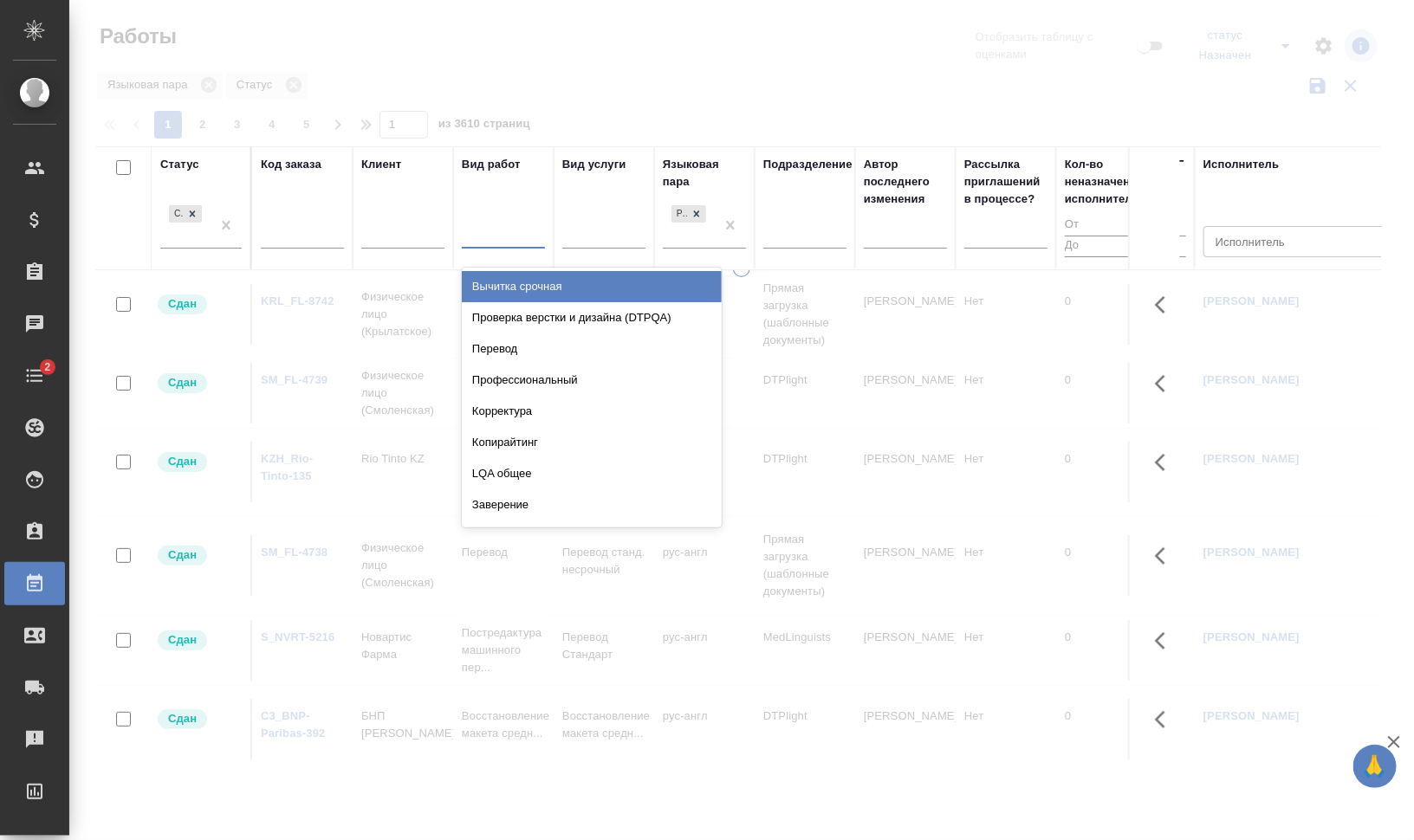
click at [546, 349] on div "Перевод" at bounding box center [591, 348] width 260 height 31
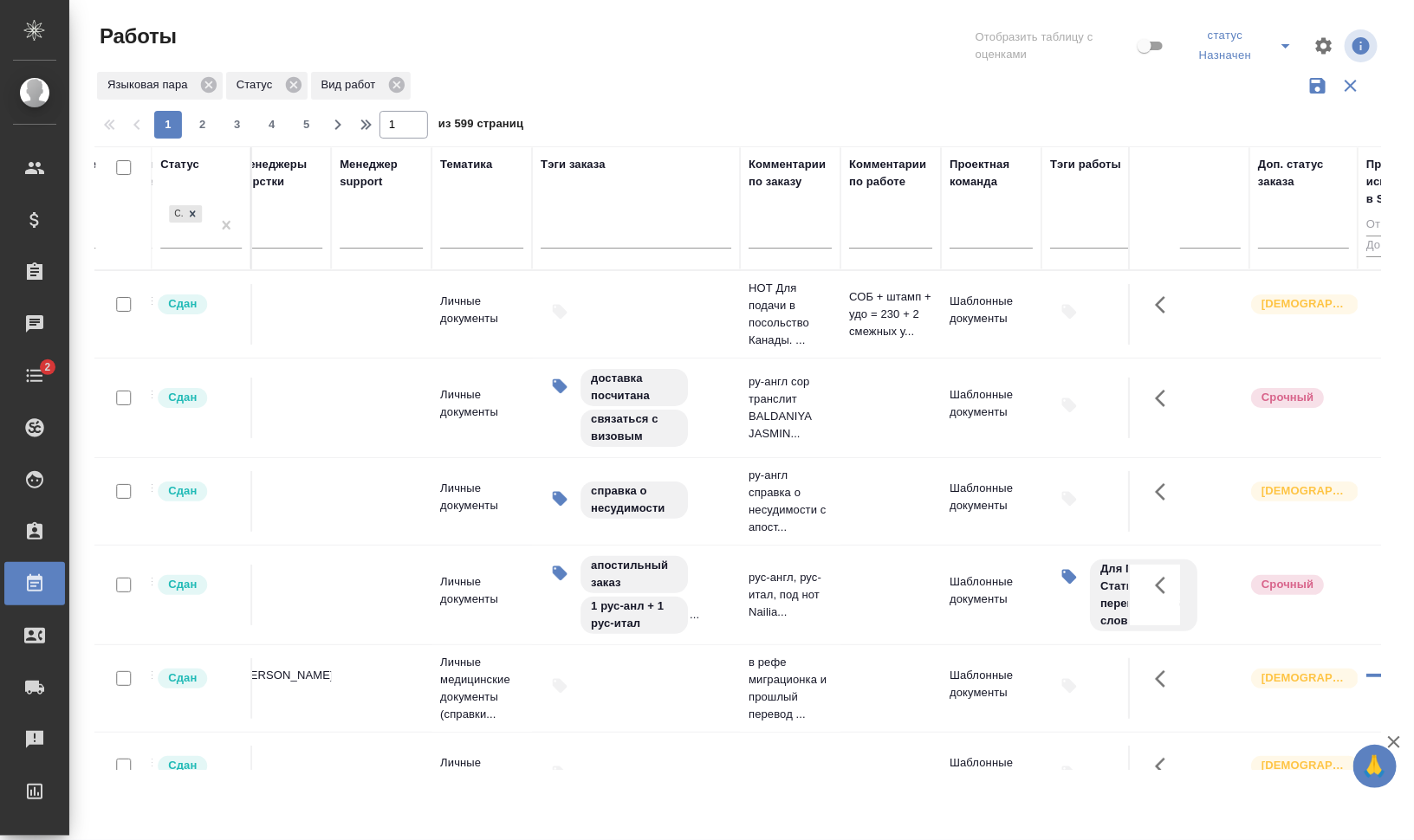
scroll to position [0, 2184]
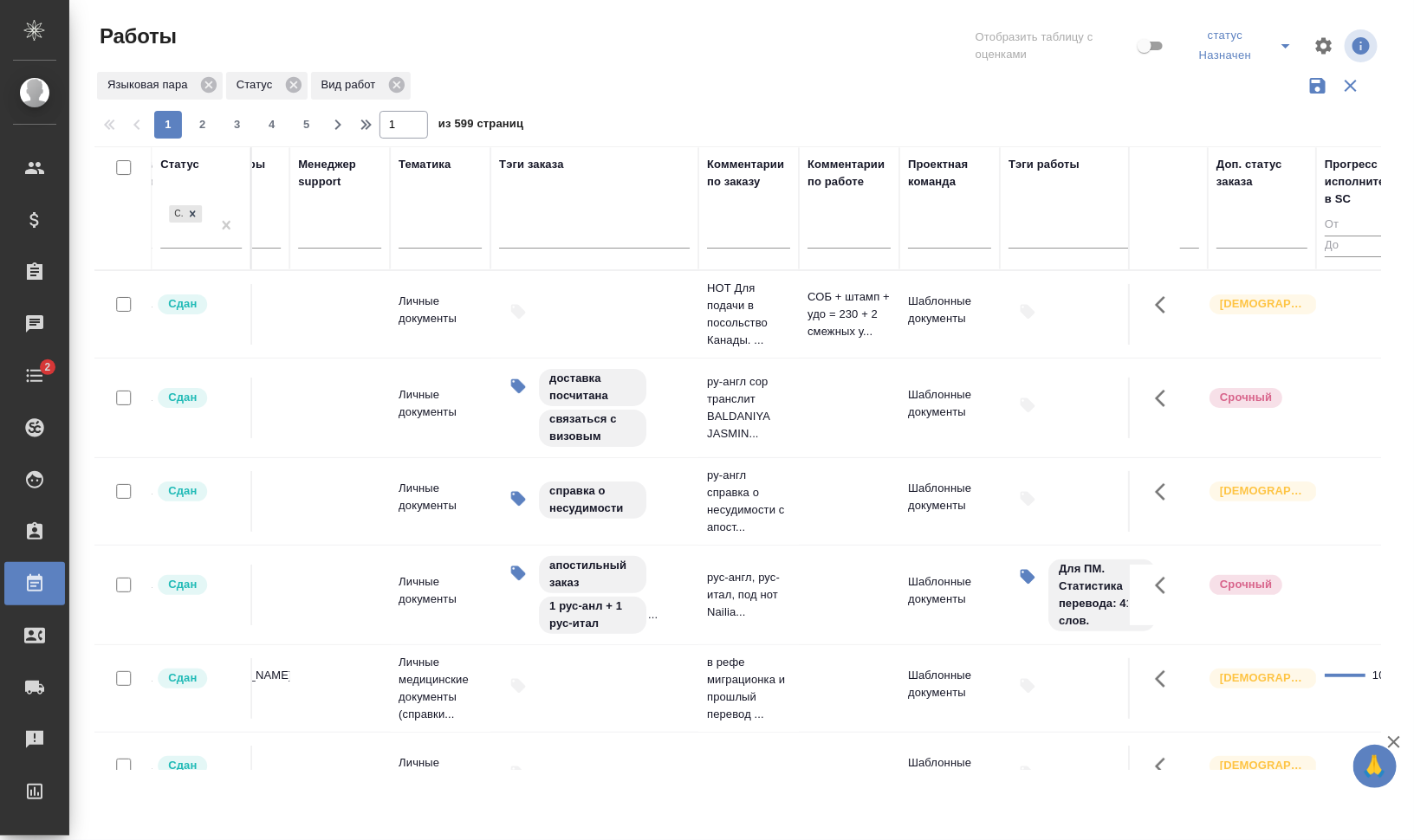
click at [765, 245] on input "text" at bounding box center [749, 238] width 83 height 22
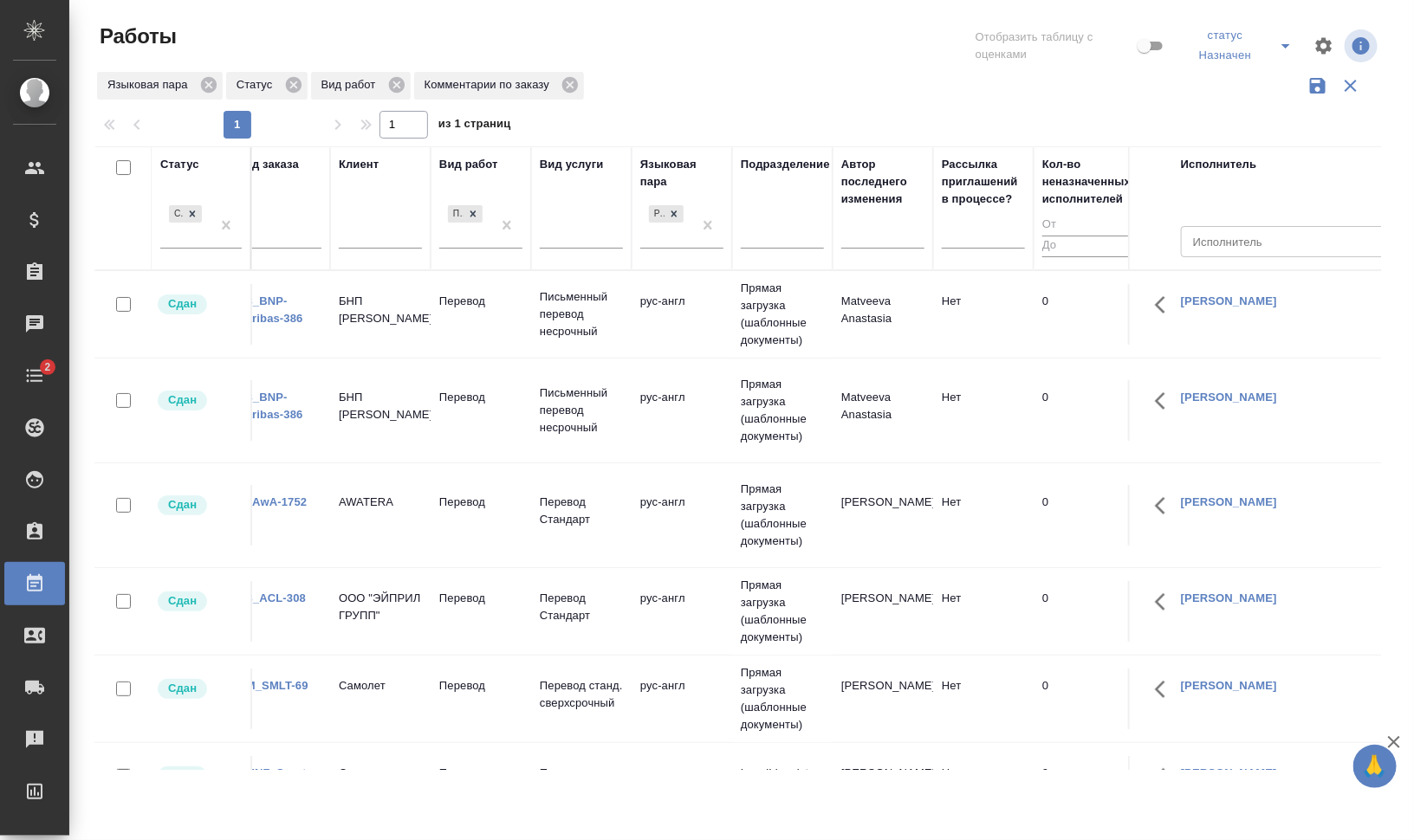
scroll to position [0, 0]
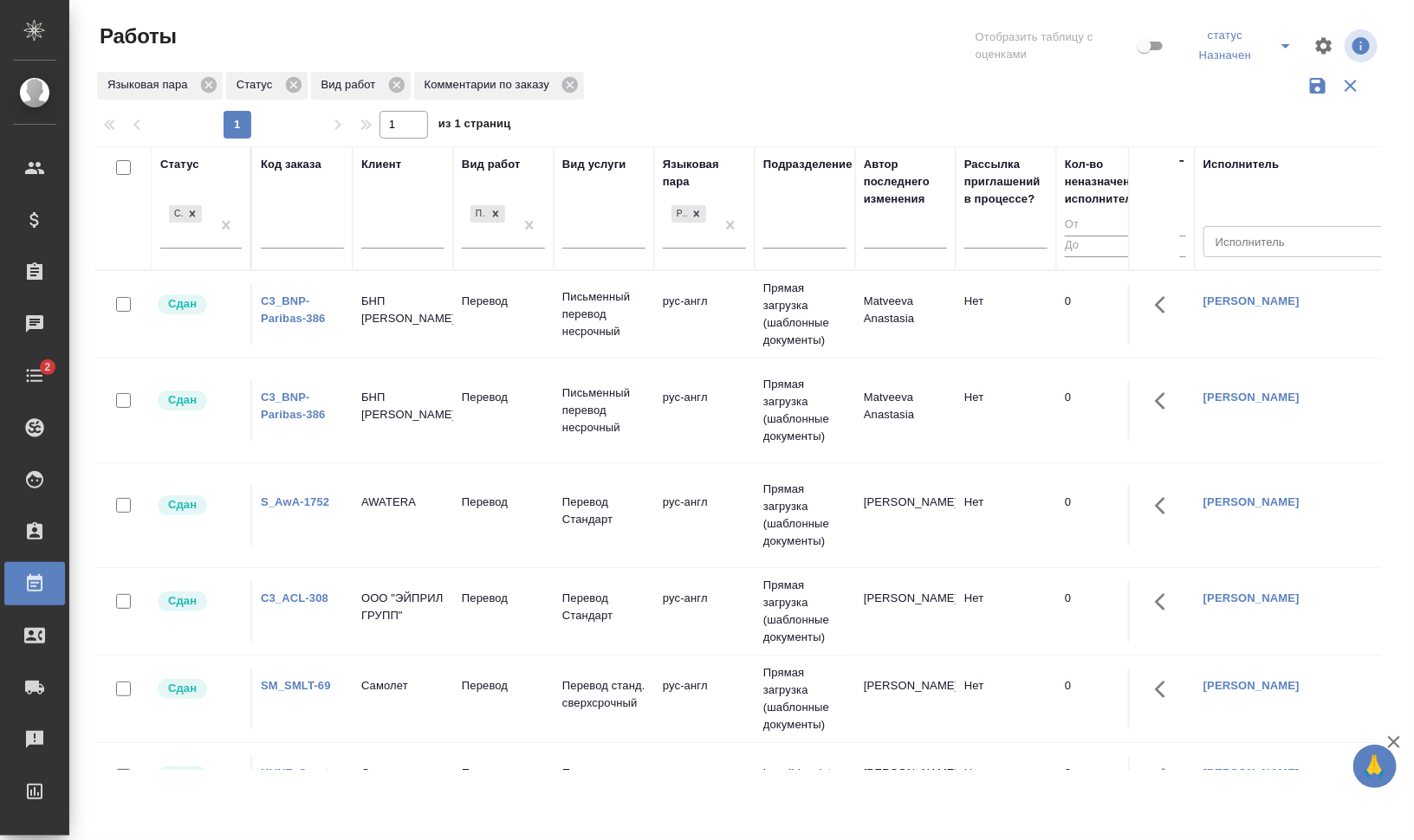
type input "внутре"
click at [264, 298] on link "C3_BNP-Paribas-386" at bounding box center [293, 310] width 65 height 30
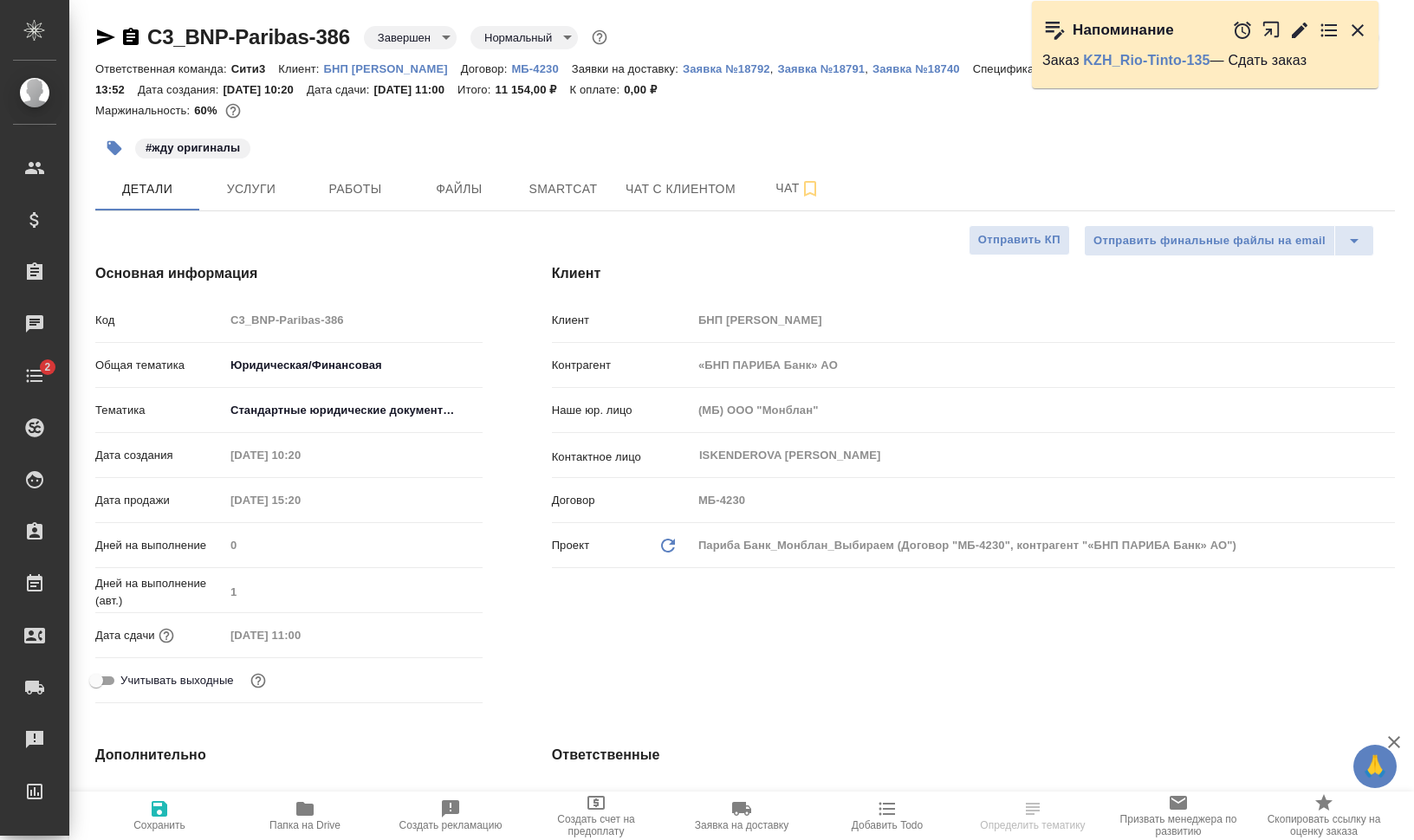
select select "RU"
type textarea "x"
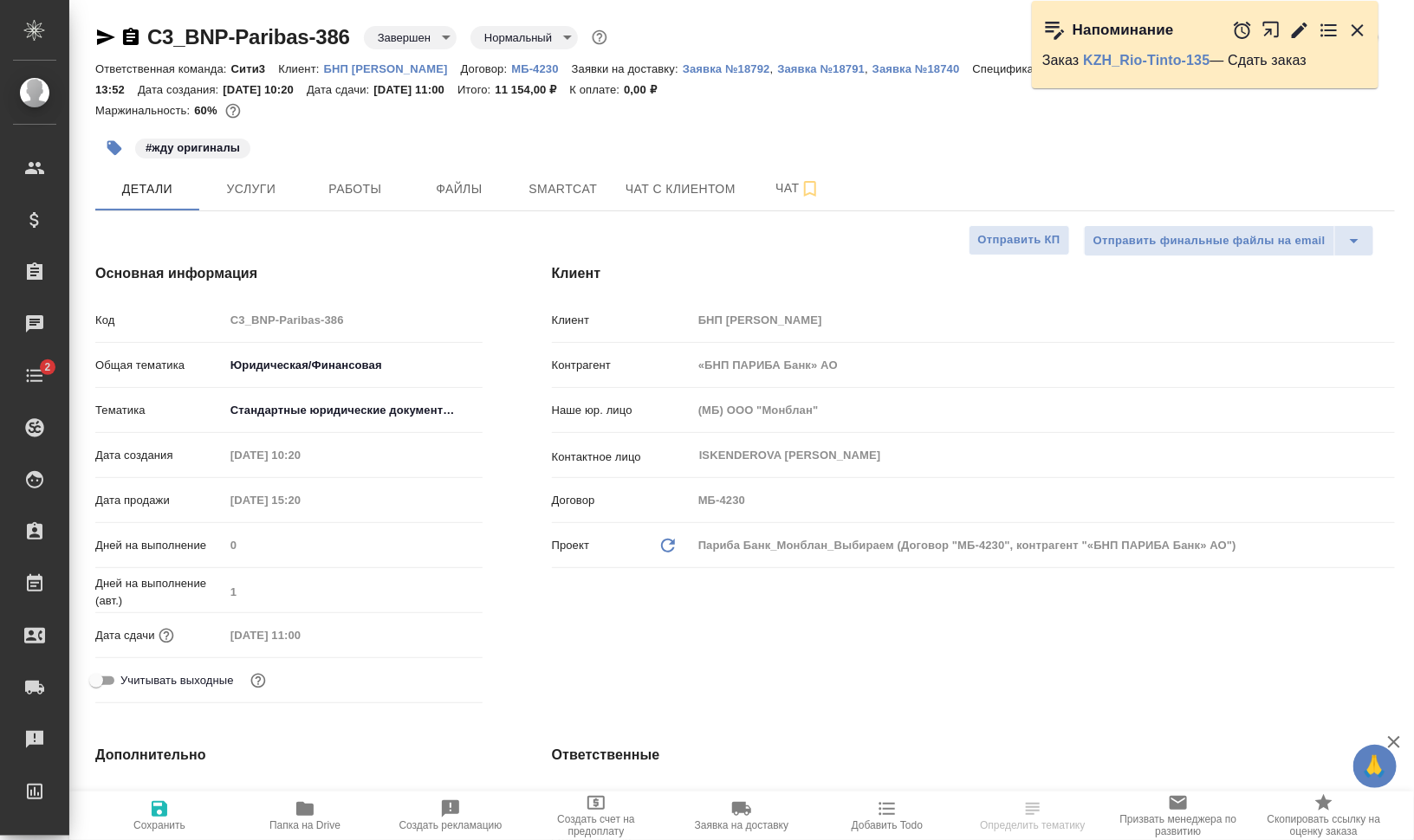
type textarea "x"
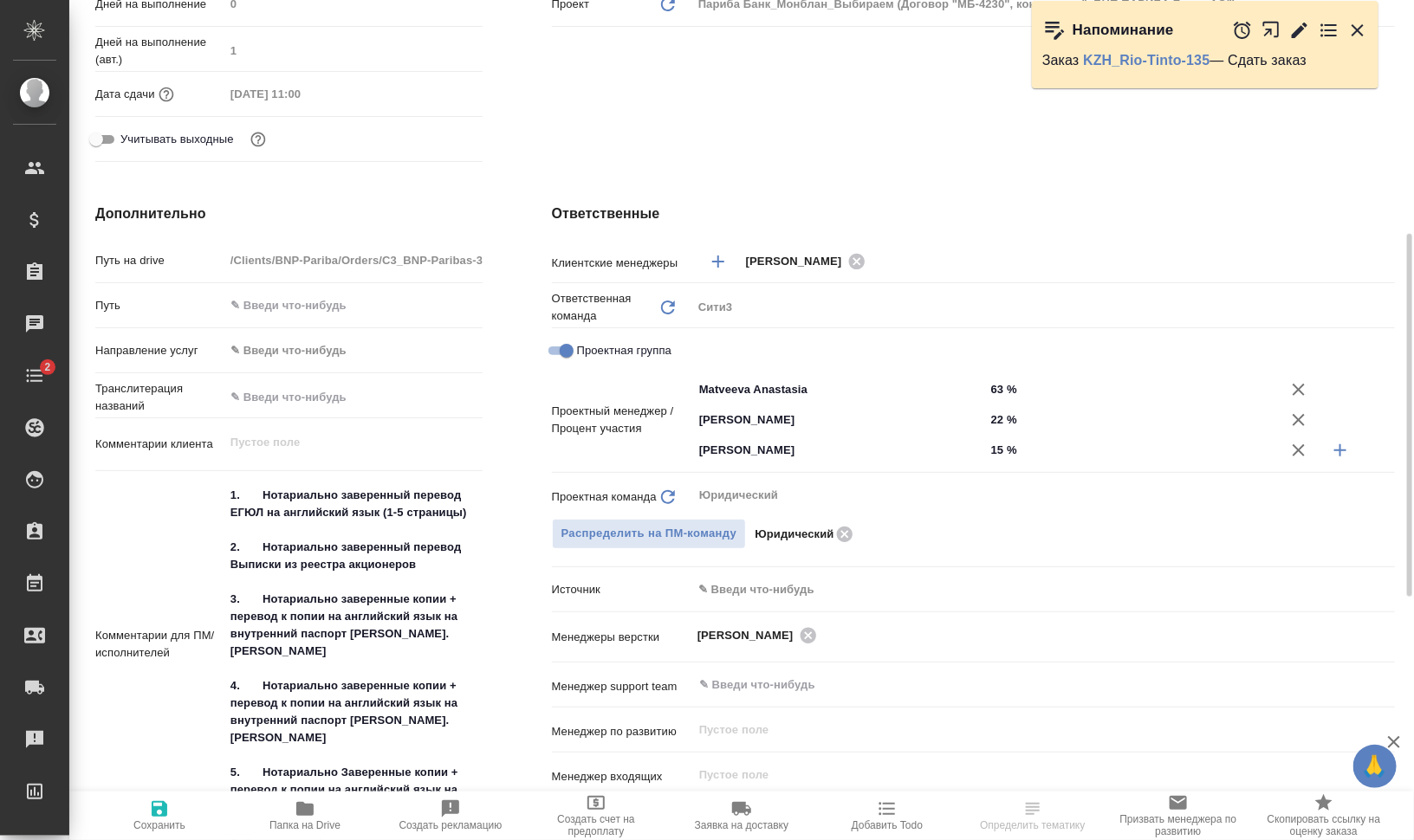
scroll to position [649, 0]
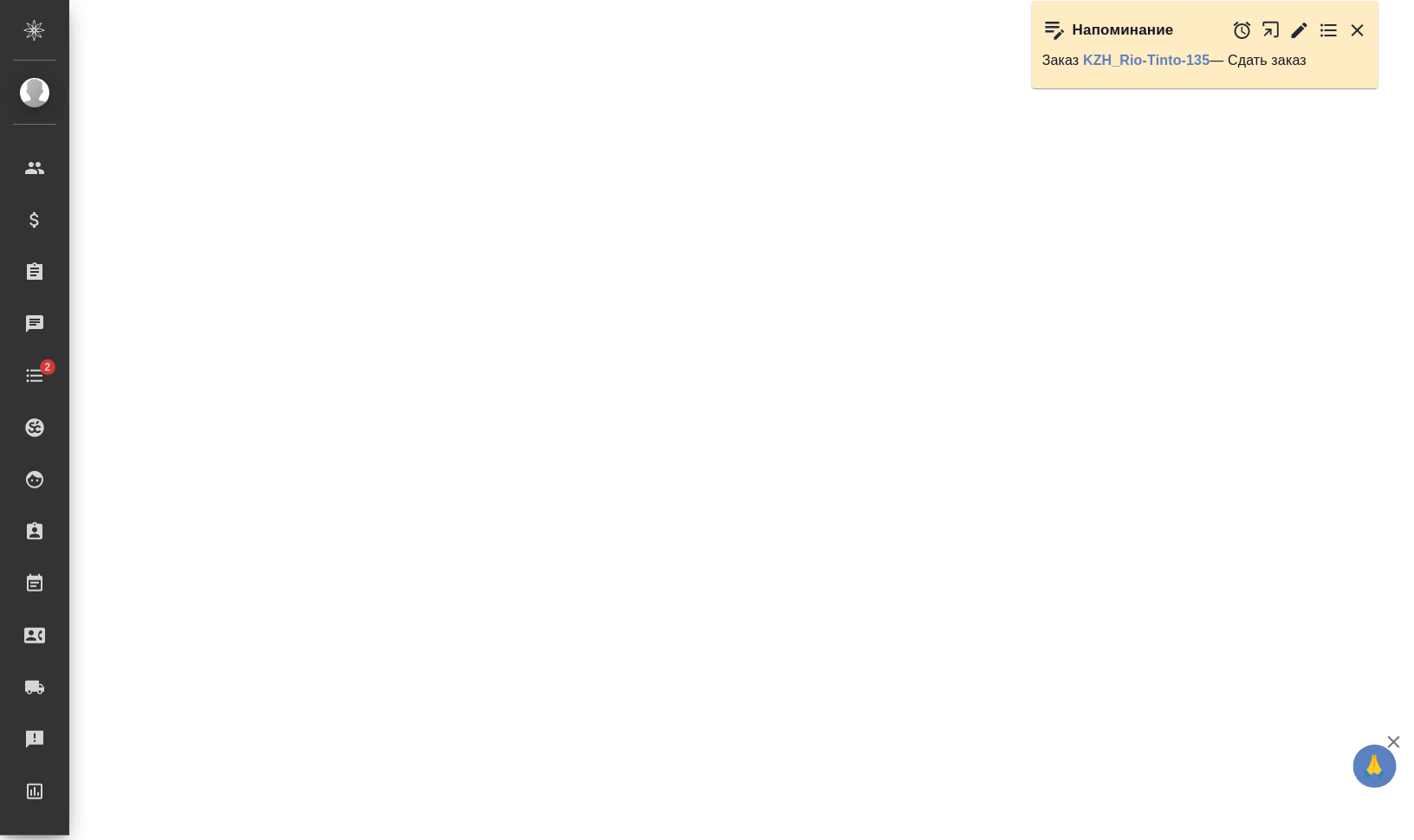
select select "RU"
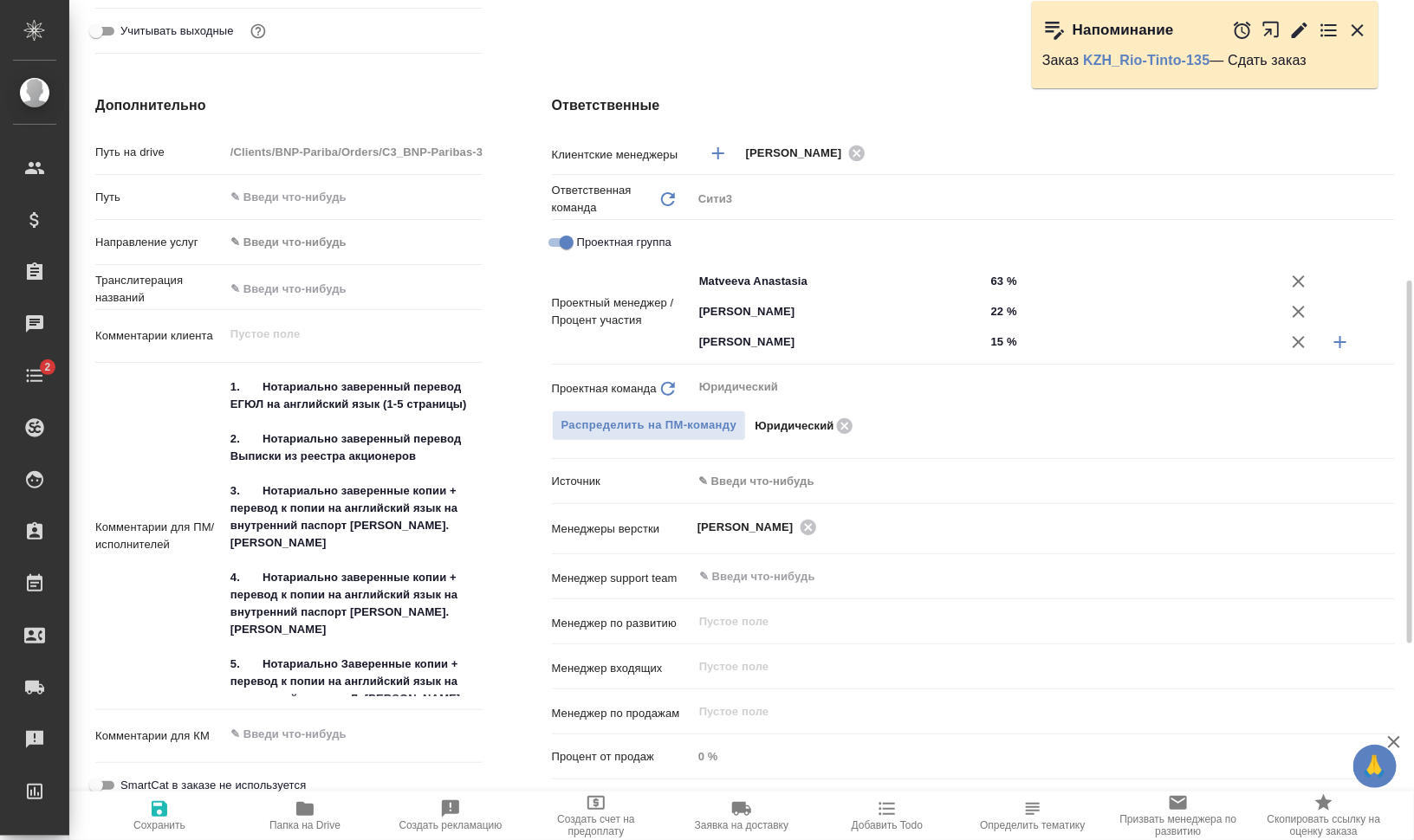
type textarea "x"
click at [317, 817] on span "Папка на Drive" at bounding box center [305, 815] width 125 height 33
type textarea "x"
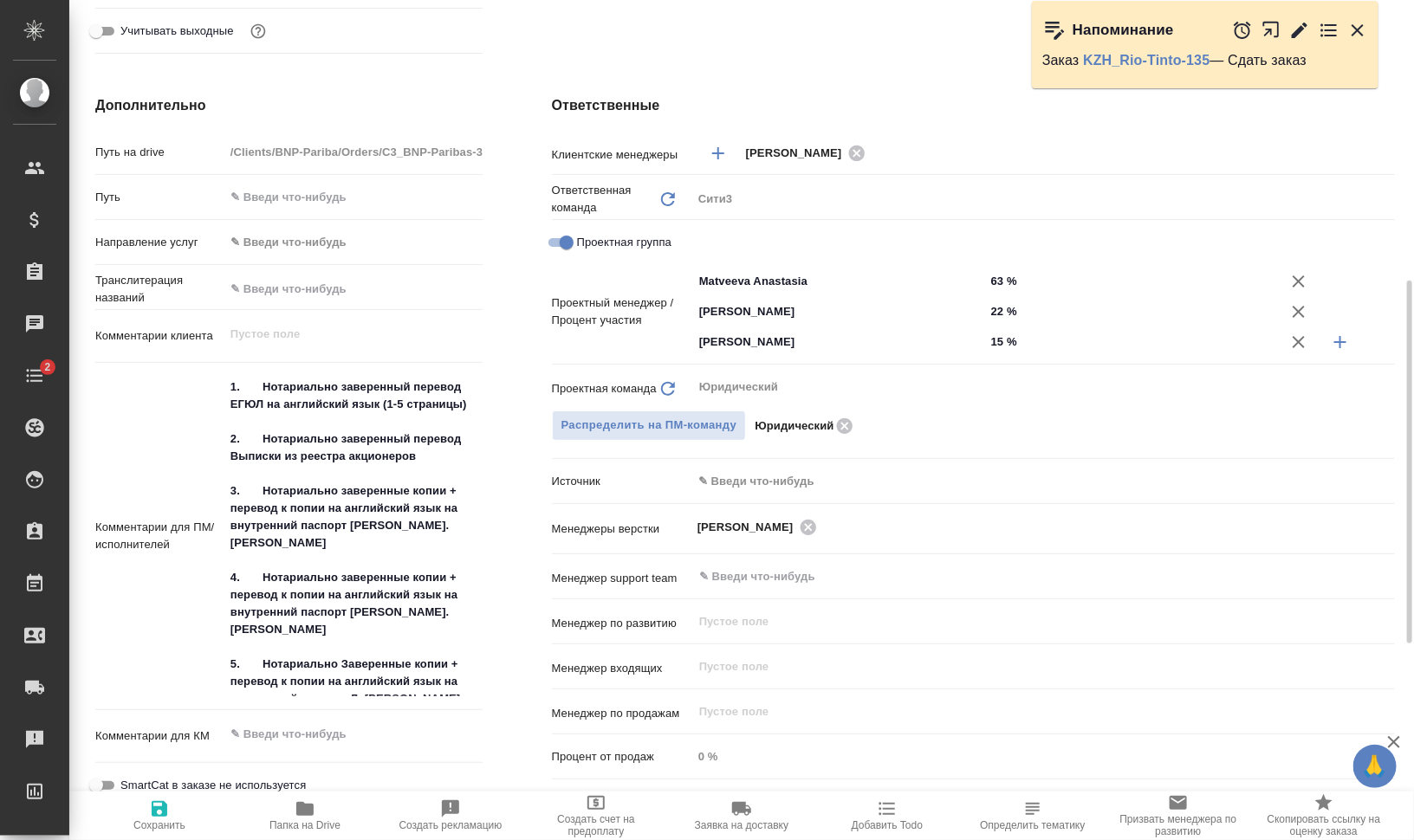
type textarea "x"
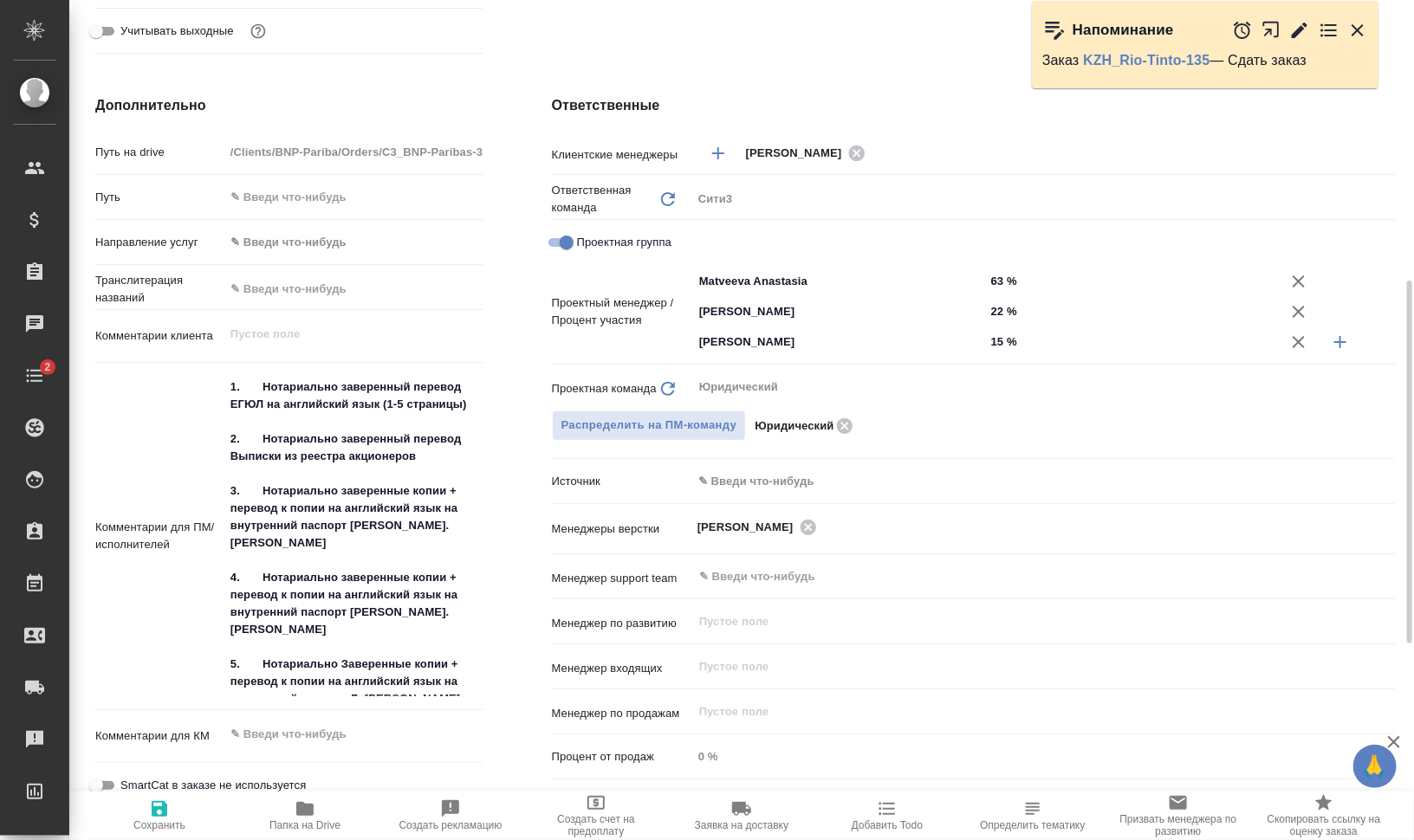
type textarea "x"
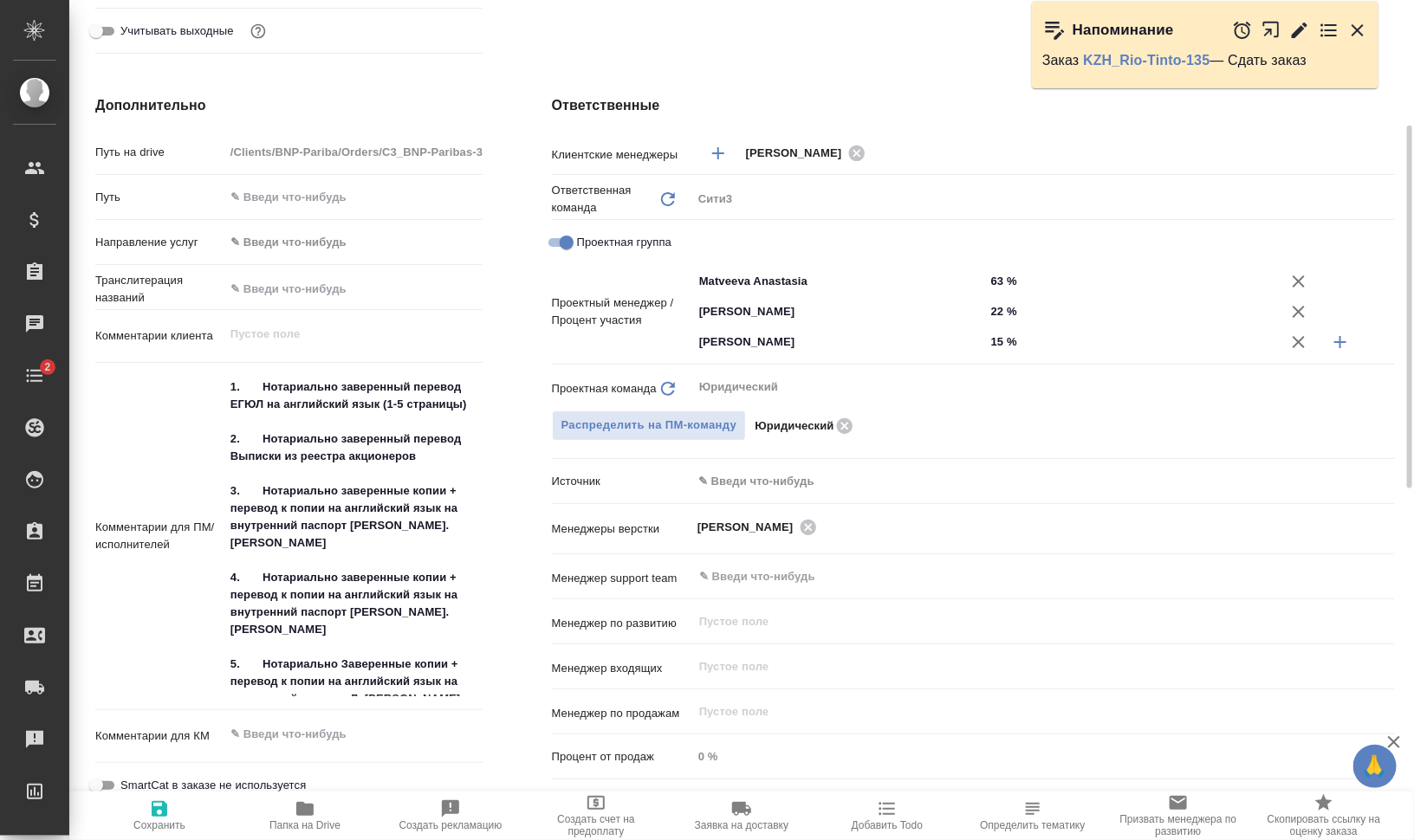
type textarea "x"
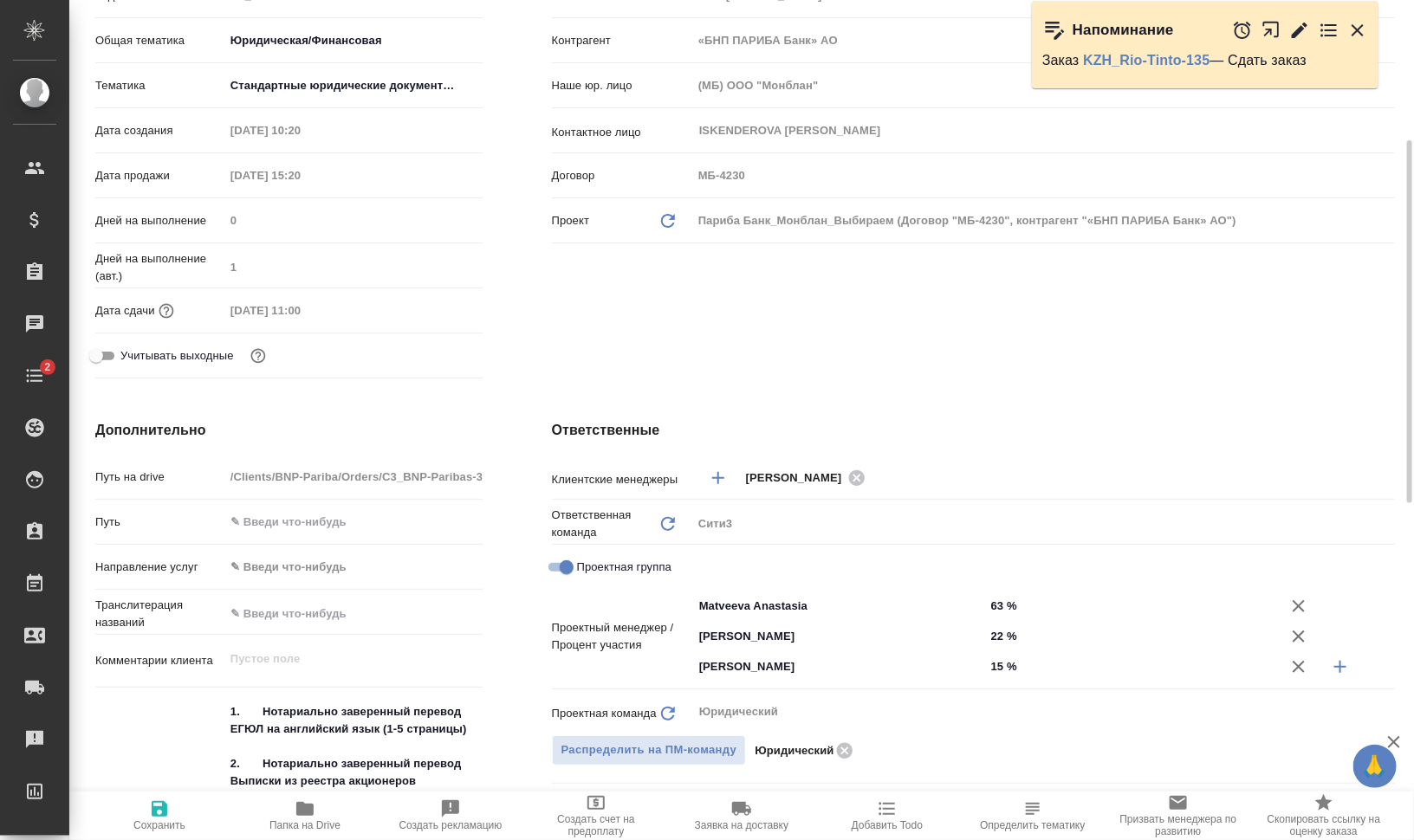
scroll to position [109, 0]
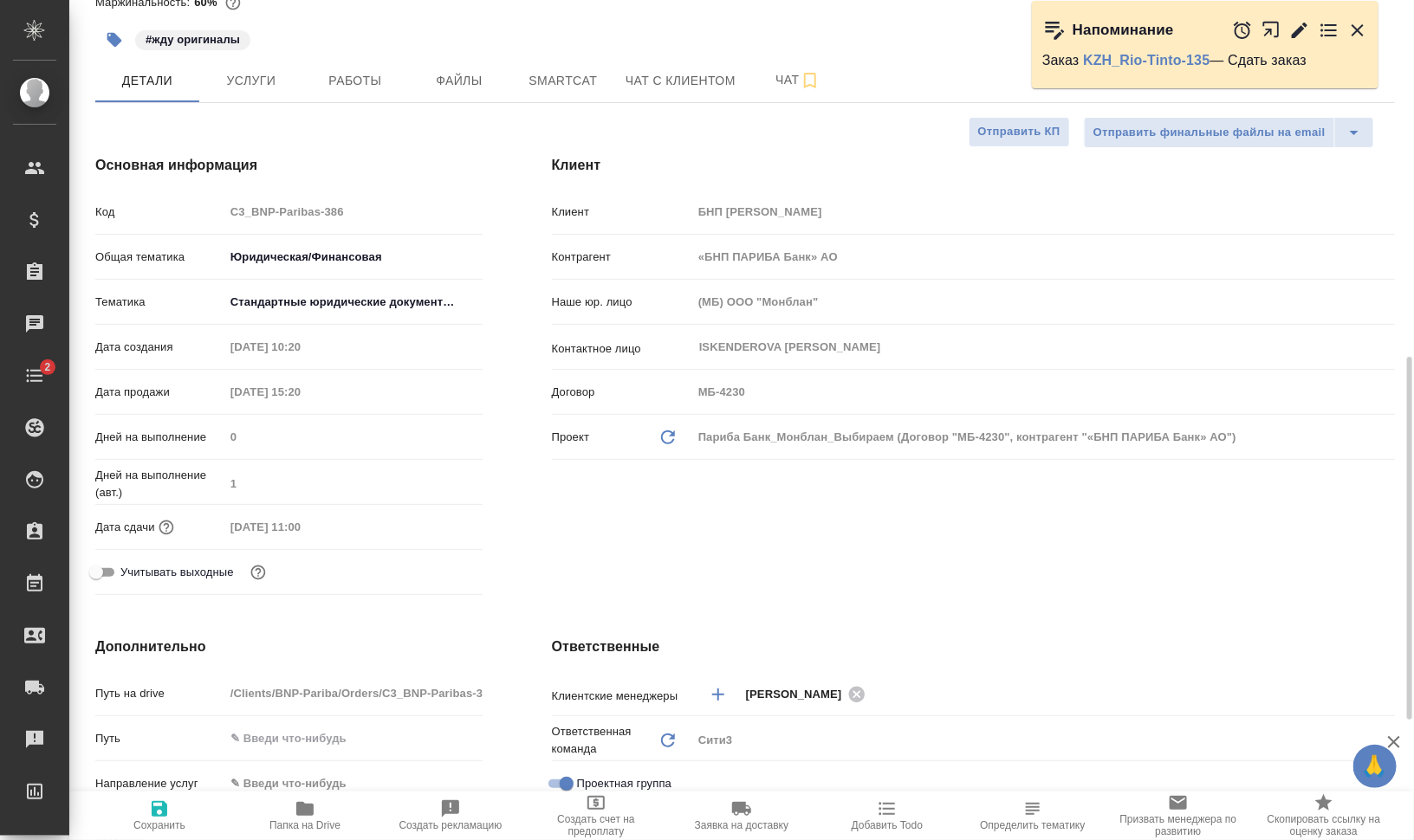
type textarea "x"
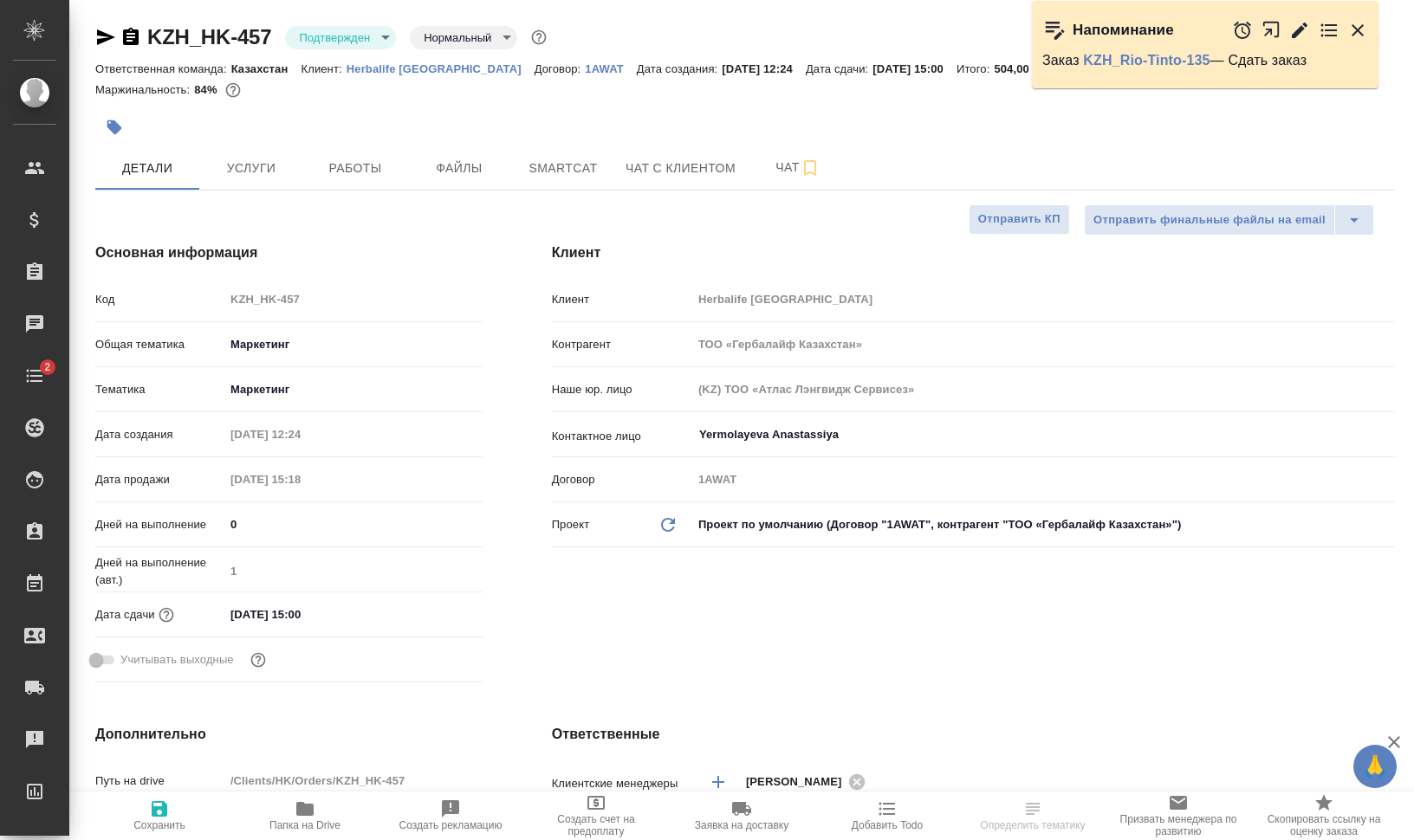
select select "RU"
type textarea "x"
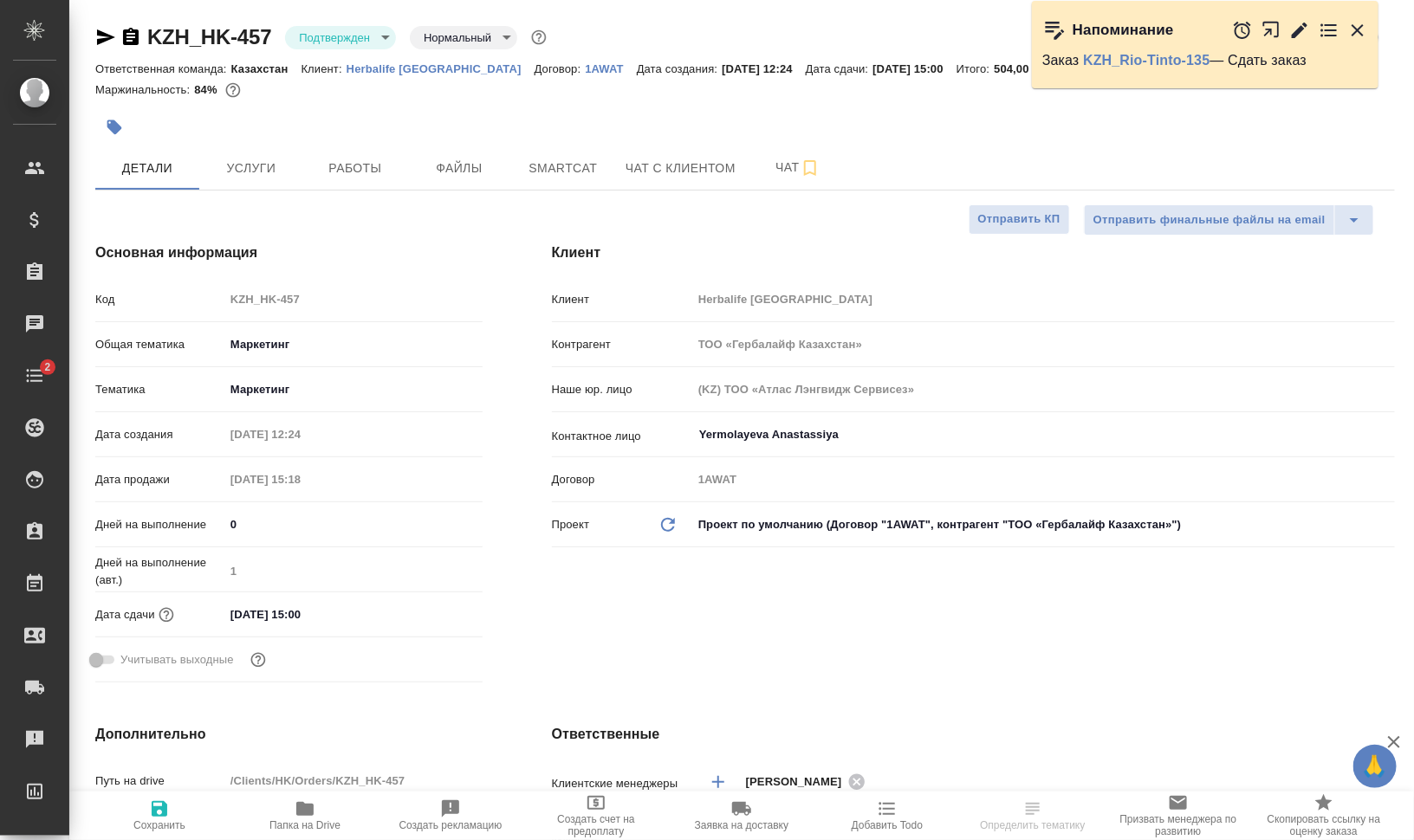
type textarea "x"
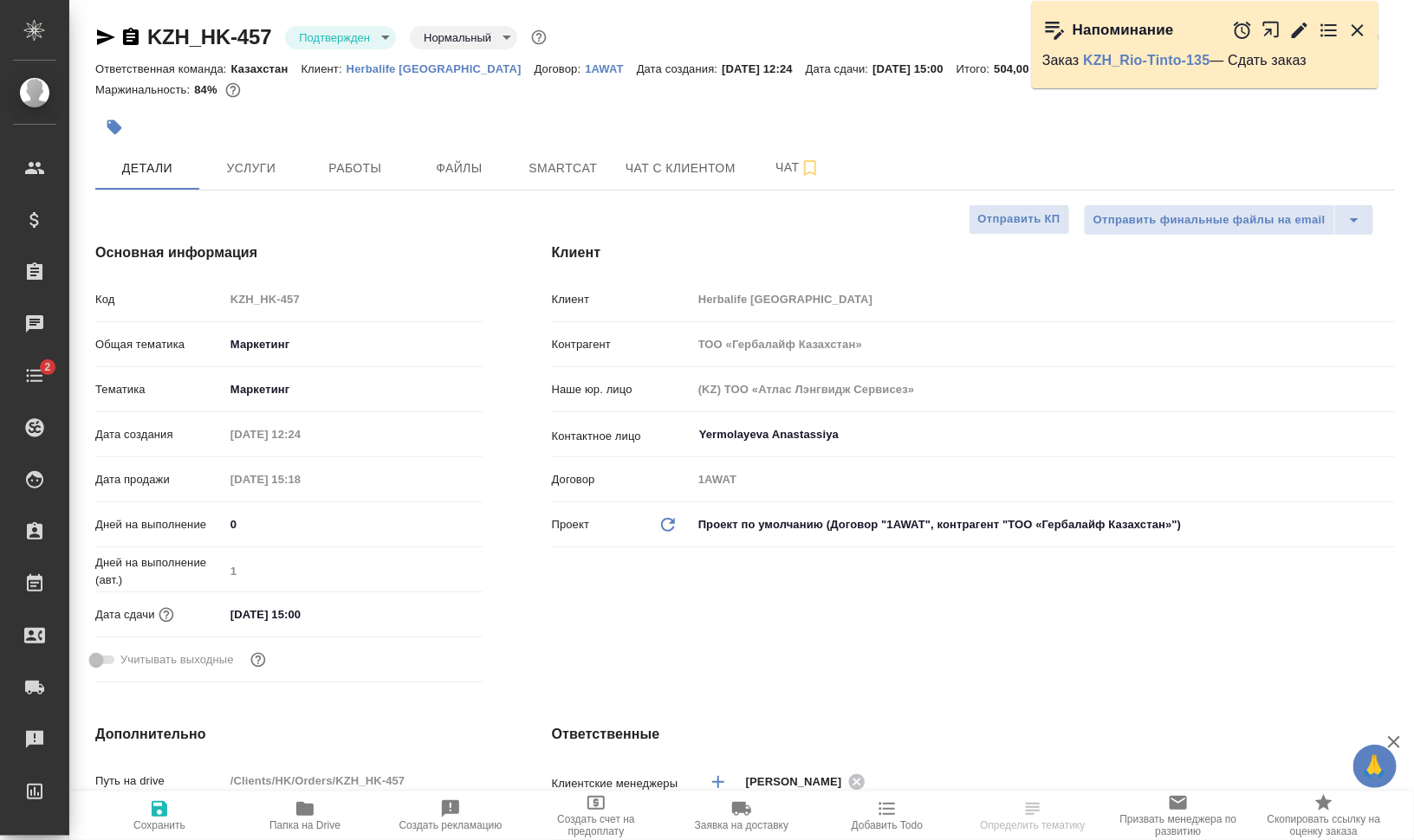
type textarea "x"
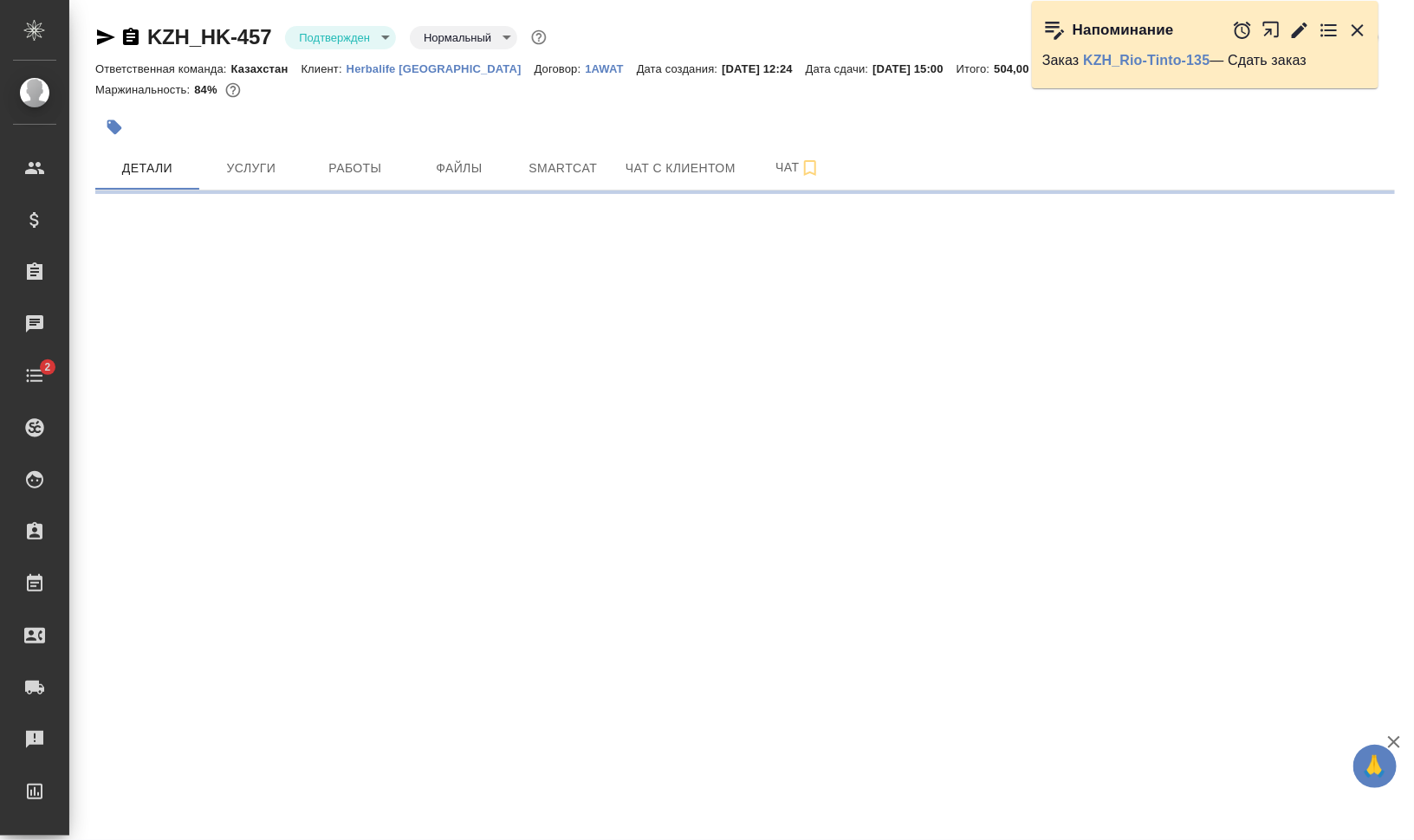
select select "RU"
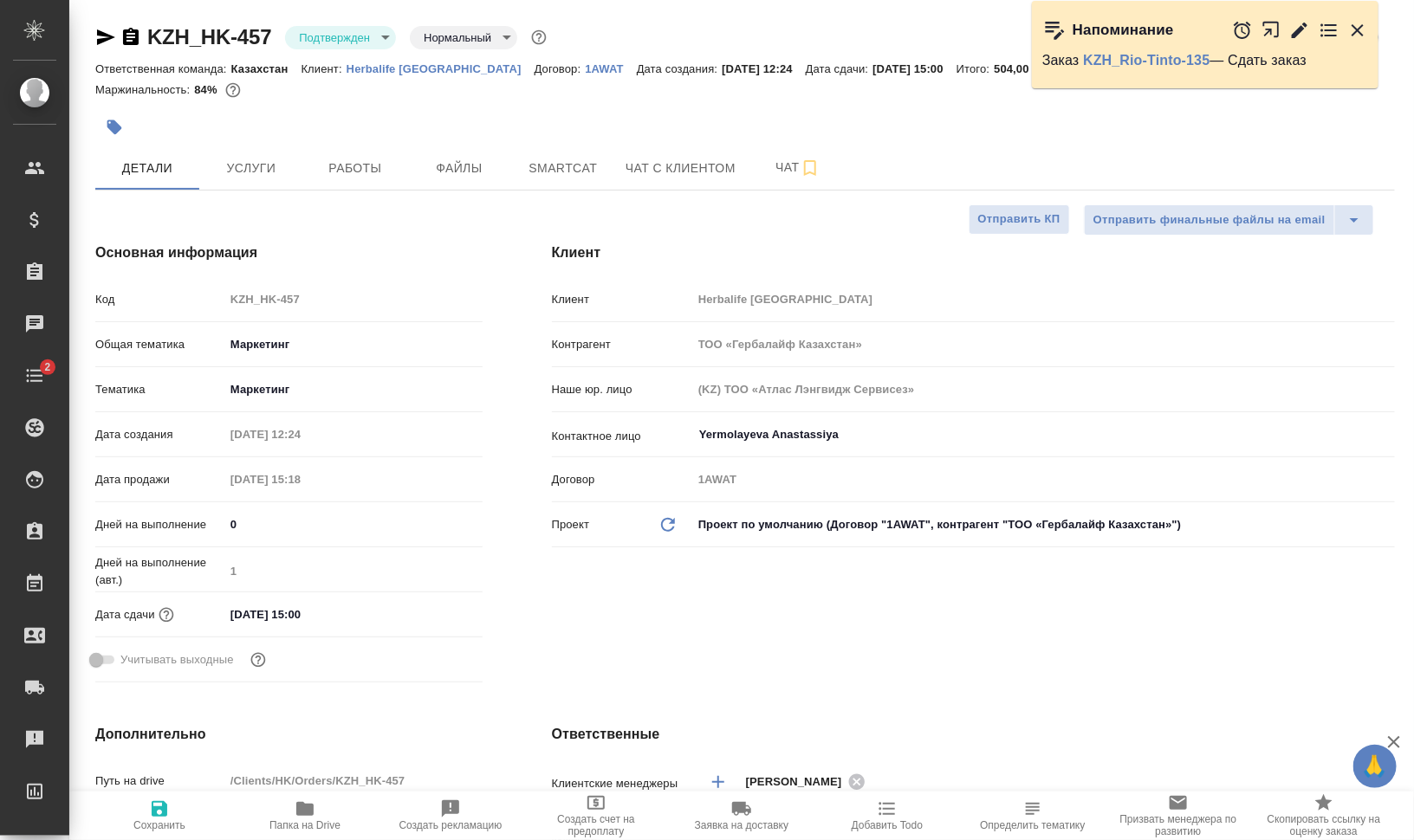
type textarea "x"
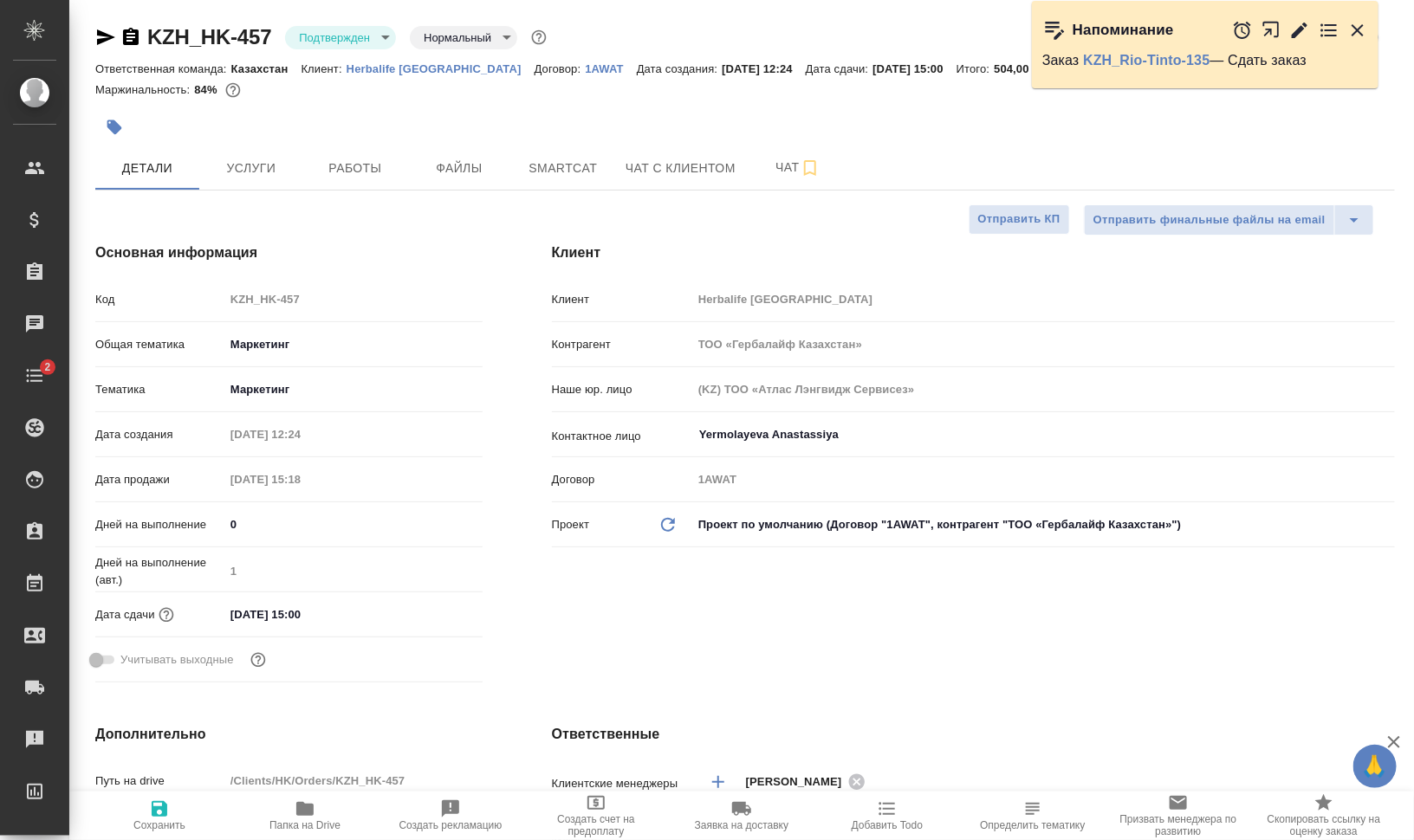
type textarea "x"
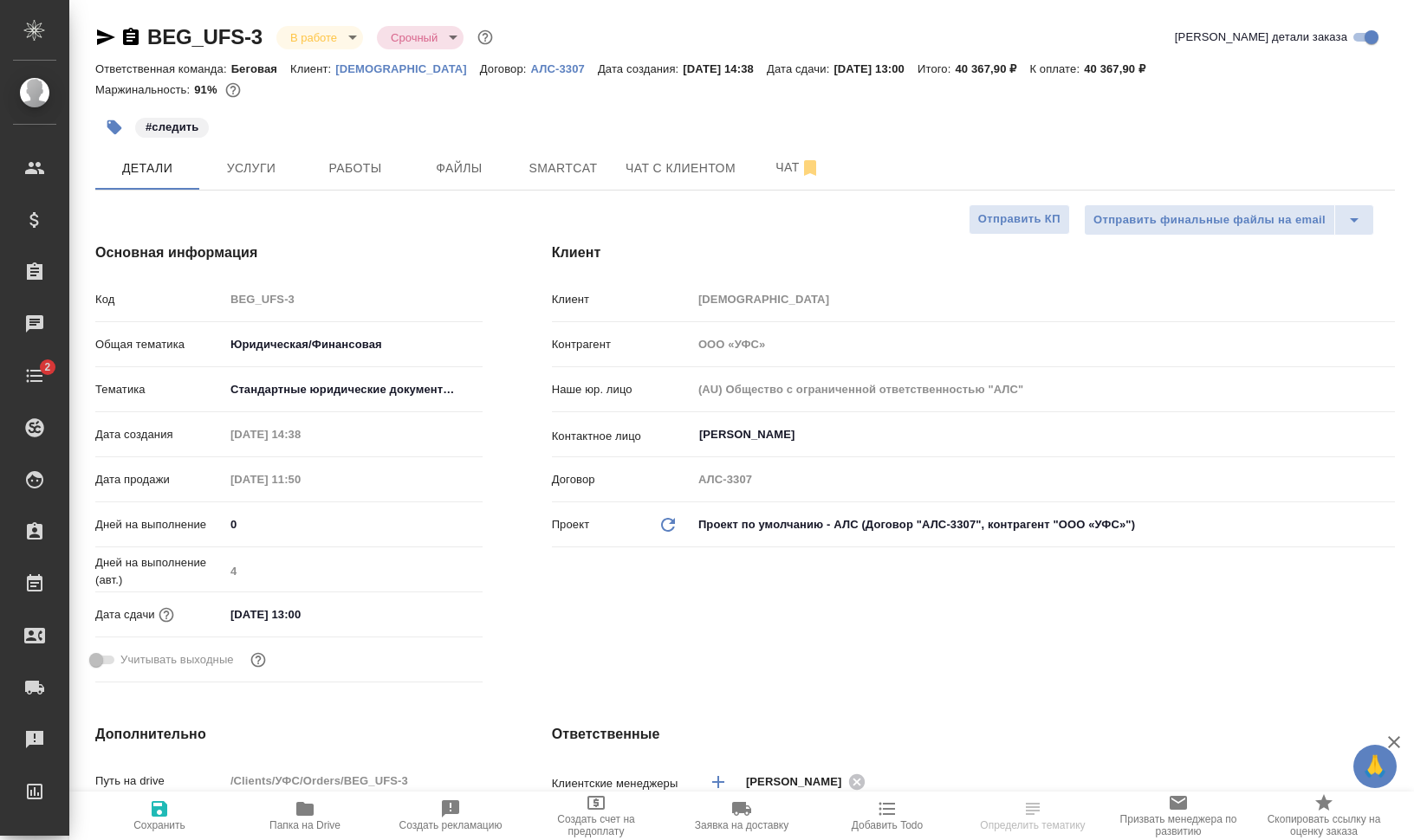
select select "RU"
click at [361, 165] on span "Работы" at bounding box center [355, 168] width 83 height 22
